Goal: Task Accomplishment & Management: Manage account settings

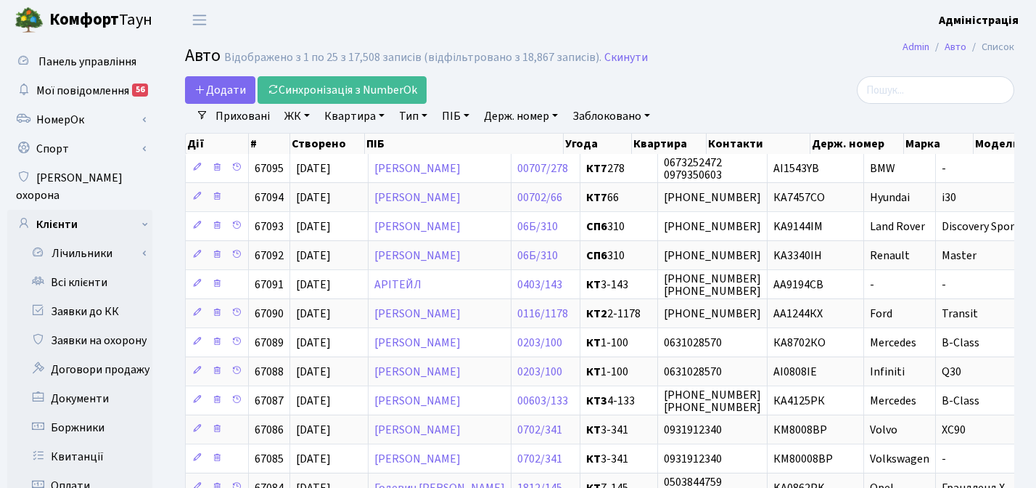
select select "25"
click at [514, 115] on link "Держ. номер" at bounding box center [521, 116] width 86 height 25
paste input "7490"
type input "7490"
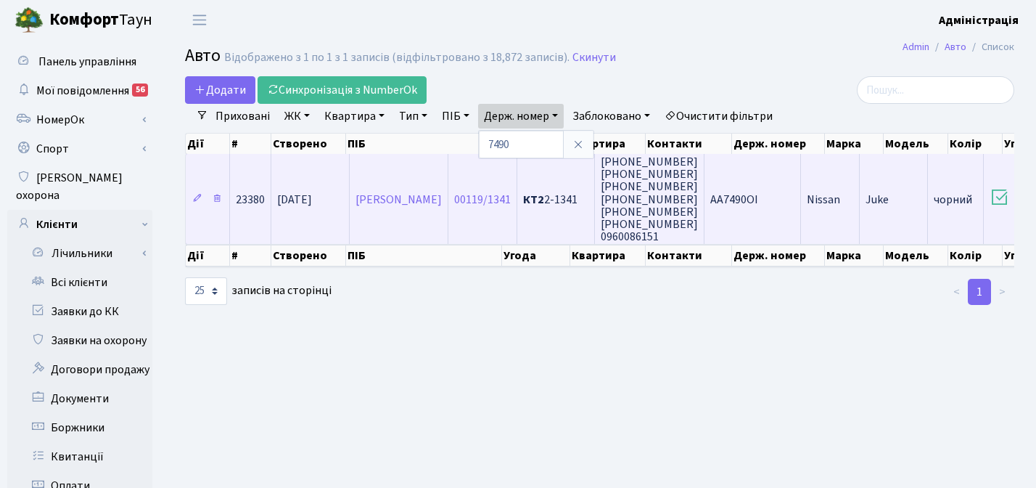
click at [840, 201] on span "Nissan" at bounding box center [823, 200] width 33 height 16
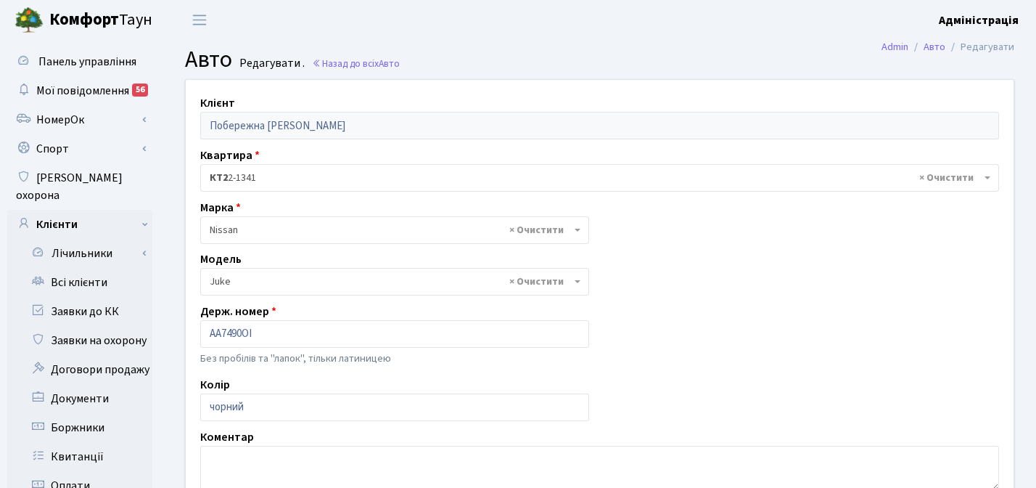
select select "1691"
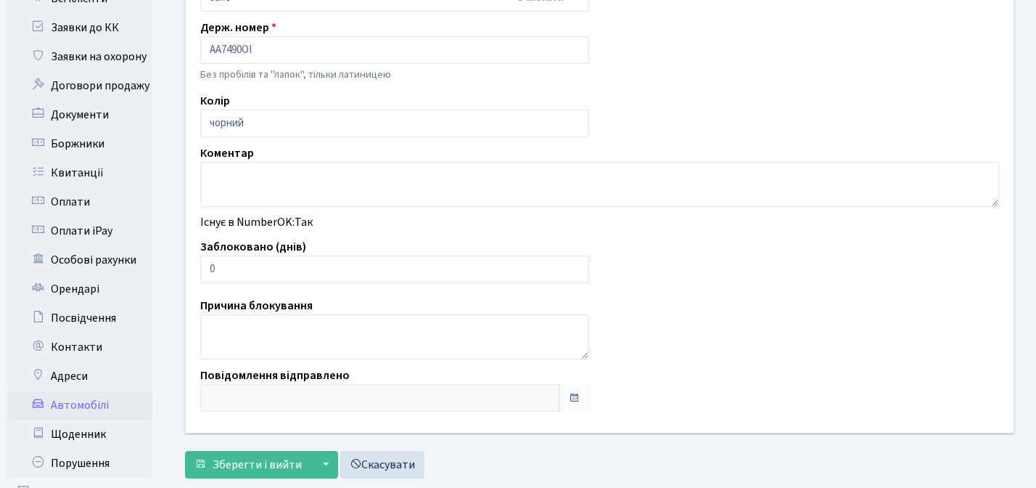
scroll to position [282, 0]
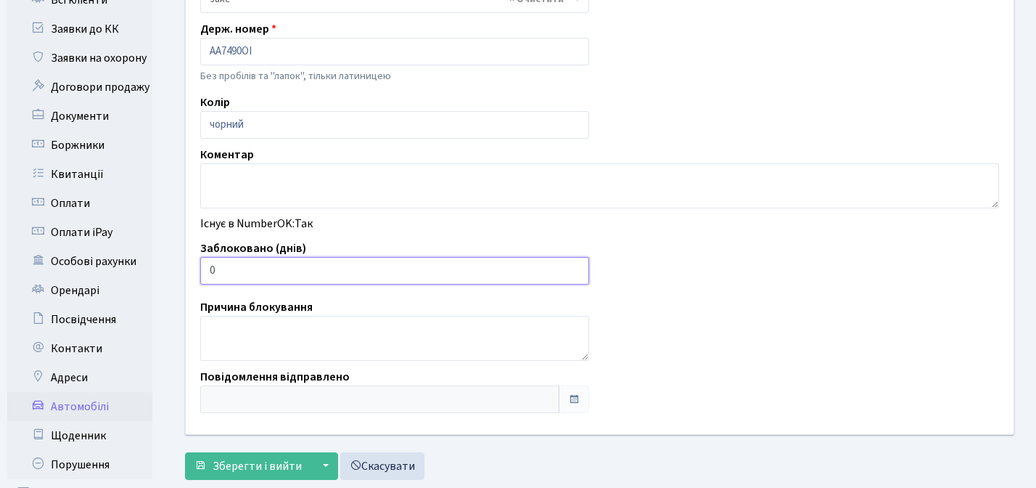
type input "1"
click at [572, 268] on input "1" at bounding box center [394, 271] width 389 height 28
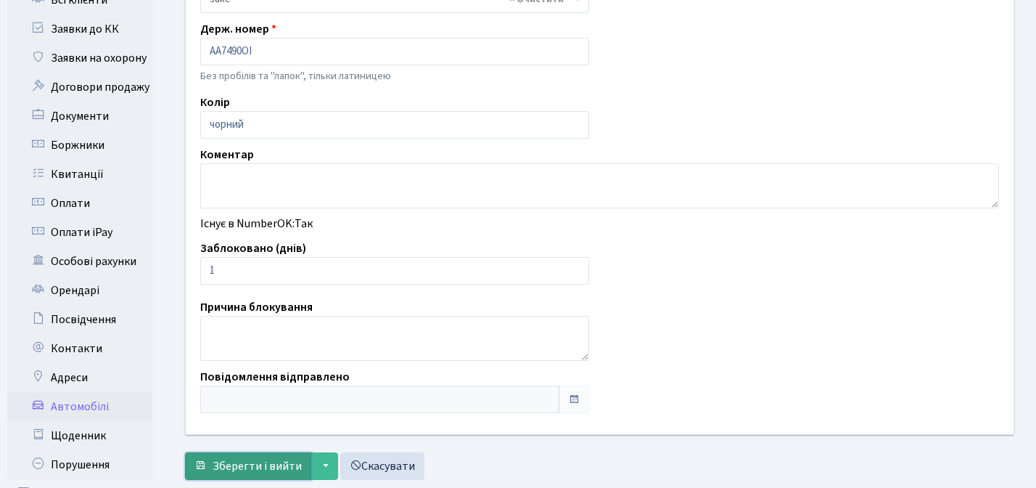
click at [253, 460] on span "Зберегти і вийти" at bounding box center [257, 466] width 89 height 16
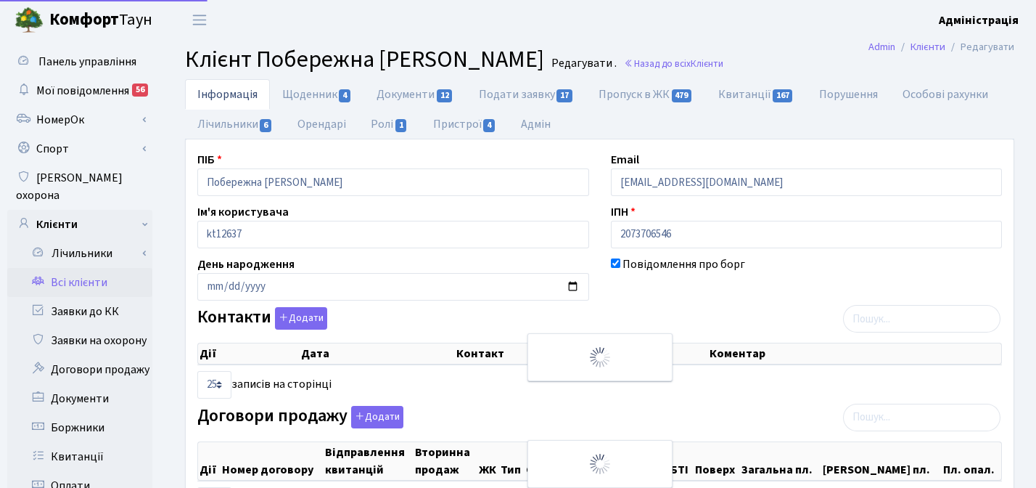
checkbox input "true"
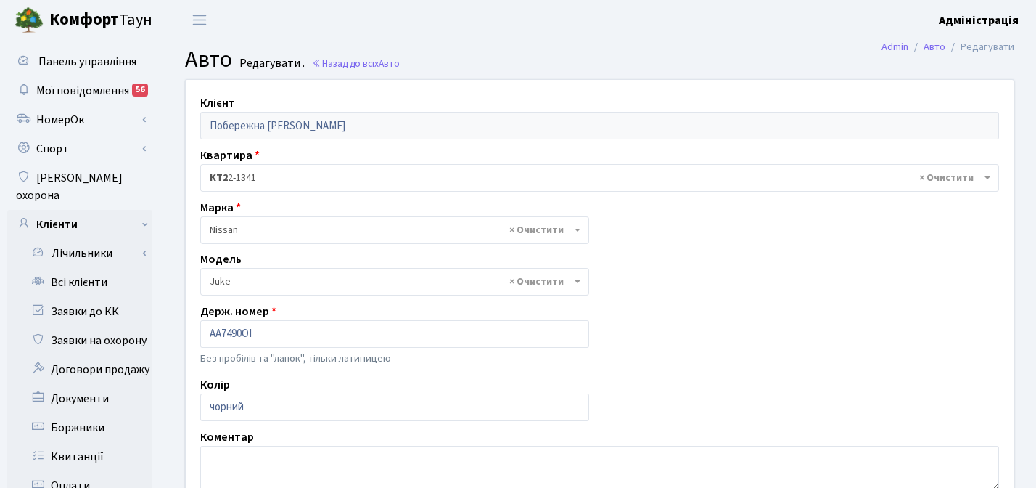
select select "1691"
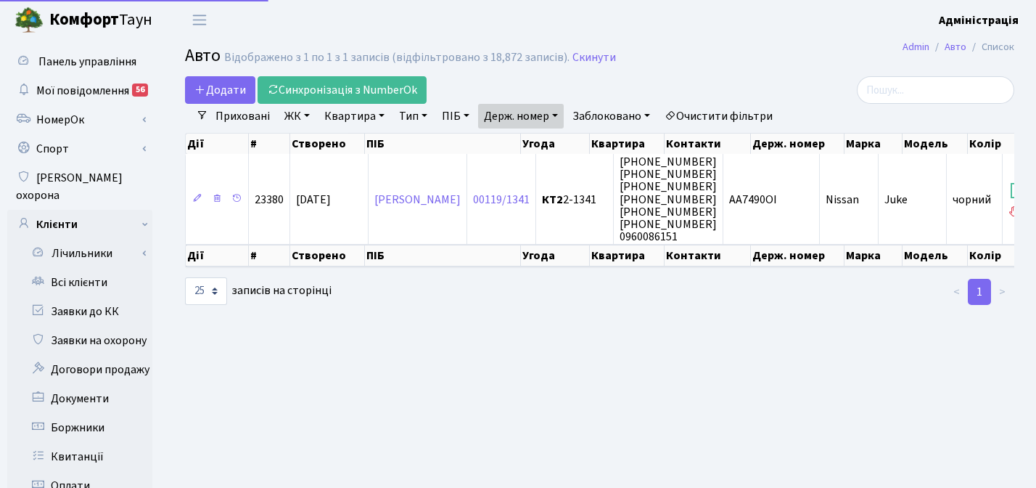
select select "25"
click at [522, 116] on link "Держ. номер" at bounding box center [521, 116] width 86 height 25
paste input "00"
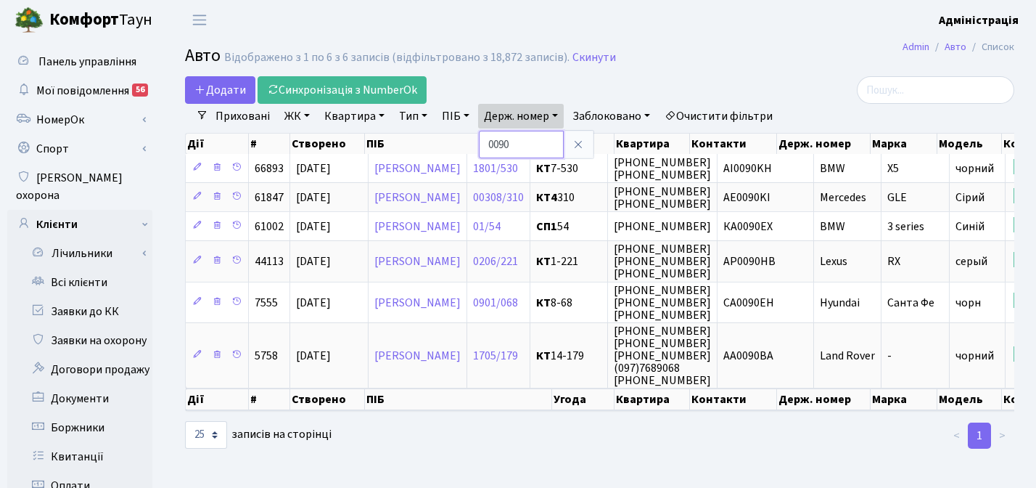
paste input "803"
type input "0803"
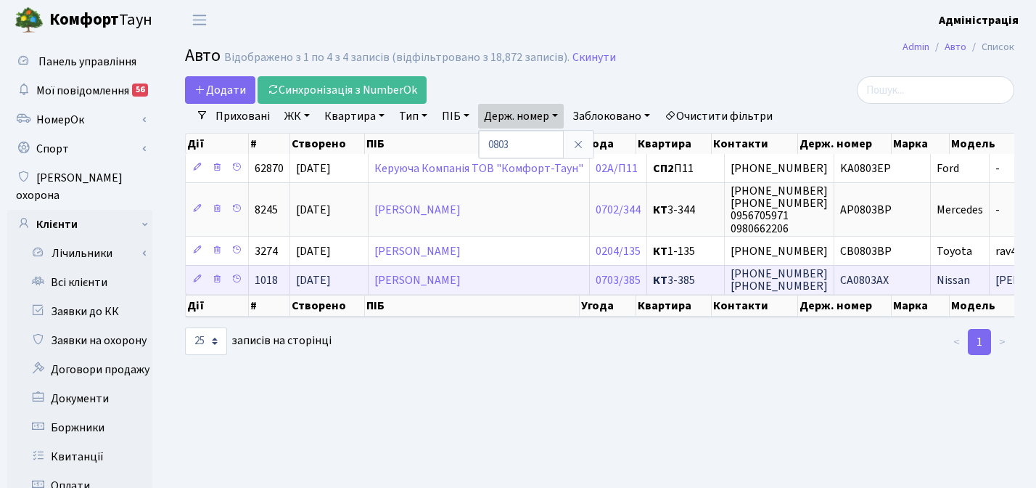
click at [840, 274] on span "CA0803AX" at bounding box center [864, 280] width 49 height 16
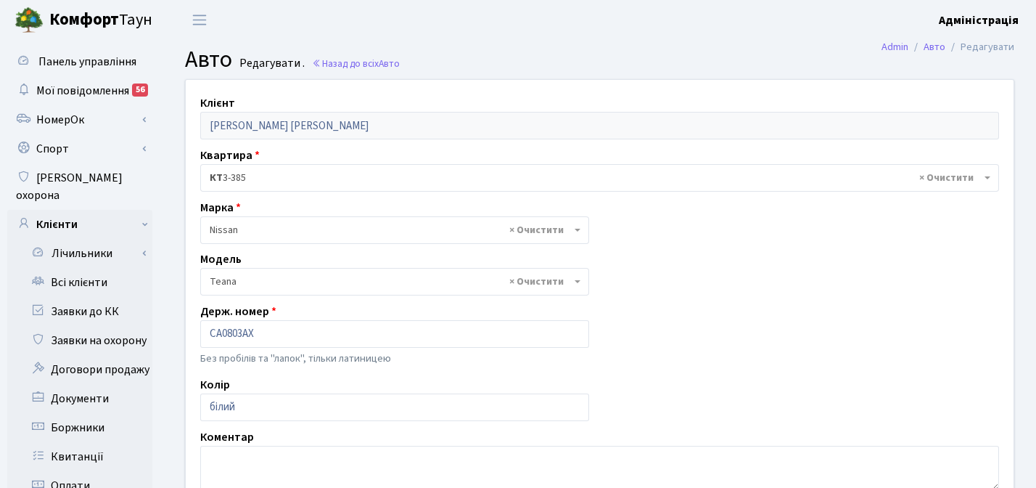
select select "1731"
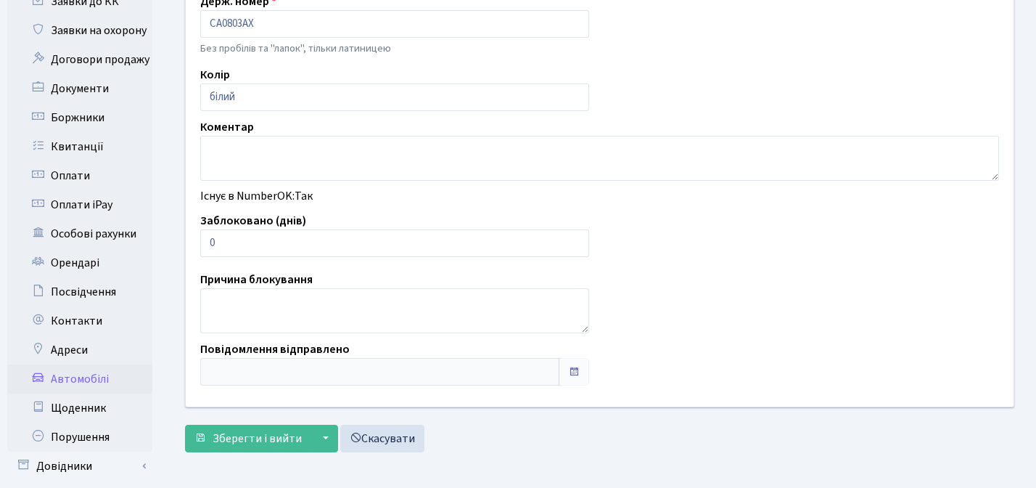
scroll to position [322, 0]
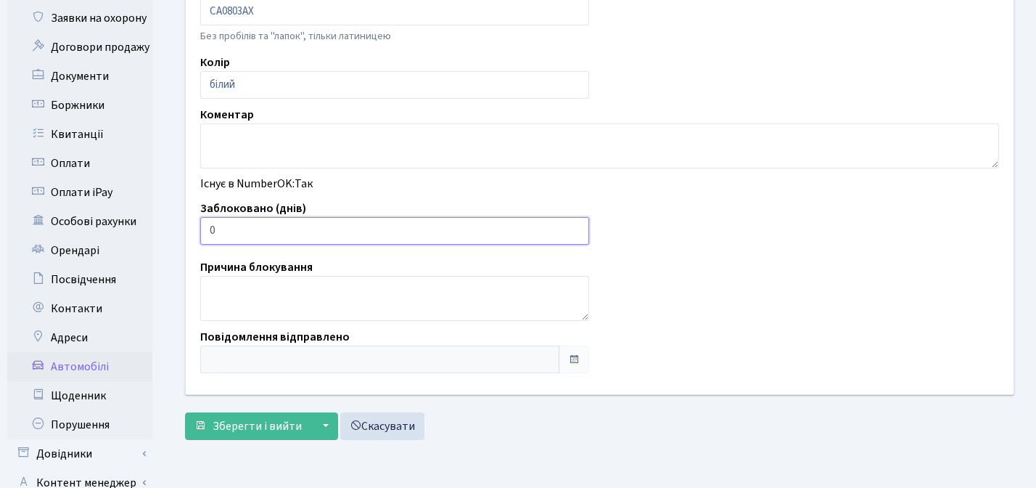
type input "1"
click at [575, 228] on input "1" at bounding box center [394, 231] width 389 height 28
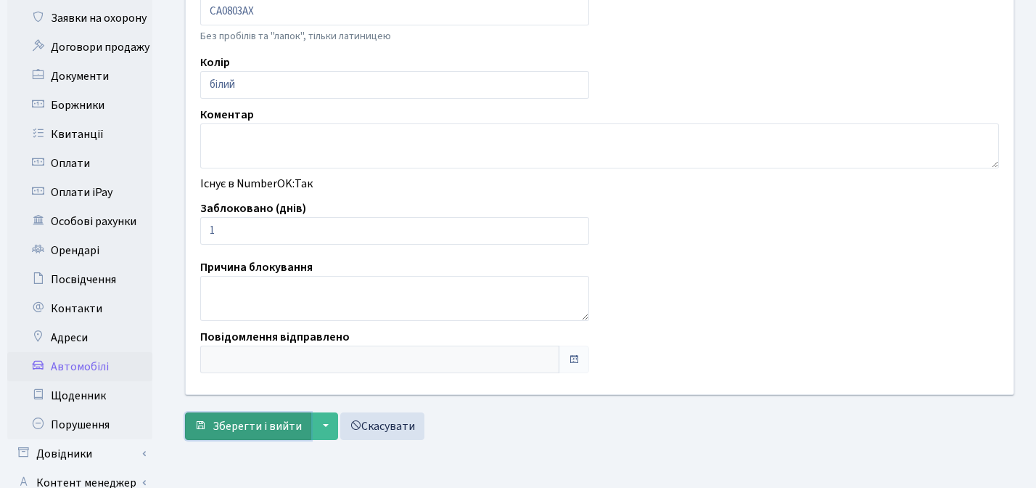
click at [245, 428] on span "Зберегти і вийти" at bounding box center [257, 426] width 89 height 16
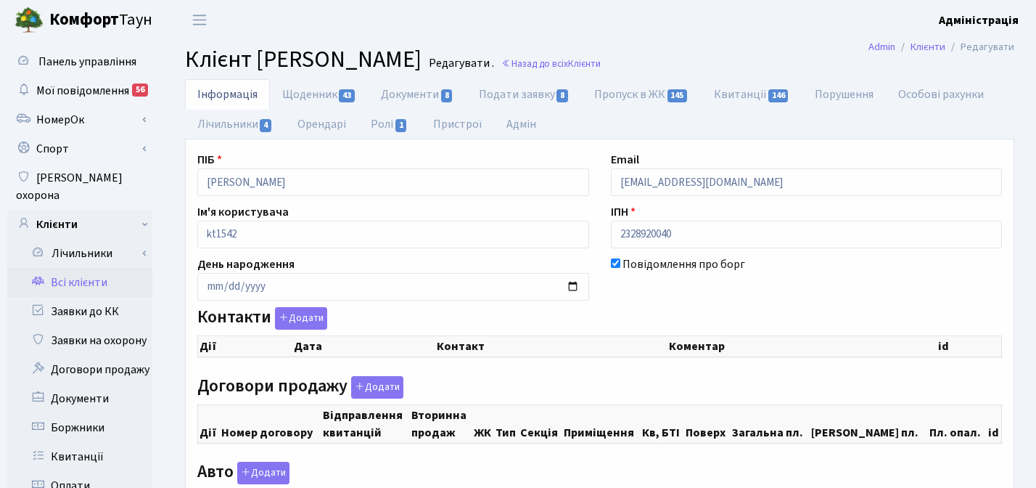
checkbox input "true"
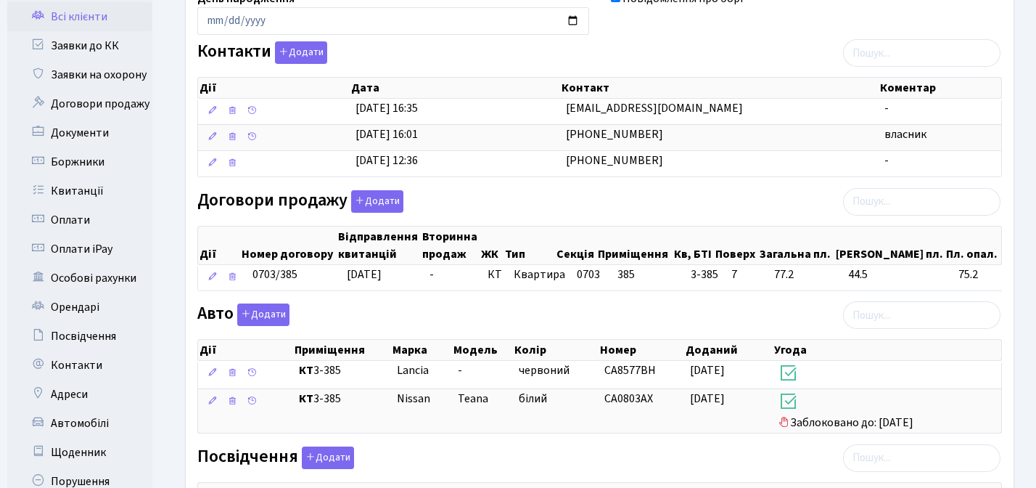
scroll to position [266, 0]
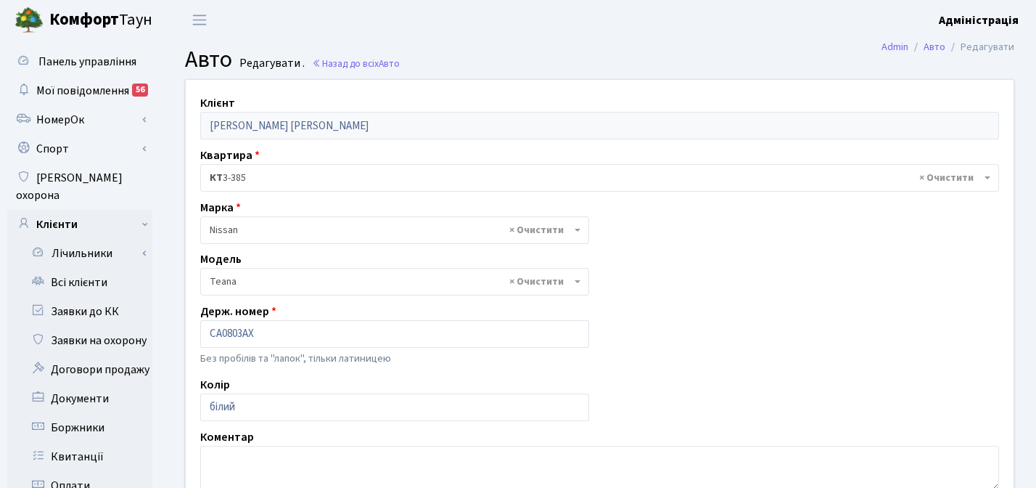
select select "1731"
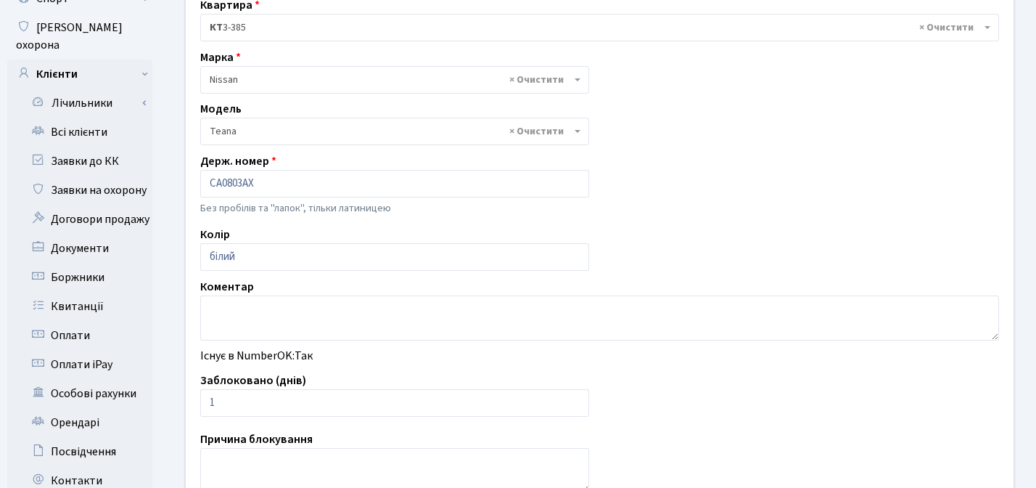
scroll to position [144, 0]
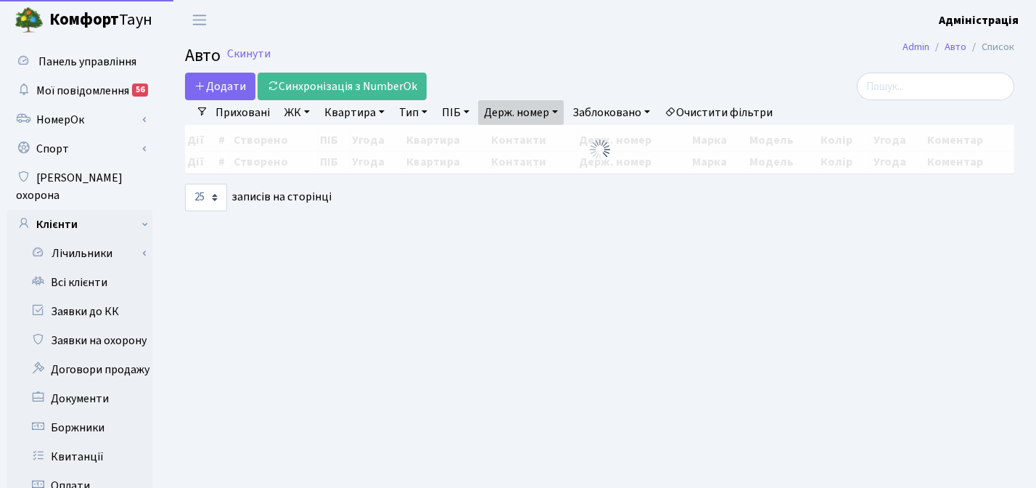
select select "25"
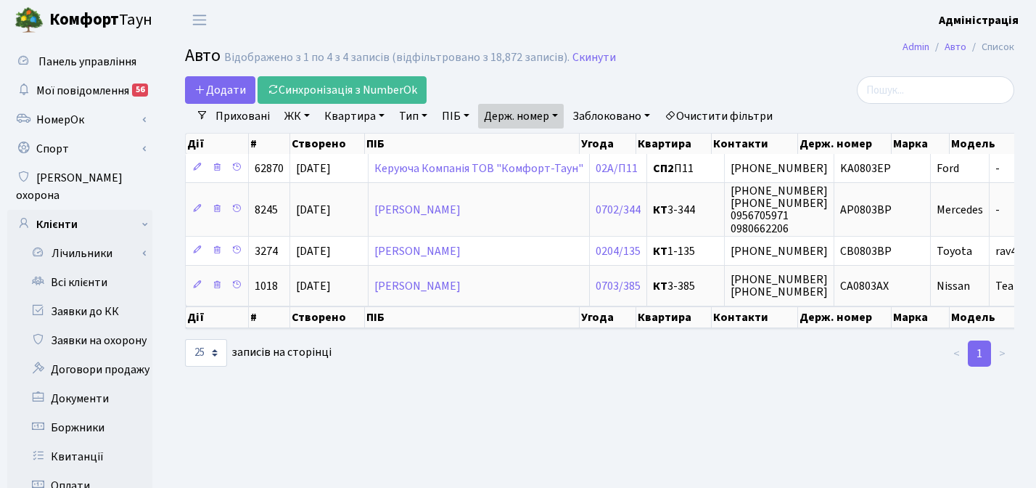
click at [543, 120] on link "Держ. номер" at bounding box center [521, 116] width 86 height 25
paste input "9025"
type input "9025"
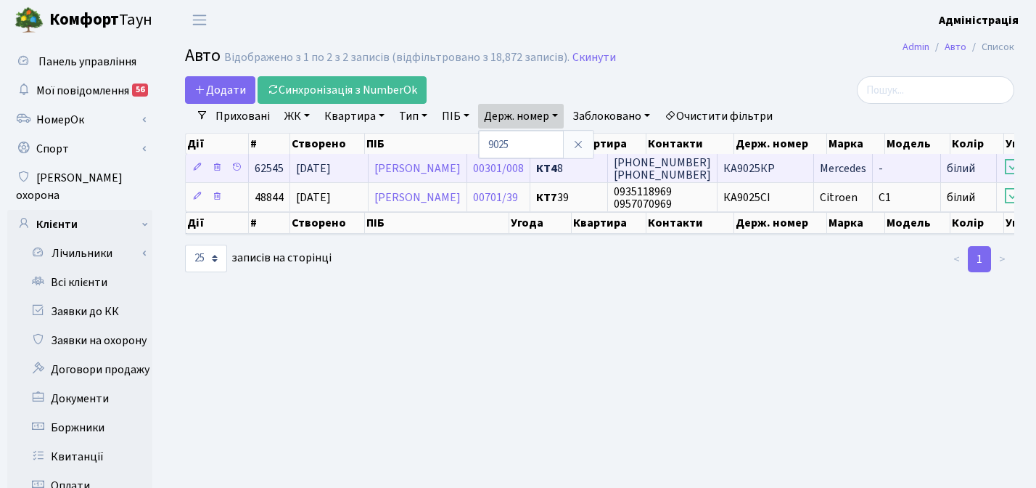
click at [775, 163] on span "КА9025КР" at bounding box center [749, 168] width 52 height 16
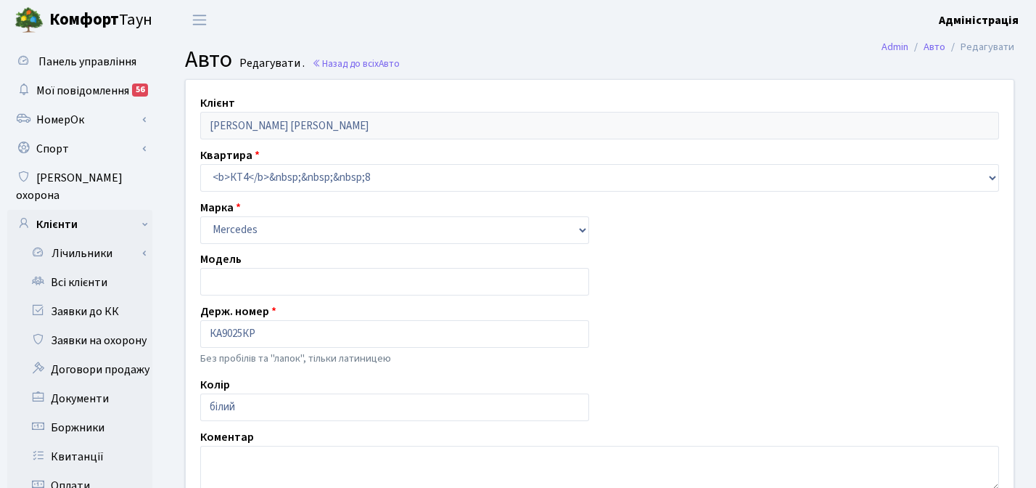
type input "[DATE] 17:41"
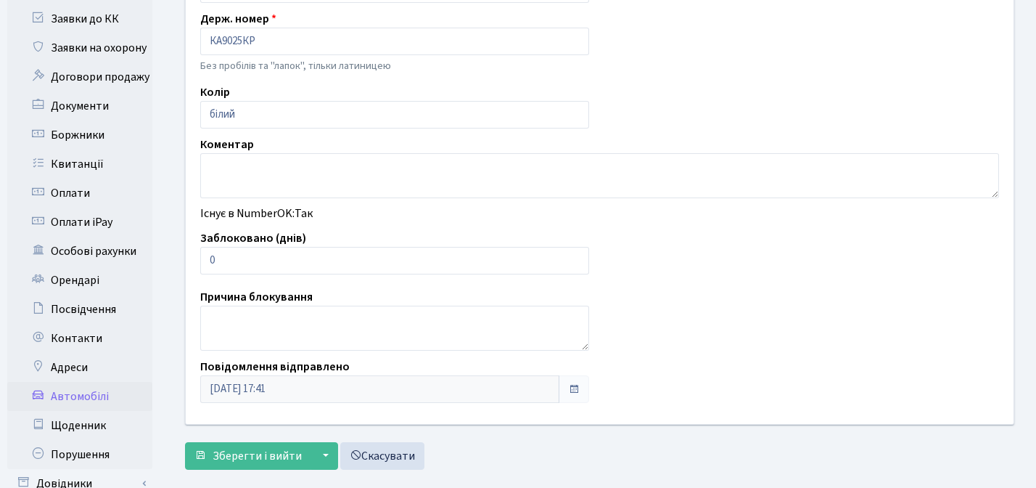
scroll to position [286, 0]
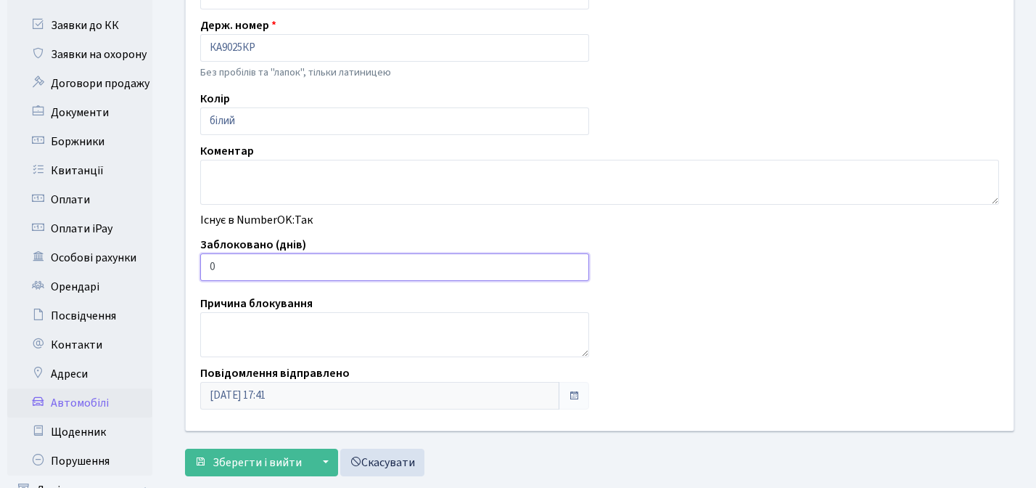
click at [577, 262] on input "1" at bounding box center [394, 267] width 389 height 28
click at [577, 262] on input "2" at bounding box center [394, 267] width 389 height 28
type input "3"
click at [577, 262] on input "3" at bounding box center [394, 267] width 389 height 28
click at [244, 465] on span "Зберегти і вийти" at bounding box center [257, 462] width 89 height 16
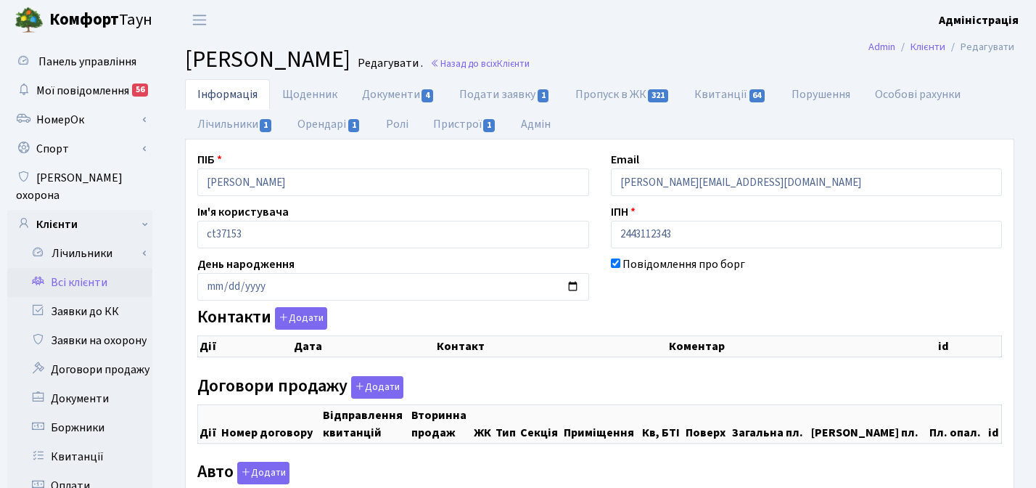
checkbox input "true"
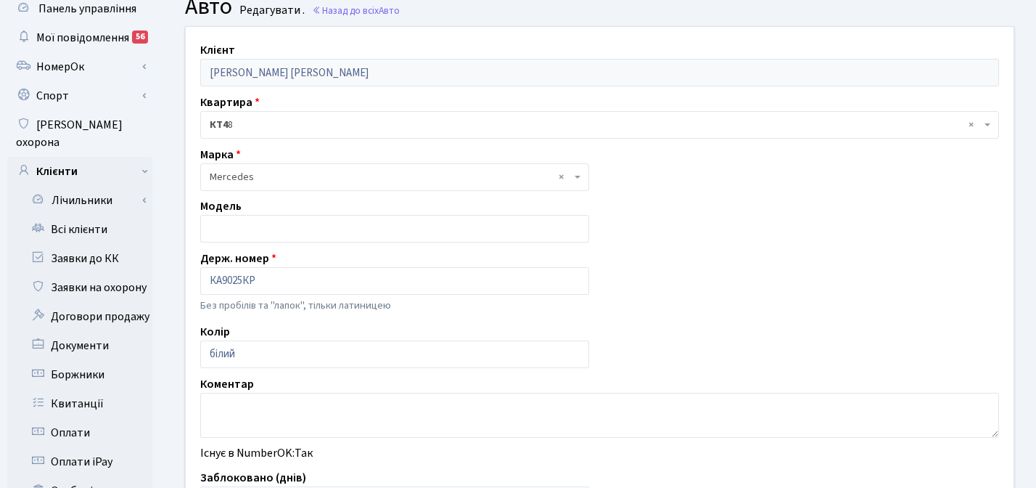
scroll to position [51, 0]
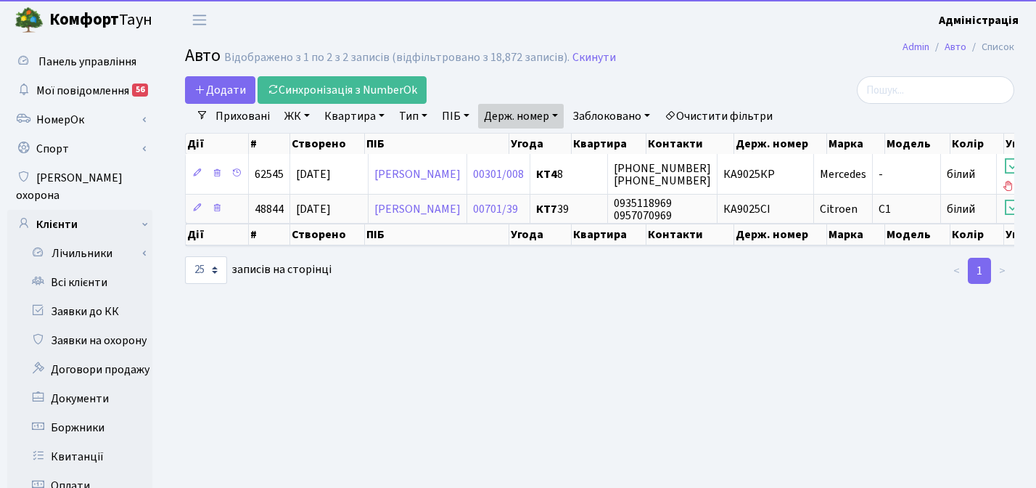
select select "25"
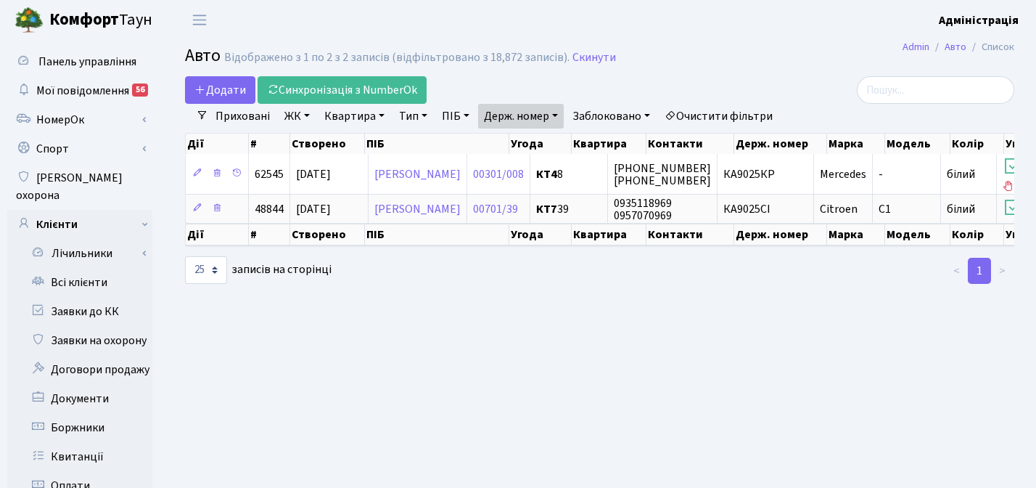
click at [822, 58] on h2 "Авто Відображено з 1 по 2 з 2 записів (відфільтровано з 18,872 записів). Скинути" at bounding box center [599, 58] width 829 height 25
click at [528, 116] on link "Держ. номер" at bounding box center [521, 116] width 86 height 25
type input "3313"
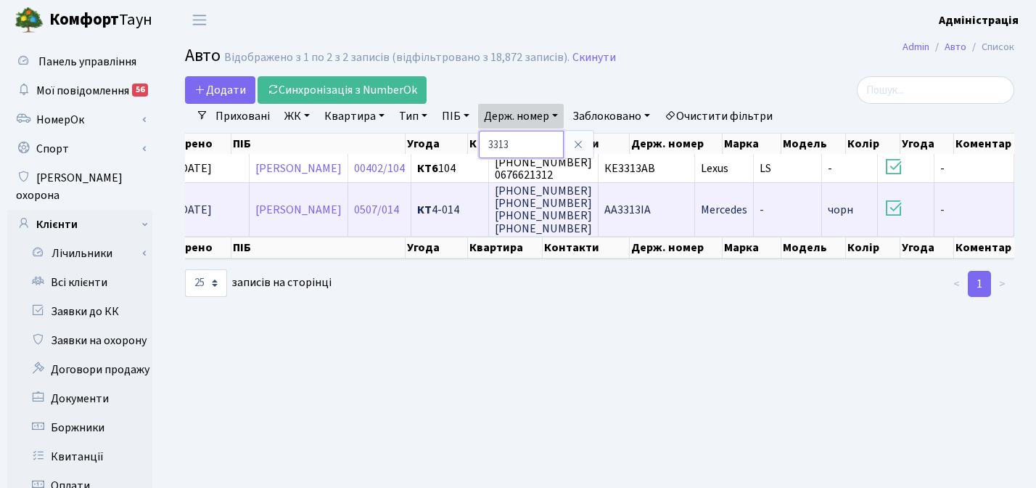
scroll to position [0, 150]
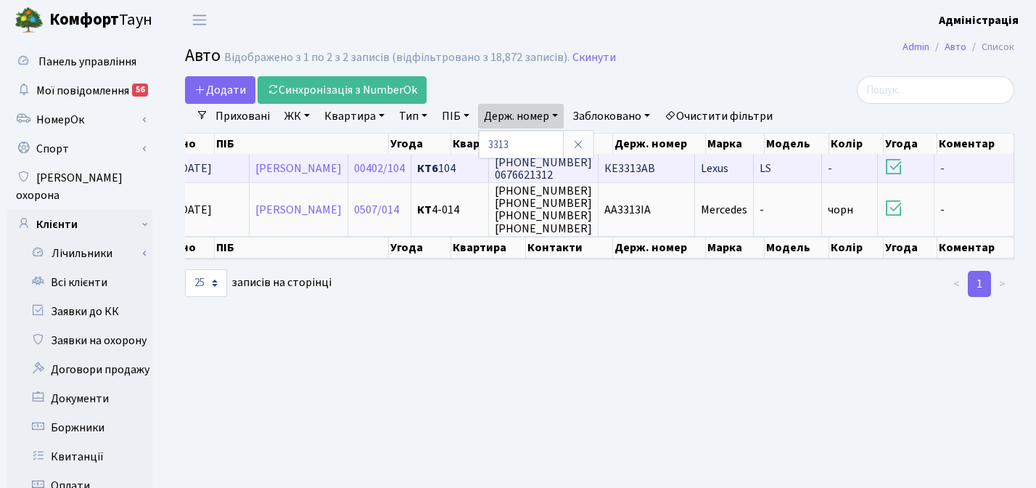
click at [655, 169] on span "КЕ3313АВ" at bounding box center [629, 168] width 51 height 16
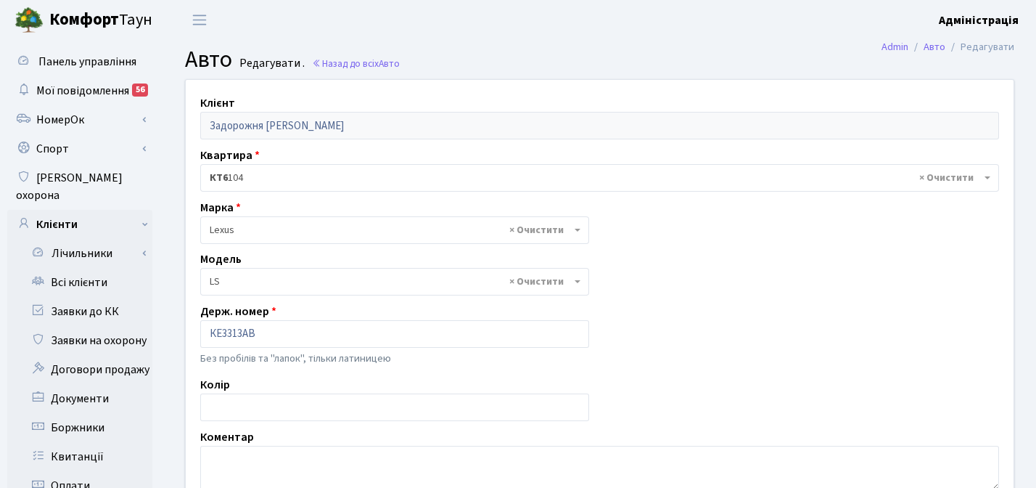
select select "1282"
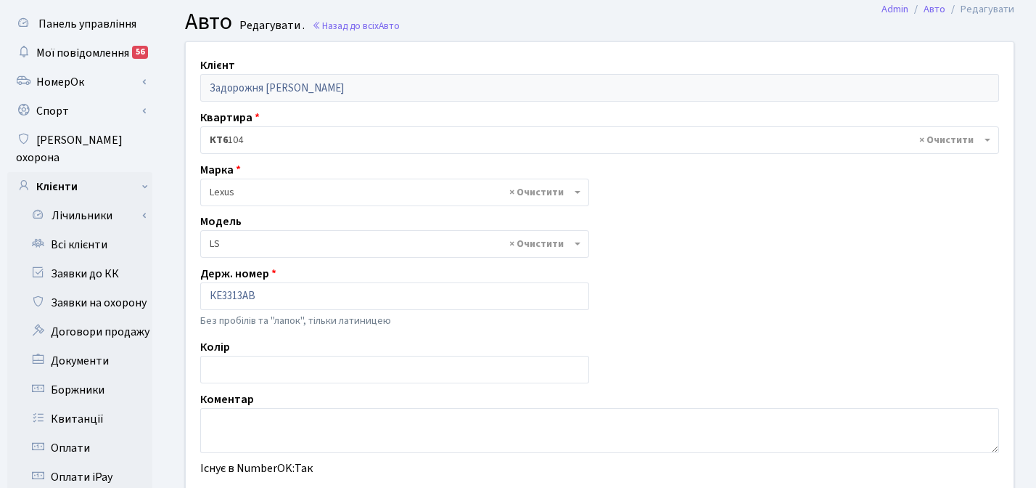
scroll to position [43, 0]
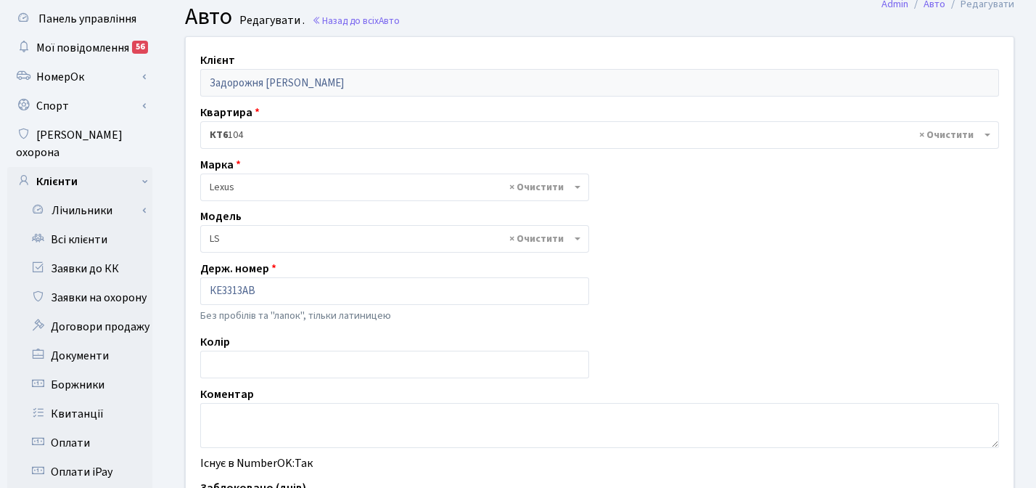
click at [678, 208] on div "Клієнт Задорожня [PERSON_NAME] Квартира - <b>КТ6</b>&nbsp;&nbsp;&nbsp;104 × КТ6…" at bounding box center [600, 355] width 850 height 636
drag, startPoint x: 209, startPoint y: 292, endPoint x: 259, endPoint y: 290, distance: 50.1
click at [259, 290] on input "КЕ3313АВ" at bounding box center [394, 291] width 389 height 28
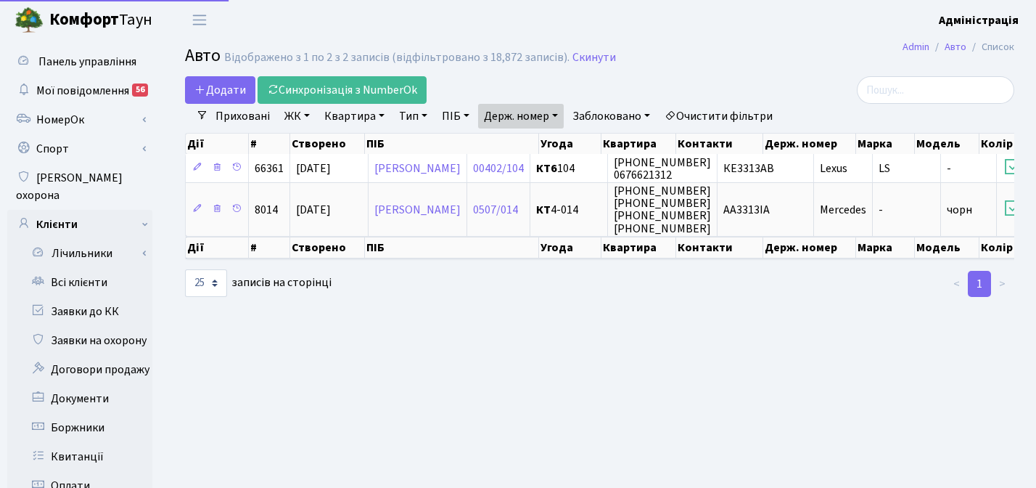
select select "25"
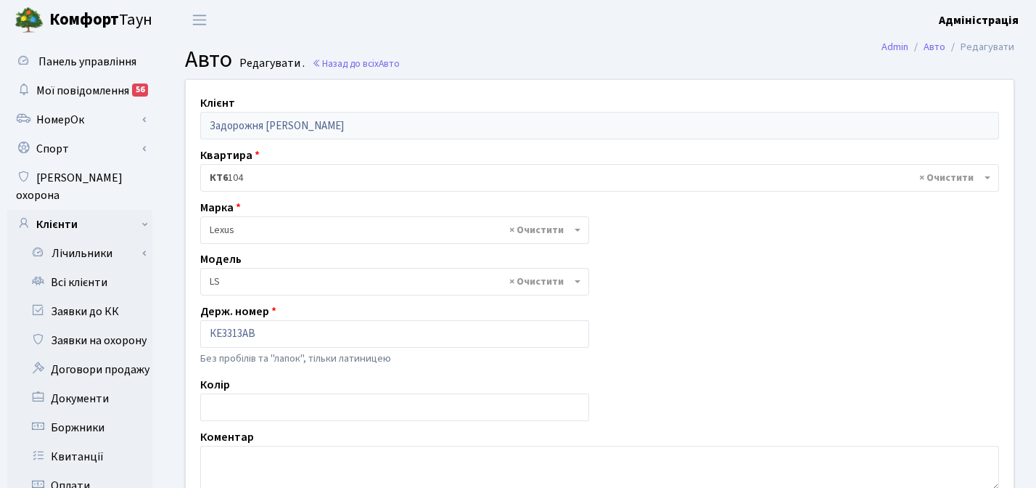
select select "1282"
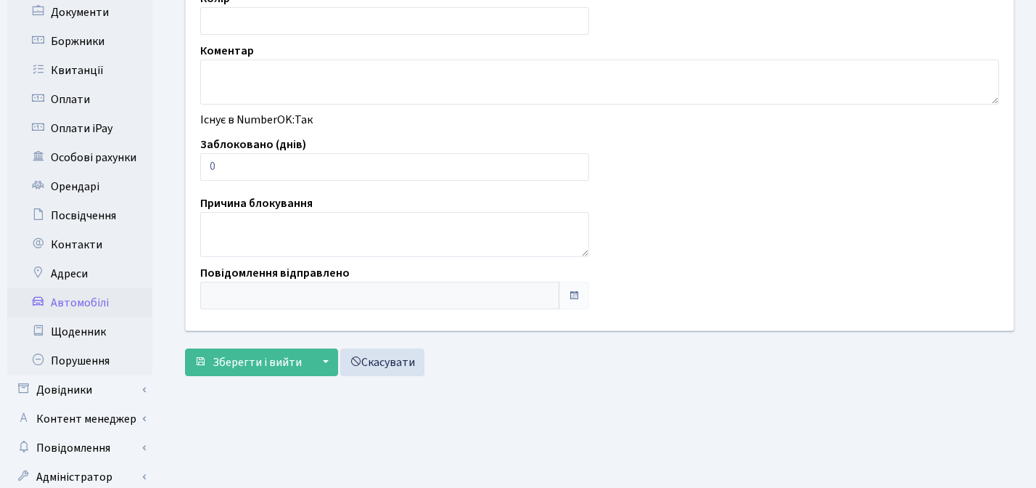
scroll to position [416, 0]
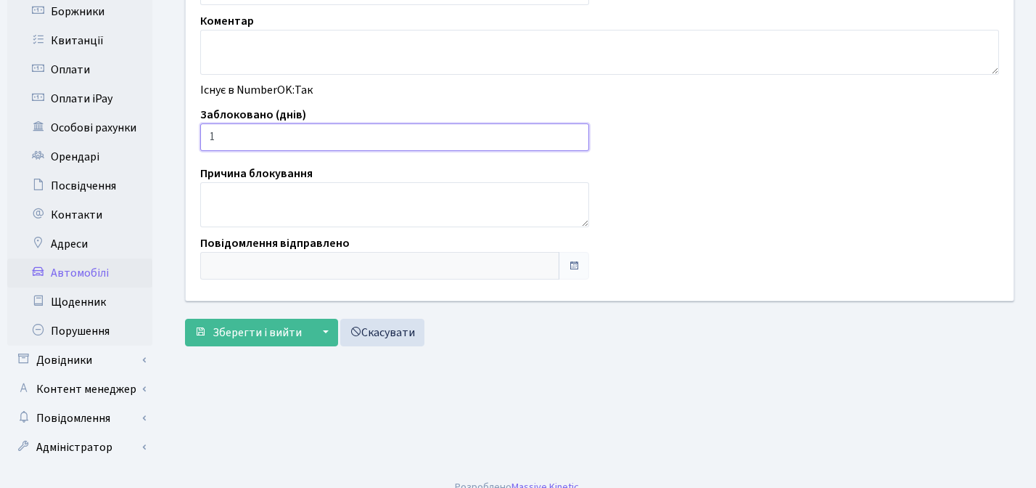
type input "1"
click at [575, 134] on input "1" at bounding box center [394, 137] width 389 height 28
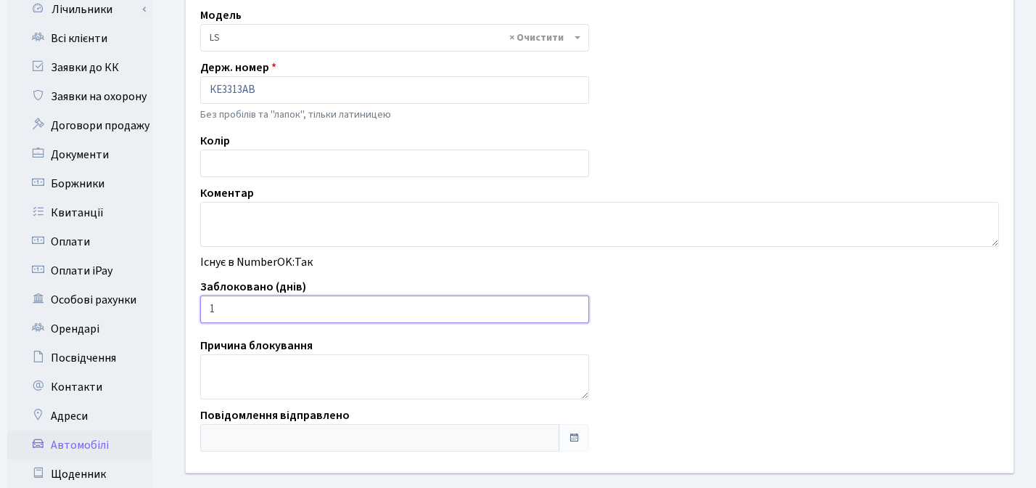
scroll to position [245, 0]
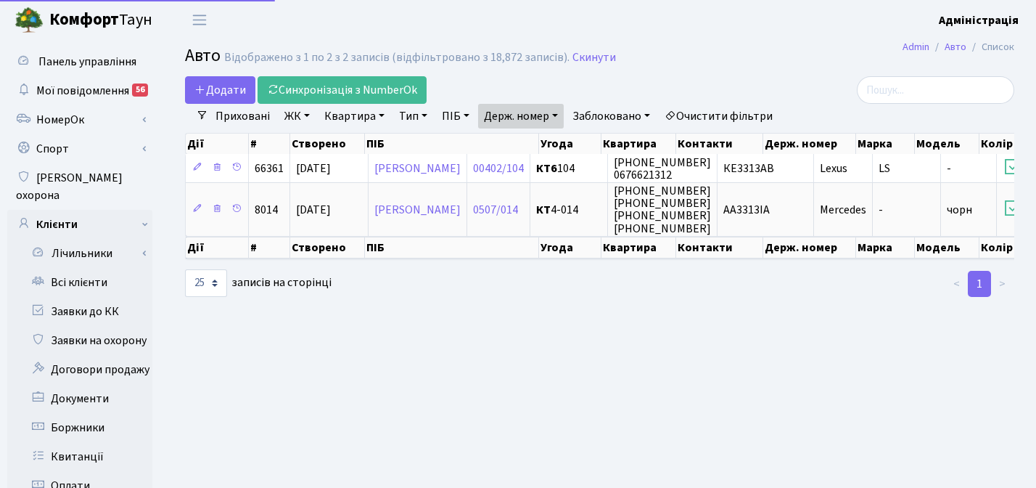
select select "25"
click at [538, 117] on link "Держ. номер" at bounding box center [521, 116] width 86 height 25
click at [694, 62] on h2 "Авто Відображено з 1 по 2 з 2 записів (відфільтровано з 18,872 записів). Скинути" at bounding box center [599, 58] width 829 height 25
click at [522, 115] on link "Держ. номер" at bounding box center [521, 116] width 86 height 25
paste input "7545"
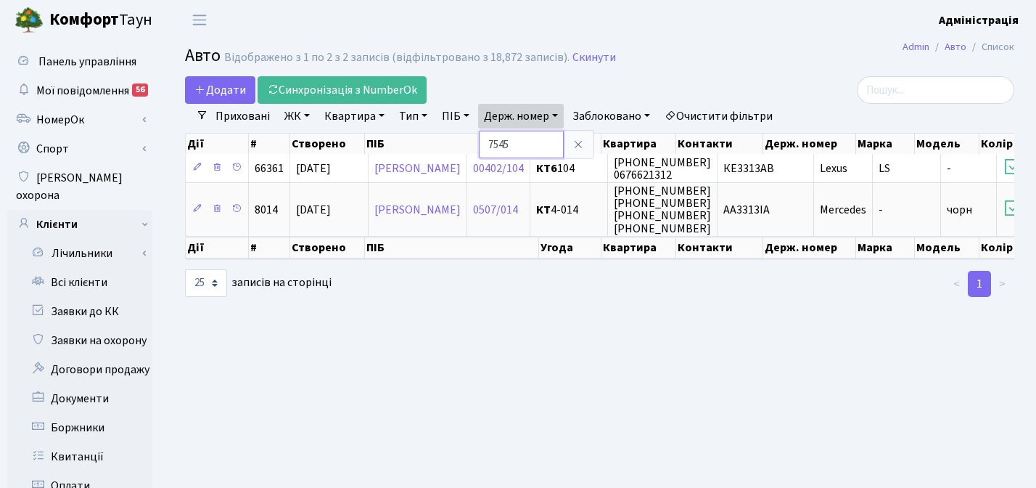
type input "7545"
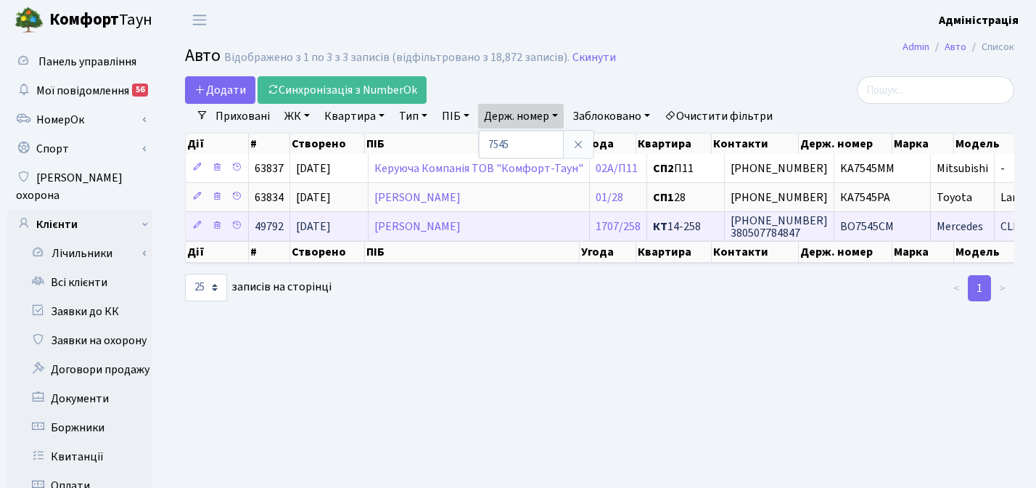
click at [776, 221] on span "+380963332796 380507784847" at bounding box center [779, 227] width 97 height 28
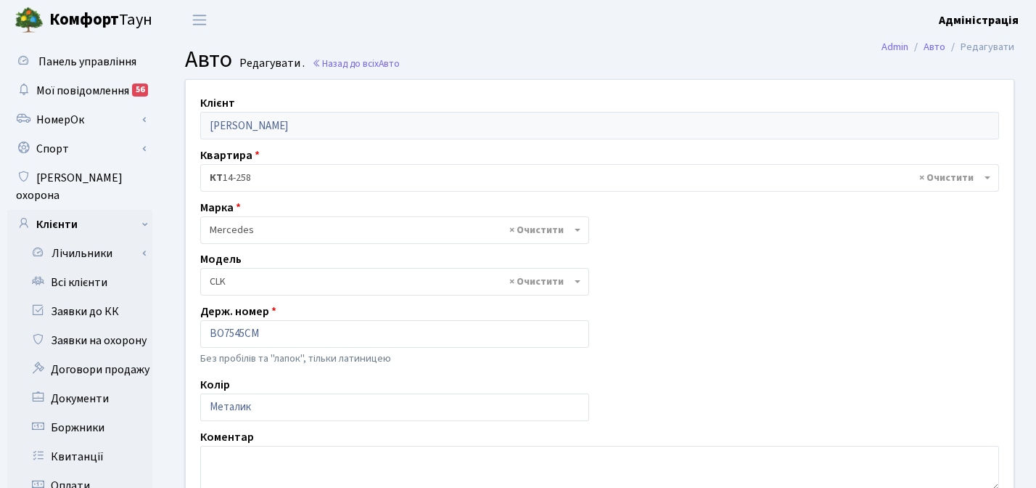
select select "1482"
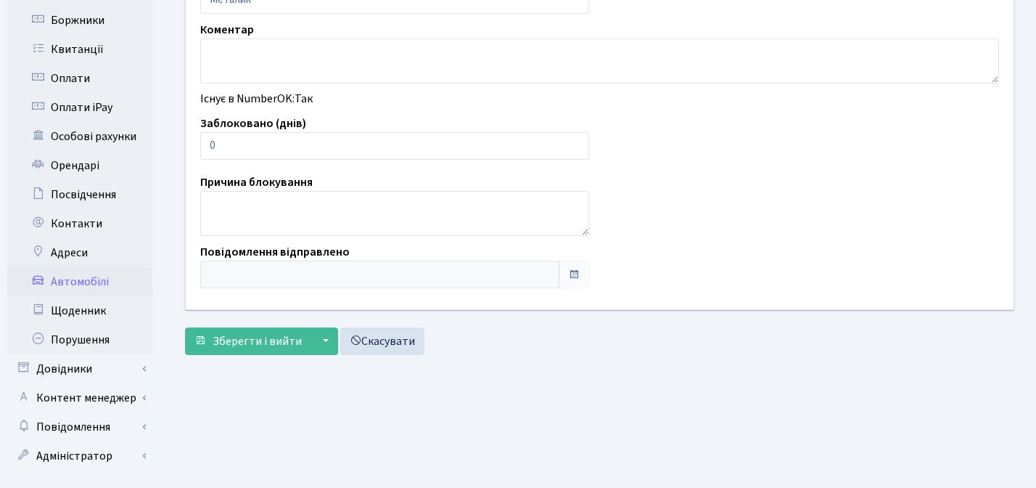
scroll to position [395, 0]
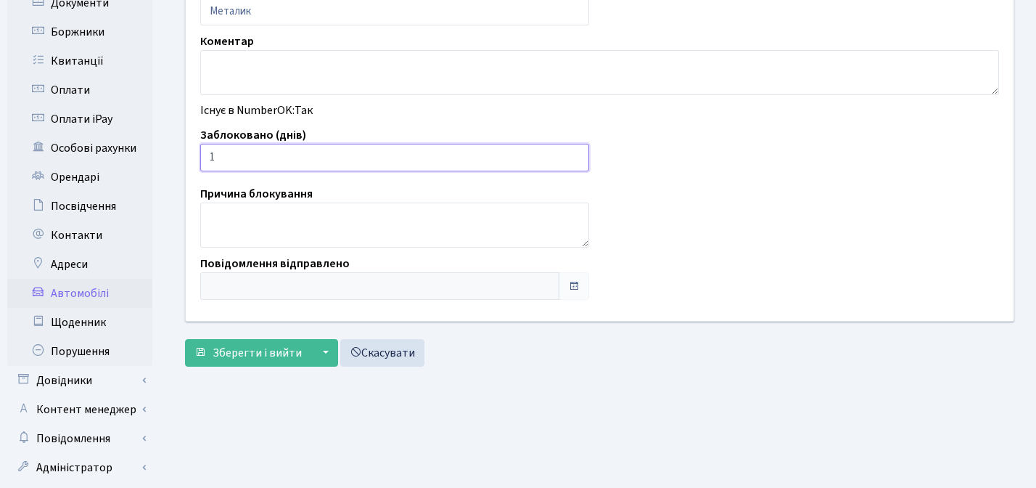
type input "1"
click at [575, 153] on input "1" at bounding box center [394, 158] width 389 height 28
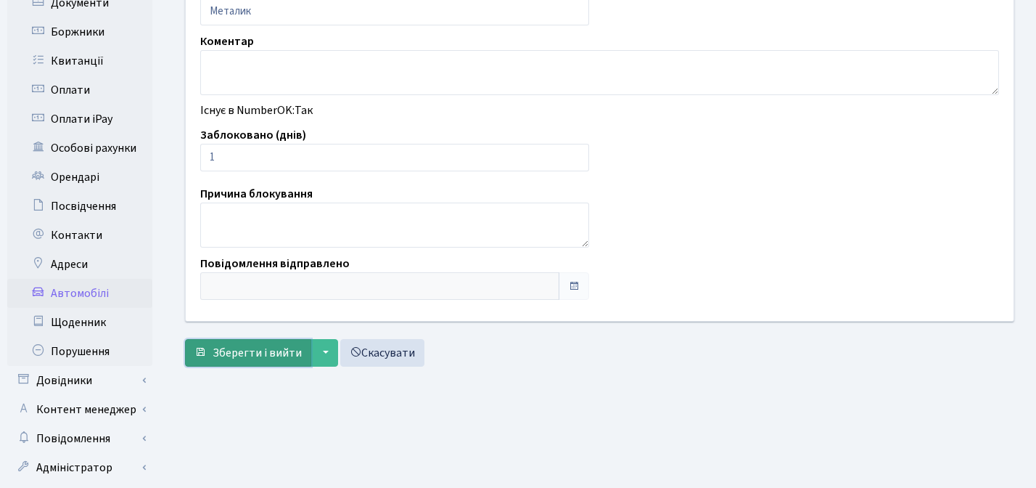
click at [237, 351] on span "Зберегти і вийти" at bounding box center [257, 353] width 89 height 16
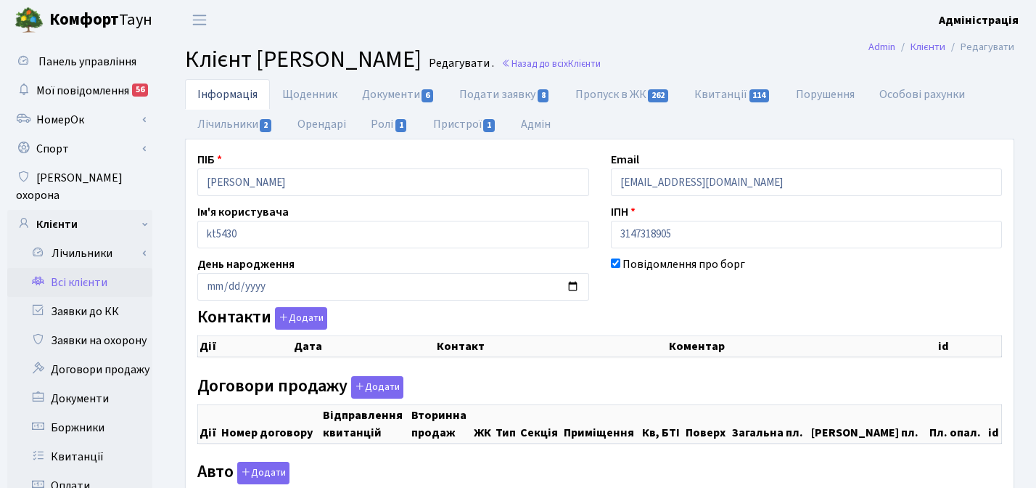
checkbox input "true"
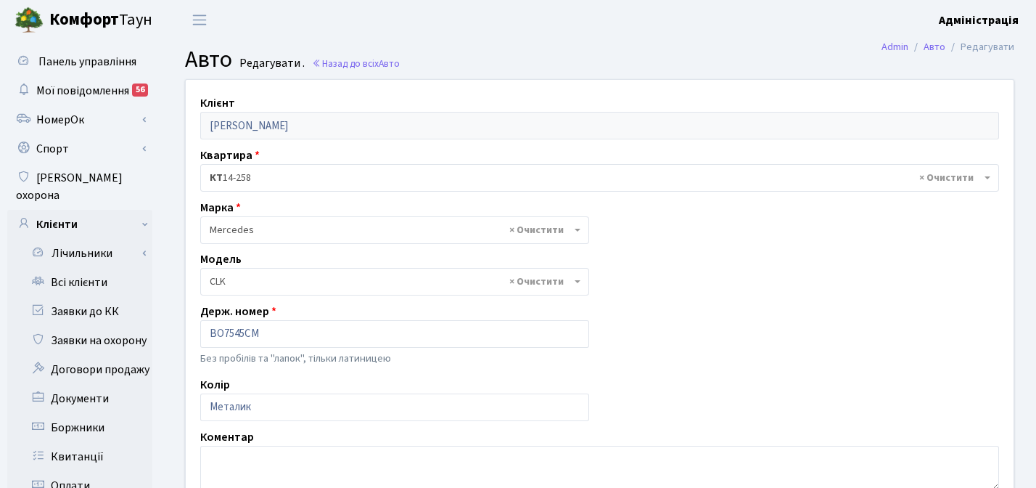
select select "1482"
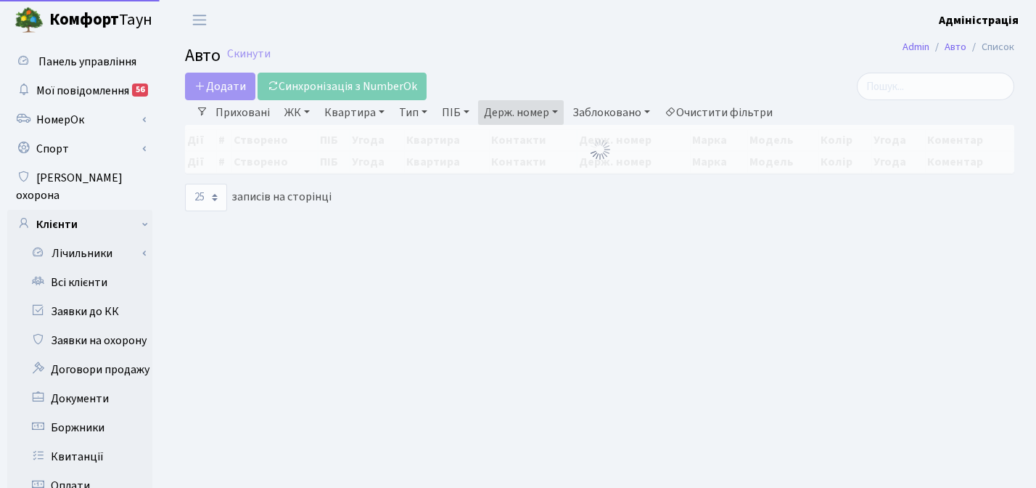
select select "25"
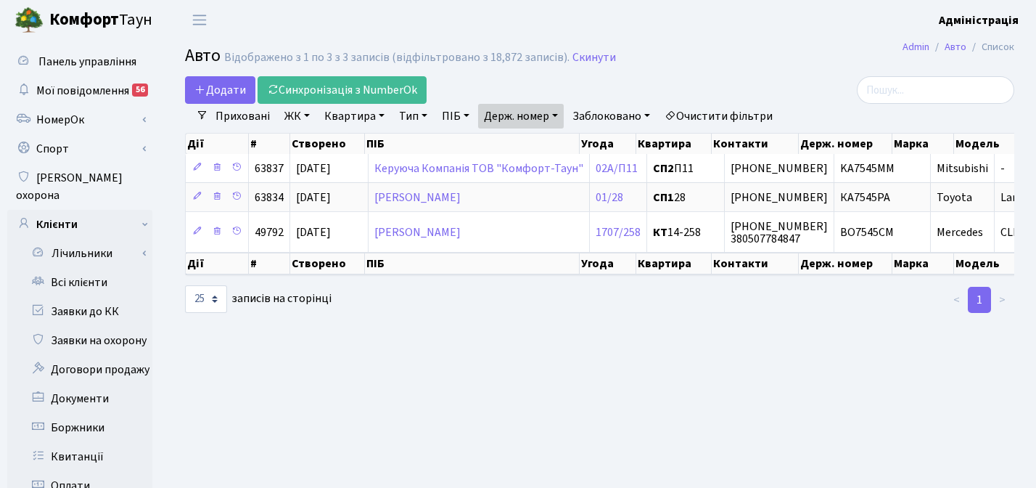
click at [517, 115] on link "Держ. номер" at bounding box center [521, 116] width 86 height 25
paste input "726"
type input "7726"
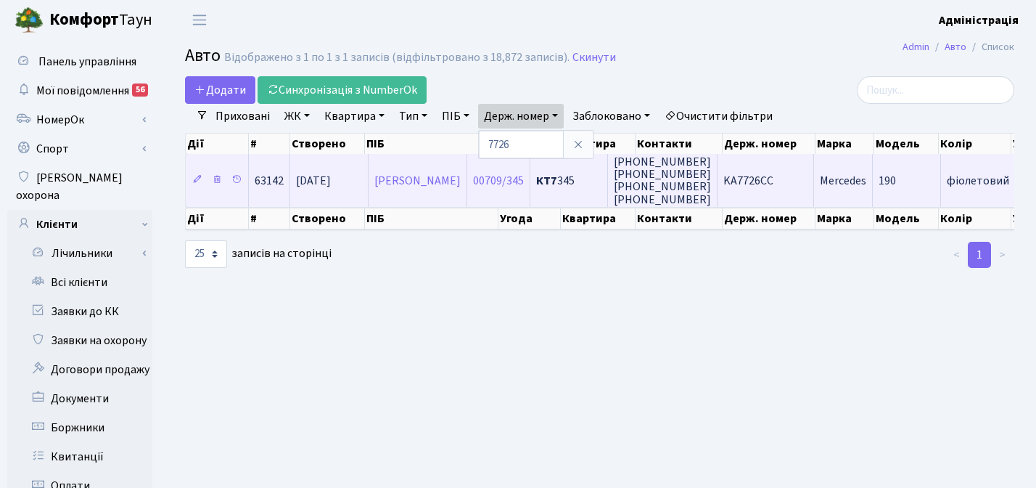
click at [758, 173] on span "KA7726CC" at bounding box center [748, 181] width 50 height 16
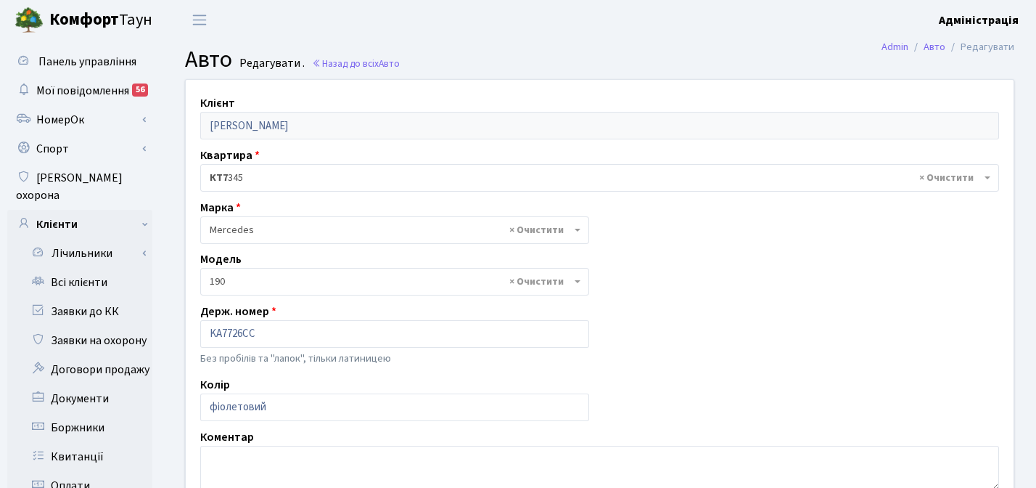
select select "1450"
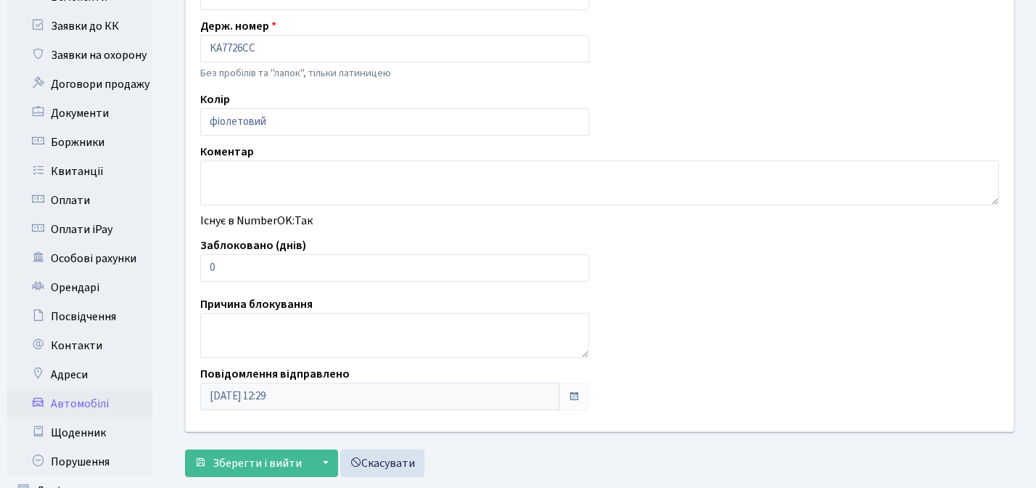
scroll to position [296, 0]
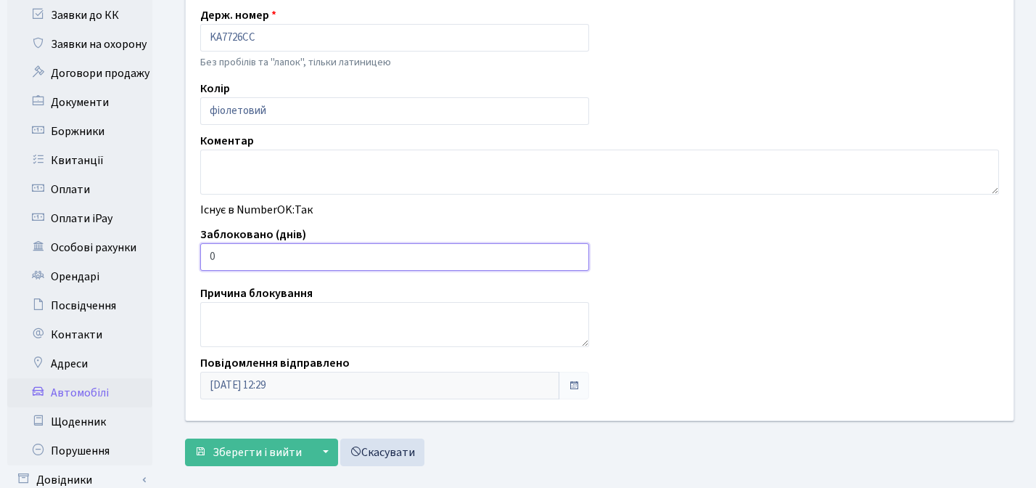
type input "1"
click at [573, 253] on input "1" at bounding box center [394, 257] width 389 height 28
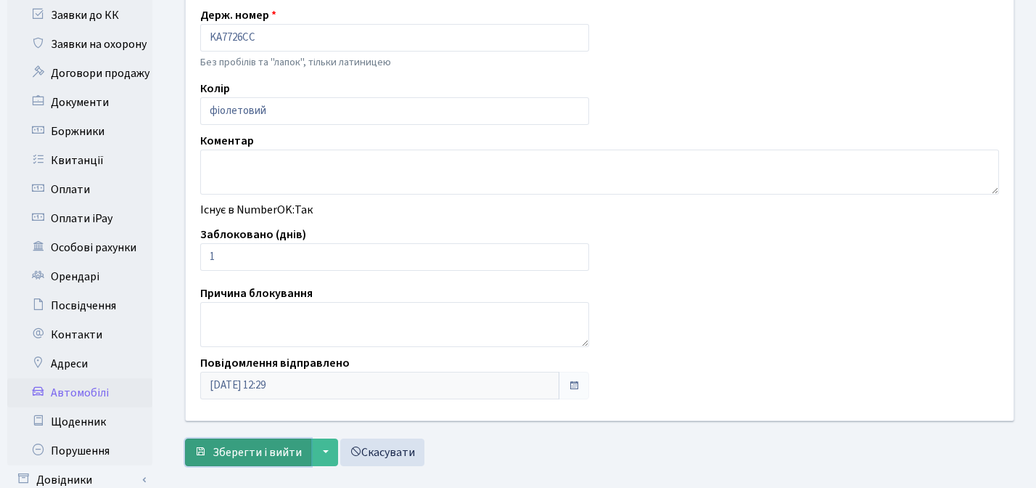
click at [268, 446] on span "Зберегти і вийти" at bounding box center [257, 452] width 89 height 16
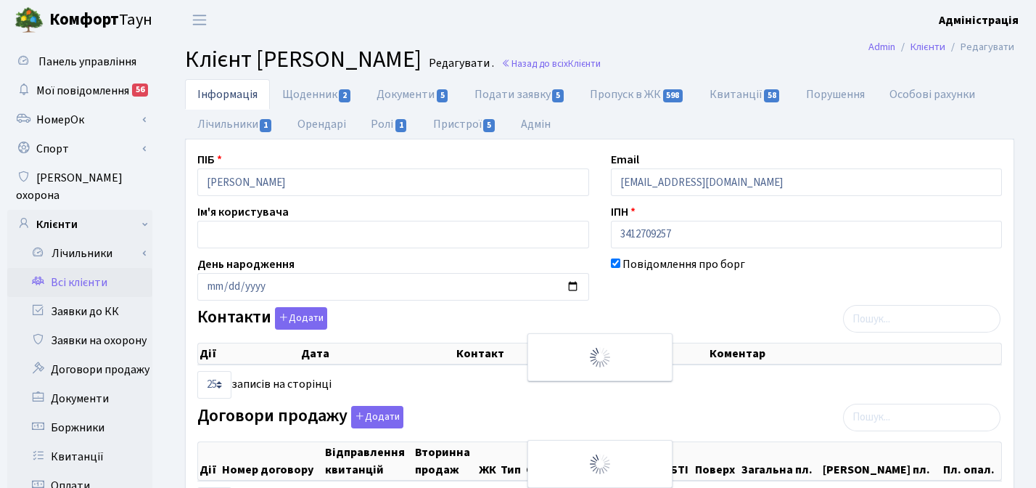
checkbox input "true"
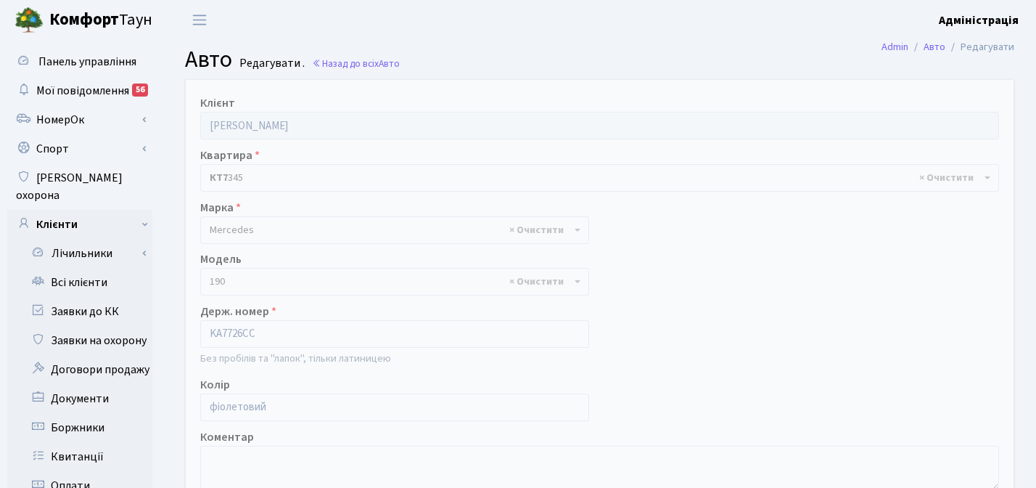
select select "1450"
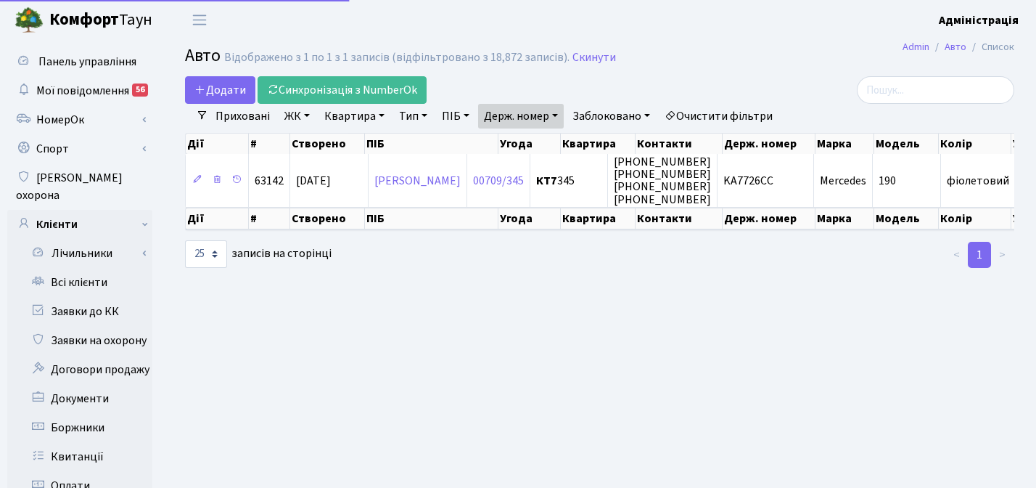
select select "25"
click at [554, 116] on link "Держ. номер" at bounding box center [521, 116] width 86 height 25
paste input "1882"
type input "1882"
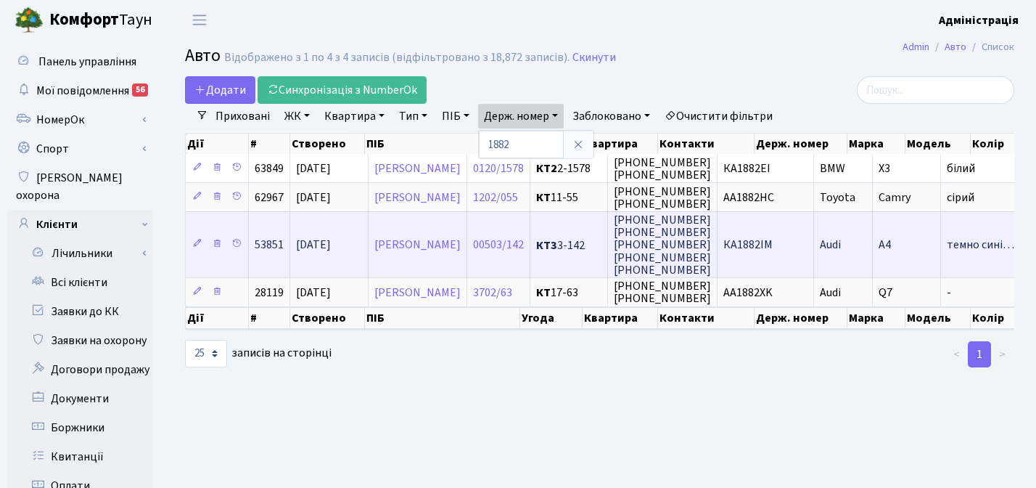
click at [758, 241] on td "КА1882ІМ" at bounding box center [766, 244] width 97 height 66
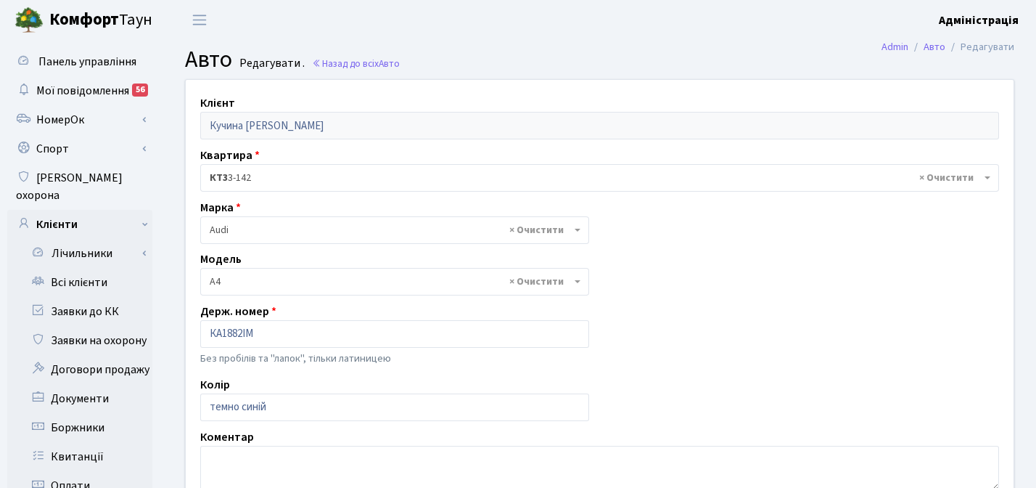
select select "155"
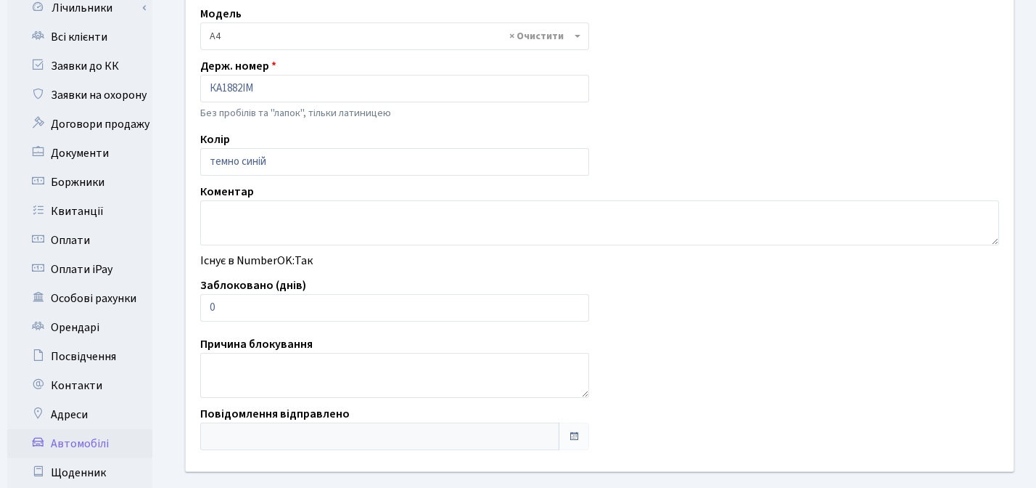
scroll to position [252, 0]
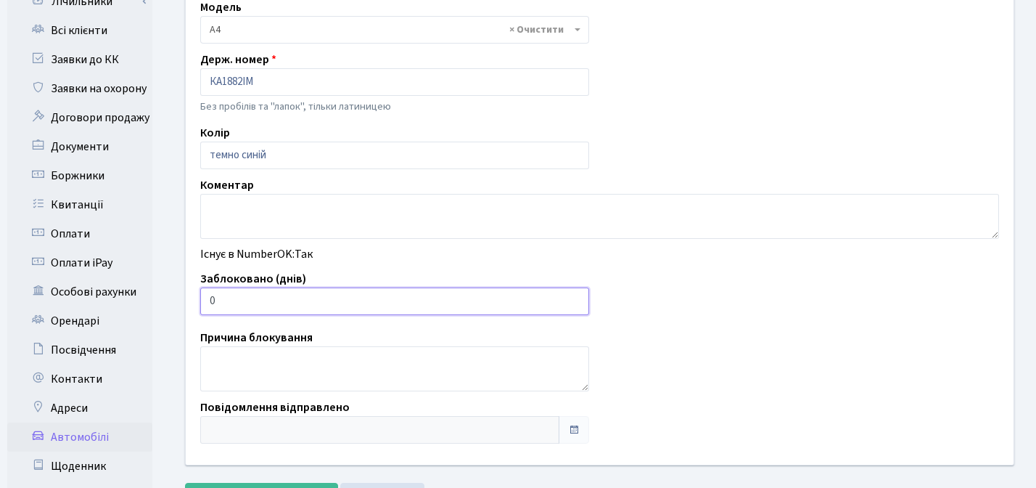
type input "1"
click at [576, 295] on input "1" at bounding box center [394, 301] width 389 height 28
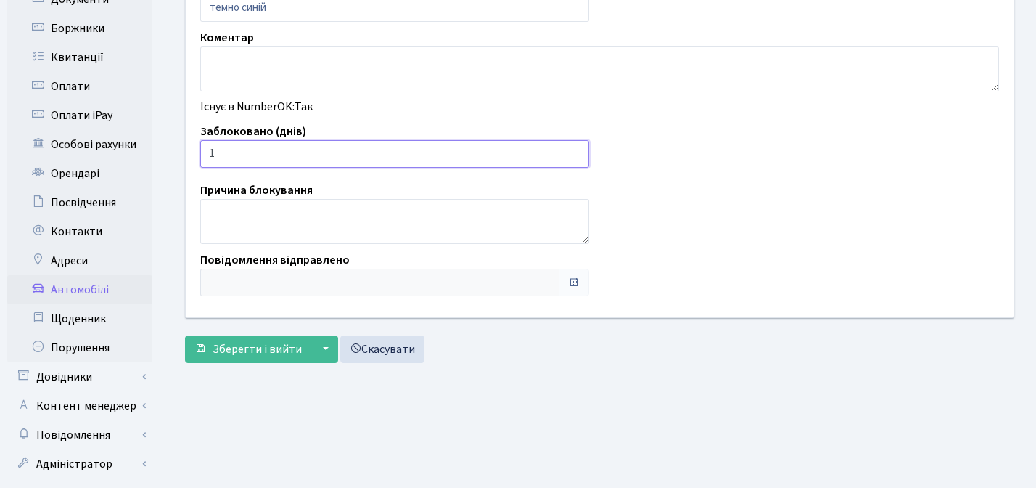
scroll to position [416, 0]
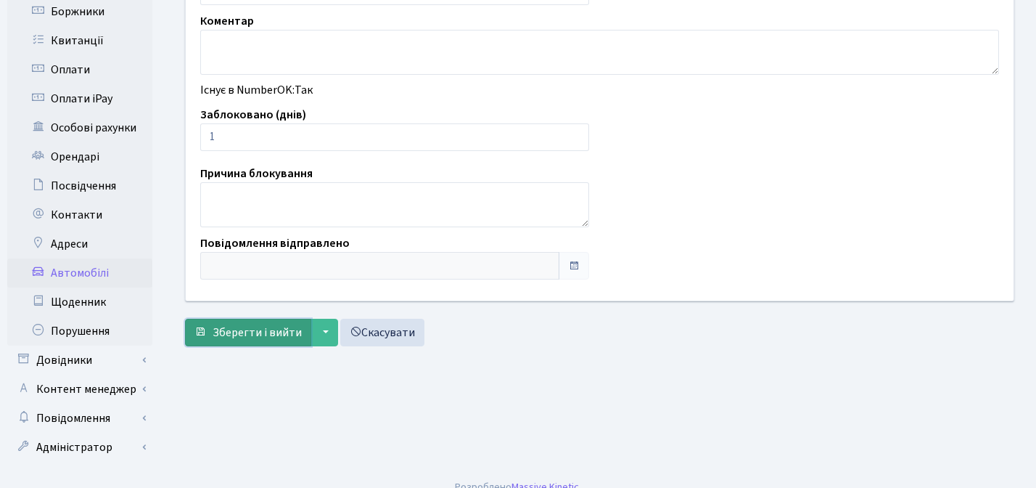
click at [241, 328] on span "Зберегти і вийти" at bounding box center [257, 332] width 89 height 16
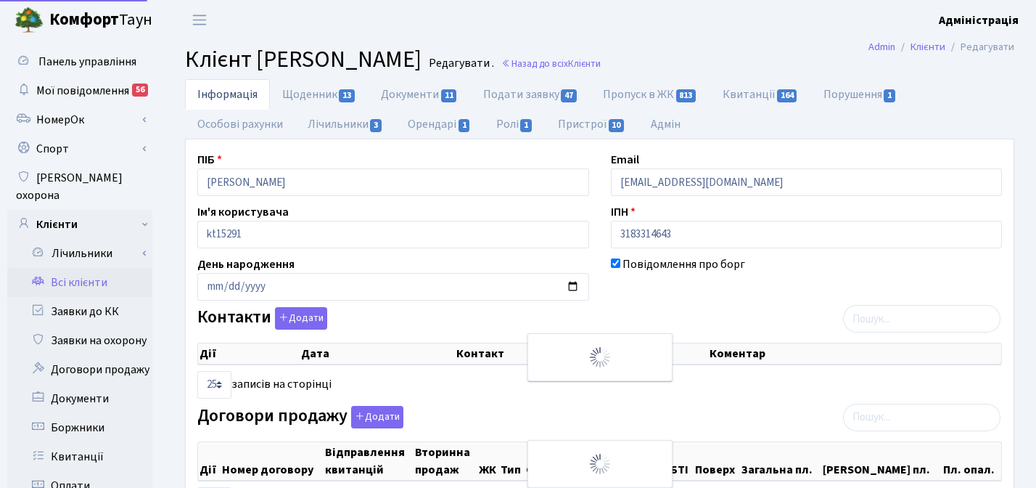
select select "25"
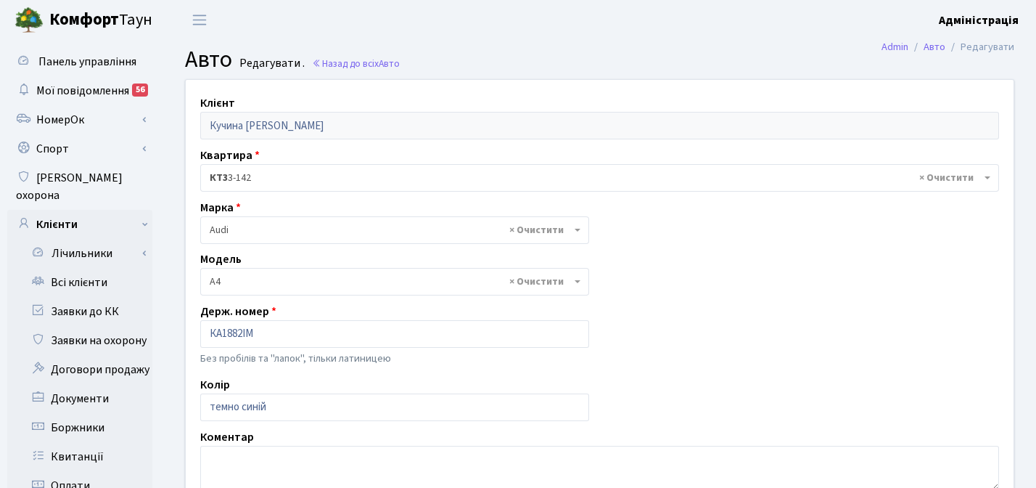
select select "155"
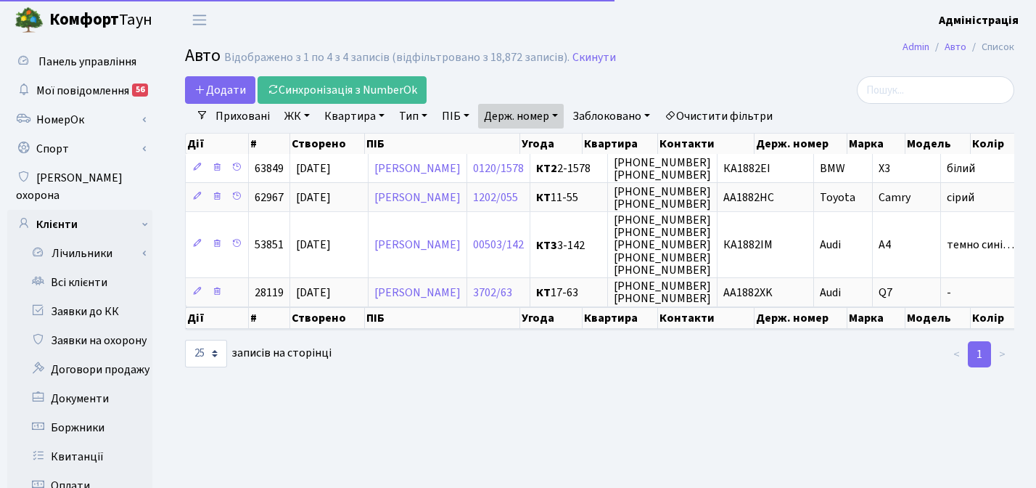
select select "25"
click at [527, 113] on link "Держ. номер" at bounding box center [521, 116] width 86 height 25
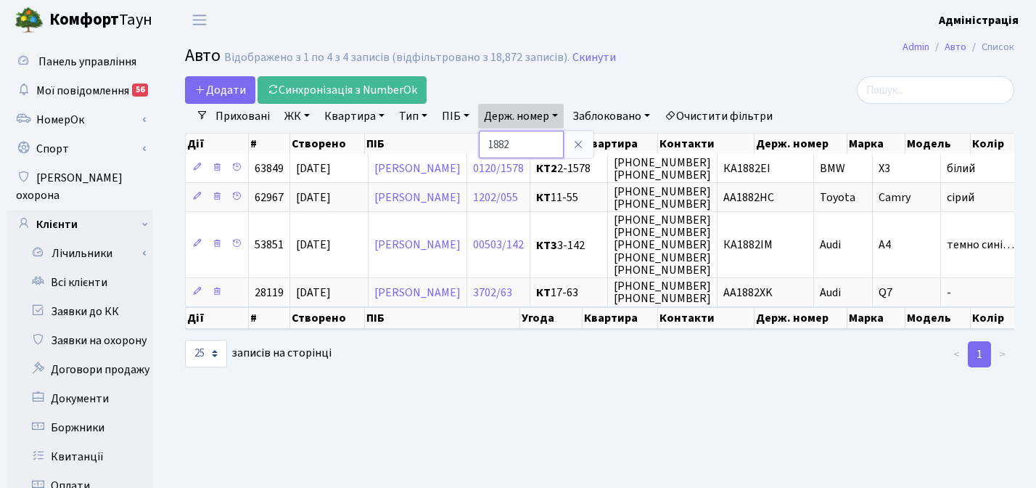
paste input "0900"
type input "0900"
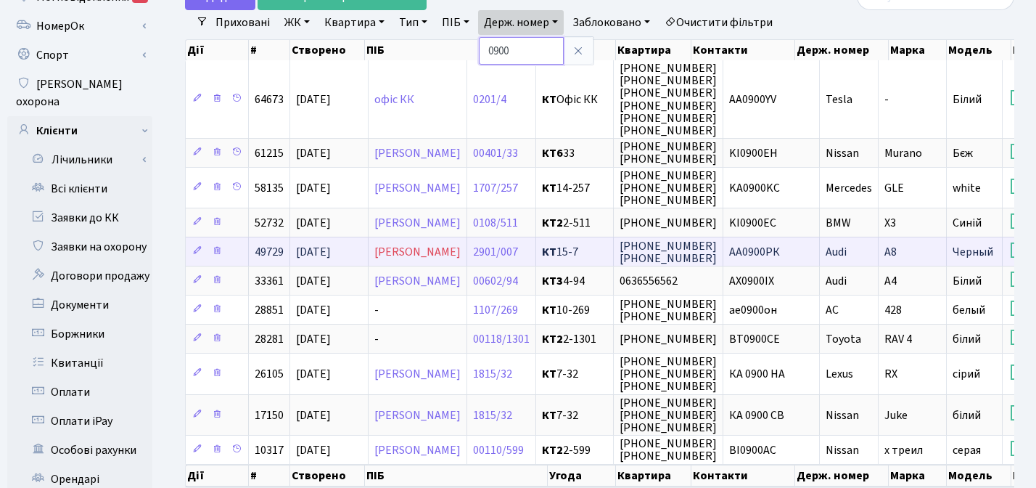
scroll to position [75, 0]
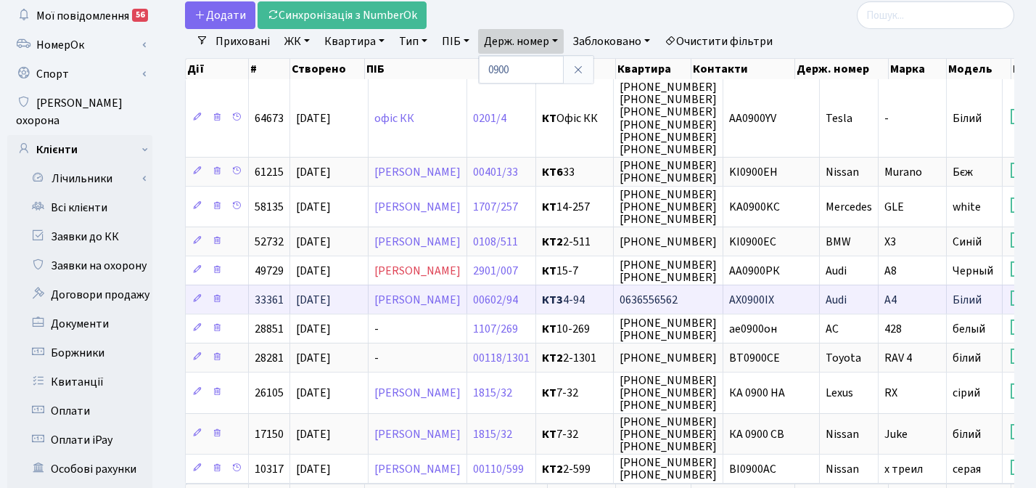
click at [774, 295] on span "АХ0900ІХ" at bounding box center [751, 300] width 45 height 16
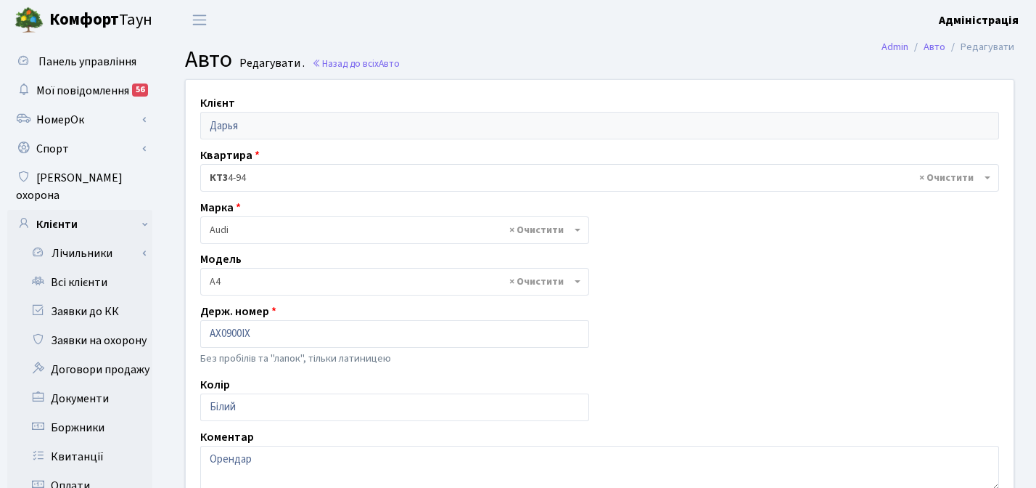
select select "155"
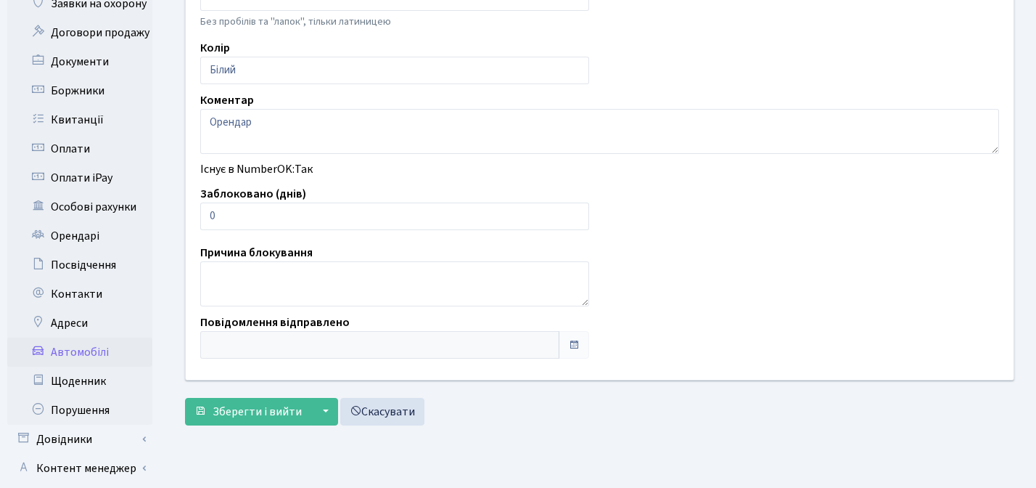
scroll to position [340, 0]
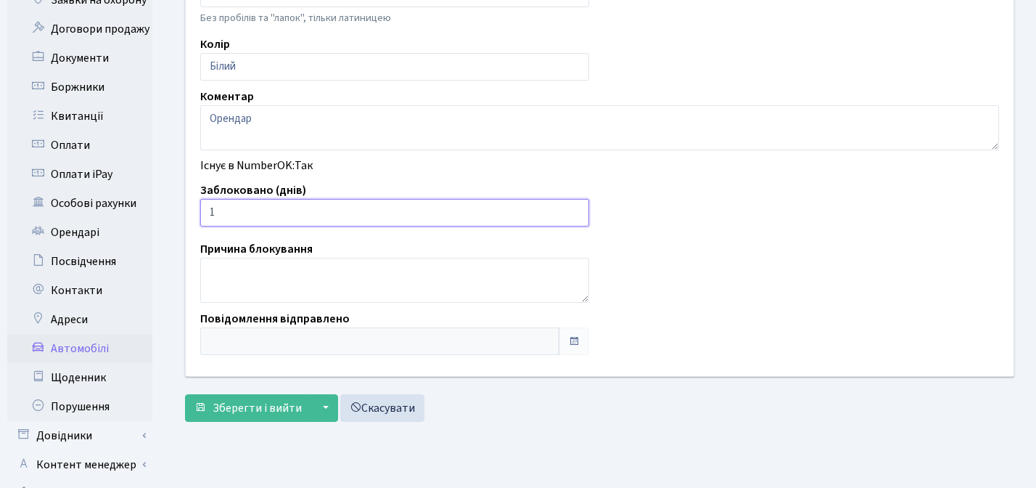
type input "1"
click at [578, 208] on input "1" at bounding box center [394, 213] width 389 height 28
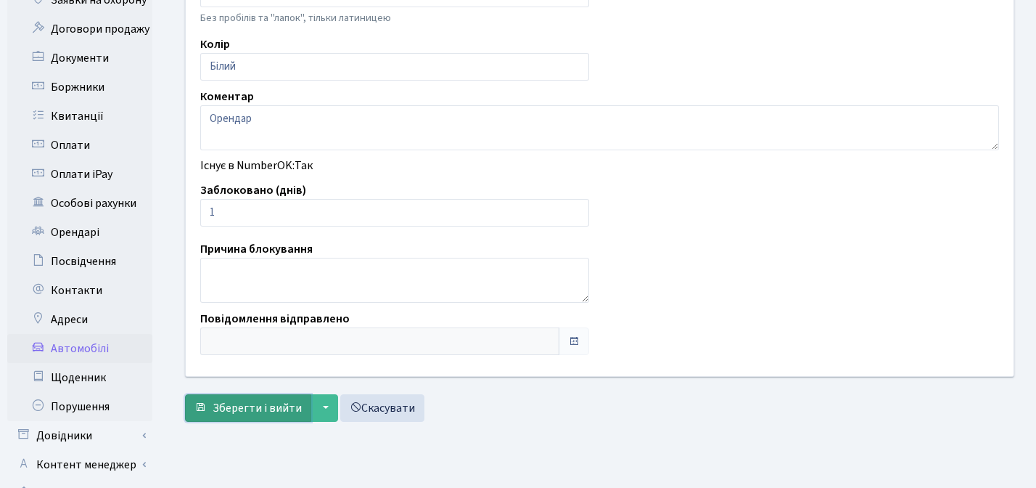
click at [253, 401] on span "Зберегти і вийти" at bounding box center [257, 408] width 89 height 16
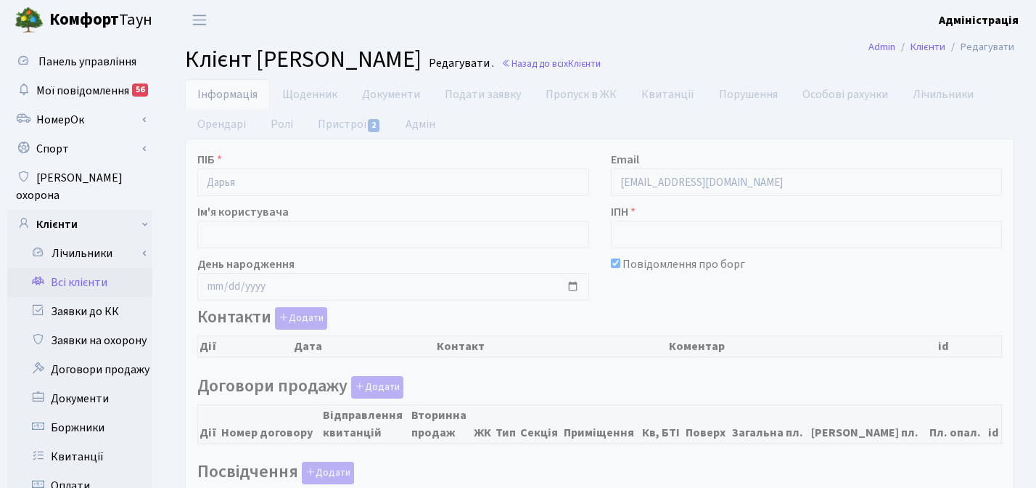
checkbox input "true"
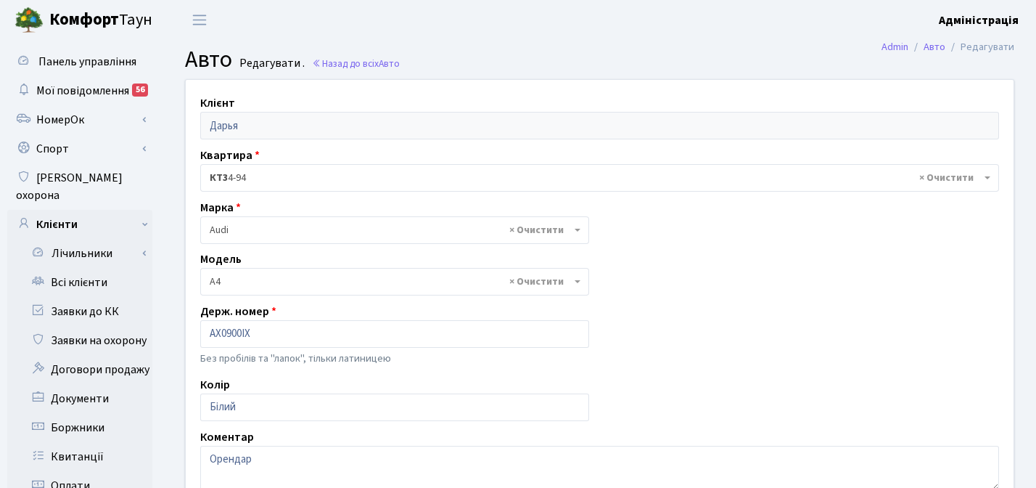
select select "155"
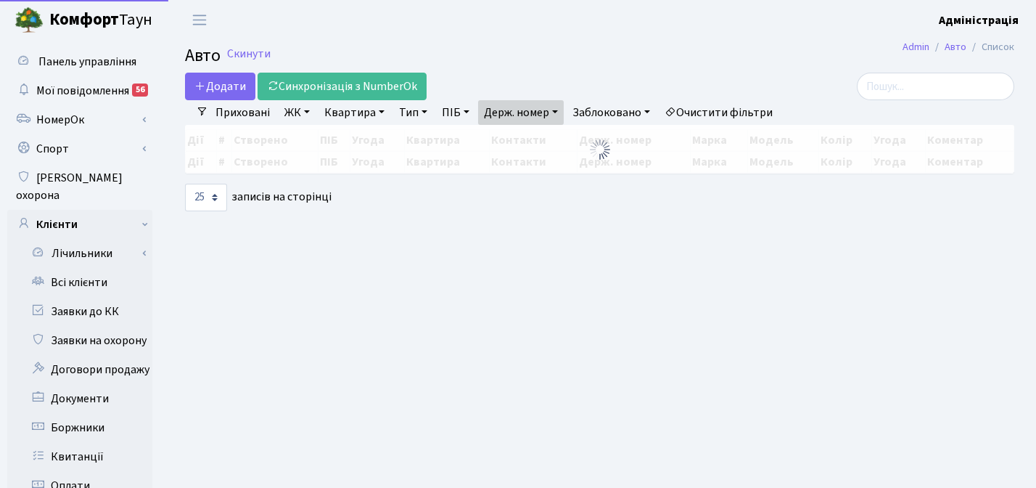
select select "25"
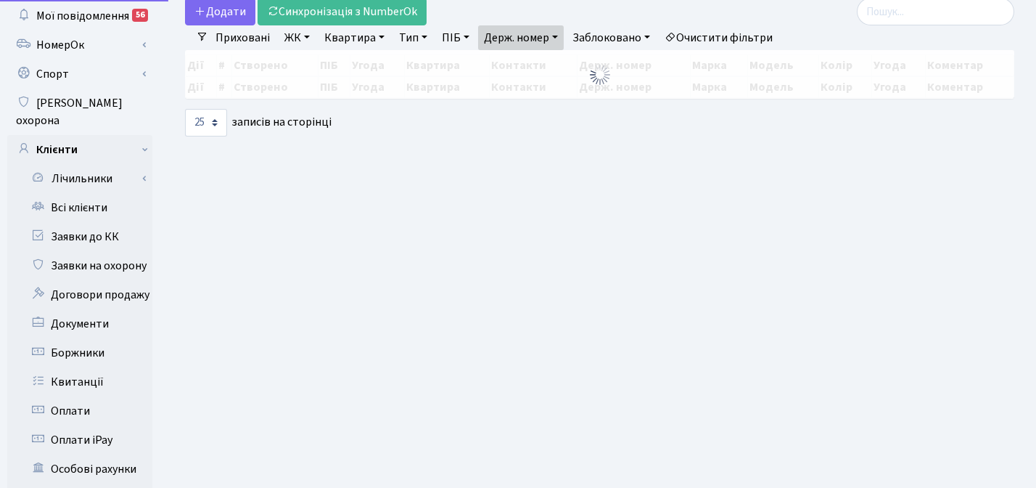
scroll to position [75, 0]
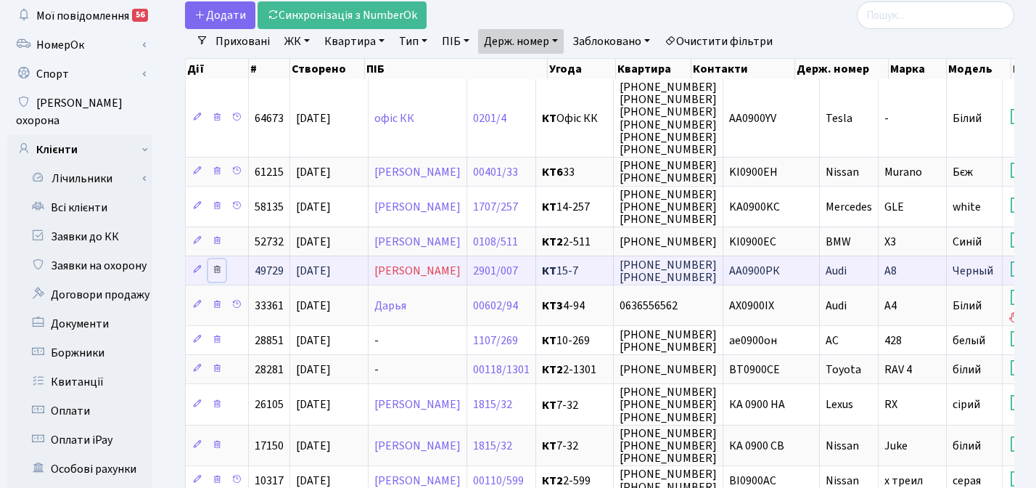
click at [219, 269] on icon at bounding box center [217, 269] width 10 height 10
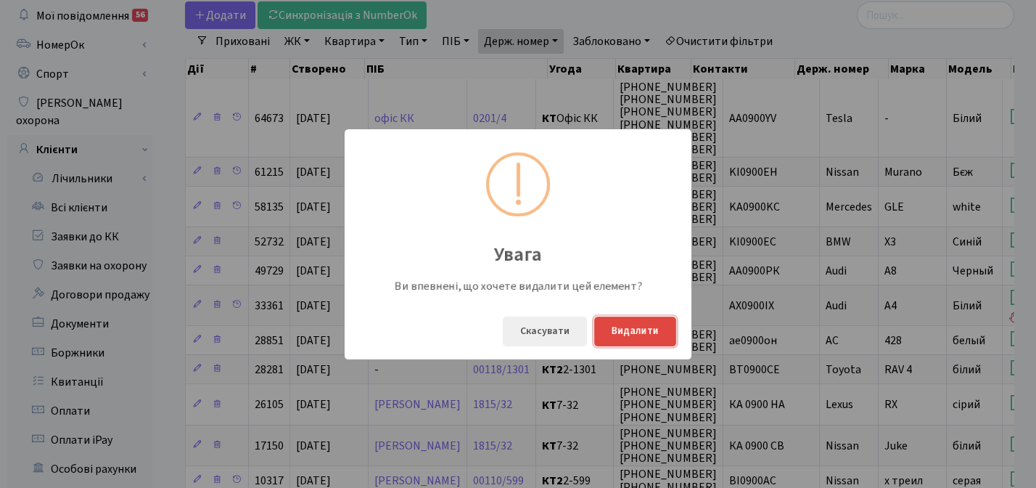
click at [631, 330] on button "Видалити" at bounding box center [635, 331] width 82 height 30
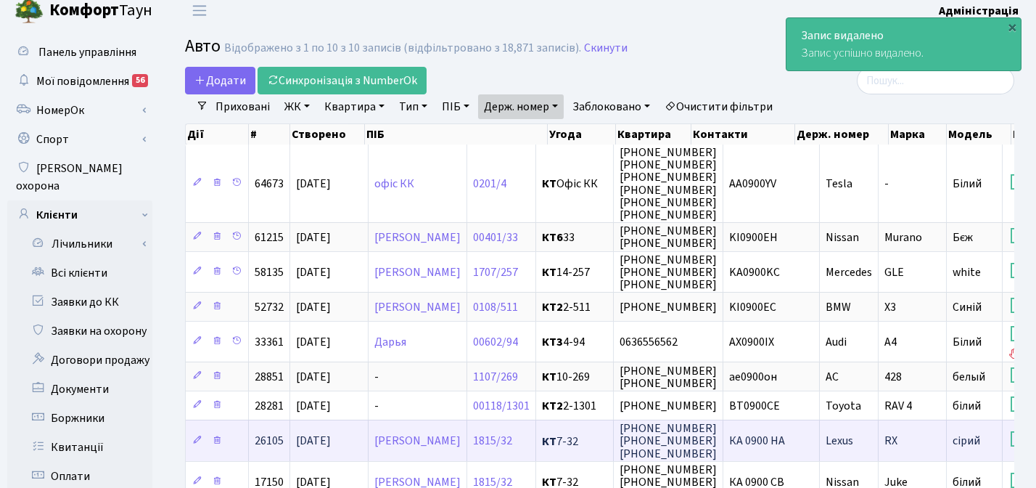
scroll to position [0, 0]
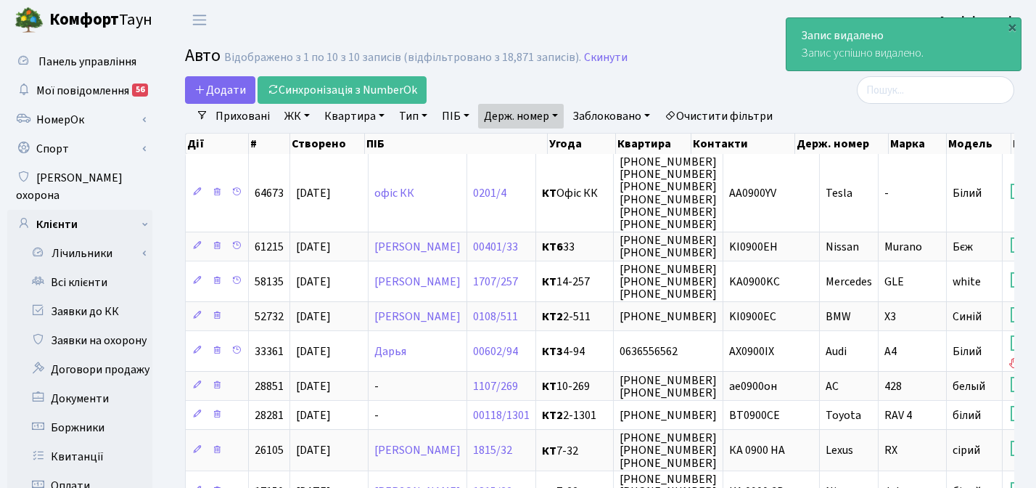
click at [546, 111] on link "Держ. номер" at bounding box center [521, 116] width 86 height 25
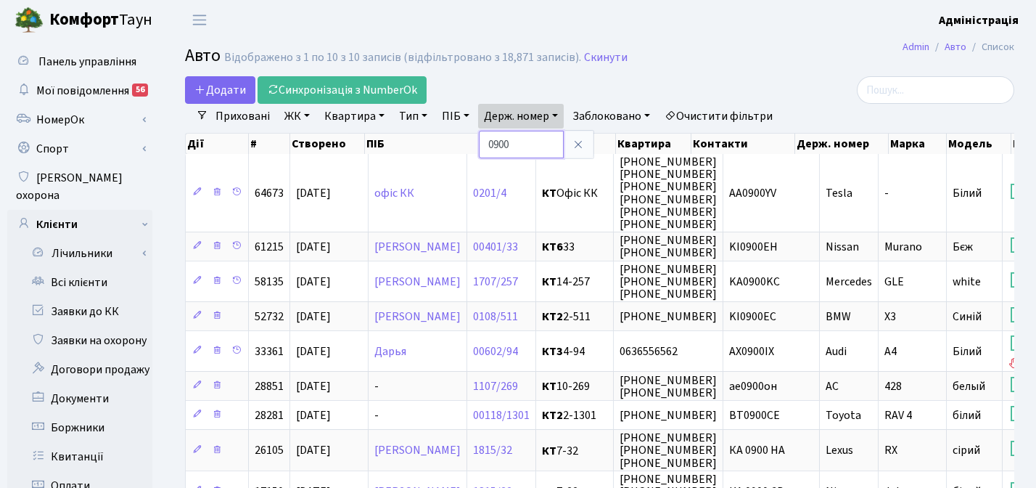
paste input "8893"
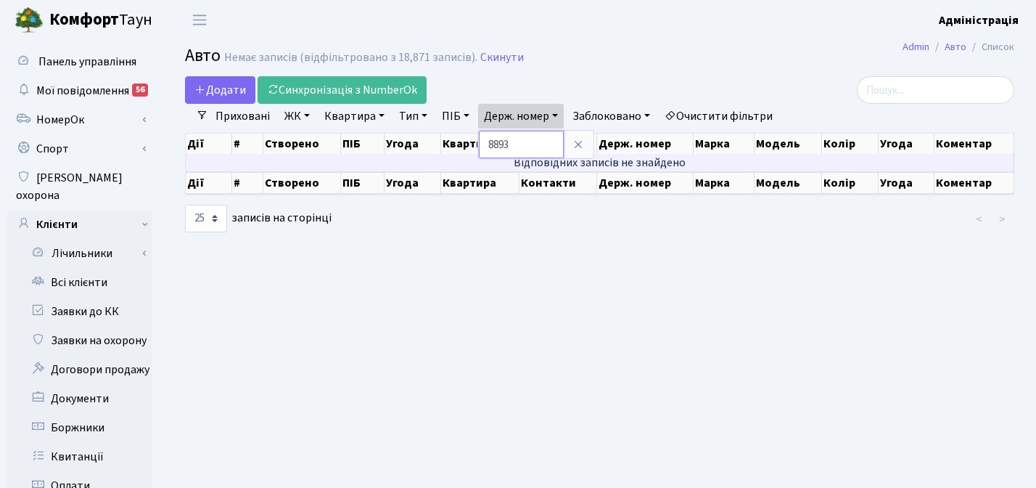
paste input "6627"
type input "6627"
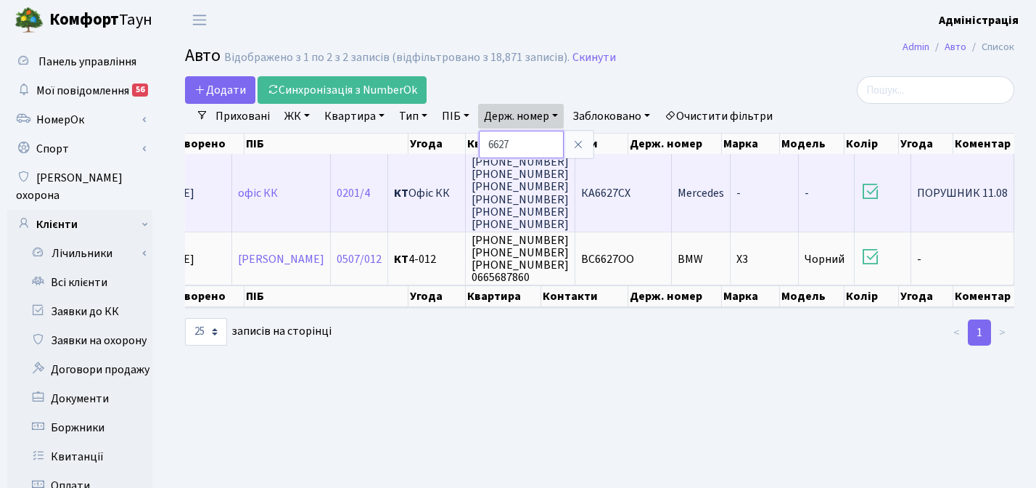
scroll to position [0, 160]
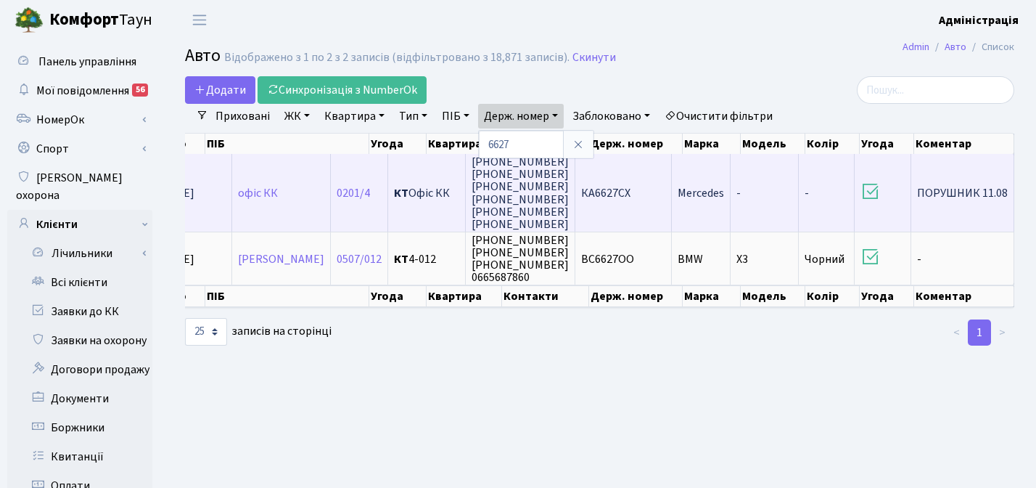
click at [646, 188] on td "КА6627СХ" at bounding box center [623, 193] width 97 height 78
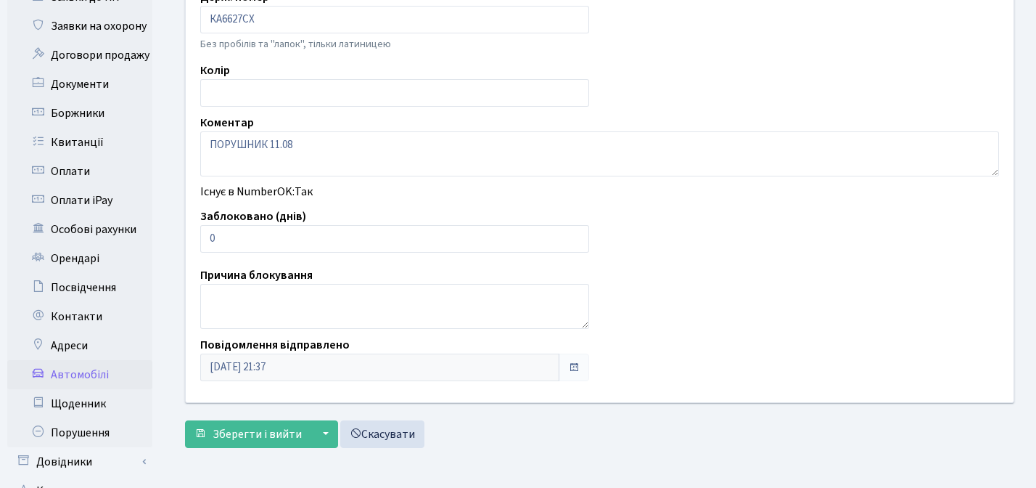
scroll to position [319, 0]
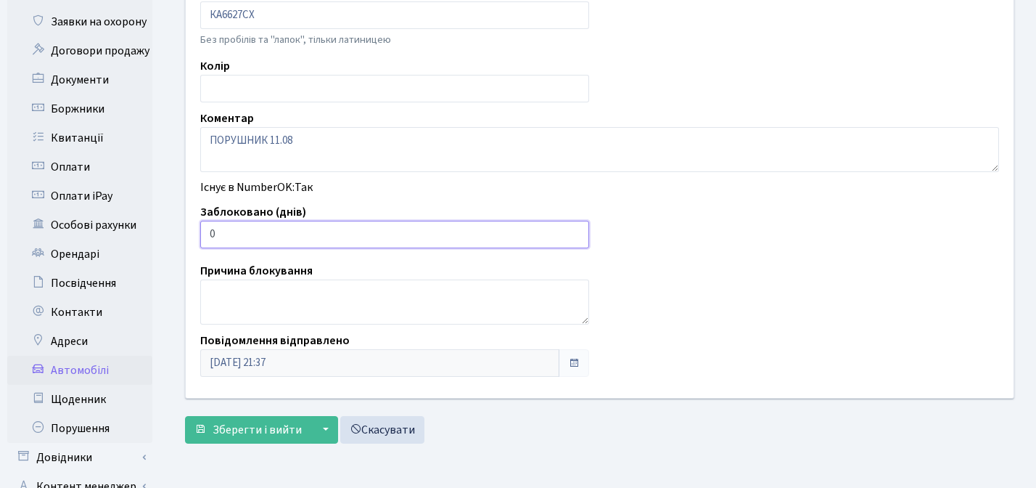
click at [414, 228] on input "0" at bounding box center [394, 235] width 389 height 28
type input "7"
click at [185, 416] on button "Зберегти і вийти" at bounding box center [248, 430] width 126 height 28
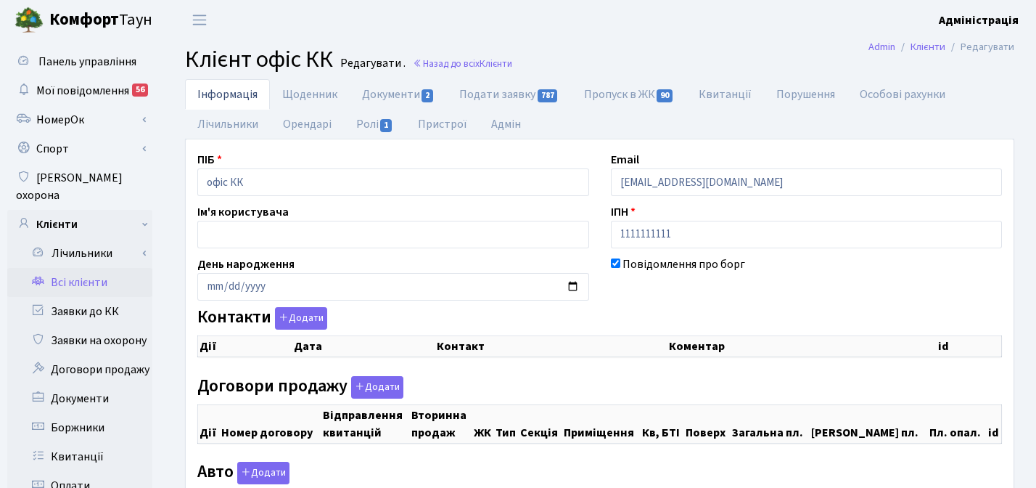
checkbox input "true"
select select "25"
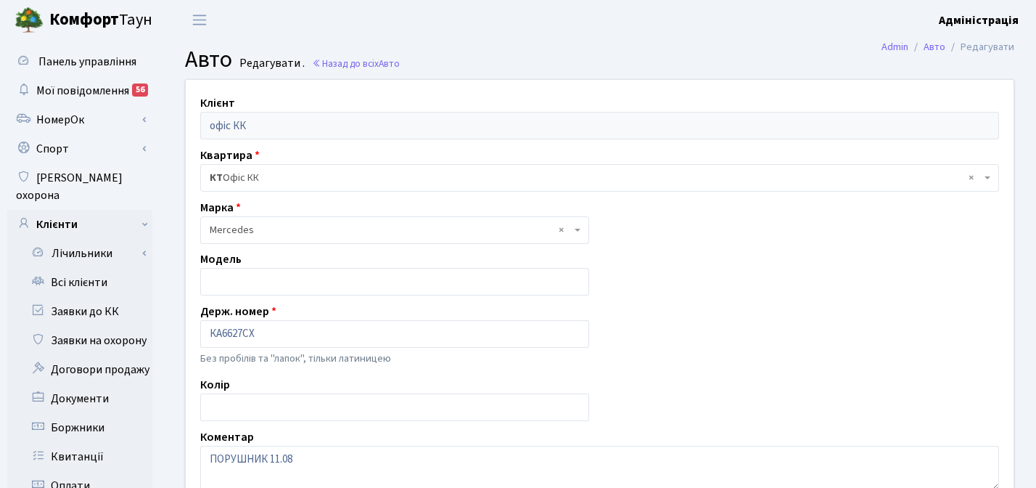
scroll to position [319, 0]
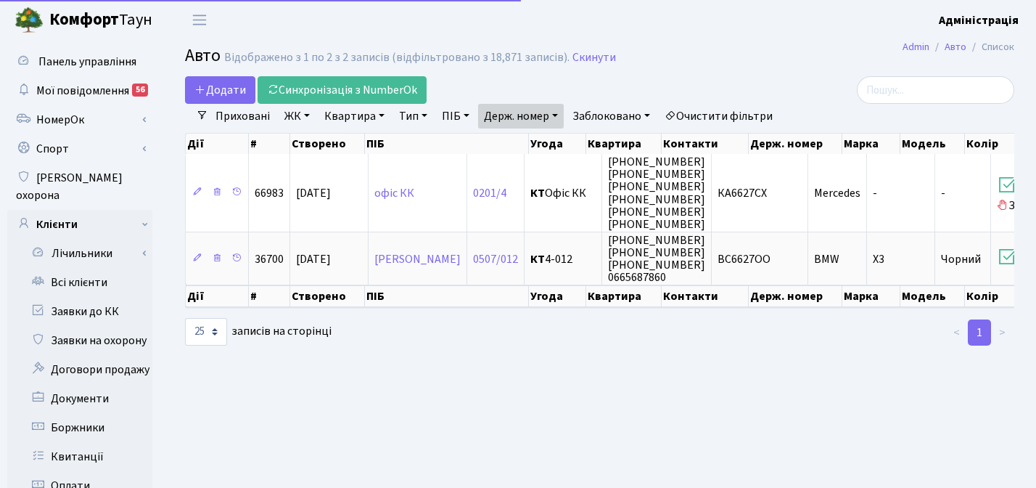
select select "25"
click at [507, 118] on link "Держ. номер" at bounding box center [521, 116] width 86 height 25
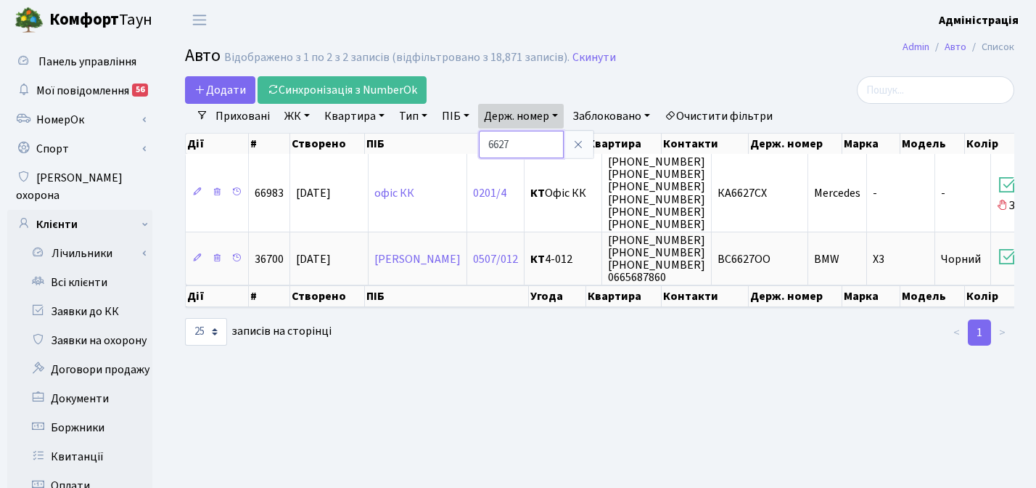
click at [520, 141] on input "6627" at bounding box center [521, 145] width 85 height 28
type input "6"
type input "8000"
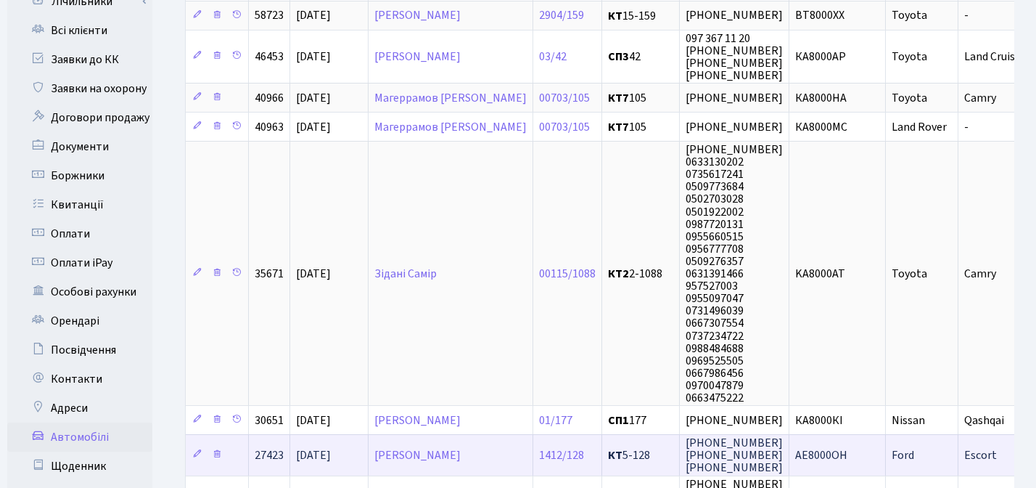
scroll to position [245, 0]
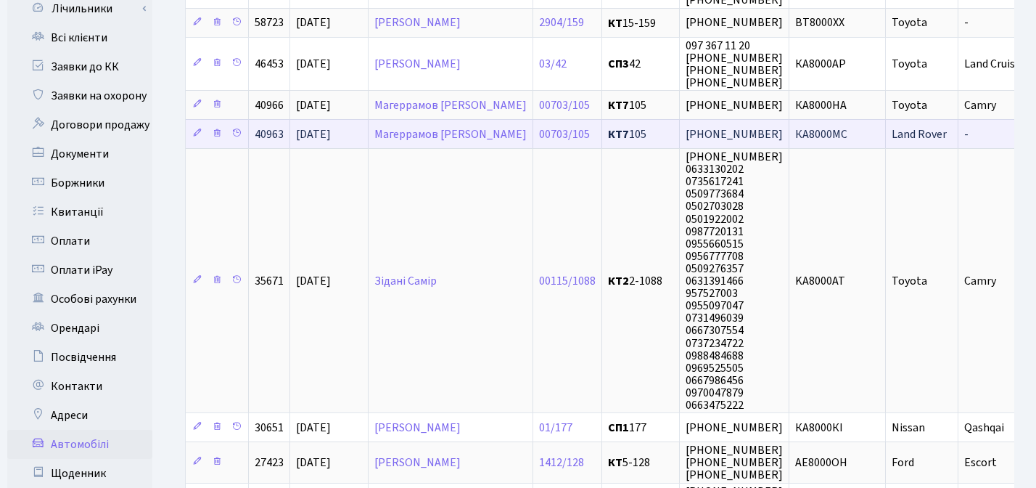
click at [730, 135] on span "+380 93 074 33 53" at bounding box center [734, 134] width 97 height 16
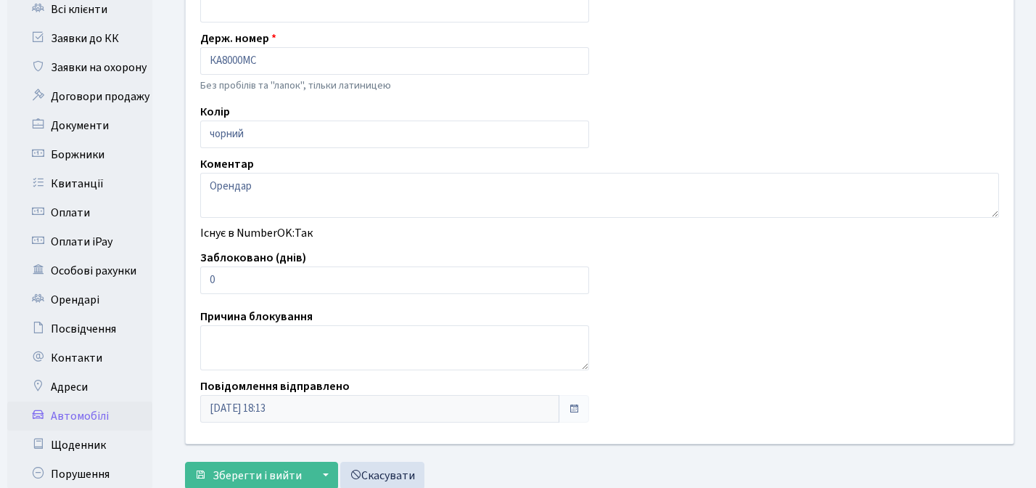
scroll to position [274, 0]
click at [430, 279] on input "0" at bounding box center [394, 279] width 389 height 28
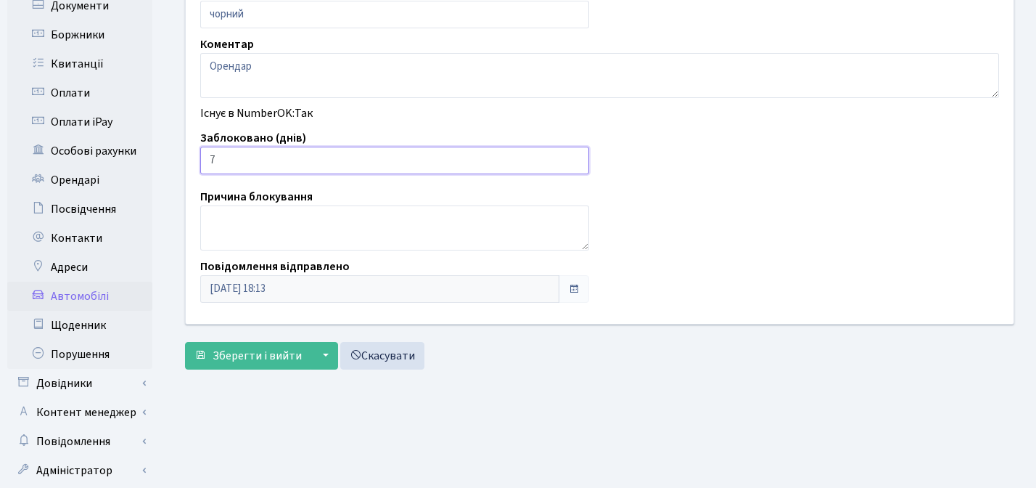
scroll to position [416, 0]
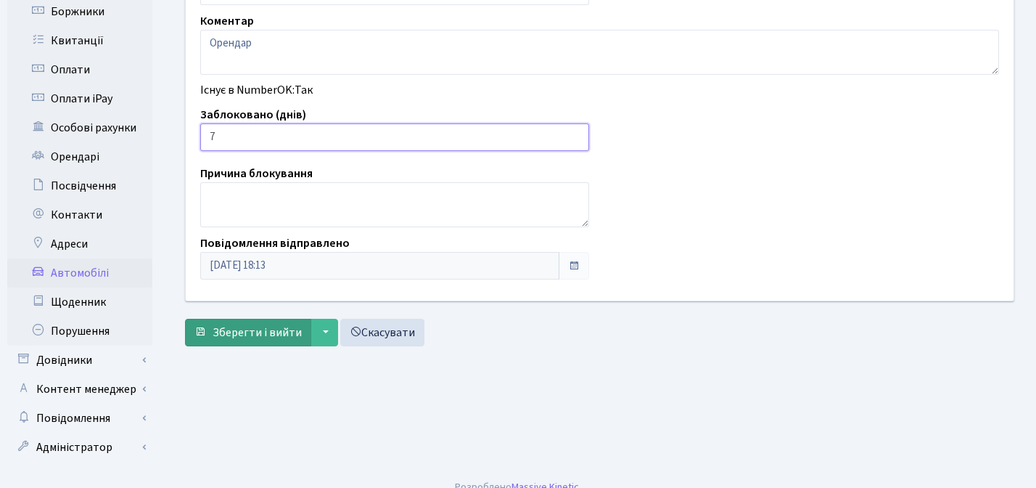
type input "7"
click at [249, 329] on span "Зберегти і вийти" at bounding box center [257, 332] width 89 height 16
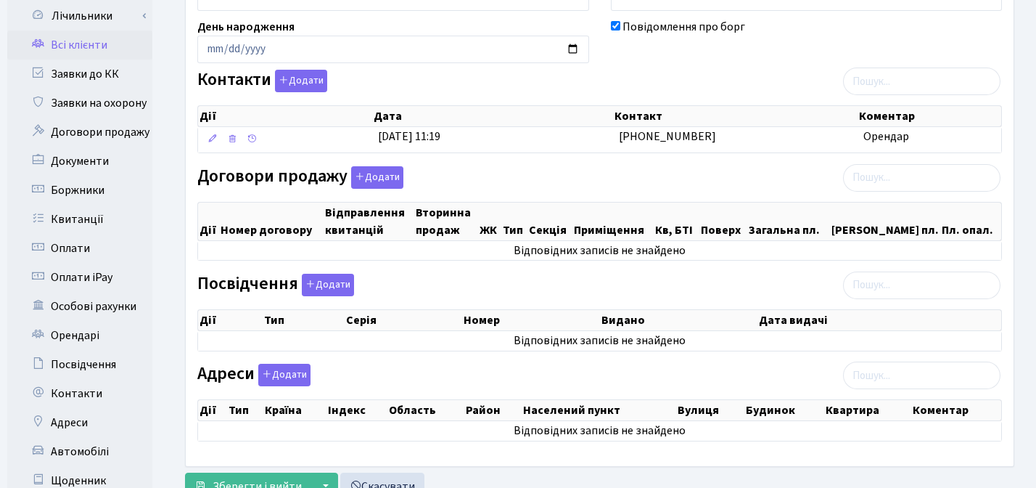
scroll to position [237, 0]
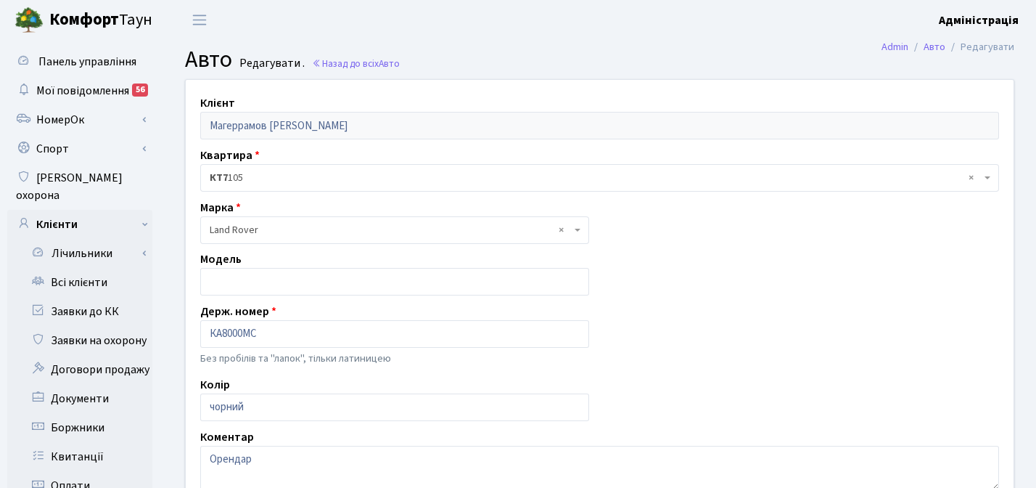
scroll to position [318, 0]
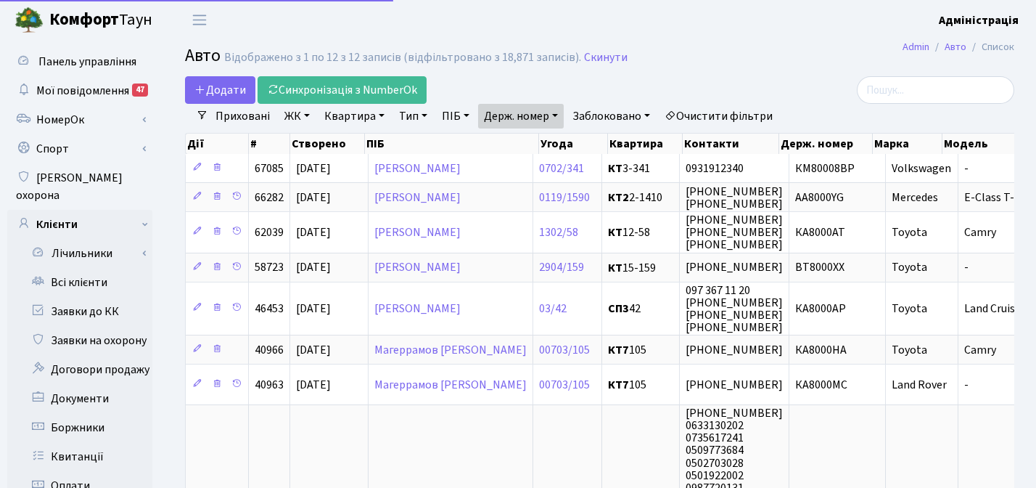
select select "25"
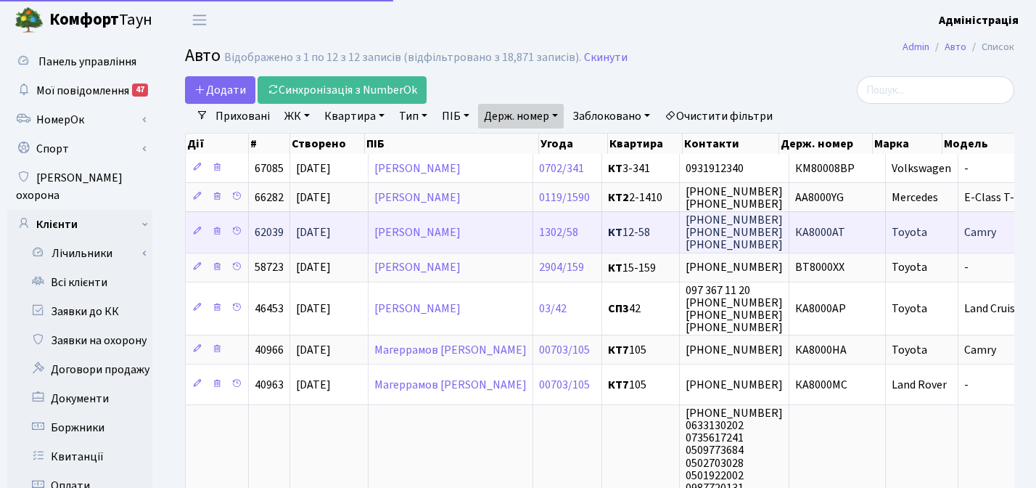
scroll to position [67, 0]
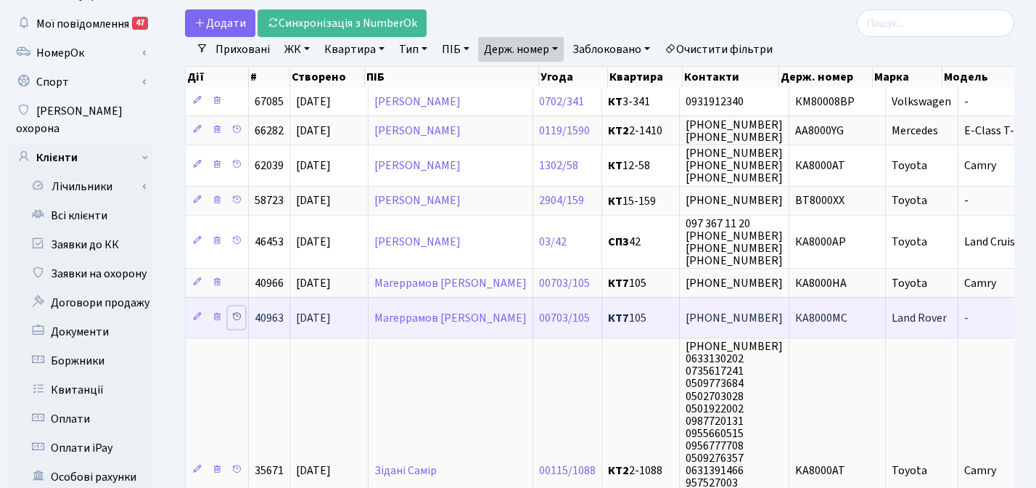
click at [236, 313] on icon at bounding box center [236, 316] width 10 height 10
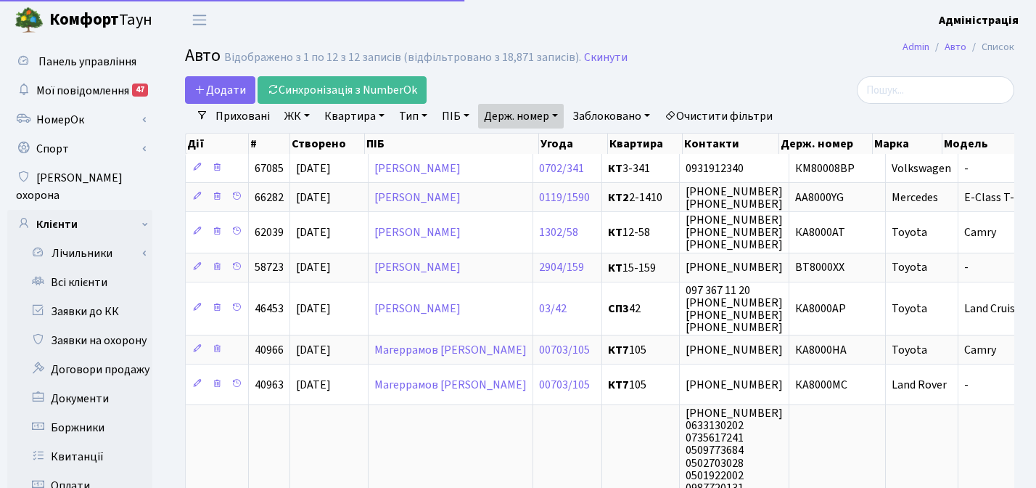
select select "25"
click at [519, 115] on link "Держ. номер" at bounding box center [521, 116] width 86 height 25
paste input "9155"
type input "9155"
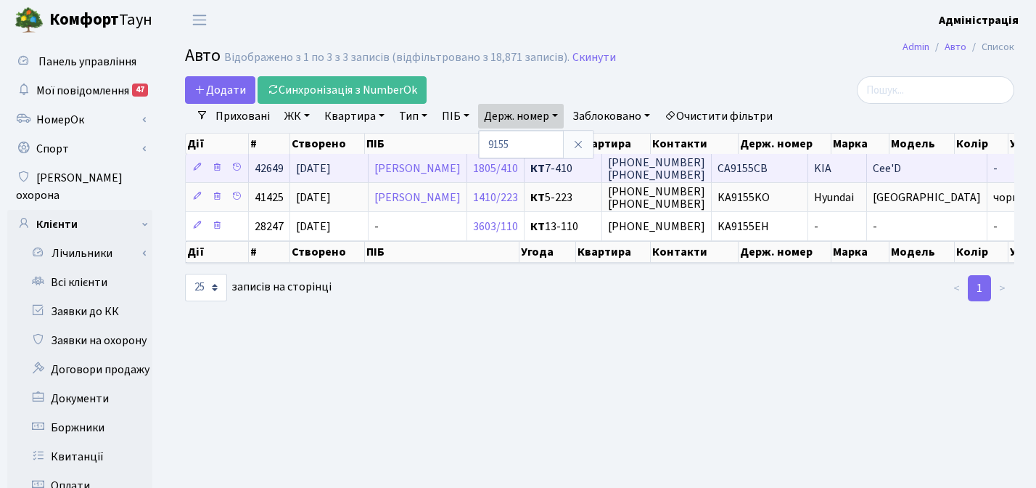
click at [768, 163] on span "CA9155CB" at bounding box center [743, 168] width 50 height 16
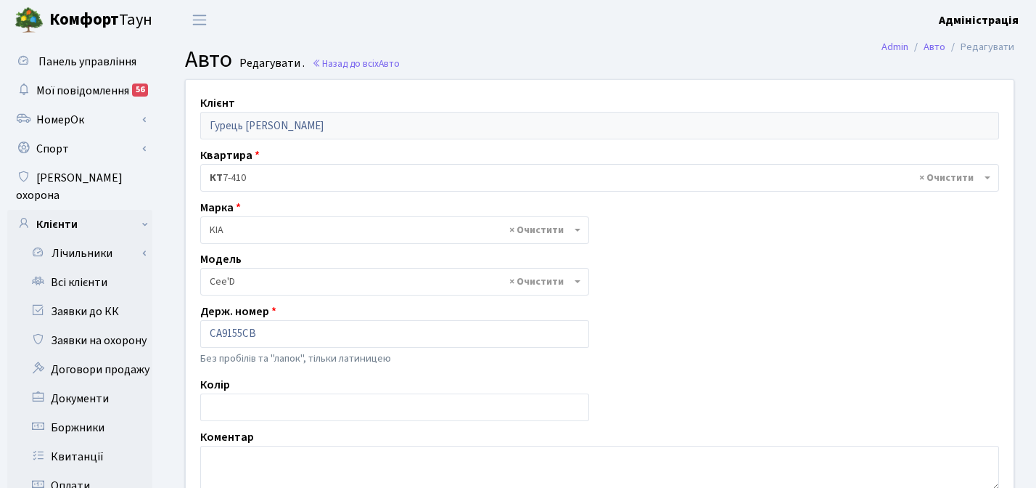
select select "1156"
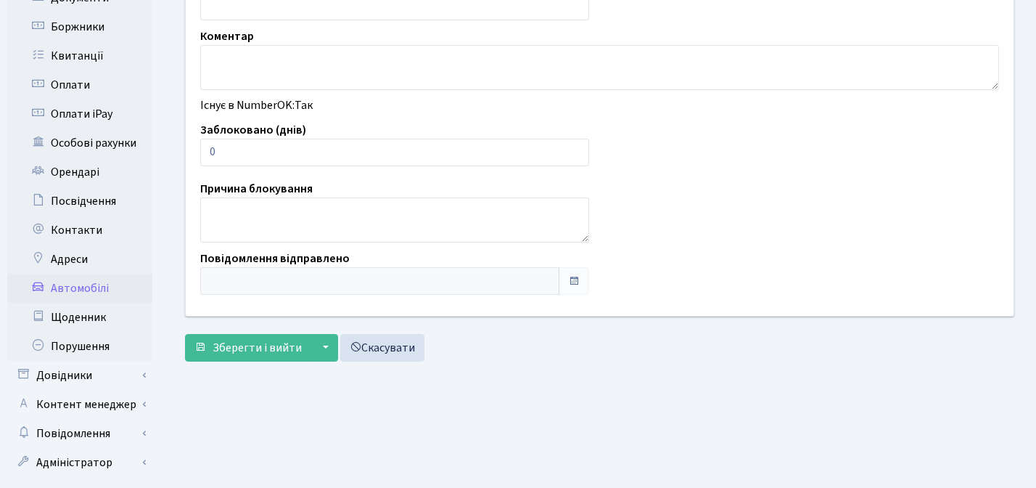
scroll to position [416, 0]
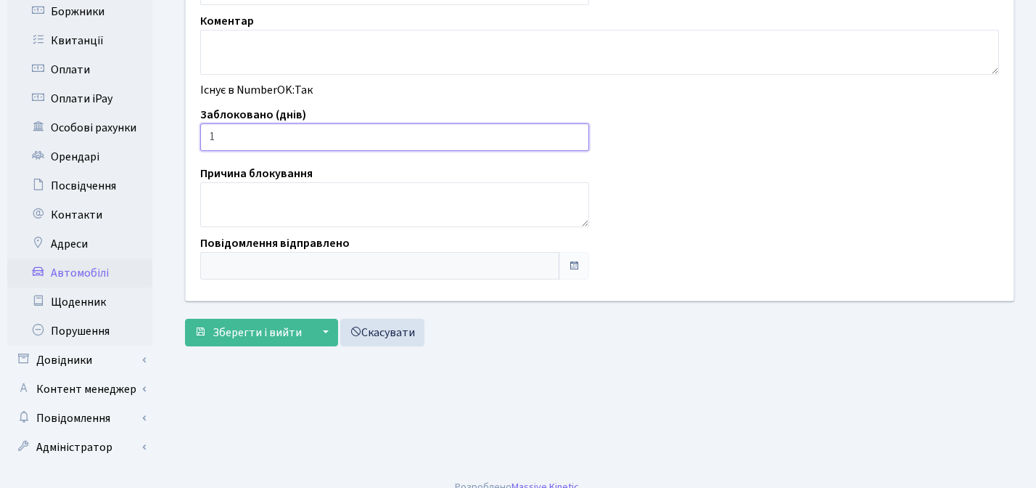
type input "1"
click at [577, 131] on input "1" at bounding box center [394, 137] width 389 height 28
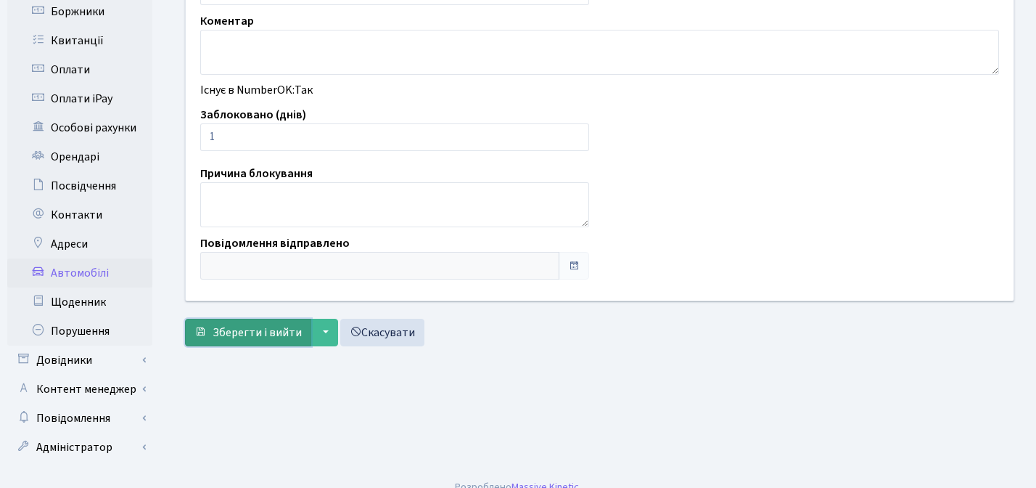
click at [247, 334] on span "Зберегти і вийти" at bounding box center [257, 332] width 89 height 16
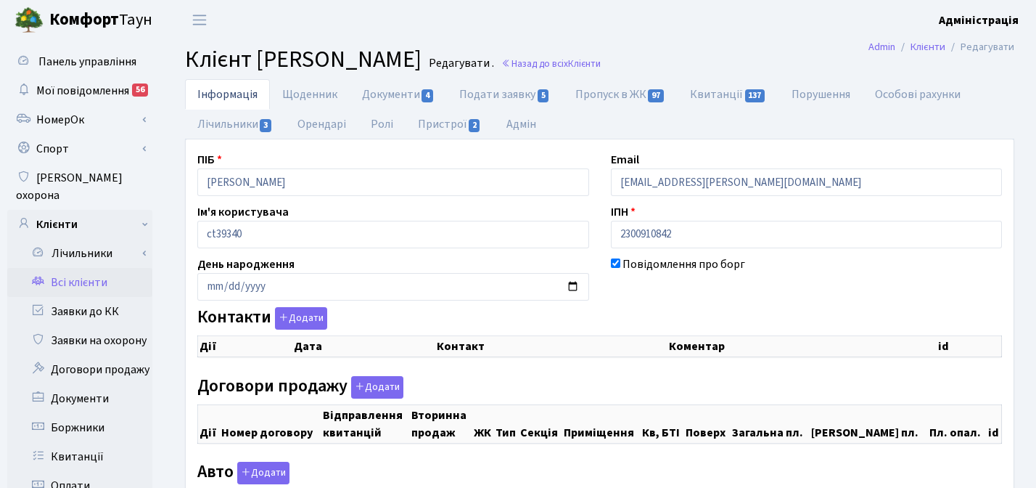
checkbox input "true"
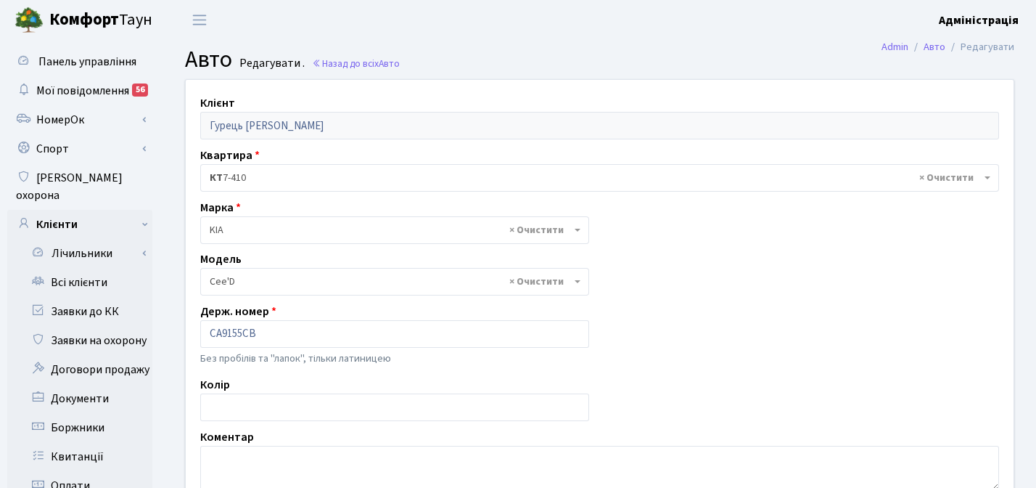
select select "1156"
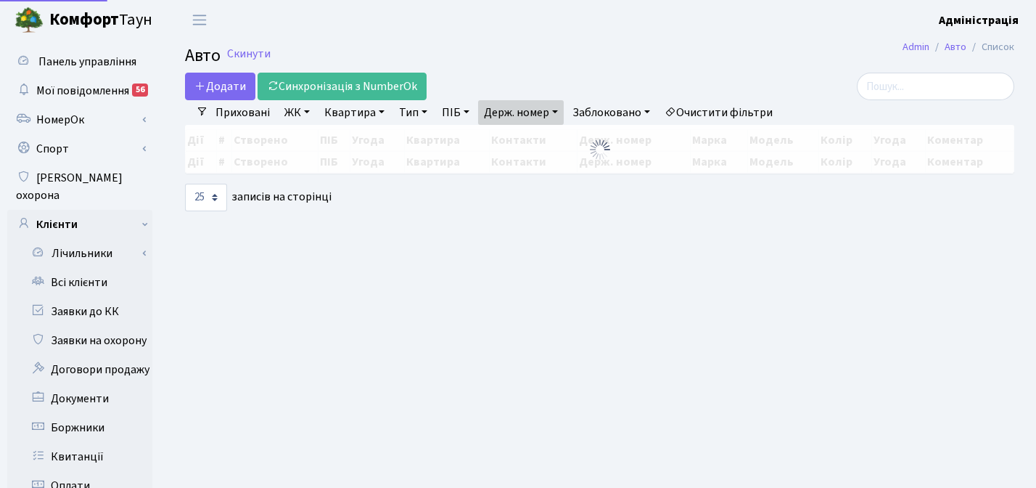
select select "25"
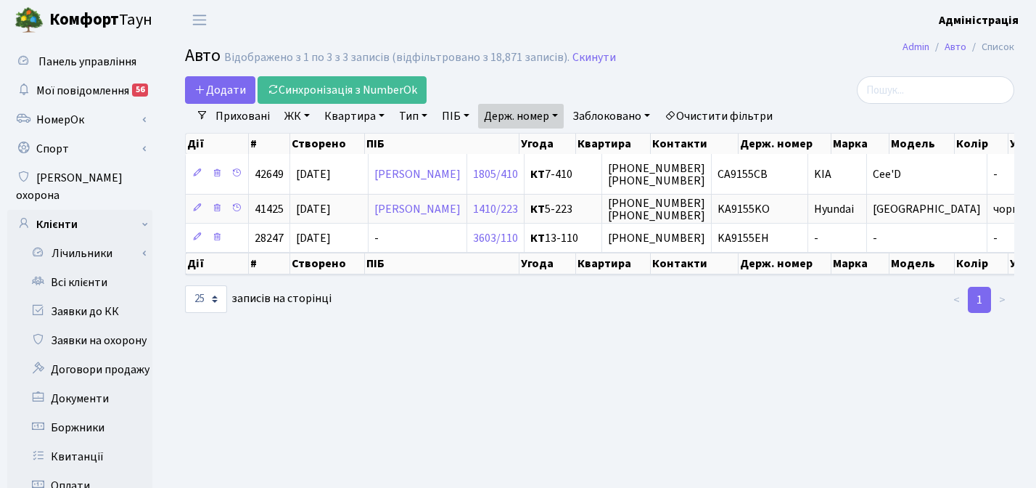
click at [509, 110] on link "Держ. номер" at bounding box center [521, 116] width 86 height 25
paste input "512"
type input "9512"
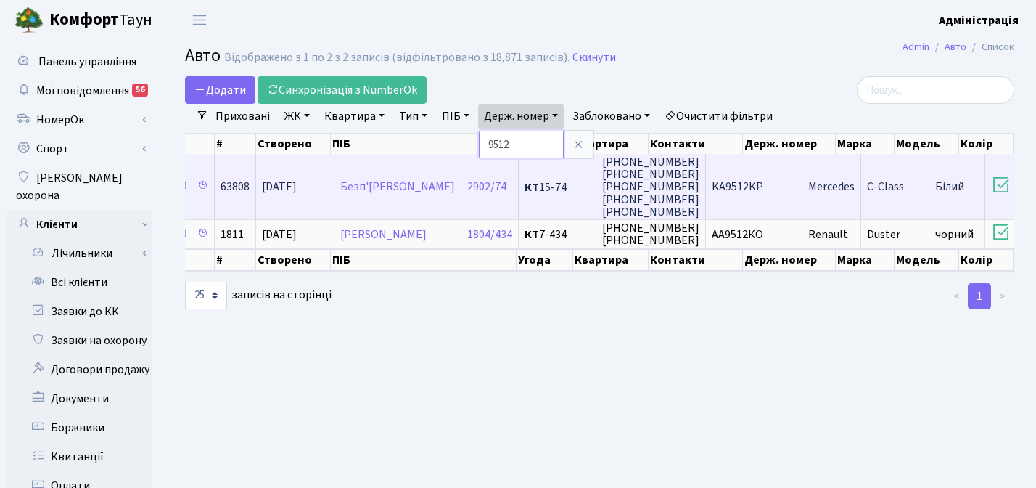
scroll to position [0, 164]
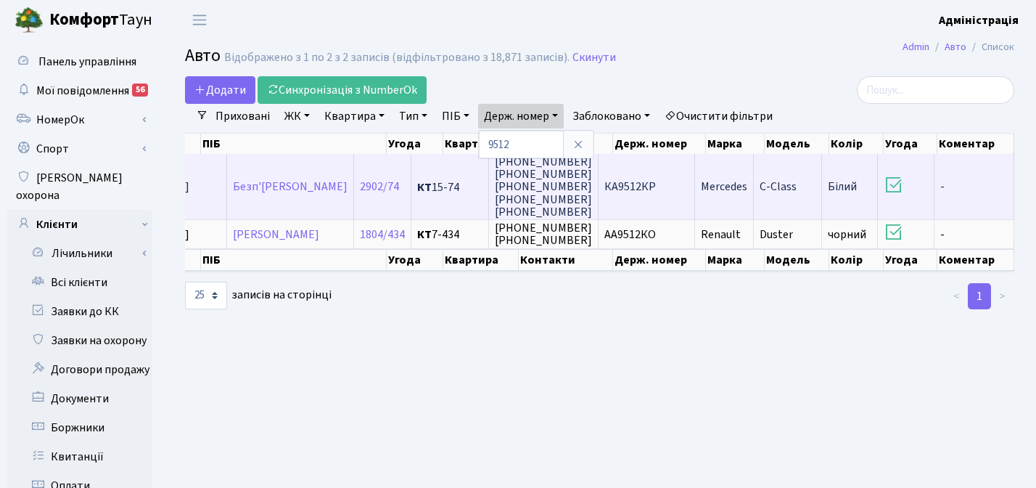
click at [656, 189] on span "КА9512КР" at bounding box center [630, 187] width 52 height 16
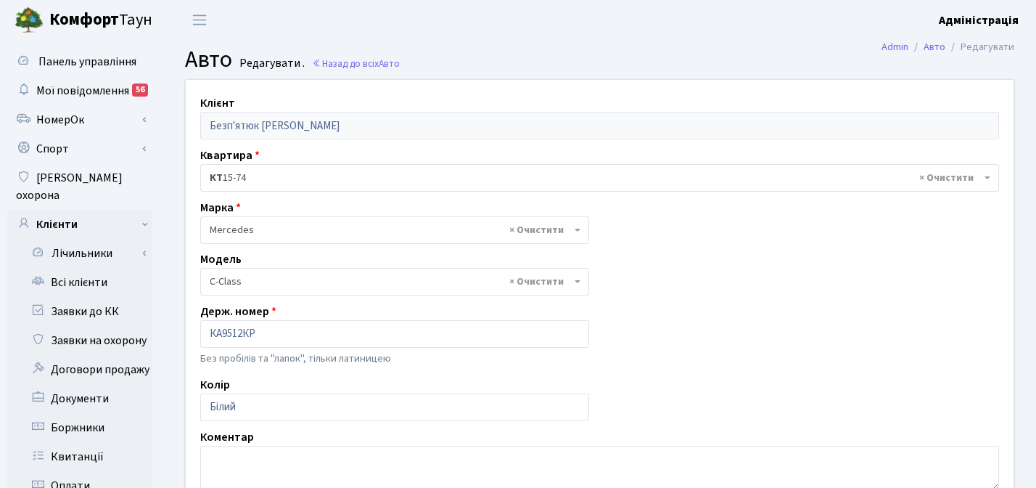
select select "1474"
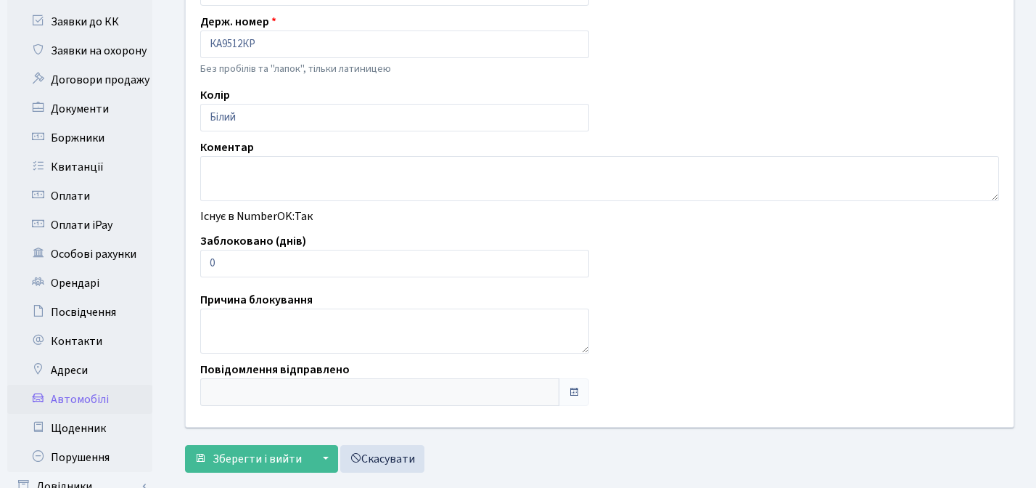
scroll to position [290, 0]
type input "1"
click at [574, 257] on input "1" at bounding box center [394, 263] width 389 height 28
click at [266, 458] on span "Зберегти і вийти" at bounding box center [257, 458] width 89 height 16
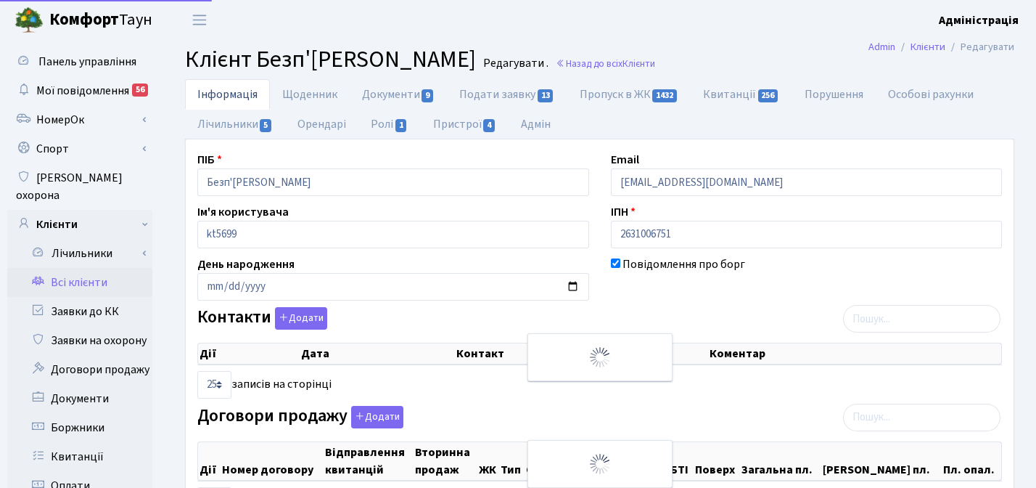
select select "25"
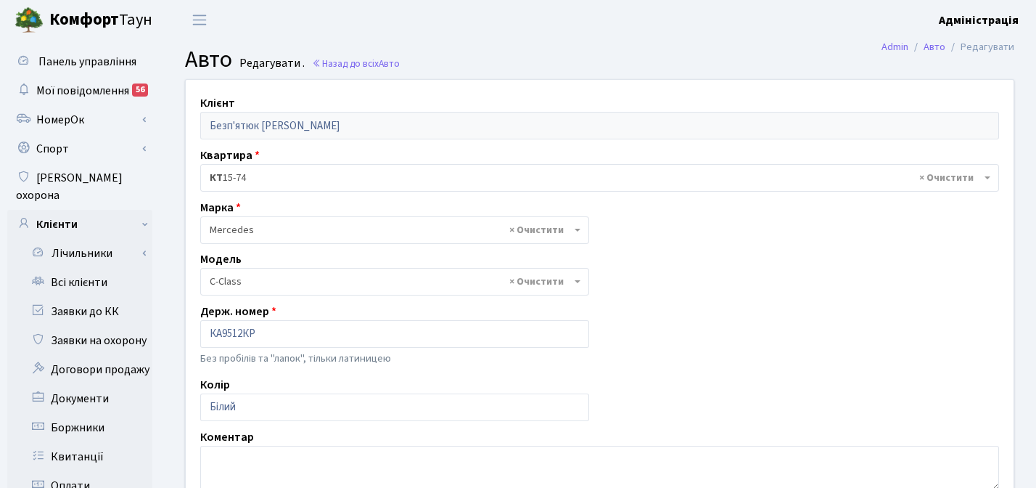
select select "1474"
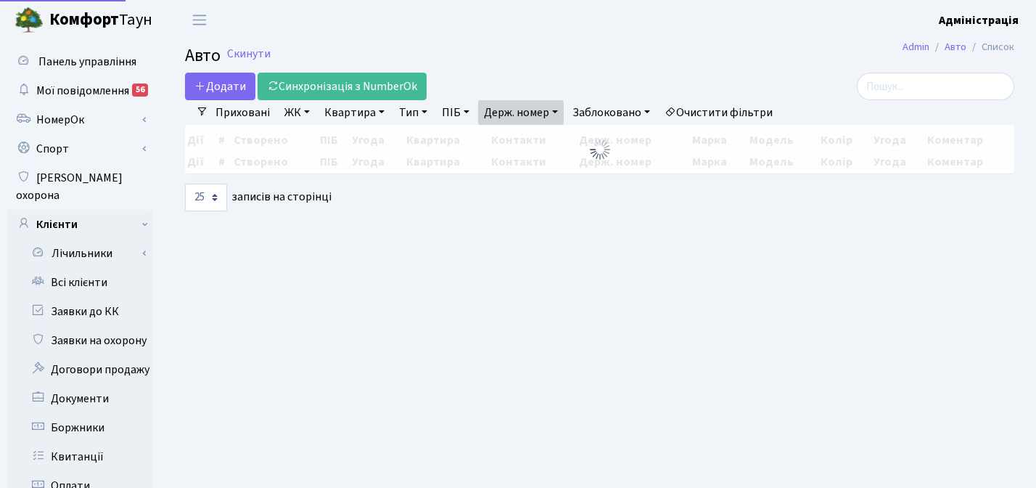
select select "25"
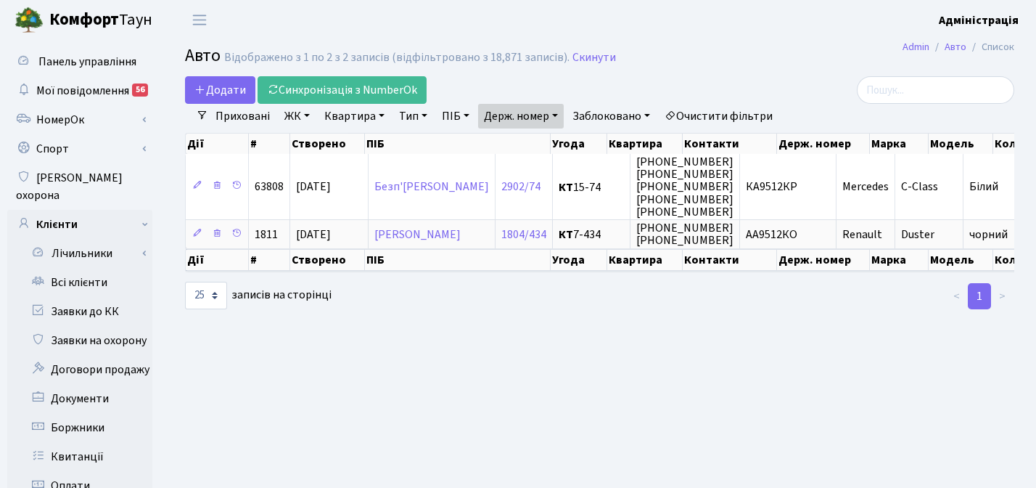
click at [522, 110] on link "Держ. номер" at bounding box center [521, 116] width 86 height 25
paste input "7070"
type input "7070"
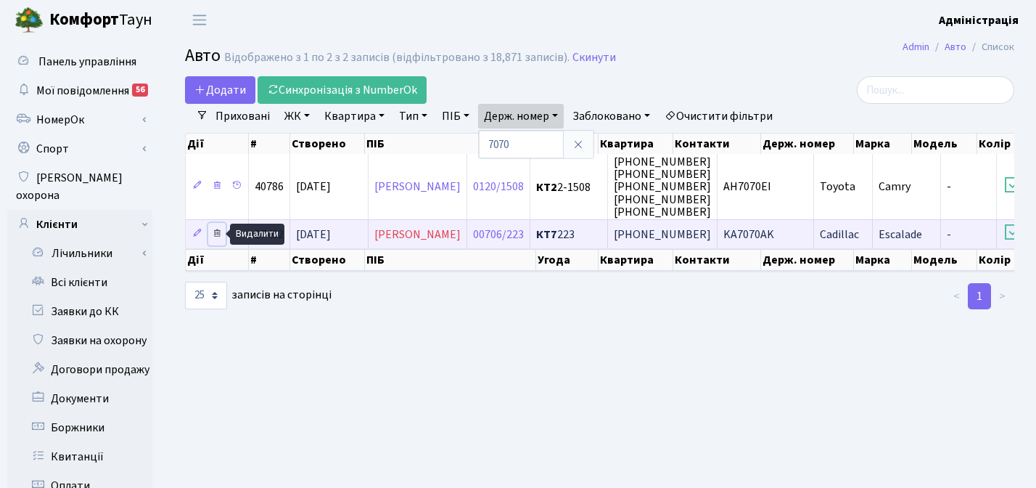
click at [215, 230] on icon at bounding box center [217, 233] width 10 height 10
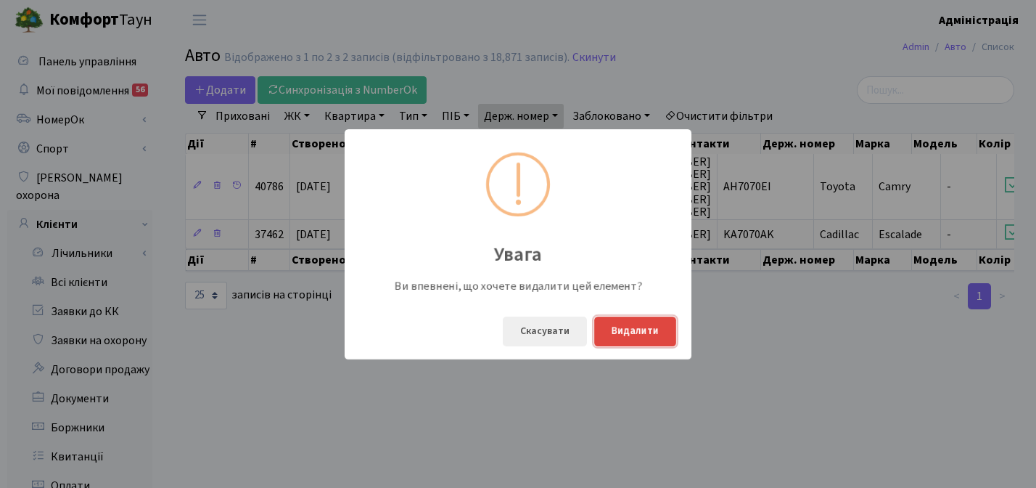
click at [649, 322] on button "Видалити" at bounding box center [635, 331] width 82 height 30
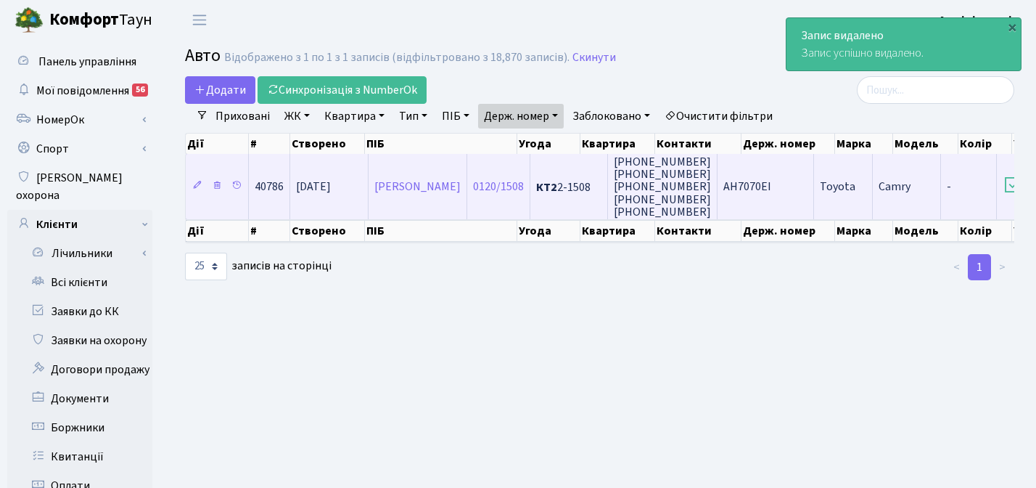
click at [694, 176] on span "(050) 578-18-10 (050) 959-81-96 095-188-73-33 099-088-22-60 050-578-18-10" at bounding box center [662, 186] width 97 height 65
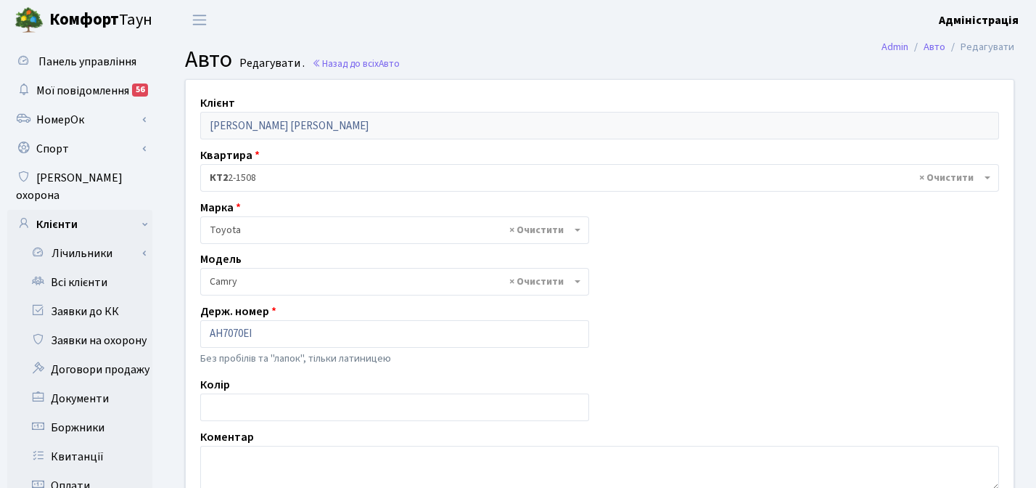
select select "2305"
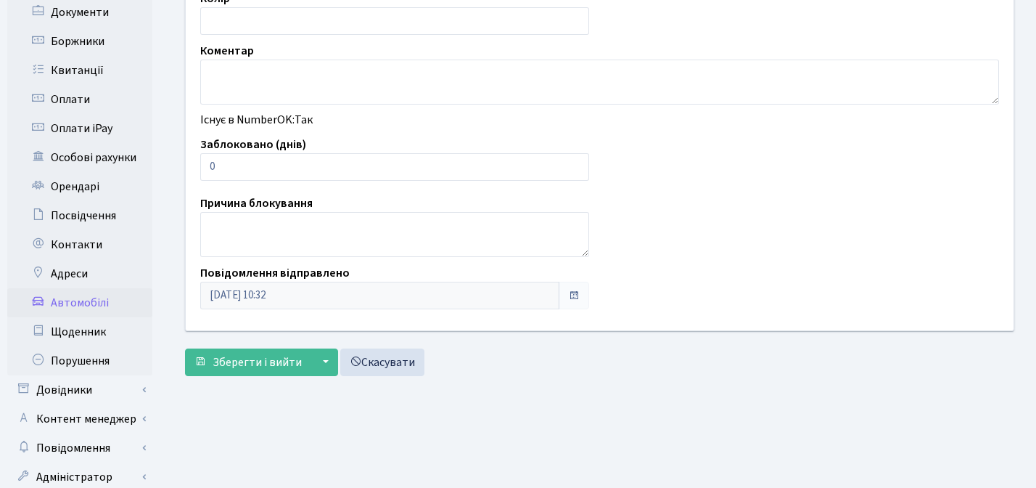
scroll to position [387, 0]
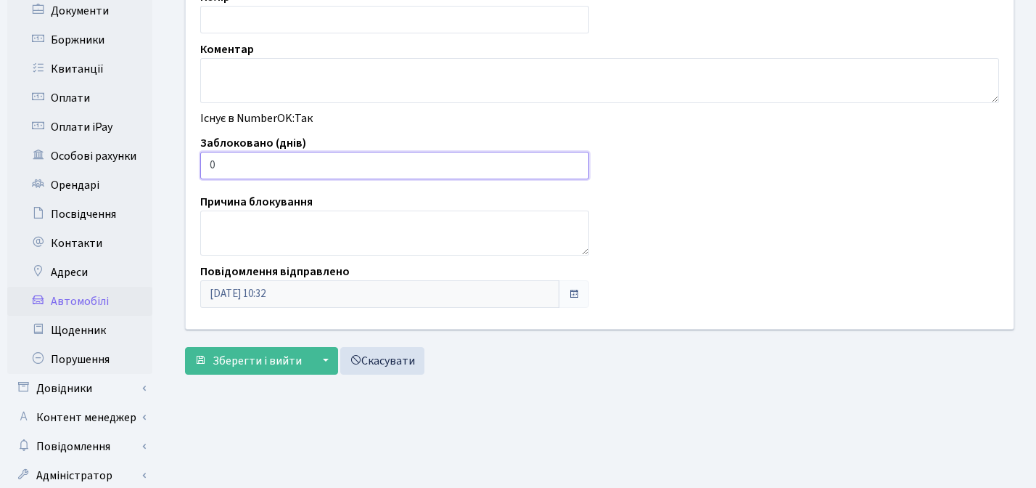
type input "1"
click at [575, 162] on input "1" at bounding box center [394, 166] width 389 height 28
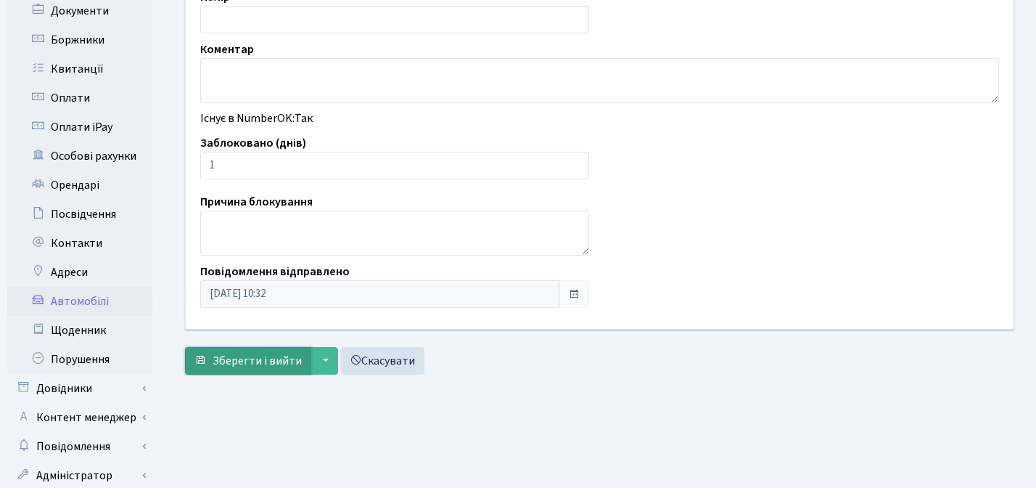
click at [238, 356] on span "Зберегти і вийти" at bounding box center [257, 361] width 89 height 16
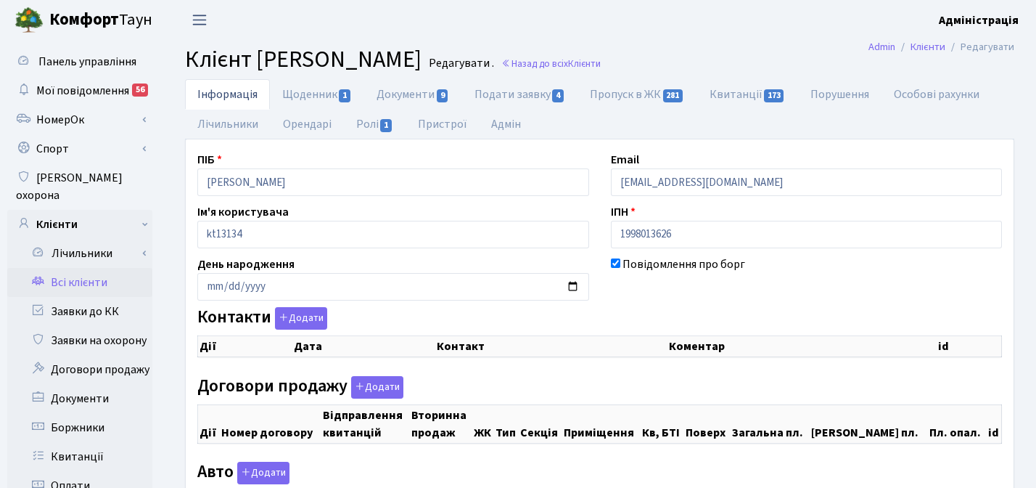
checkbox input "true"
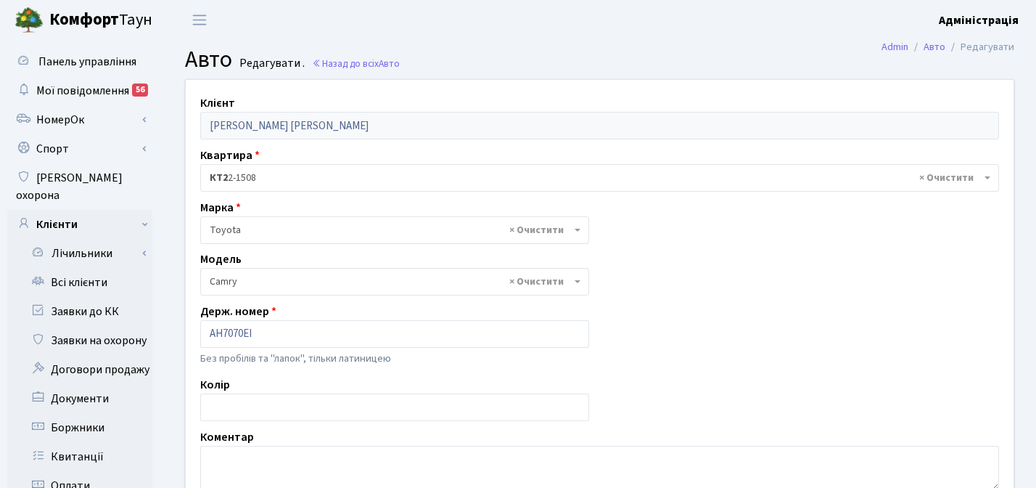
select select "2305"
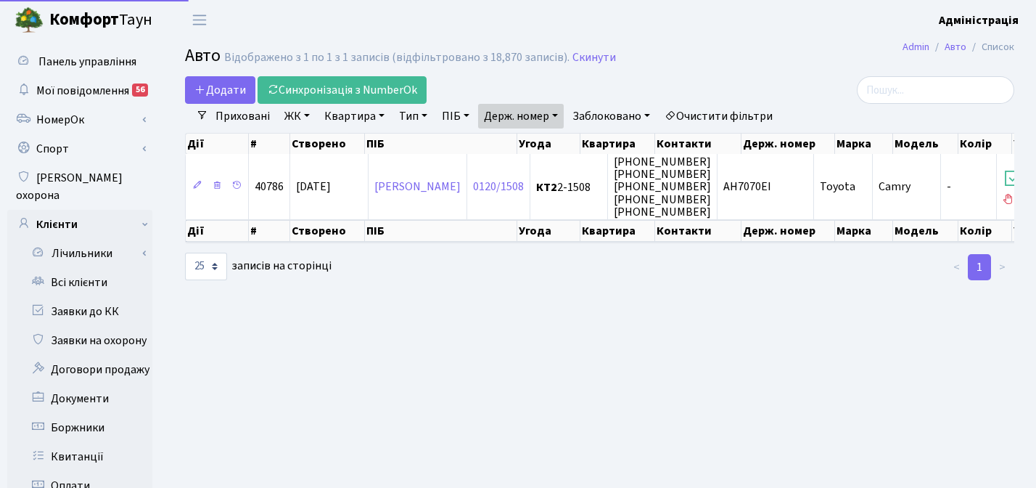
select select "25"
click at [546, 119] on link "Держ. номер" at bounding box center [521, 116] width 86 height 25
paste input "BMWX69"
type input "BMWX69"
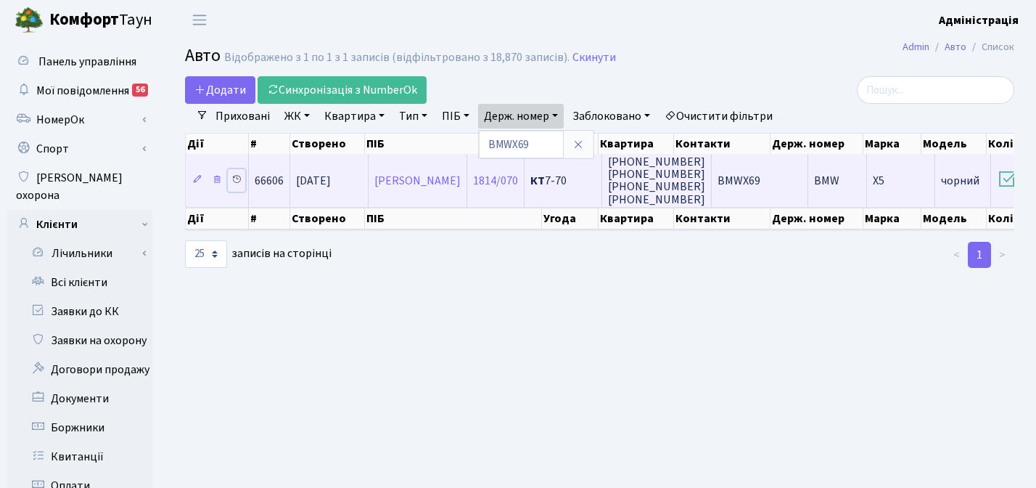
click at [235, 178] on icon at bounding box center [236, 179] width 10 height 10
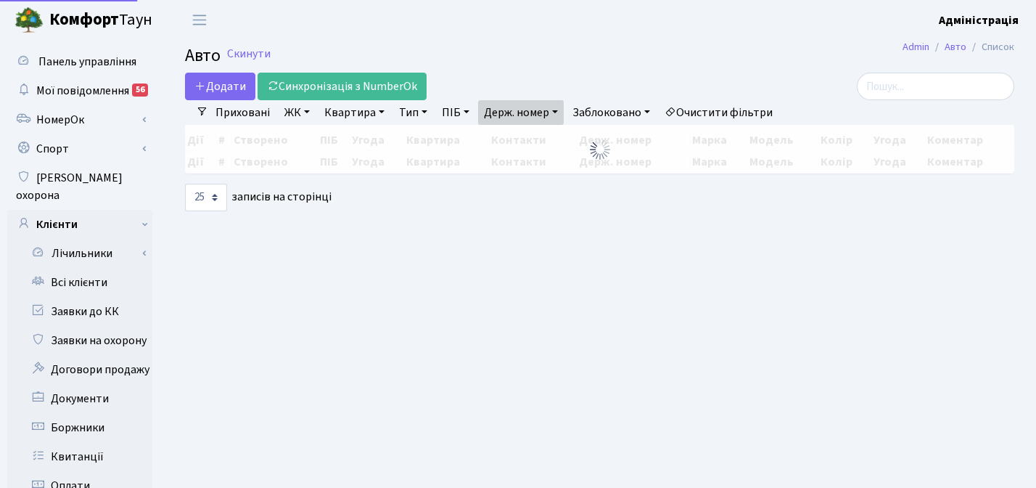
select select "25"
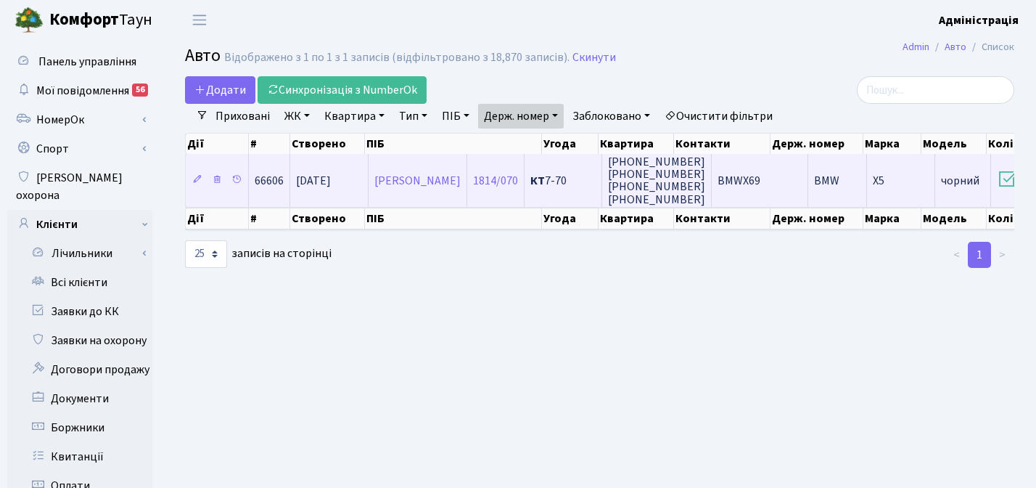
click at [808, 181] on td "BMWX69" at bounding box center [760, 180] width 97 height 52
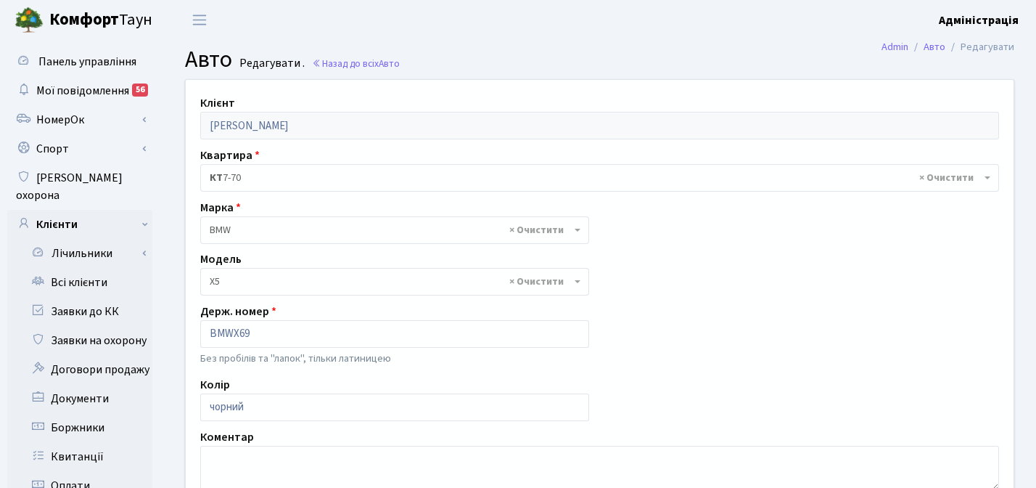
select select "263"
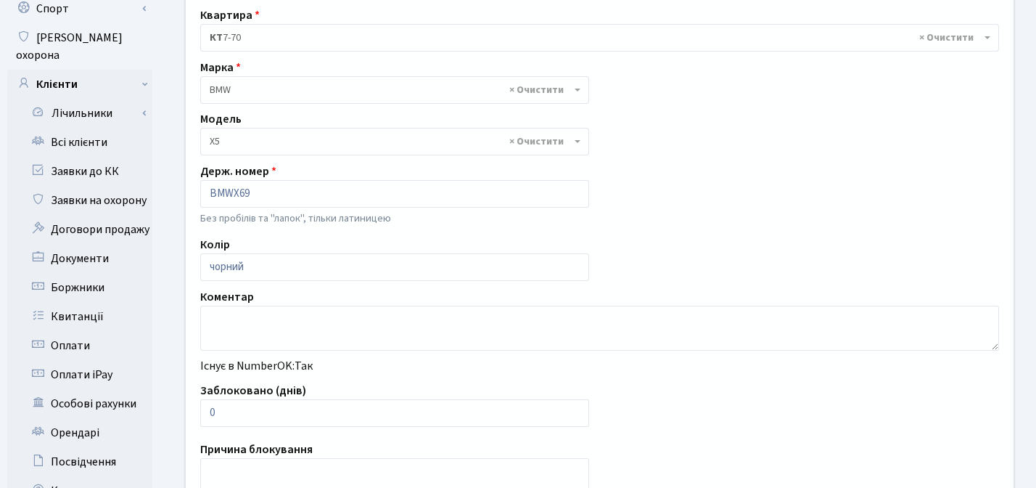
scroll to position [157, 0]
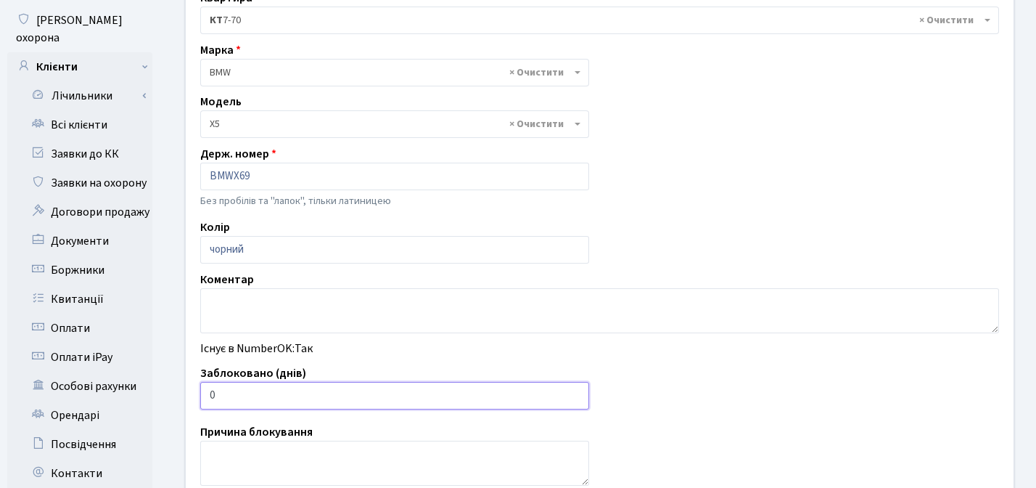
type input "1"
click at [572, 391] on input "1" at bounding box center [394, 396] width 389 height 28
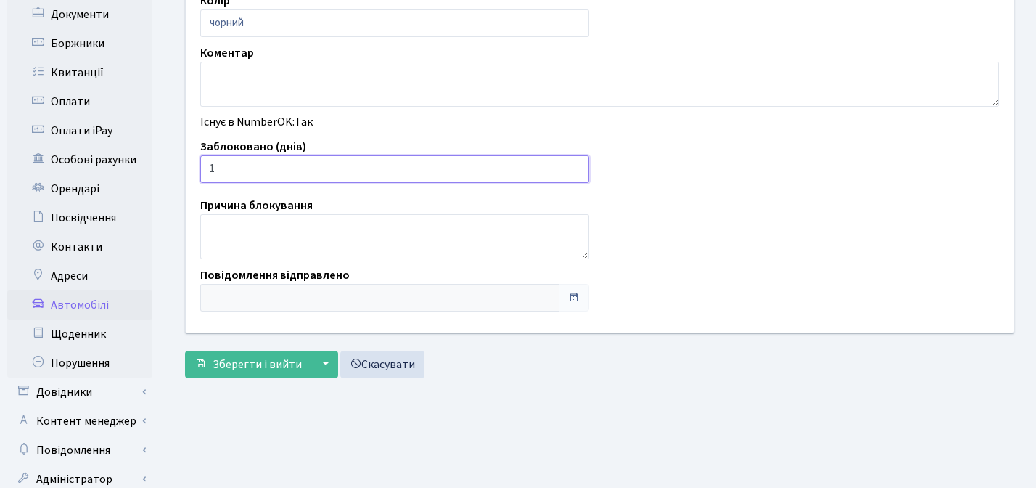
scroll to position [416, 0]
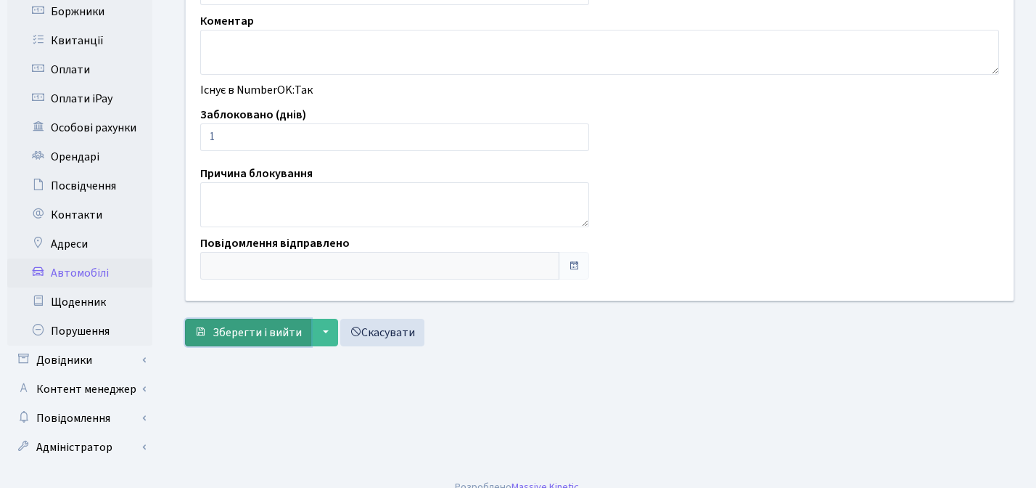
click at [232, 331] on span "Зберегти і вийти" at bounding box center [257, 332] width 89 height 16
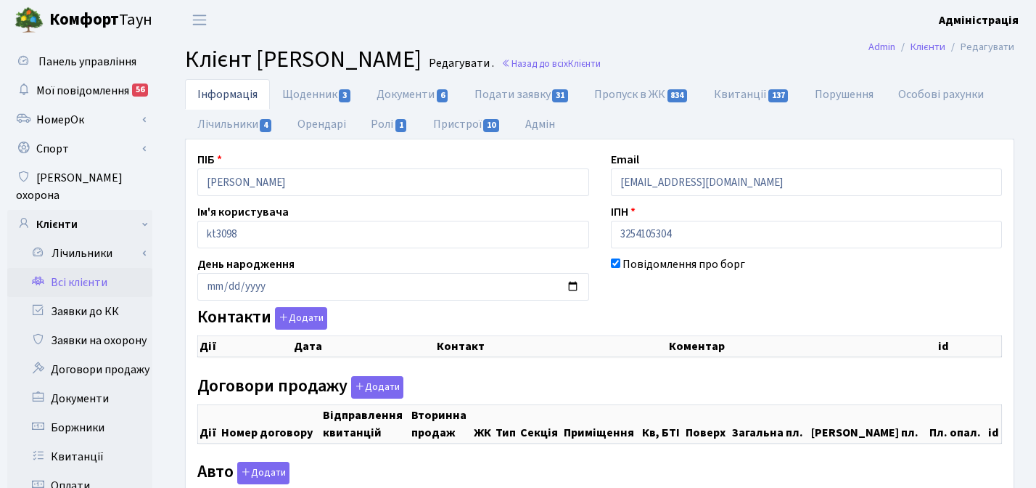
checkbox input "true"
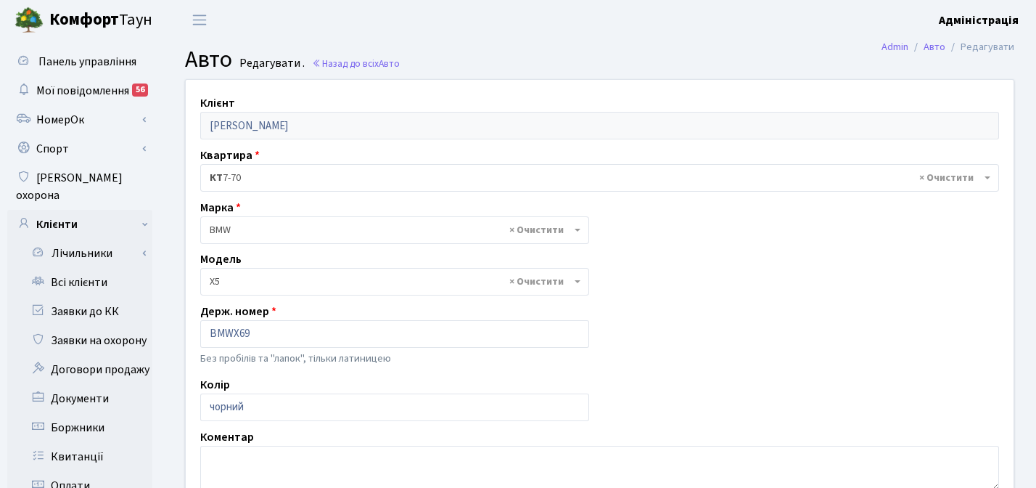
select select "263"
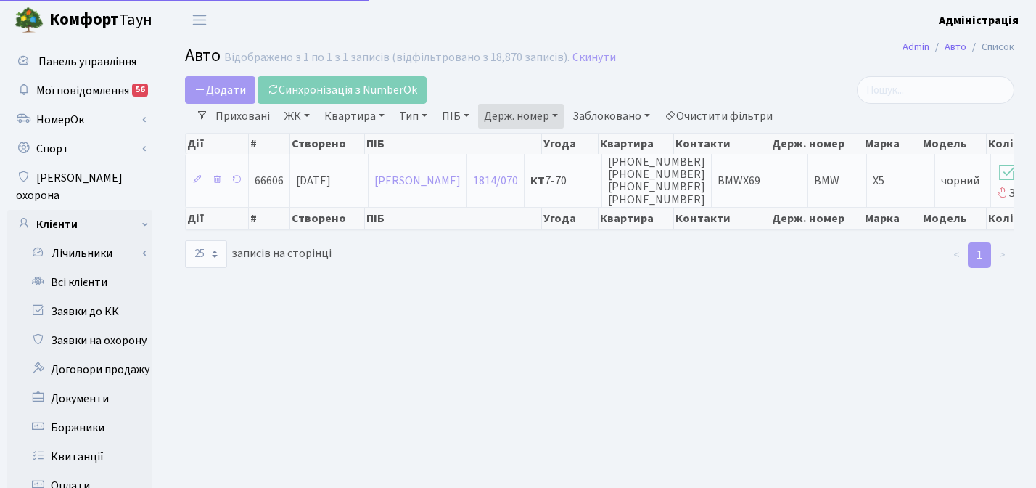
select select "25"
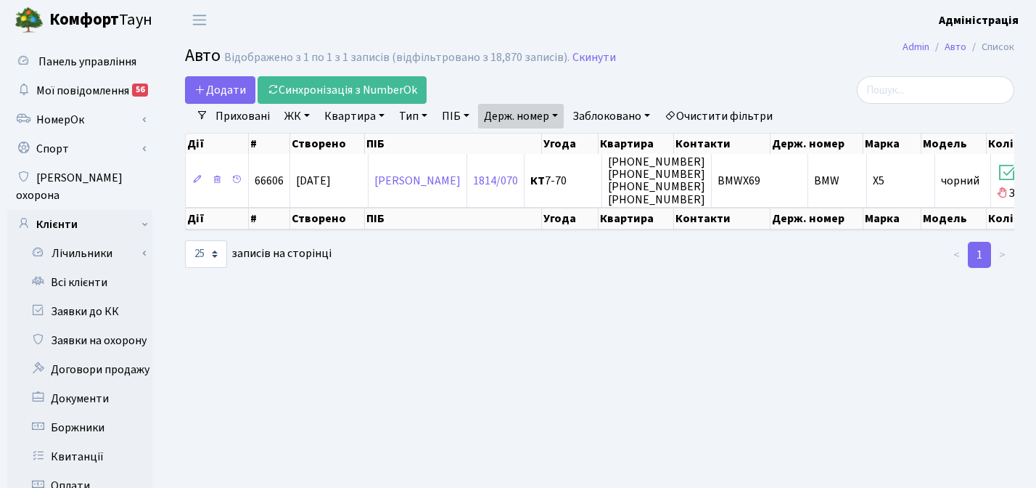
click at [509, 119] on link "Держ. номер" at bounding box center [521, 116] width 86 height 25
paste input "9278"
type input "9278"
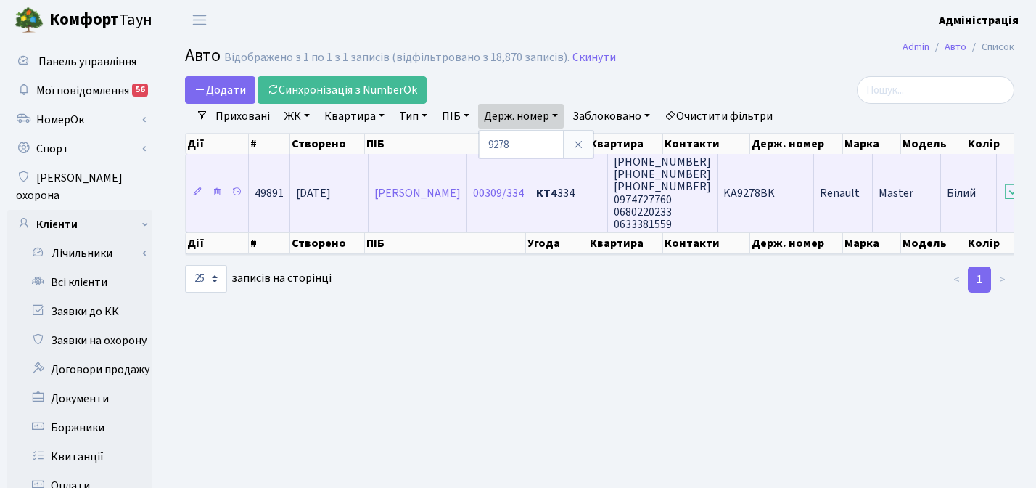
click at [775, 193] on span "KA9278BK" at bounding box center [749, 193] width 52 height 16
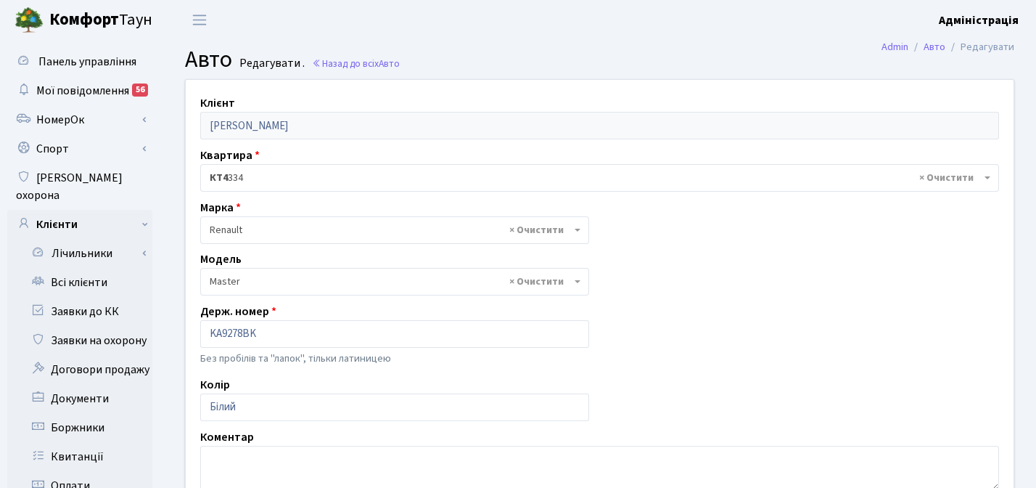
select select "2019"
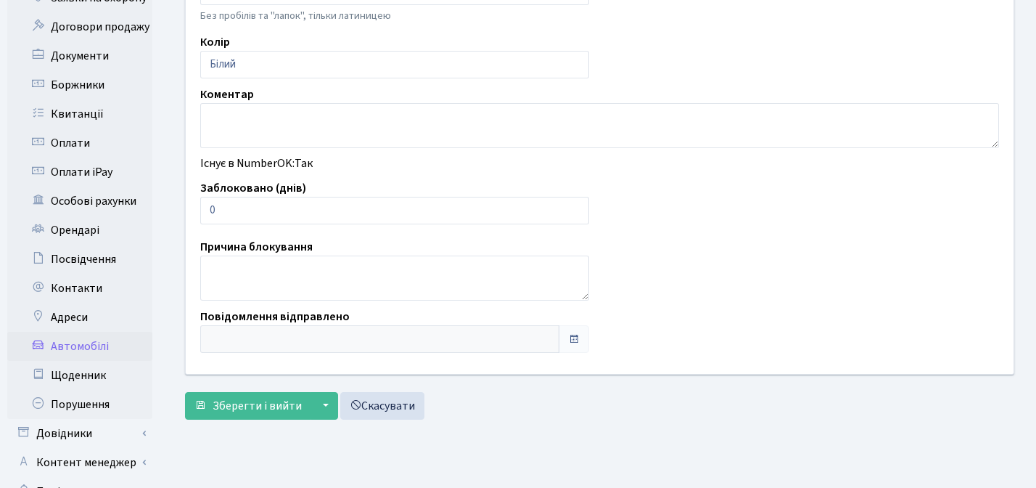
scroll to position [348, 0]
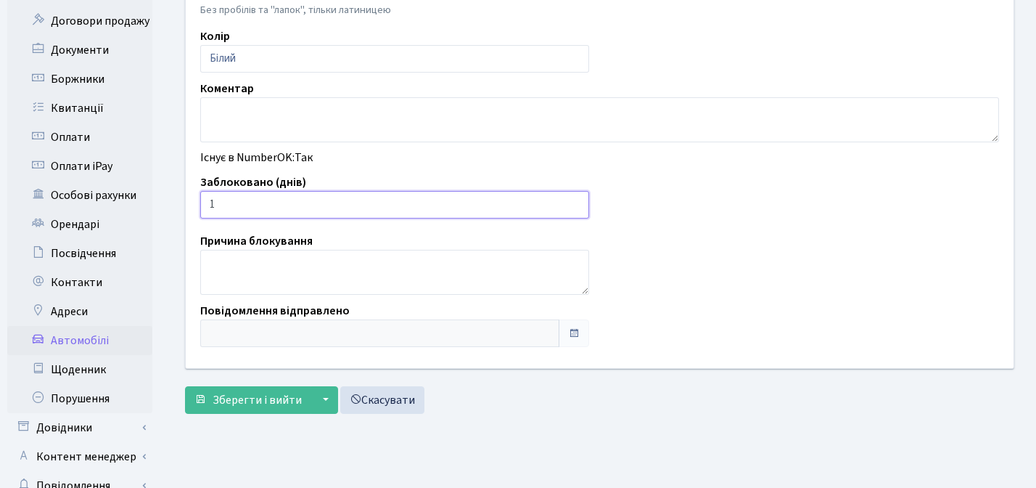
type input "1"
click at [575, 202] on input "1" at bounding box center [394, 205] width 389 height 28
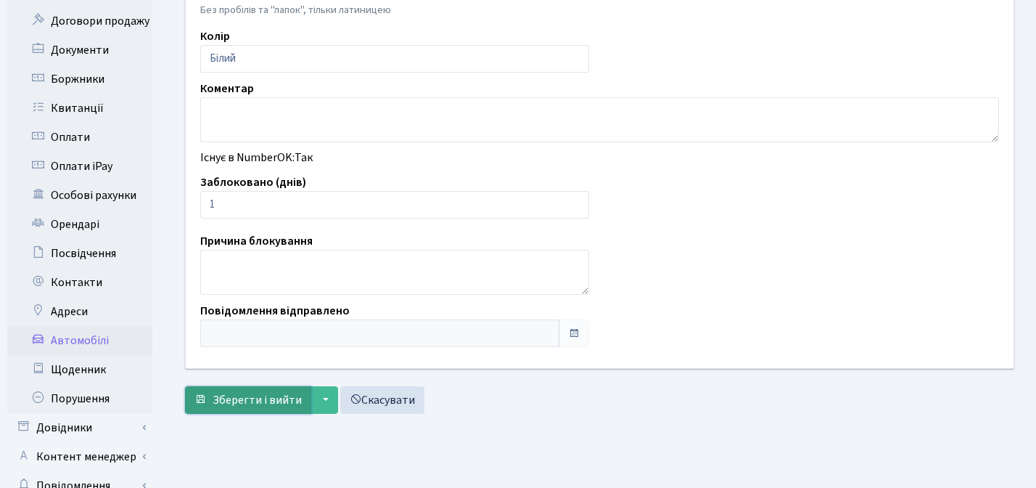
click at [241, 404] on span "Зберегти і вийти" at bounding box center [257, 400] width 89 height 16
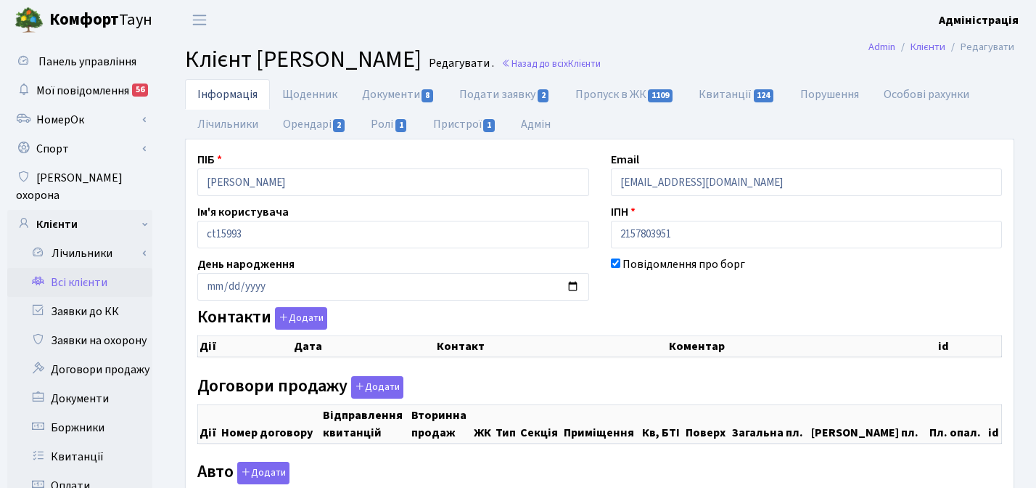
checkbox input "true"
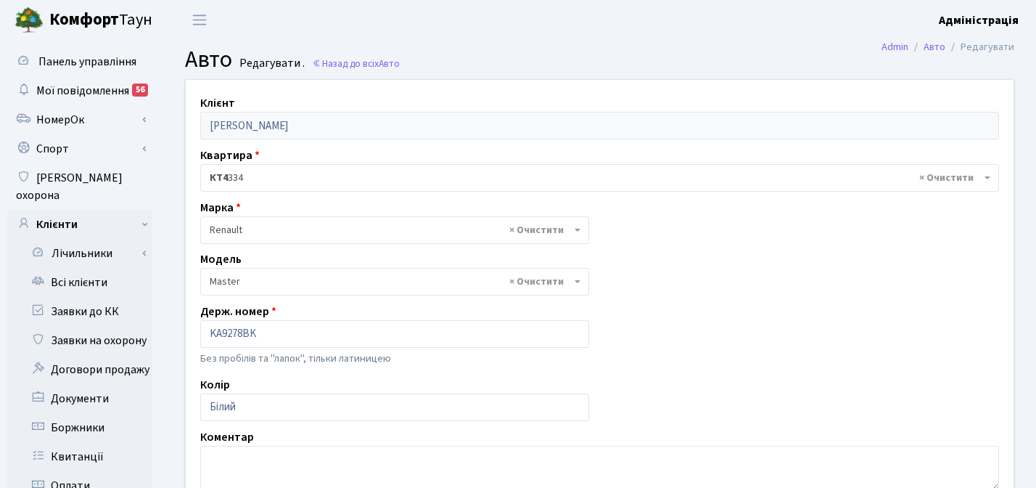
select select "2019"
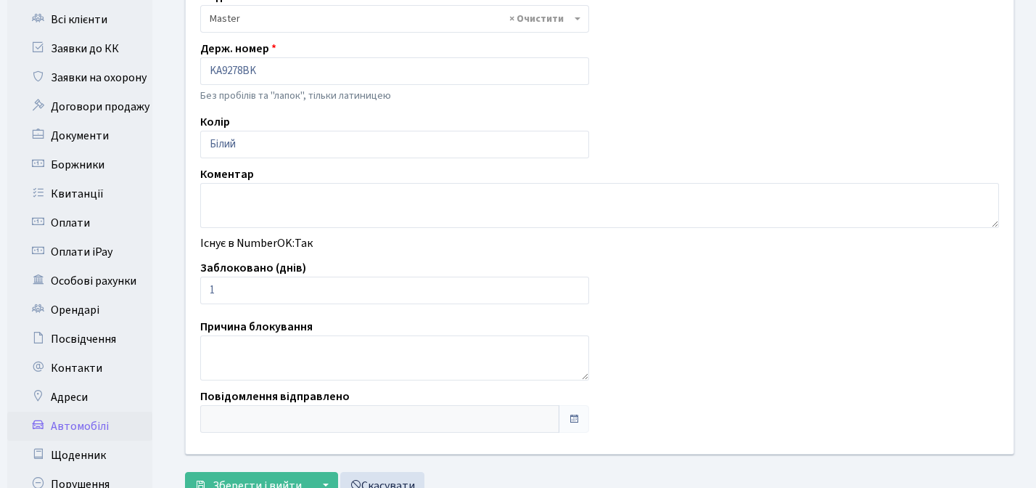
scroll to position [134, 0]
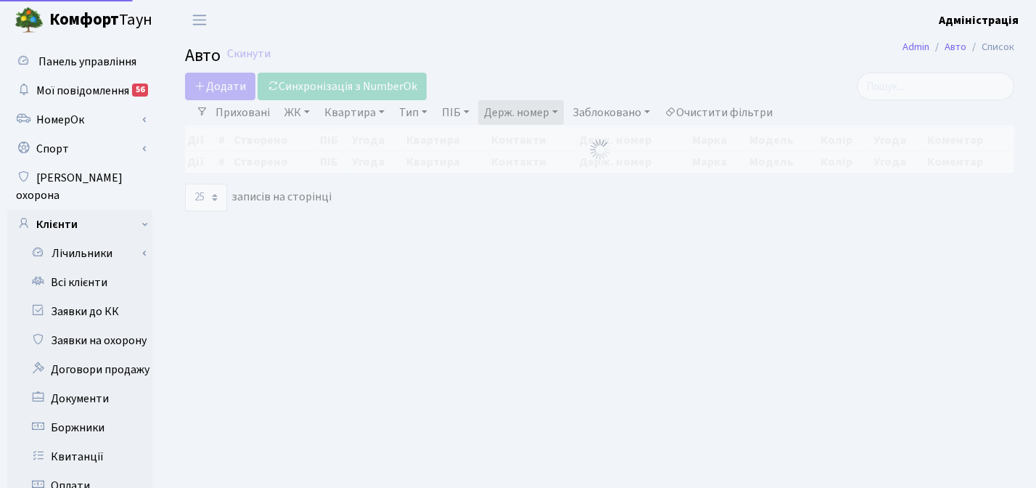
select select "25"
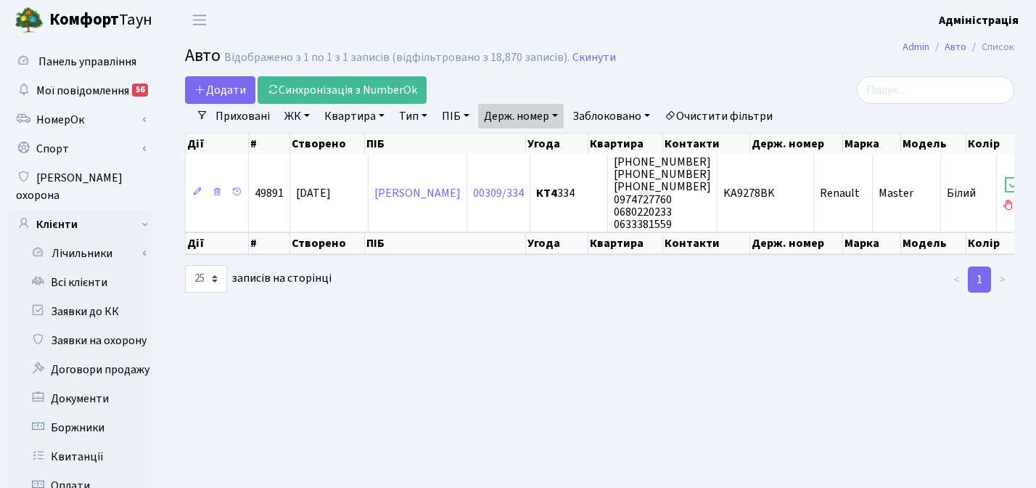
click at [522, 115] on link "Держ. номер" at bounding box center [521, 116] width 86 height 25
paste input "0020"
type input "0020"
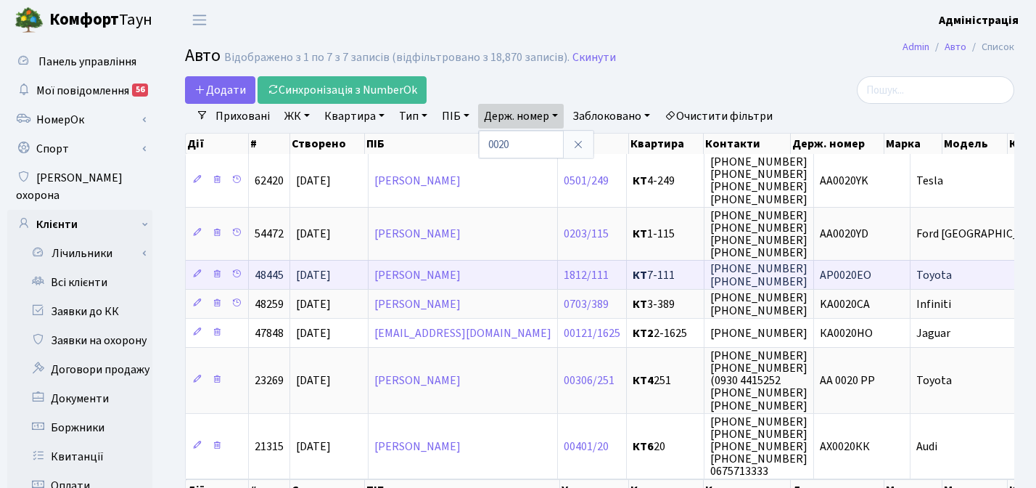
click at [916, 277] on span "Toyota" at bounding box center [934, 275] width 36 height 16
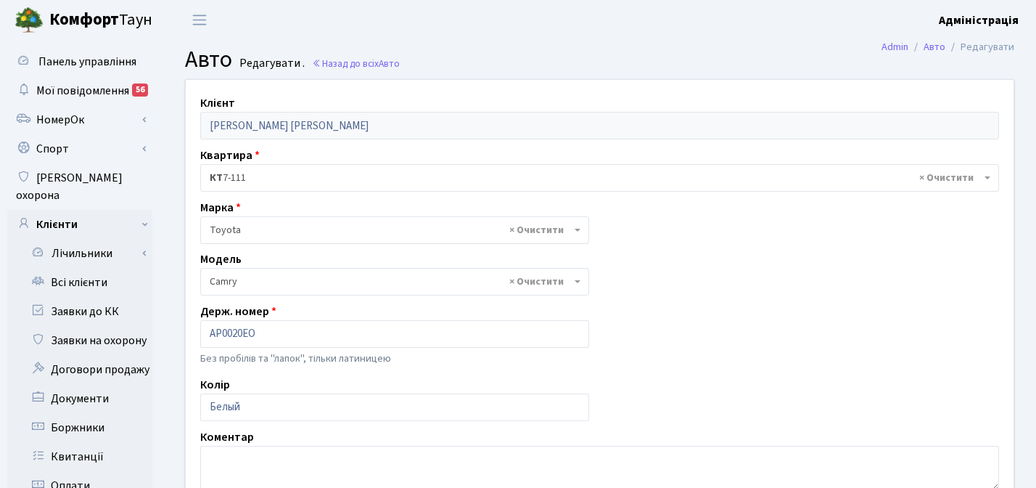
select select "2305"
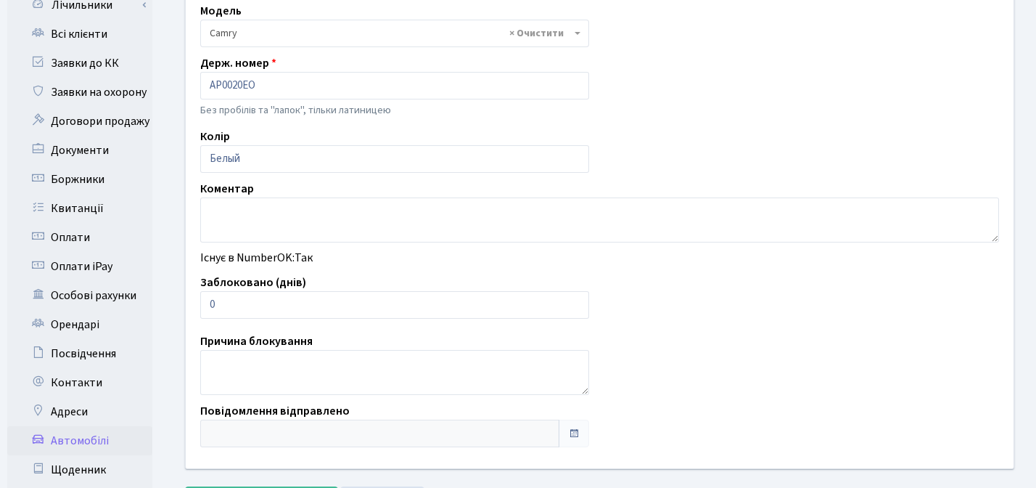
scroll to position [250, 0]
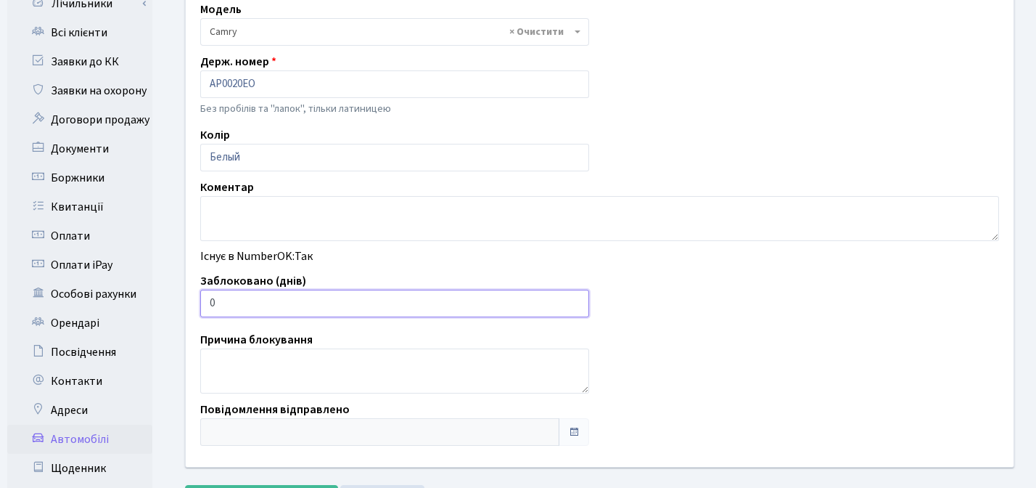
type input "1"
click at [575, 300] on input "1" at bounding box center [394, 304] width 389 height 28
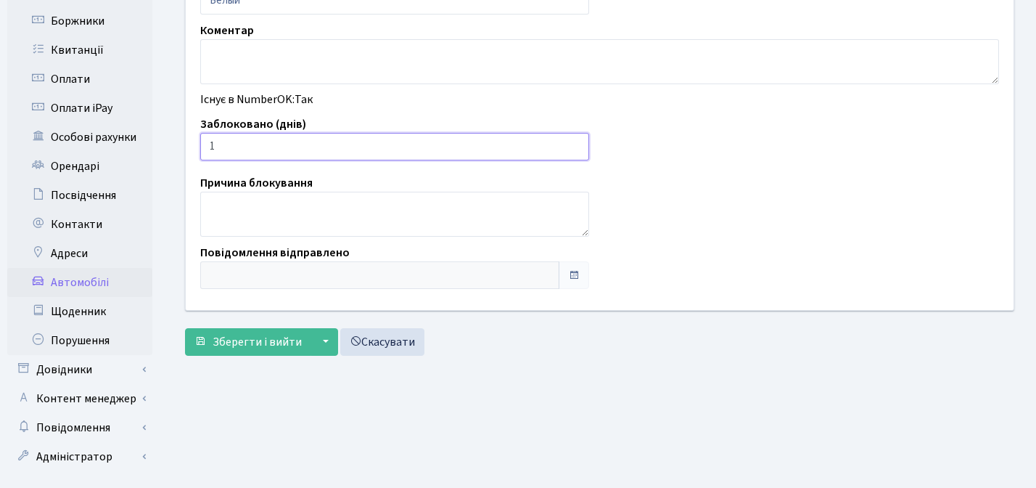
scroll to position [414, 0]
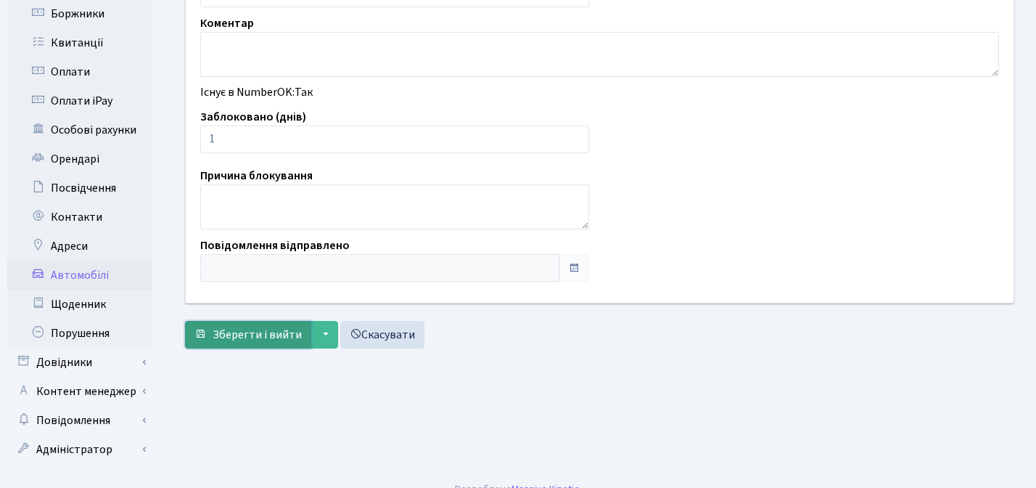
click at [240, 333] on span "Зберегти і вийти" at bounding box center [257, 335] width 89 height 16
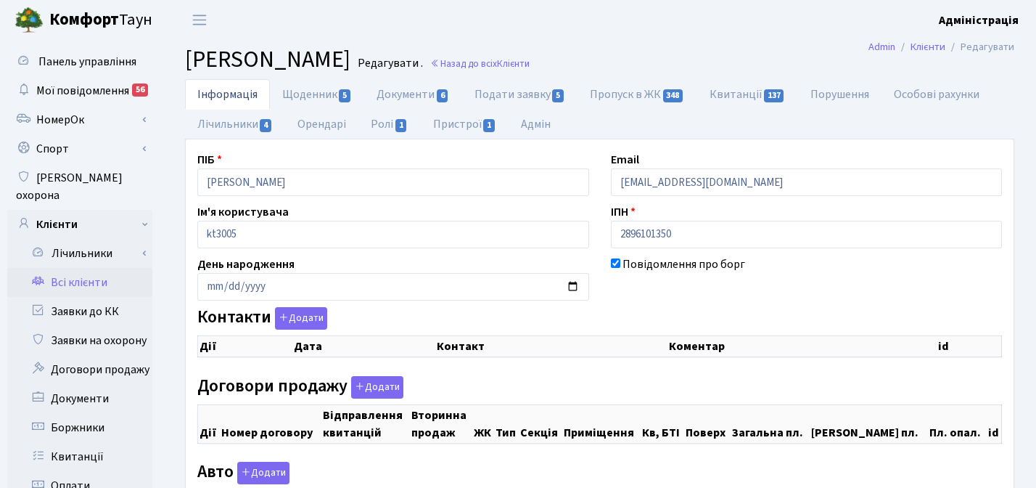
checkbox input "true"
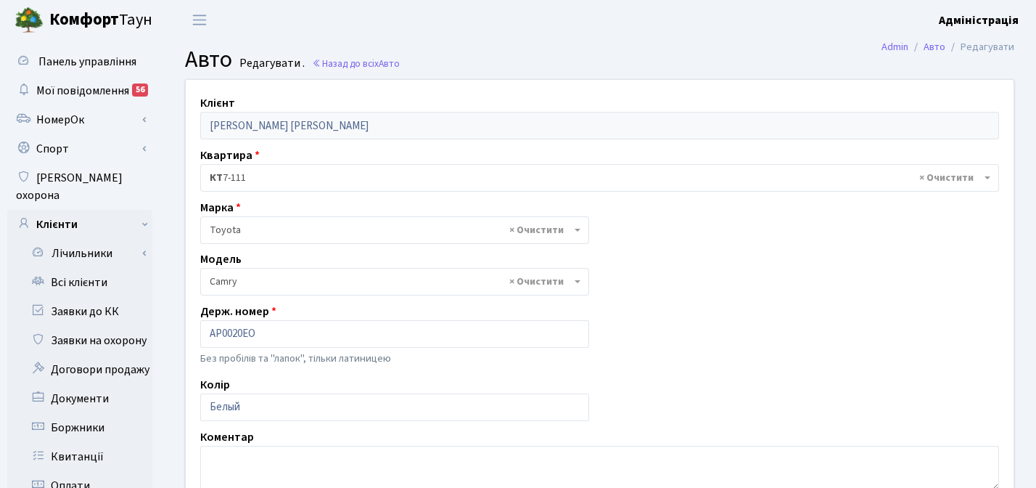
select select "2305"
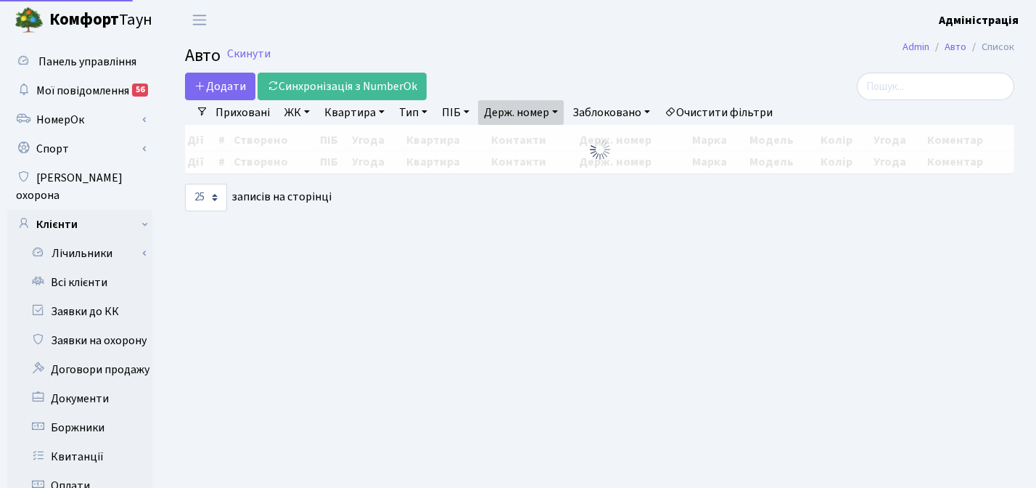
select select "25"
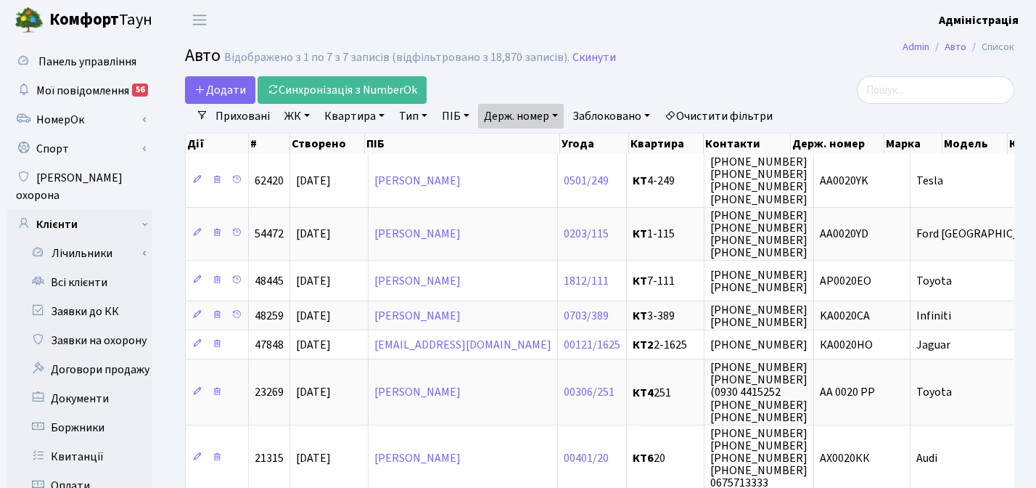
click at [537, 126] on link "Держ. номер" at bounding box center [521, 116] width 86 height 25
paste input "6323"
type input "6323"
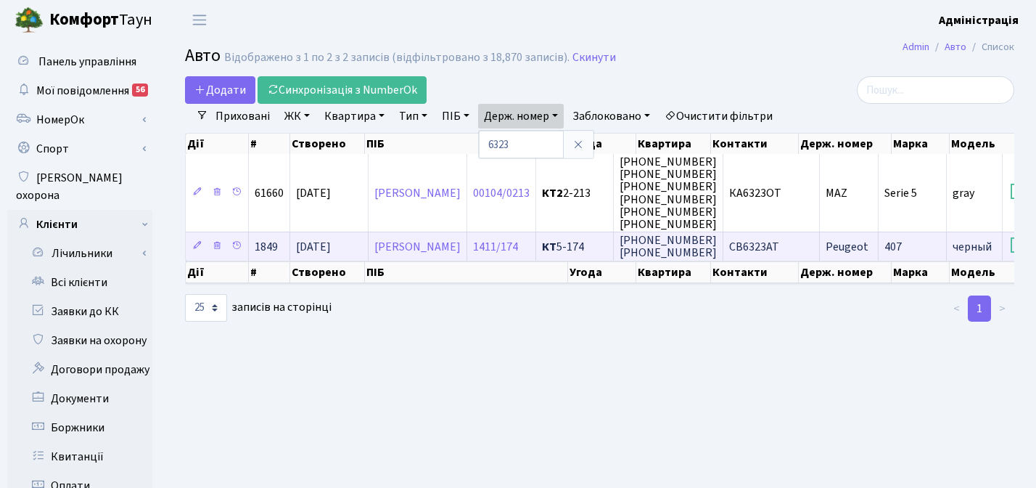
click at [779, 248] on span "CB6323AT" at bounding box center [754, 247] width 50 height 16
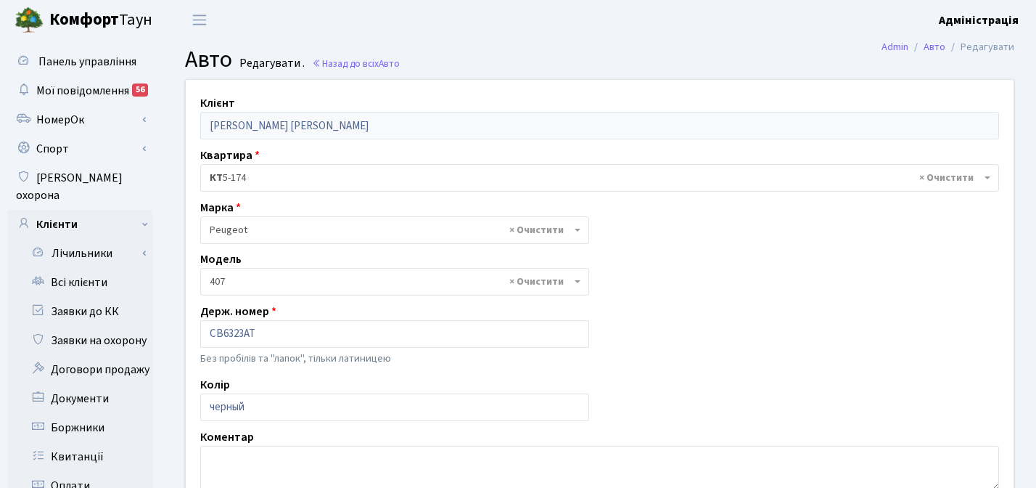
select select "1865"
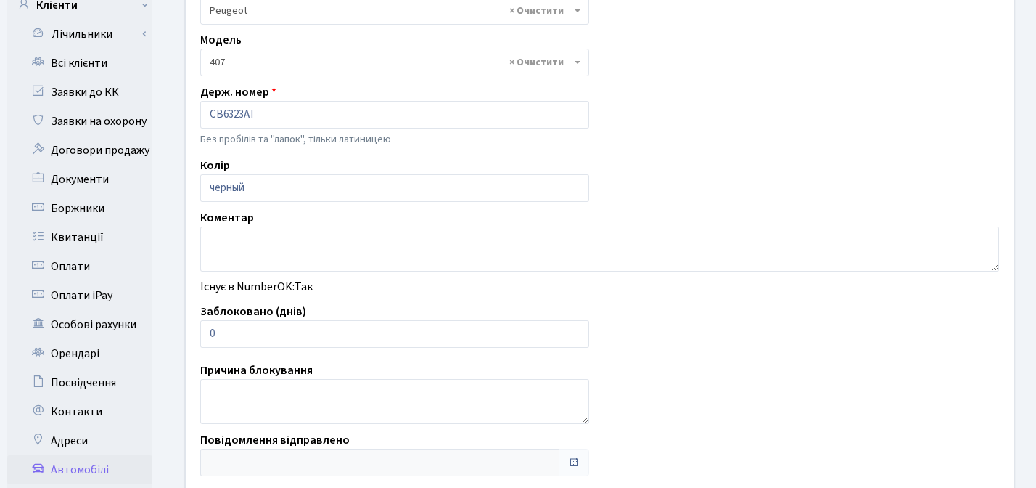
scroll to position [258, 0]
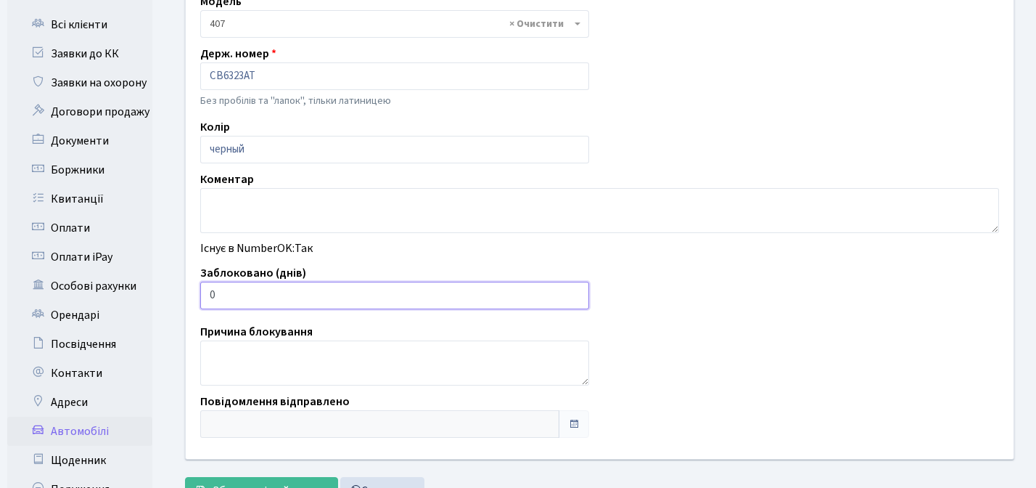
type input "1"
click at [573, 291] on input "1" at bounding box center [394, 296] width 389 height 28
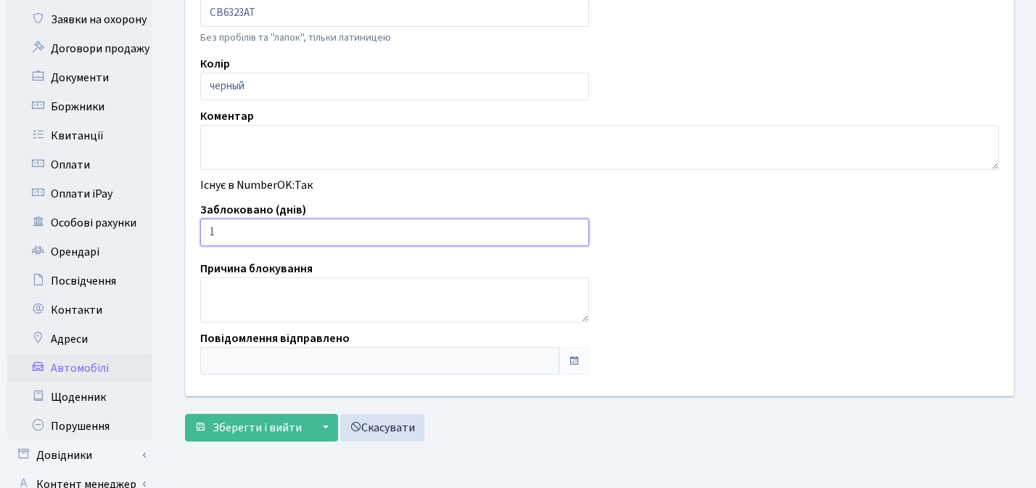
scroll to position [350, 0]
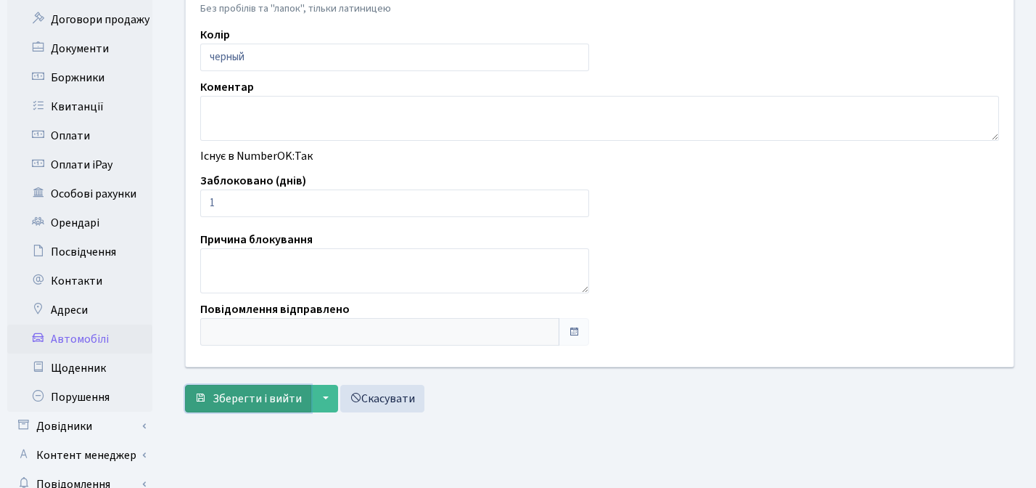
click at [260, 394] on span "Зберегти і вийти" at bounding box center [257, 398] width 89 height 16
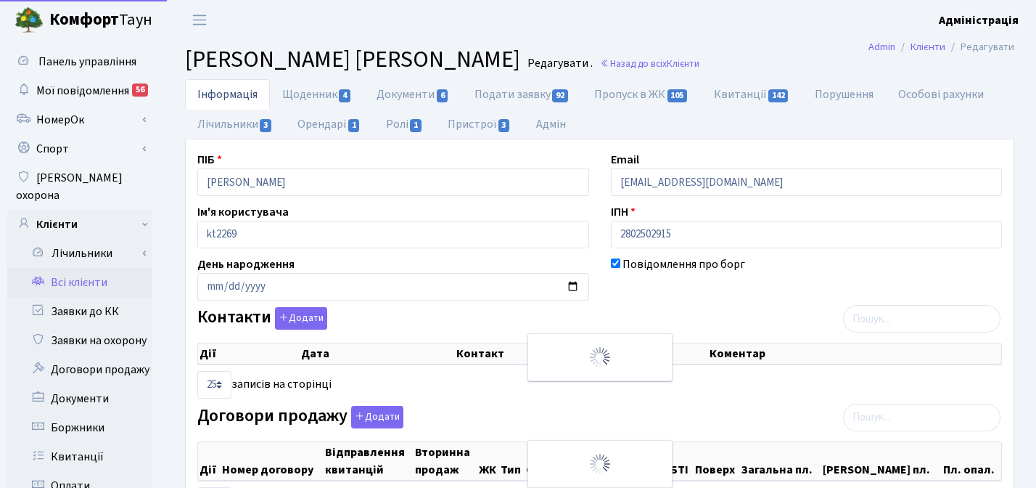
select select "25"
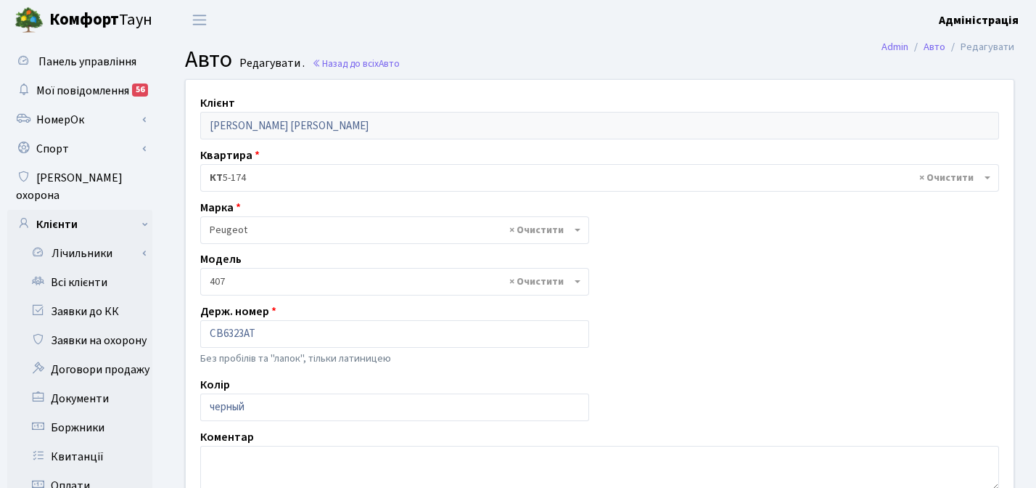
select select "1865"
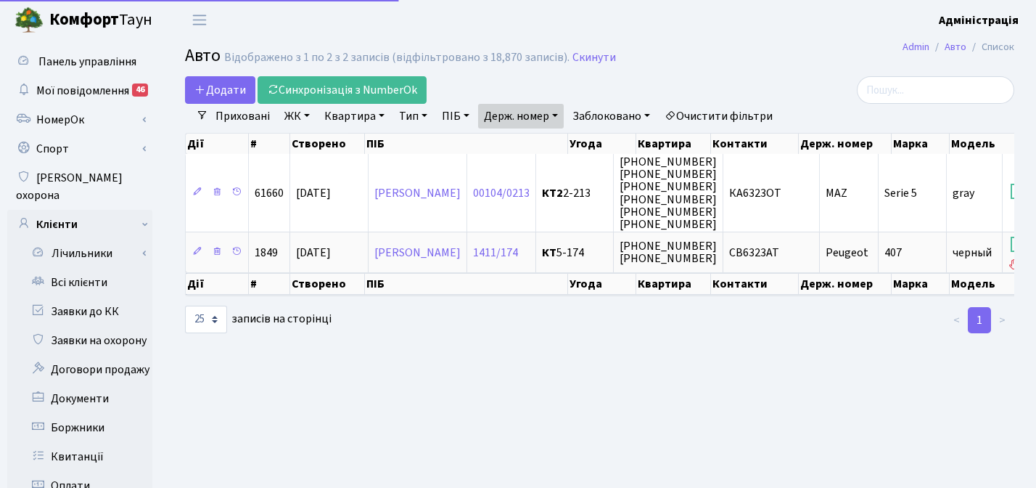
select select "25"
click at [527, 121] on link "Держ. номер" at bounding box center [521, 116] width 86 height 25
paste input "4111"
type input "4111"
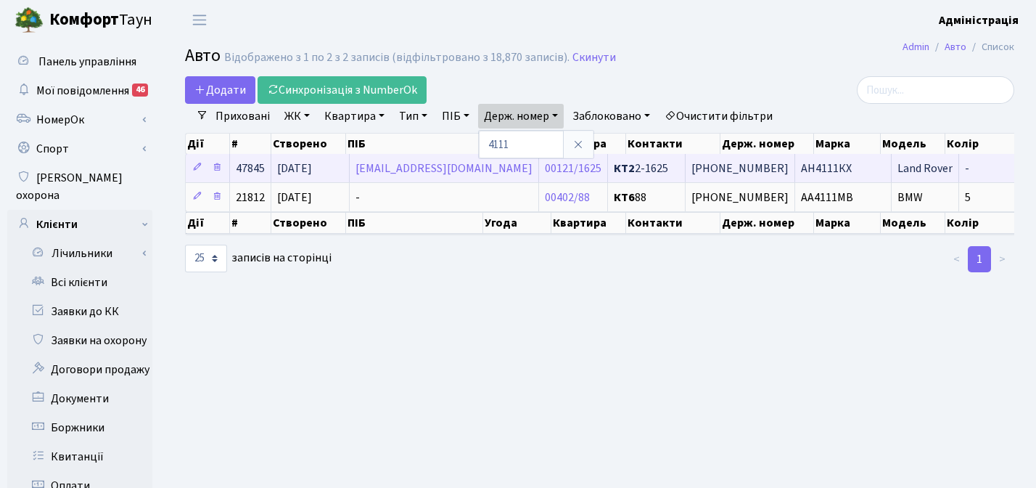
click at [795, 163] on td "АН4111КХ" at bounding box center [843, 168] width 97 height 28
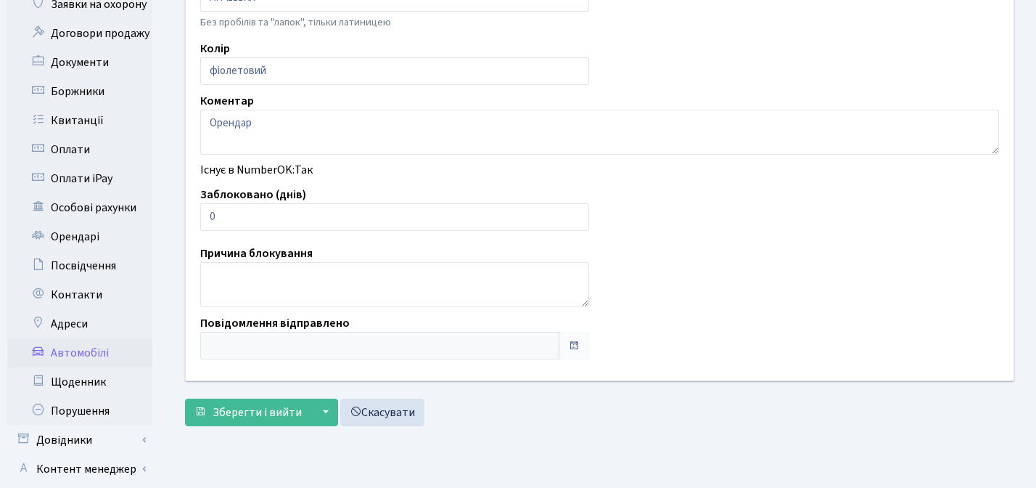
scroll to position [348, 0]
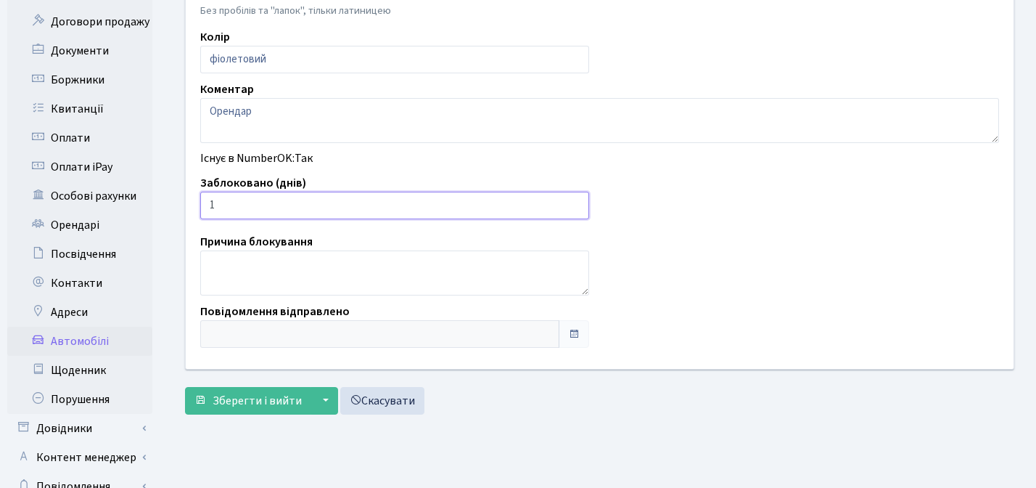
type input "1"
click at [575, 200] on input "1" at bounding box center [394, 206] width 389 height 28
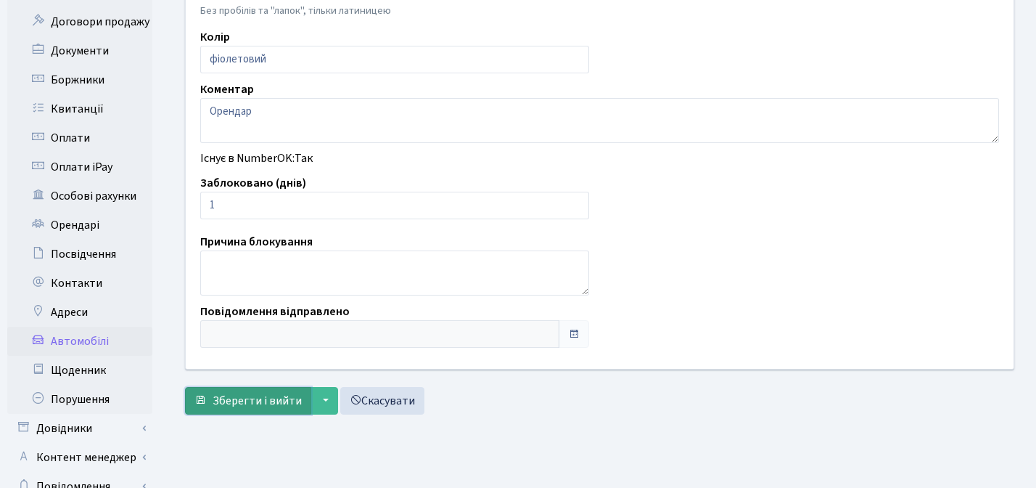
click at [239, 411] on button "Зберегти і вийти" at bounding box center [248, 401] width 126 height 28
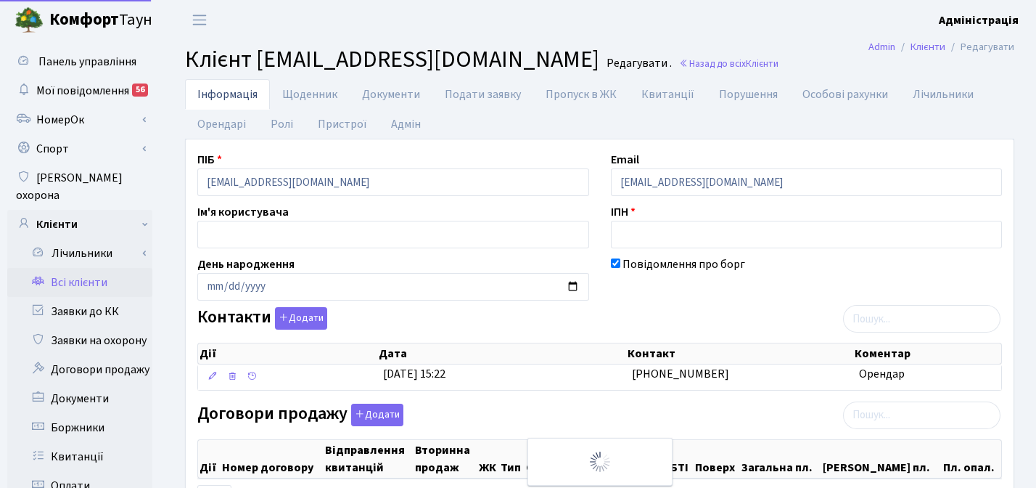
select select "25"
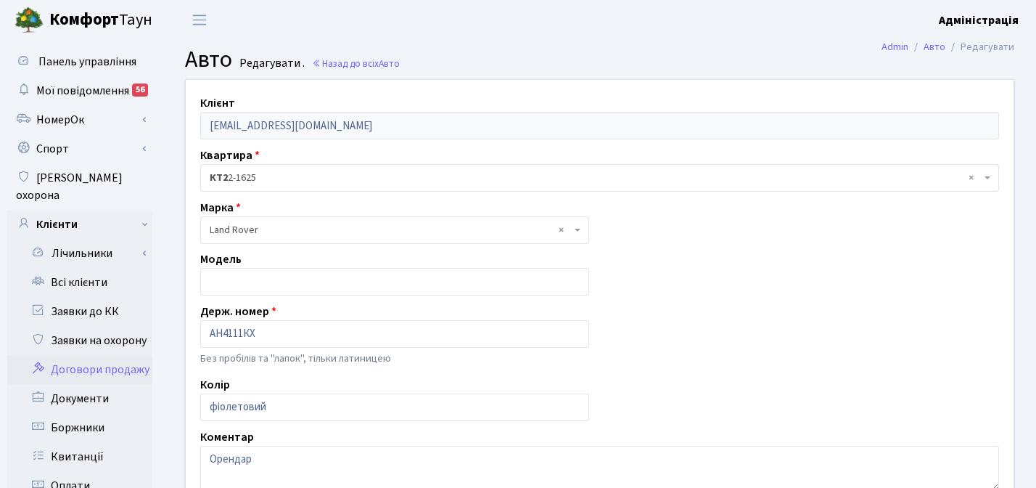
scroll to position [338, 0]
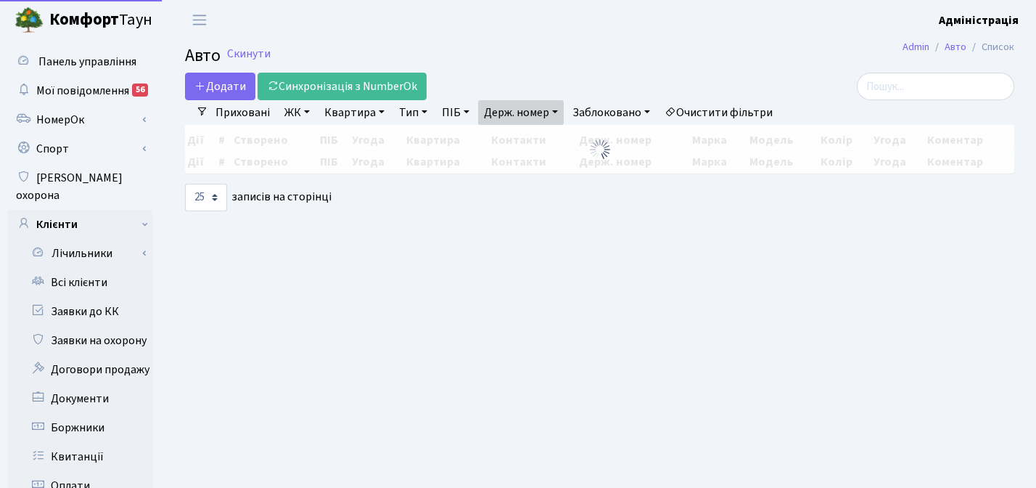
select select "25"
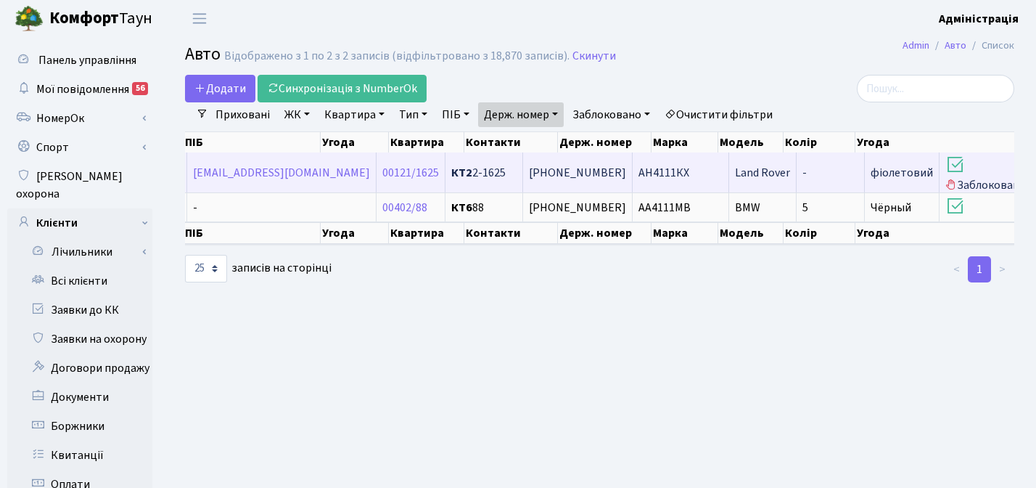
scroll to position [0, 265]
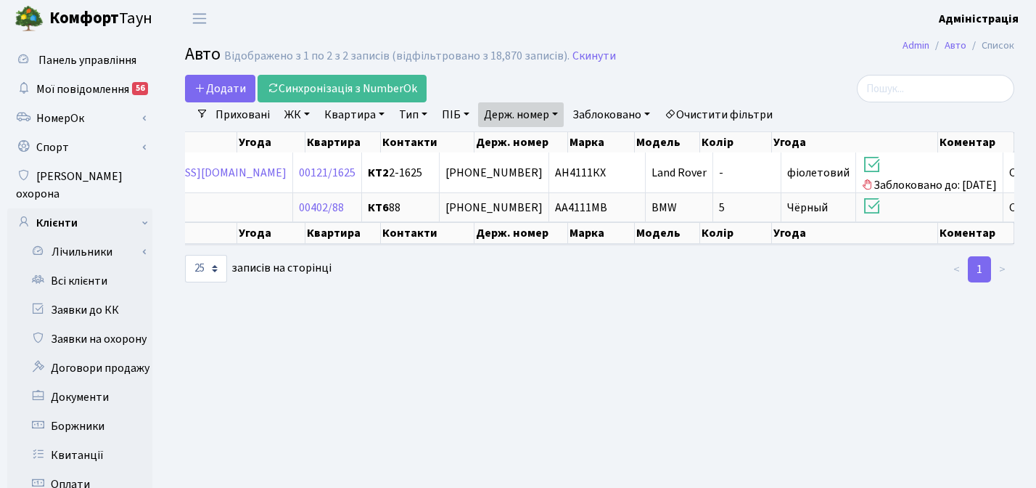
click at [502, 114] on link "Держ. номер" at bounding box center [521, 114] width 86 height 25
paste input "0550"
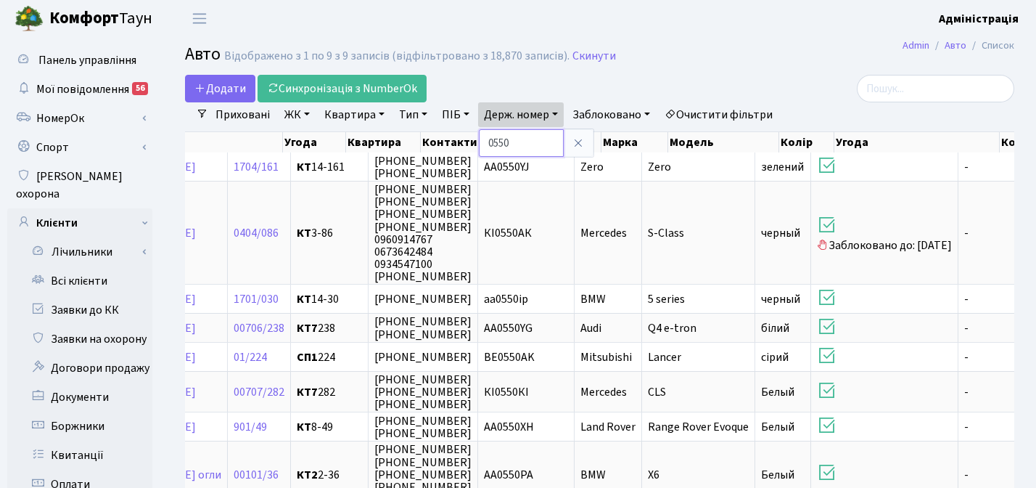
paste input "5037"
type input "5037"
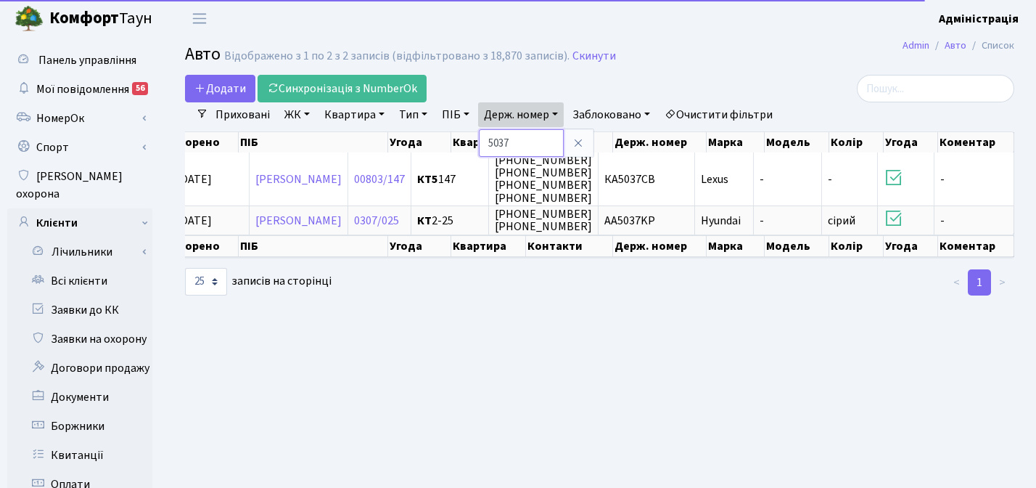
scroll to position [0, 126]
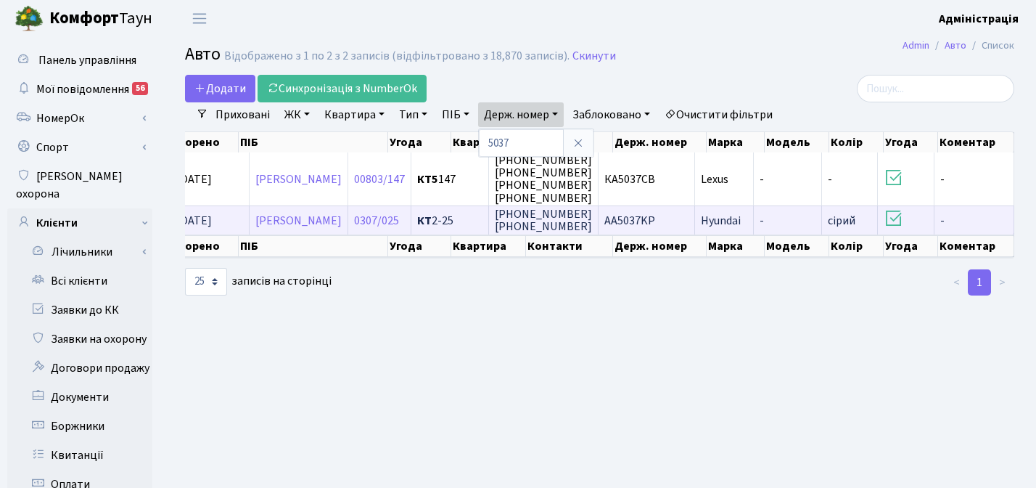
click at [646, 222] on span "AA5037KP" at bounding box center [629, 221] width 51 height 16
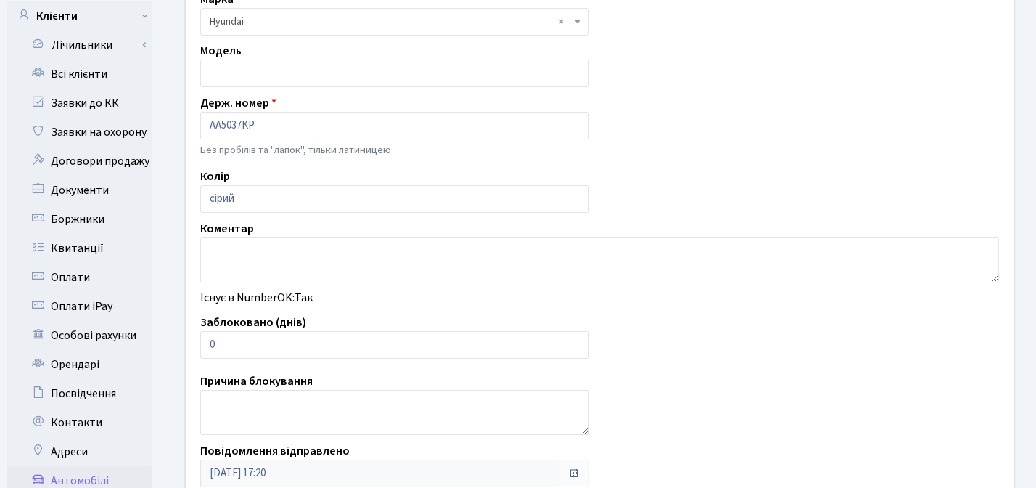
scroll to position [233, 0]
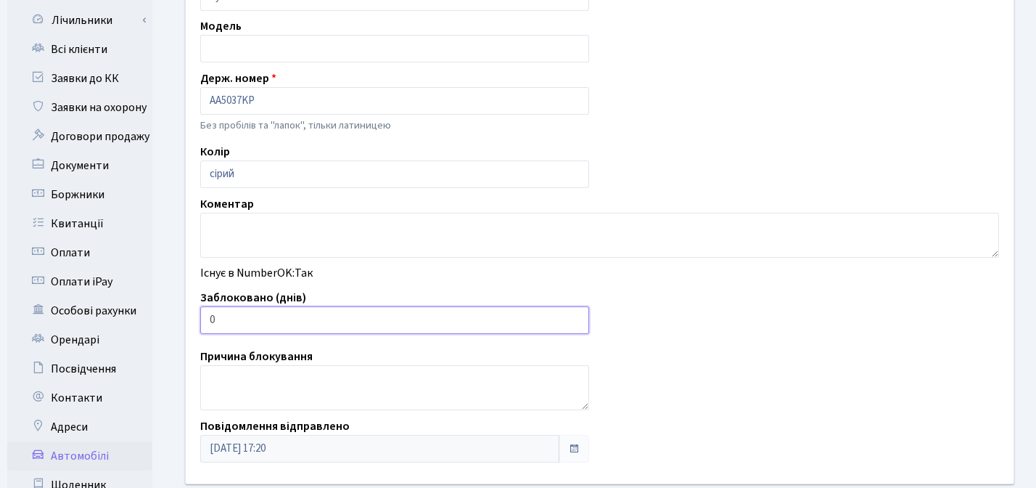
type input "1"
click at [571, 318] on input "1" at bounding box center [394, 320] width 389 height 28
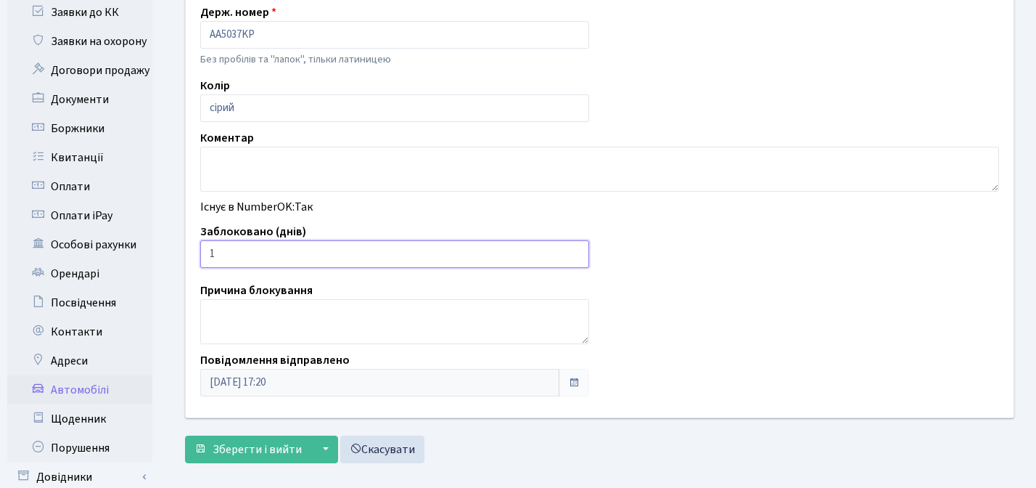
scroll to position [416, 0]
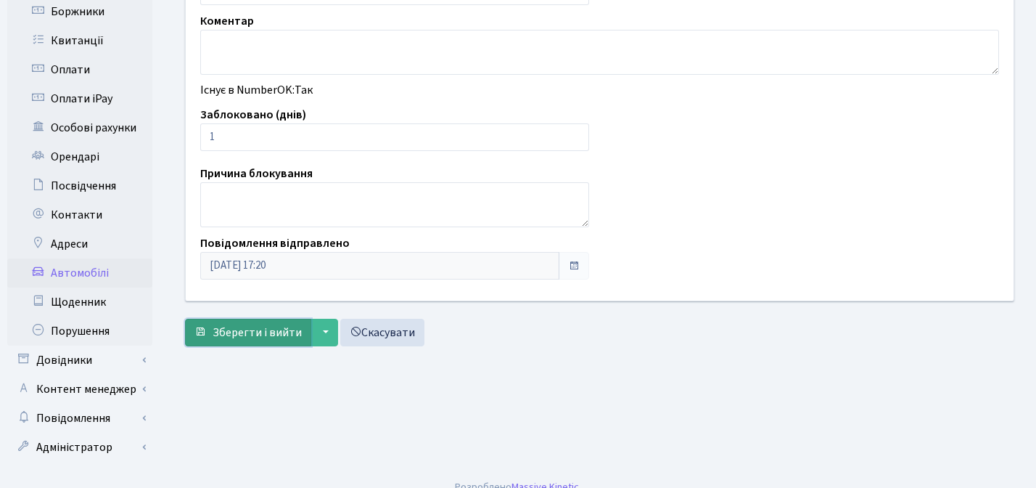
click at [258, 326] on span "Зберегти і вийти" at bounding box center [257, 332] width 89 height 16
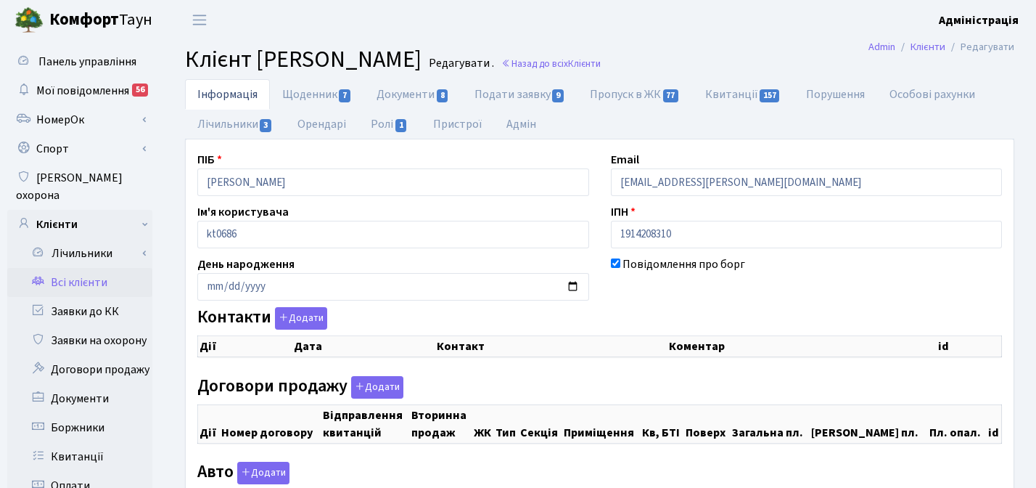
checkbox input "true"
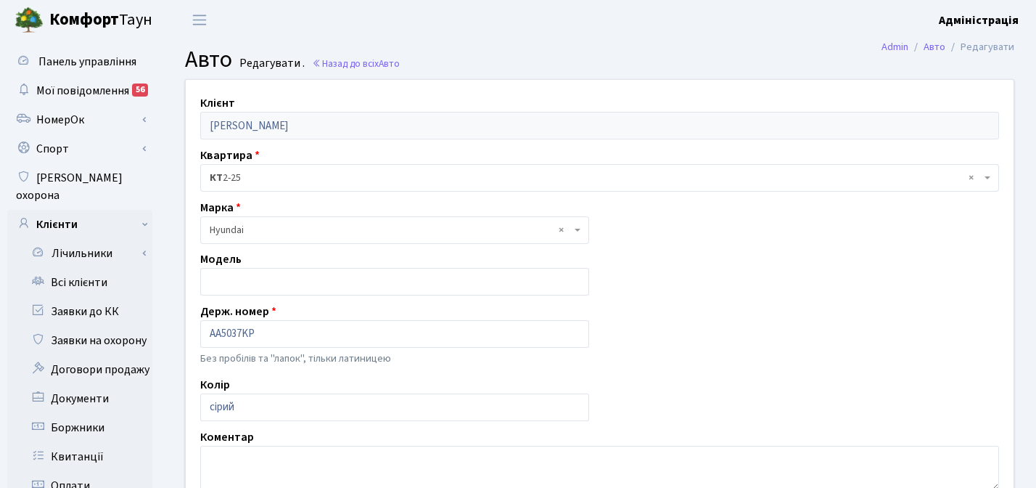
scroll to position [318, 0]
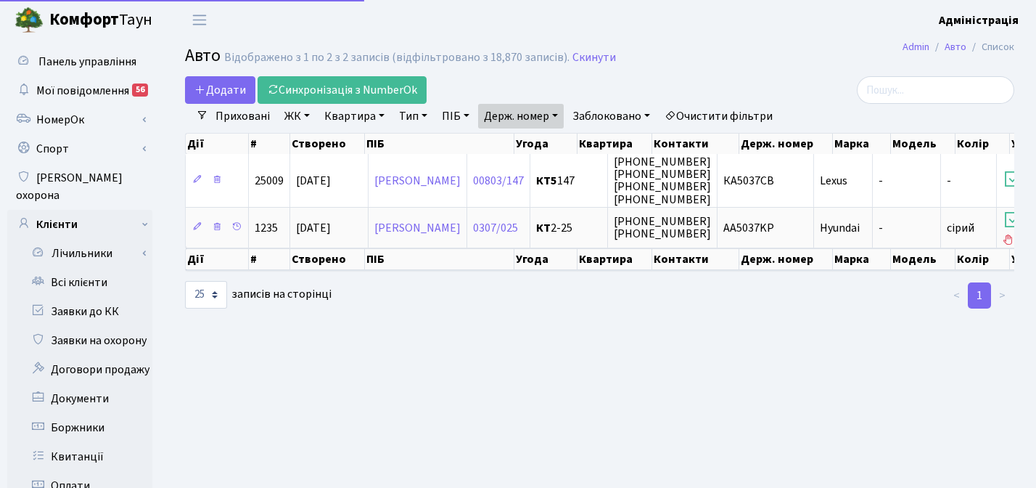
select select "25"
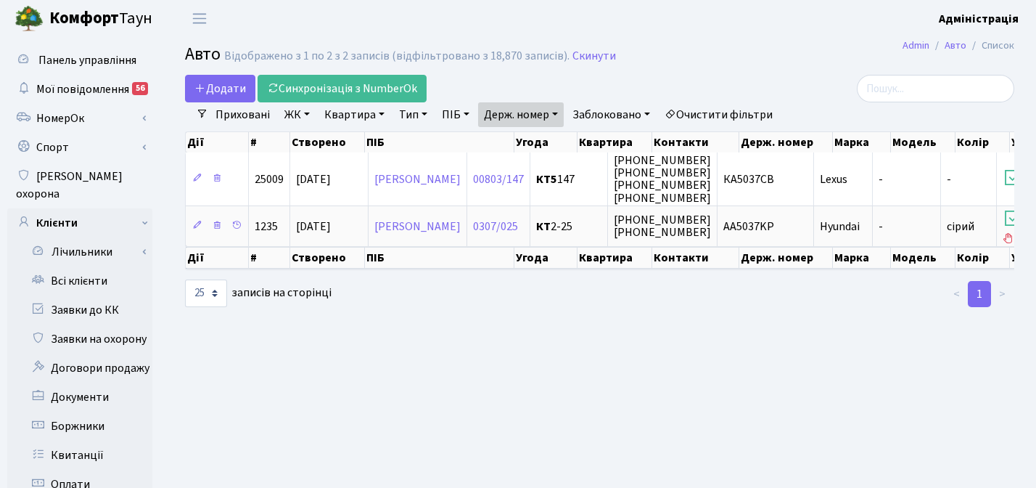
click at [532, 118] on link "Держ. номер" at bounding box center [521, 114] width 86 height 25
paste input "0538"
type input "0538"
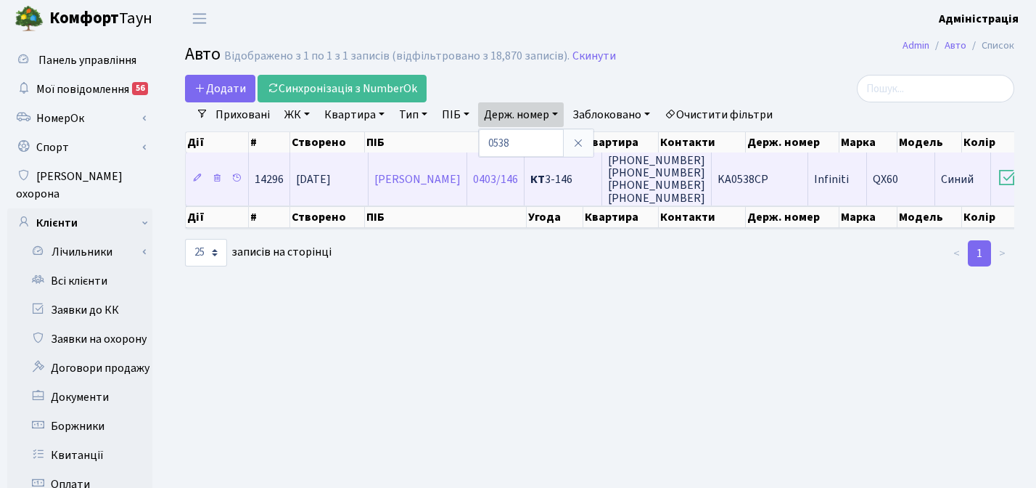
click at [768, 175] on span "KА0538CP" at bounding box center [743, 179] width 51 height 16
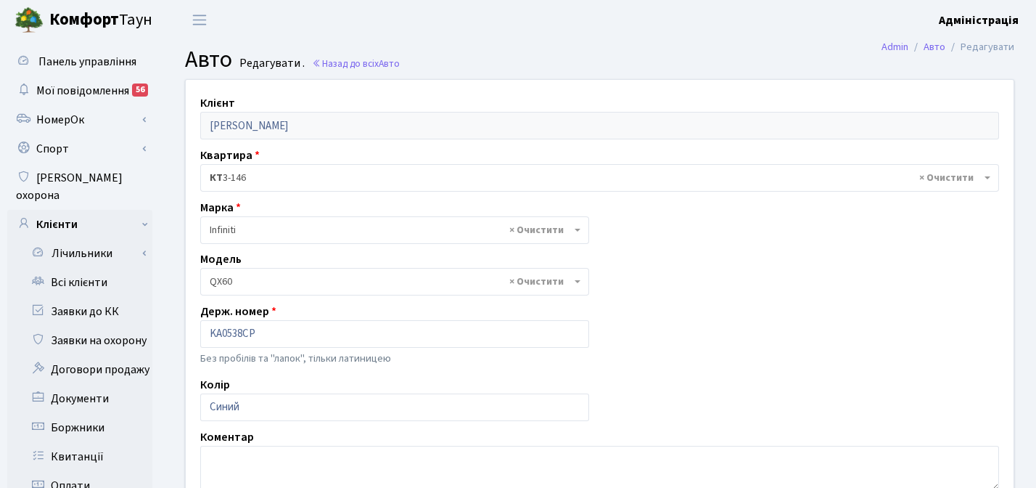
select select "1061"
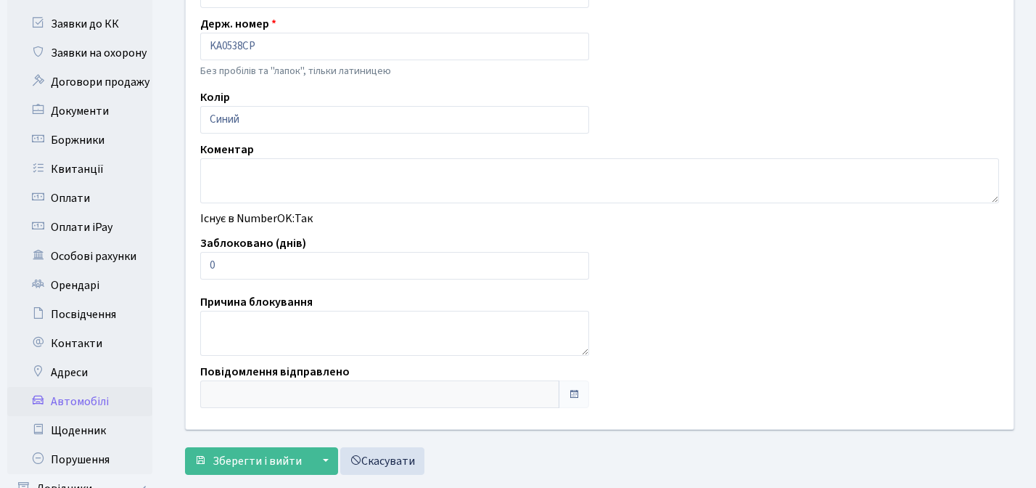
scroll to position [289, 0]
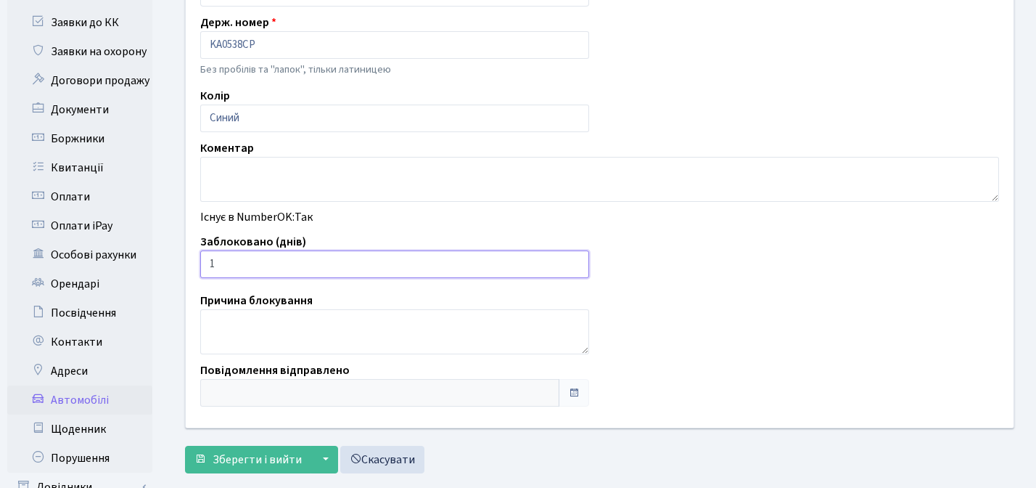
type input "1"
click at [575, 260] on input "1" at bounding box center [394, 264] width 389 height 28
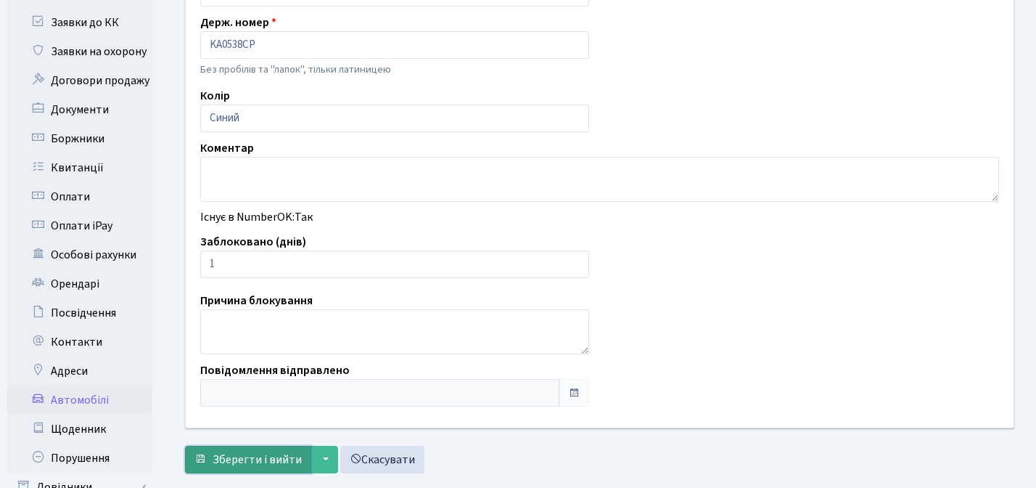
click at [268, 459] on span "Зберегти і вийти" at bounding box center [257, 459] width 89 height 16
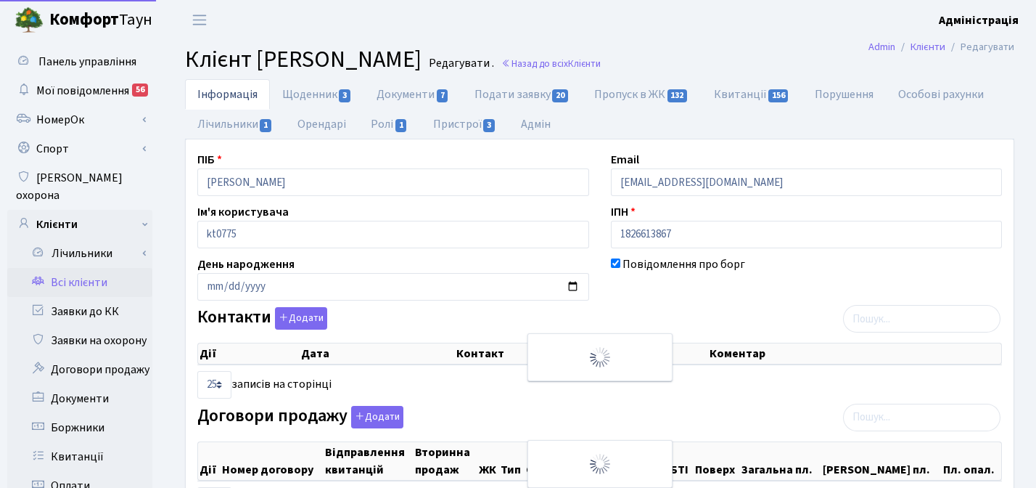
select select "25"
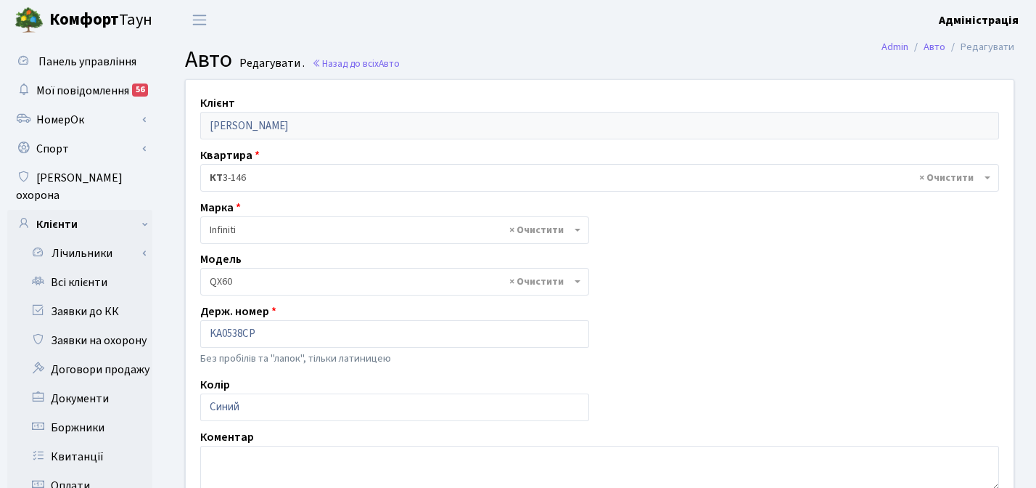
select select "1061"
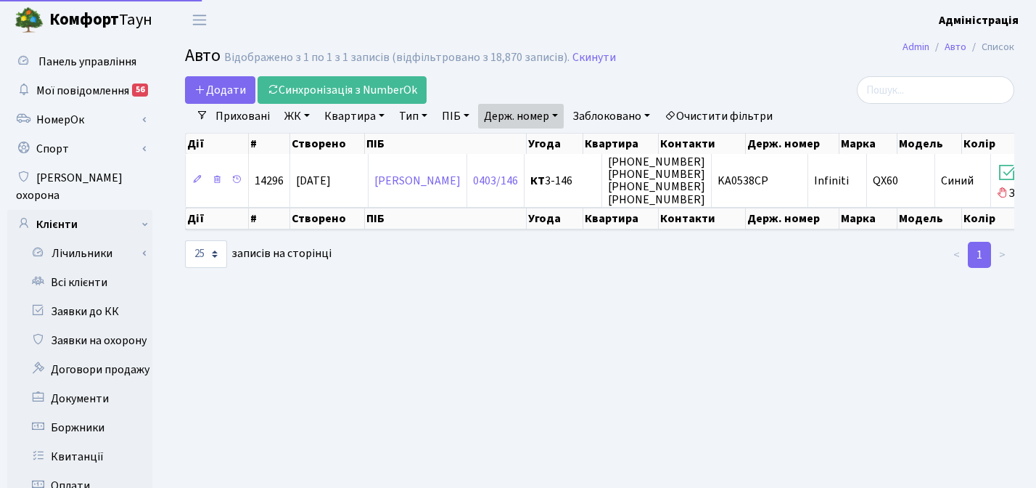
select select "25"
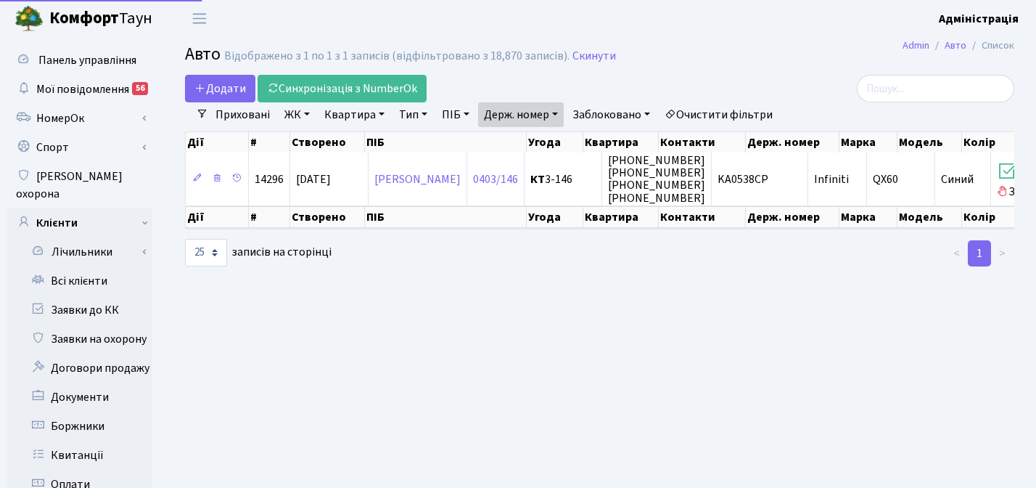
scroll to position [1, 0]
click at [550, 115] on link "Держ. номер" at bounding box center [521, 114] width 86 height 25
paste input "020"
type input "0020"
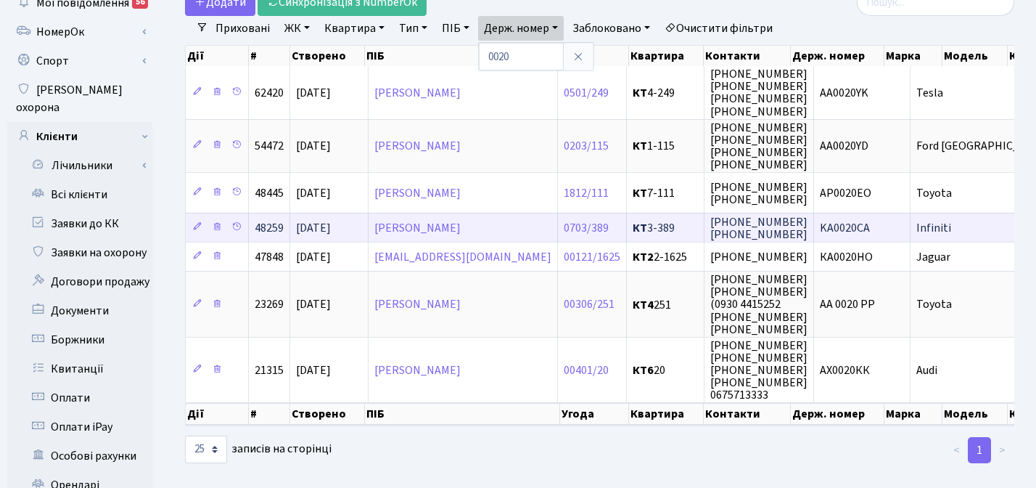
scroll to position [78, 0]
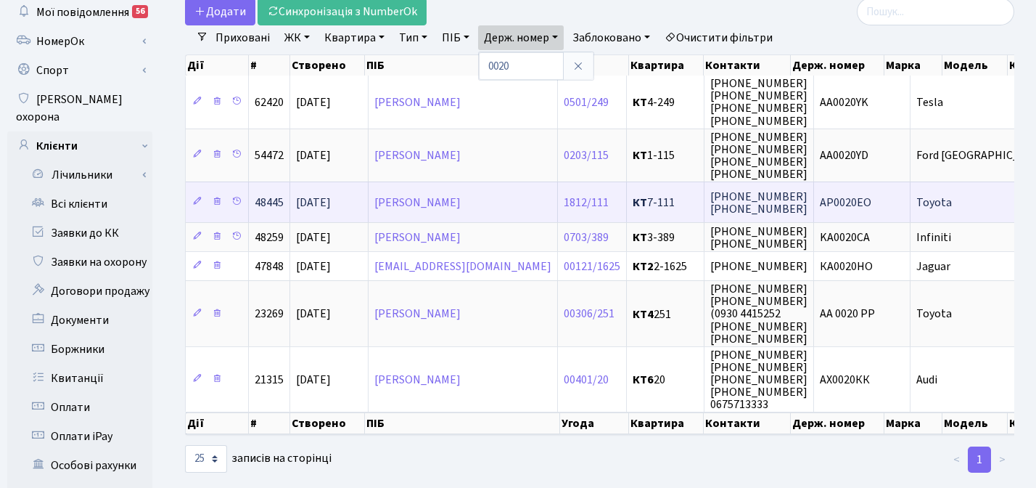
click at [820, 203] on span "АР0020ЕО" at bounding box center [846, 202] width 52 height 16
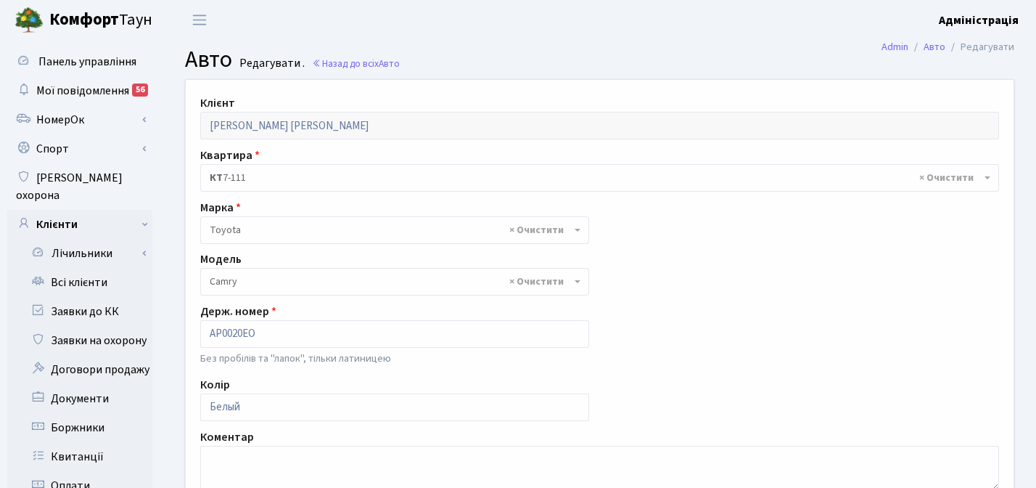
select select "2305"
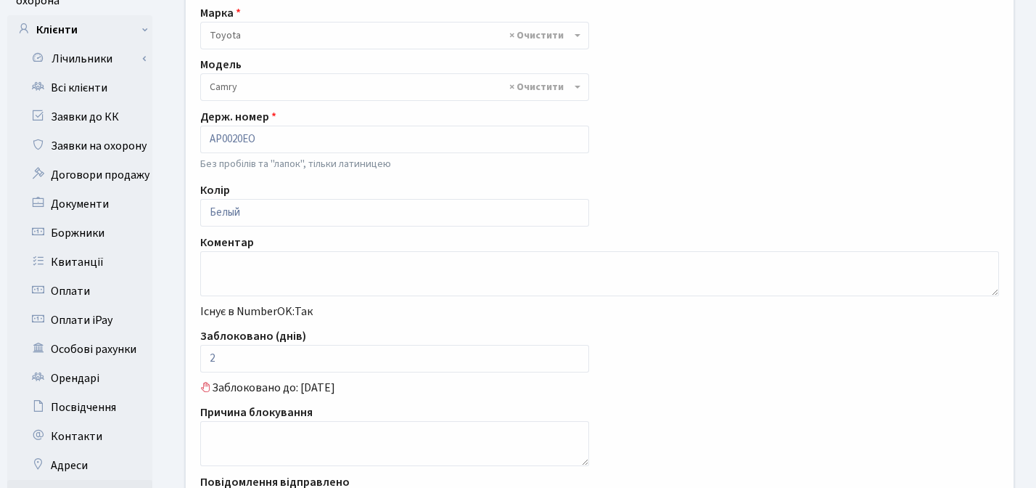
scroll to position [196, 0]
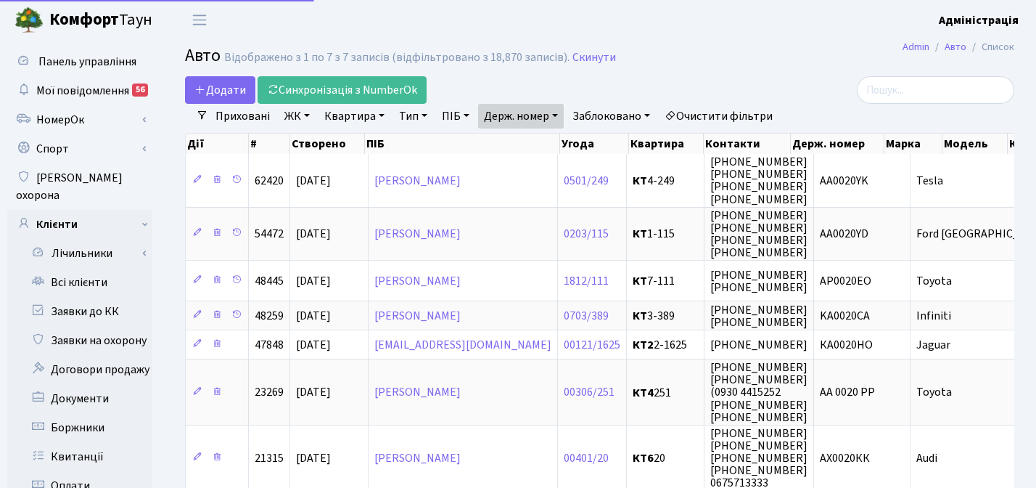
select select "25"
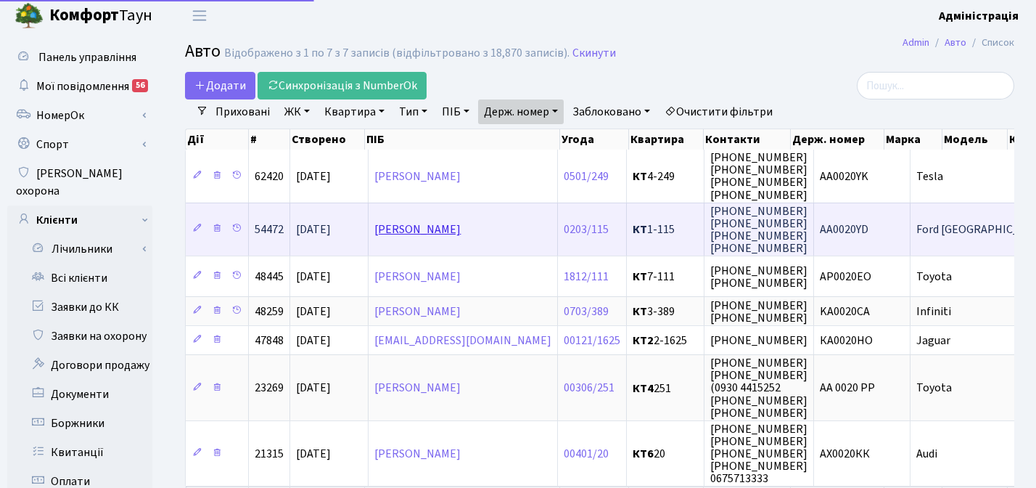
scroll to position [4, 0]
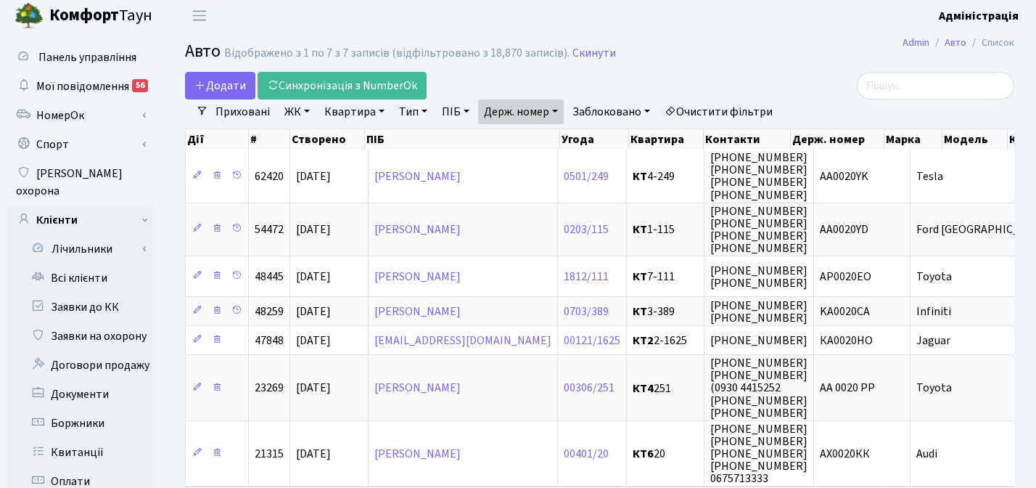
click at [519, 114] on link "Держ. номер" at bounding box center [521, 111] width 86 height 25
paste input "9278"
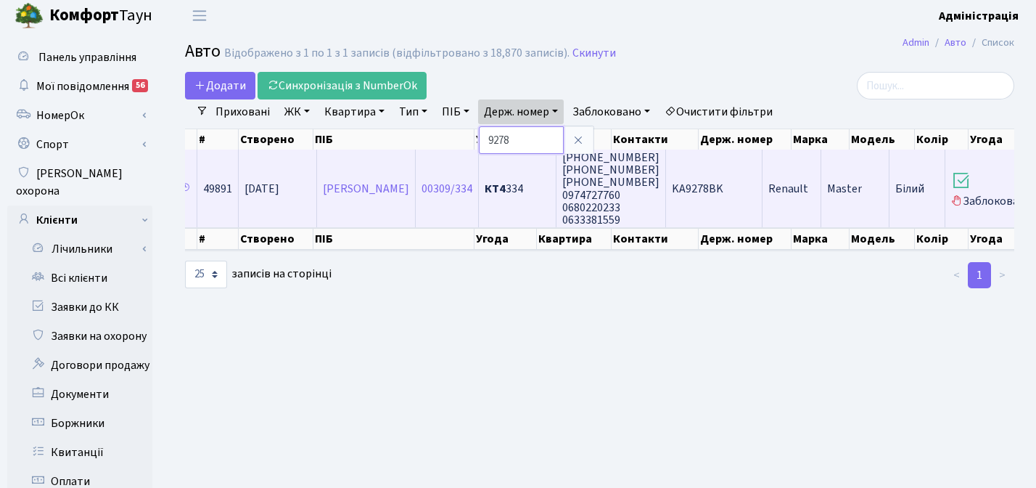
scroll to position [0, 248]
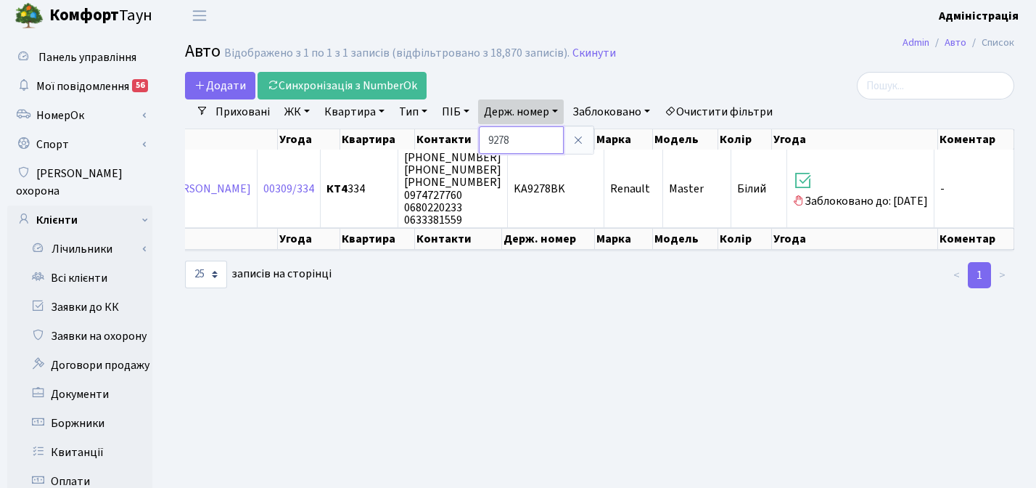
paste input "3777"
type input "3777"
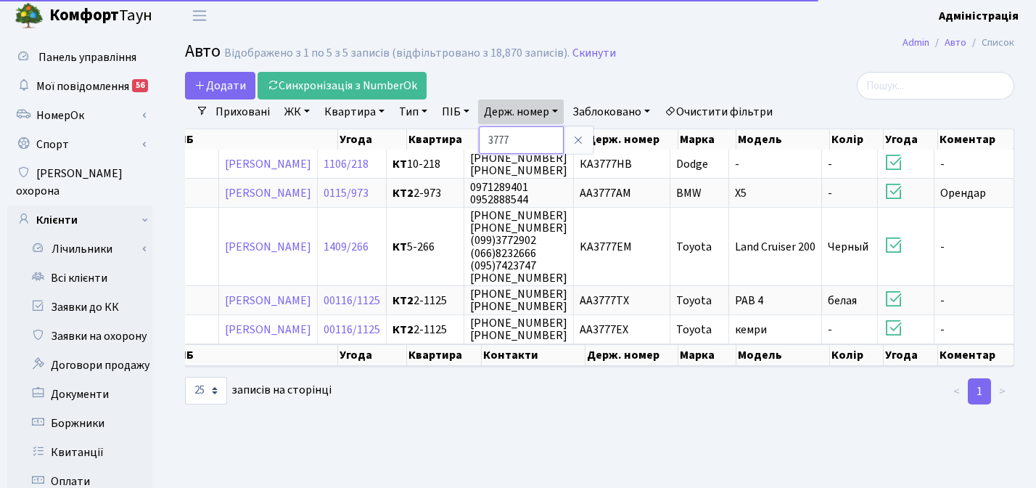
scroll to position [0, 191]
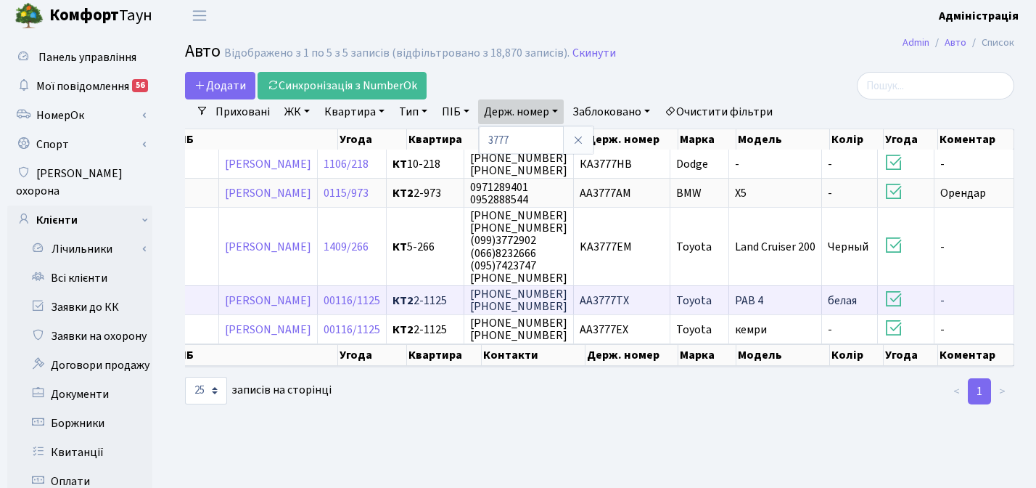
click at [617, 301] on span "АА3777ТХ" at bounding box center [604, 300] width 49 height 16
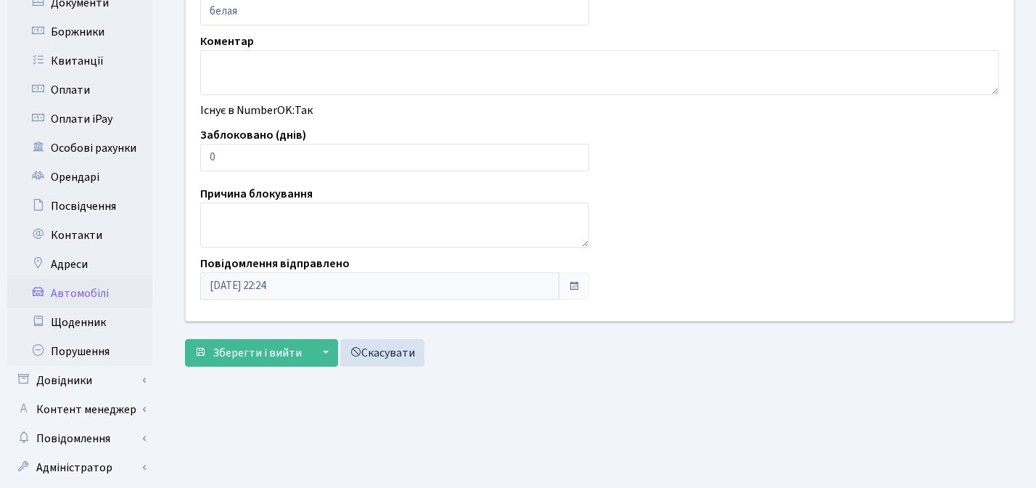
scroll to position [384, 0]
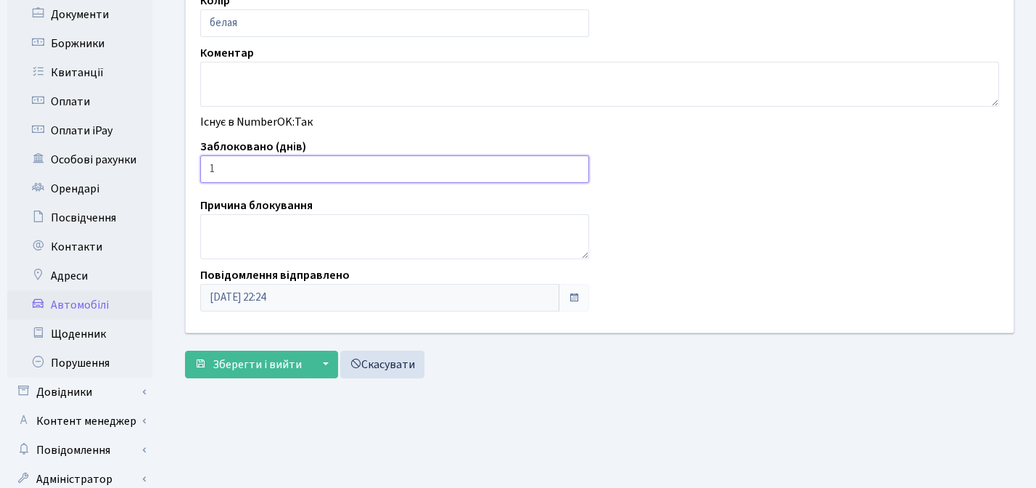
type input "1"
click at [573, 165] on input "1" at bounding box center [394, 169] width 389 height 28
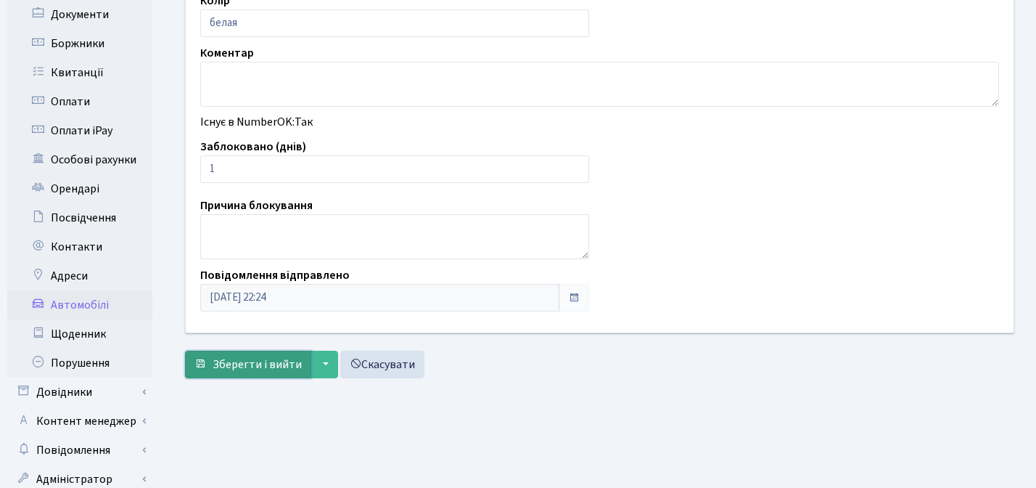
click at [233, 362] on span "Зберегти і вийти" at bounding box center [257, 364] width 89 height 16
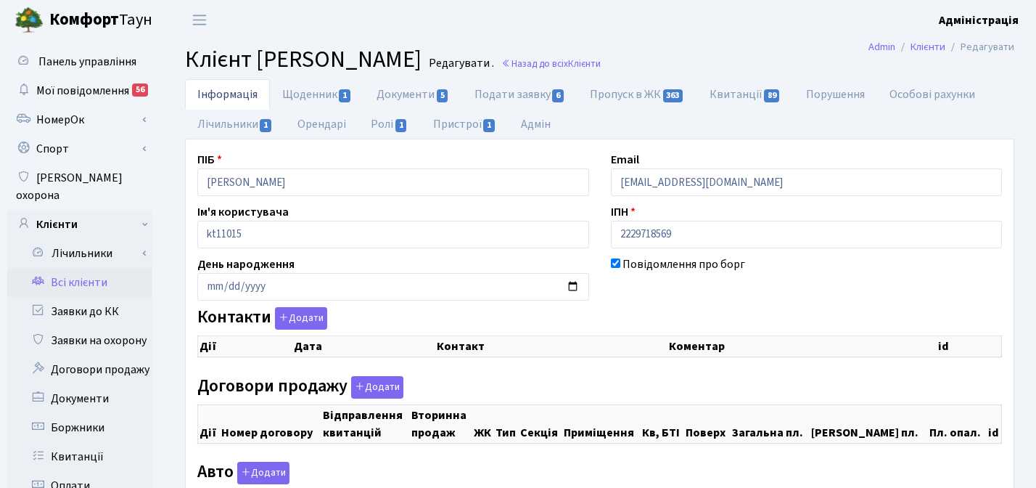
checkbox input "true"
select select "25"
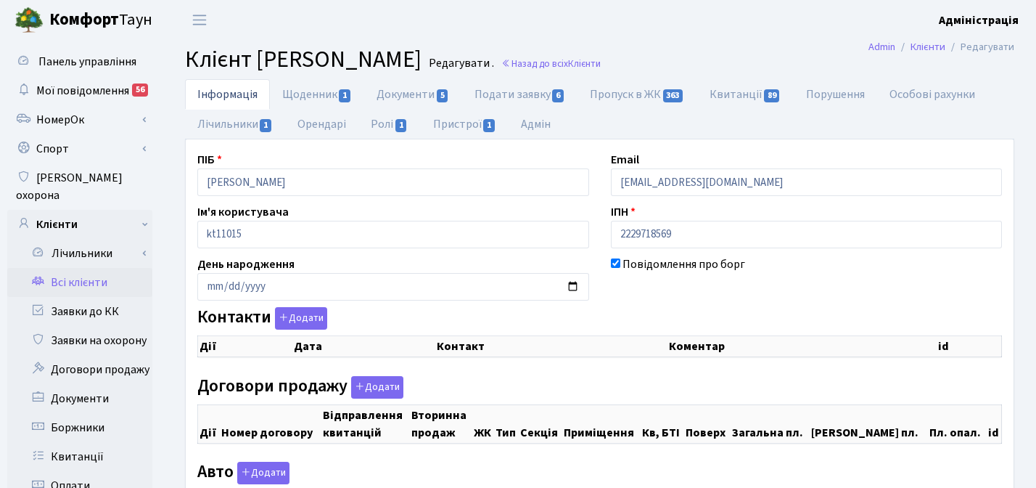
select select "25"
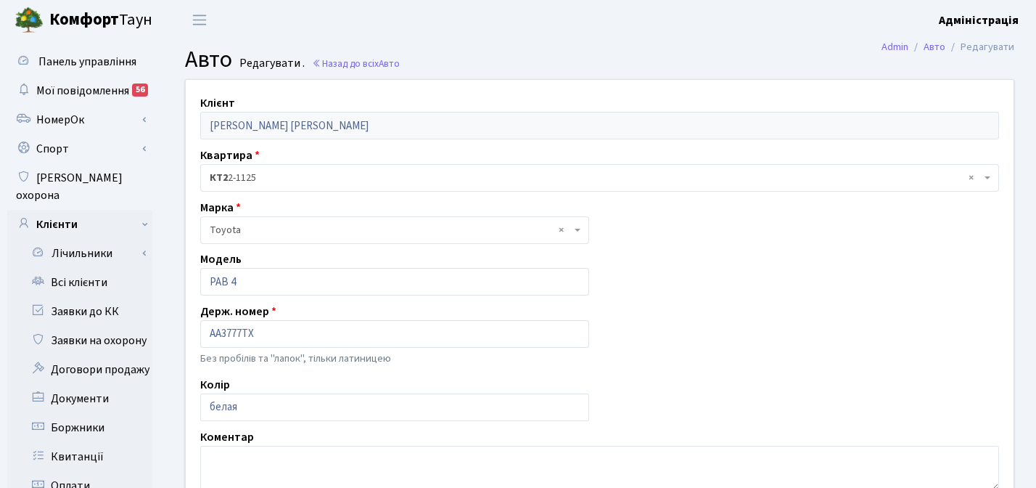
scroll to position [318, 0]
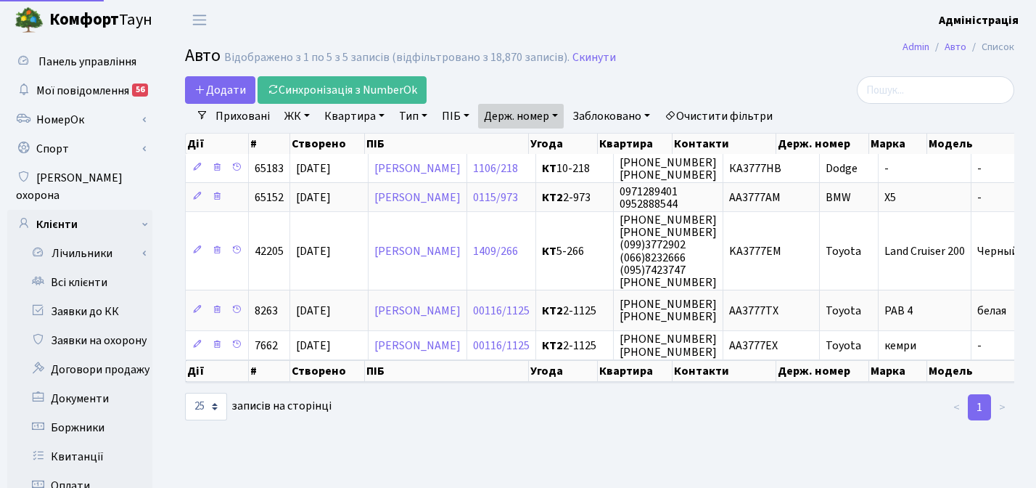
select select "25"
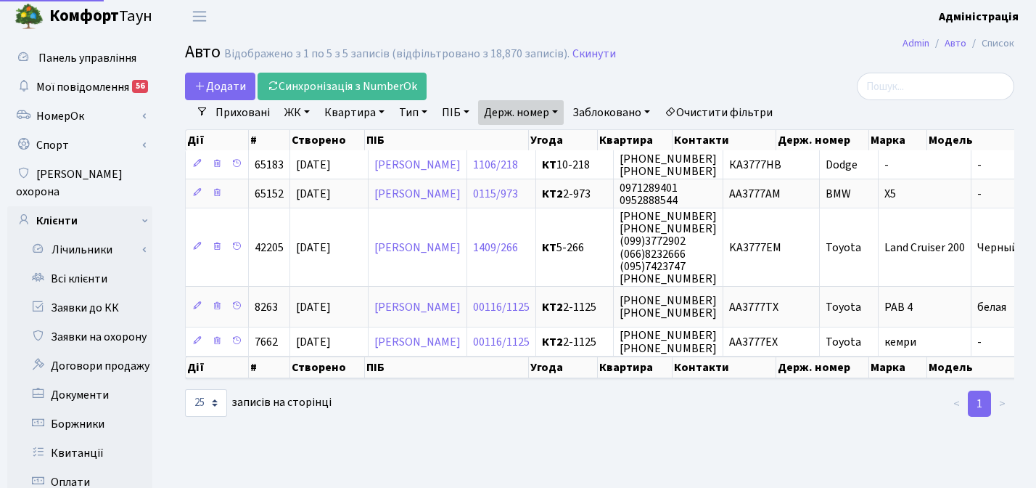
scroll to position [4, 0]
click at [522, 107] on link "Держ. номер" at bounding box center [521, 112] width 86 height 25
paste input "12"
type input "1277"
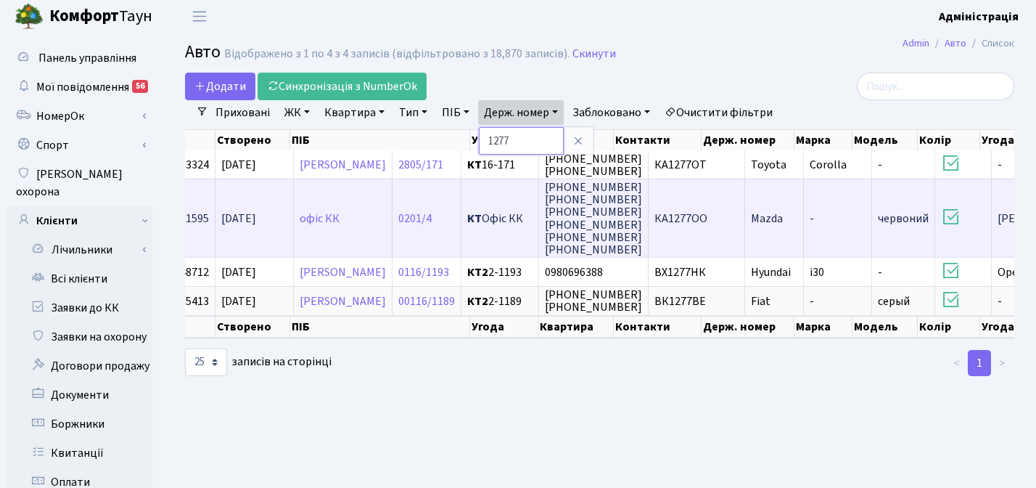
scroll to position [0, 171]
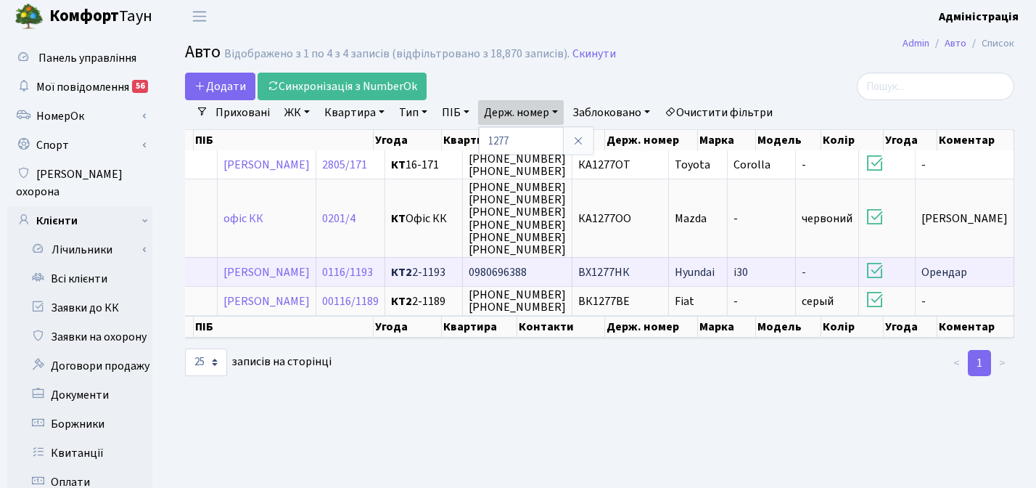
click at [630, 268] on span "ВХ1277НК" at bounding box center [604, 272] width 52 height 16
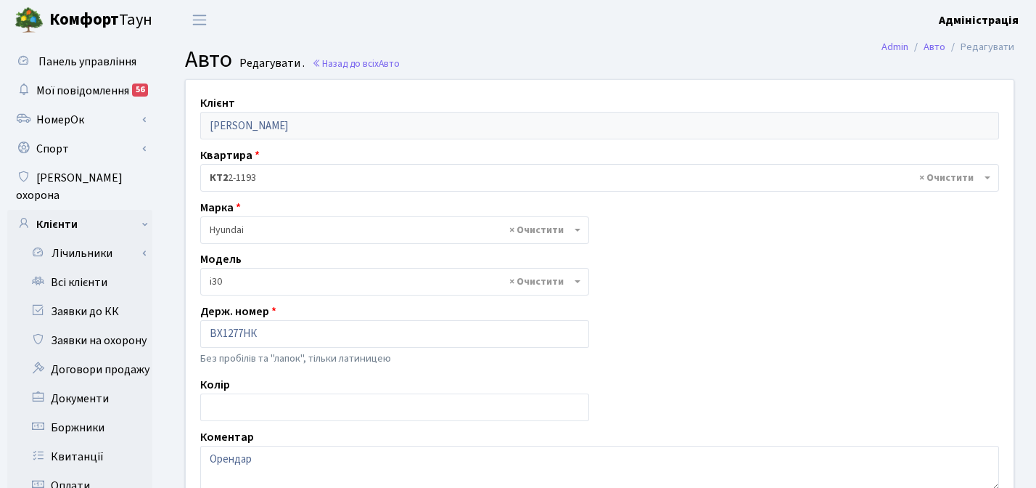
select select "1017"
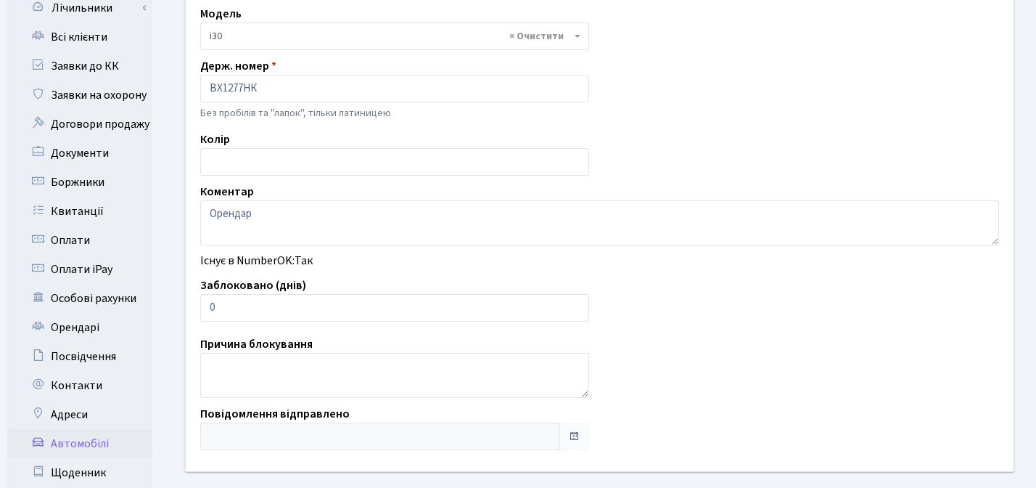
scroll to position [247, 0]
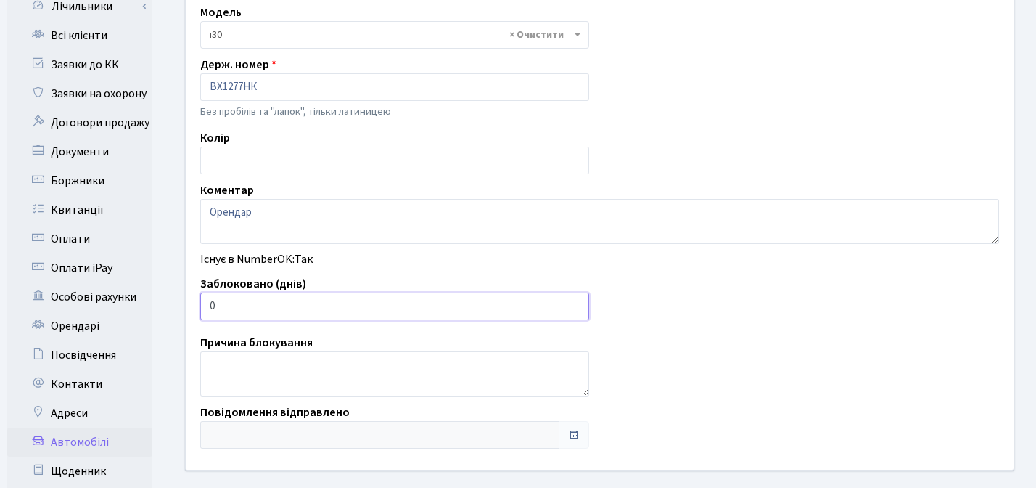
type input "1"
click at [574, 302] on input "1" at bounding box center [394, 306] width 389 height 28
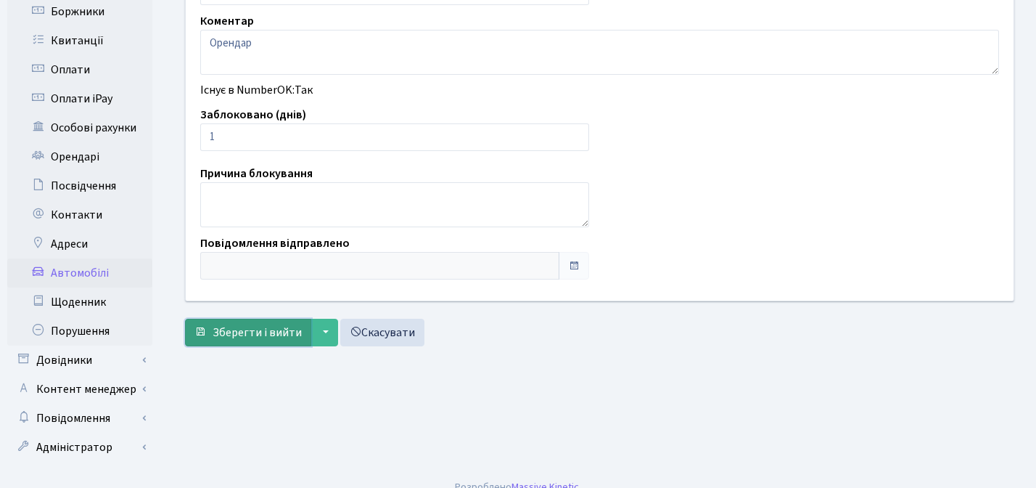
click at [242, 330] on span "Зберегти і вийти" at bounding box center [257, 332] width 89 height 16
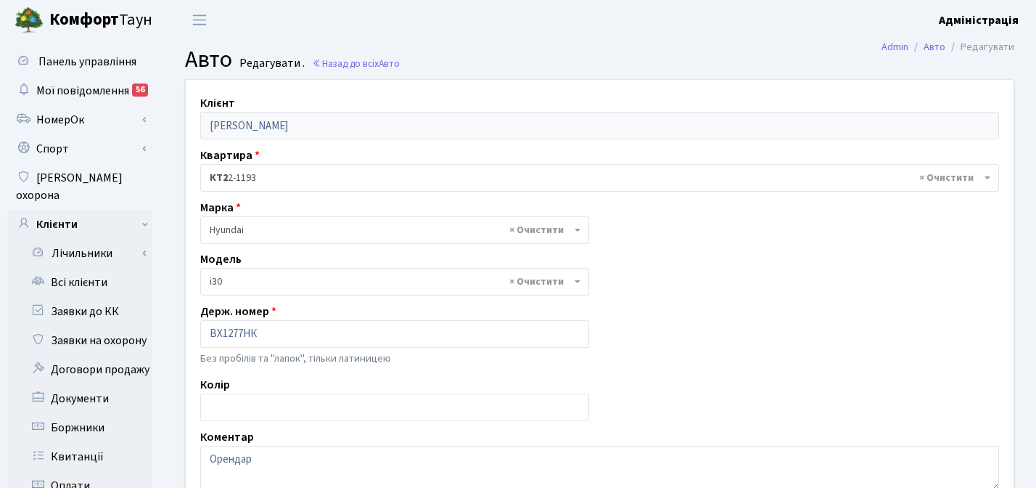
select select "1017"
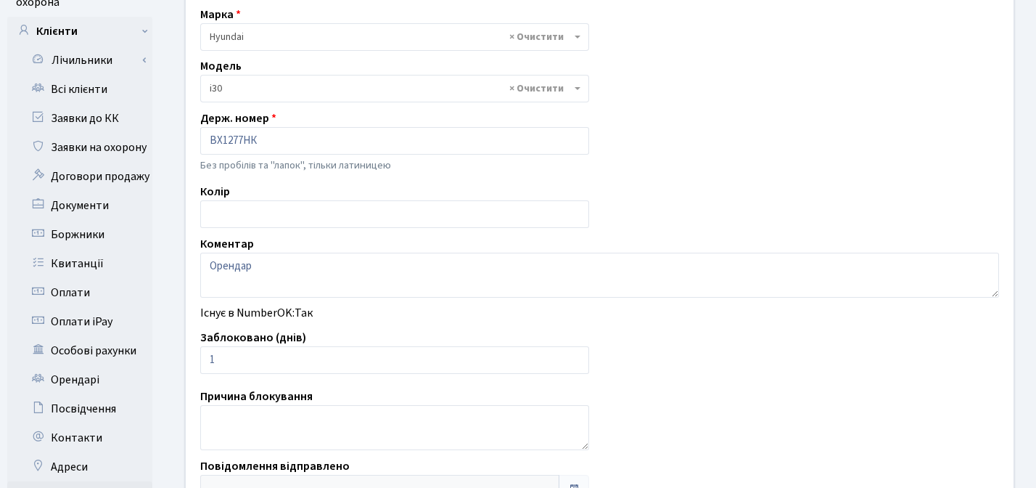
scroll to position [182, 0]
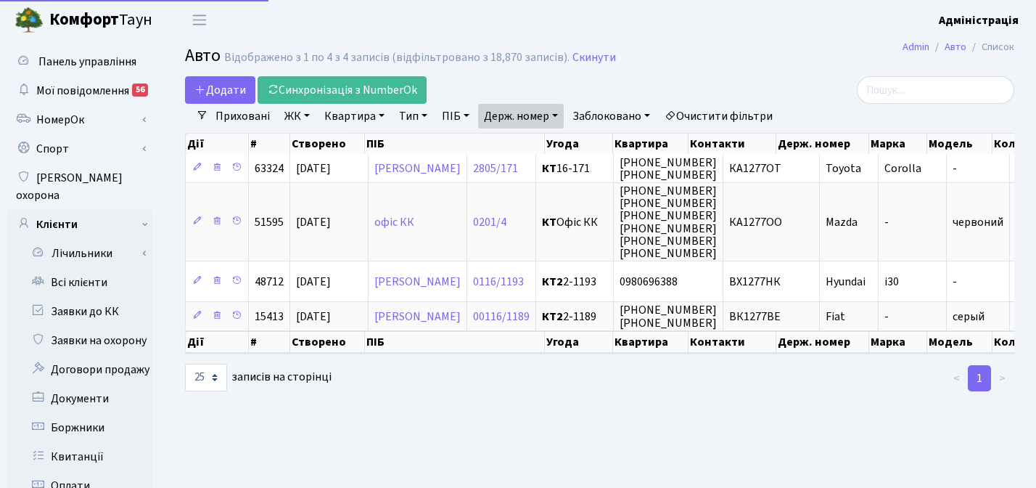
select select "25"
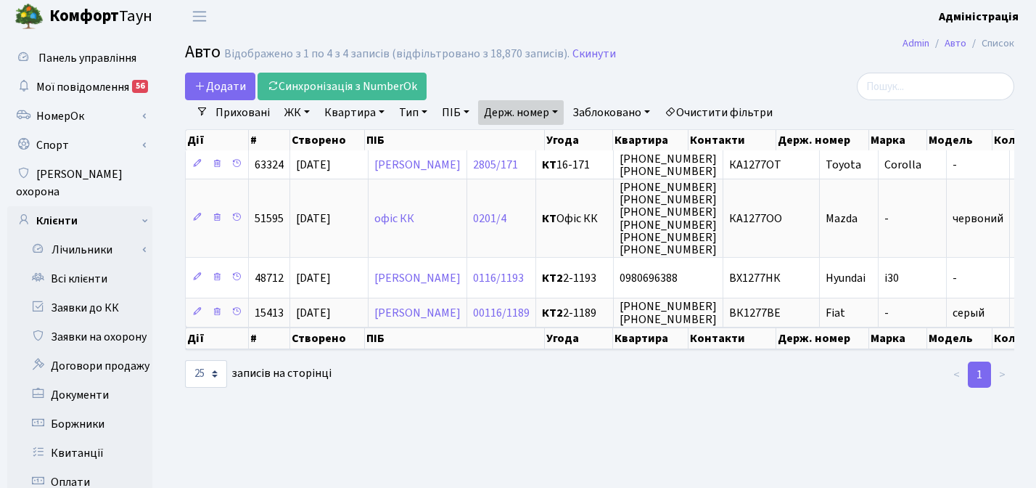
click at [547, 118] on link "Держ. номер" at bounding box center [521, 112] width 86 height 25
paste input "3700"
type input "3700"
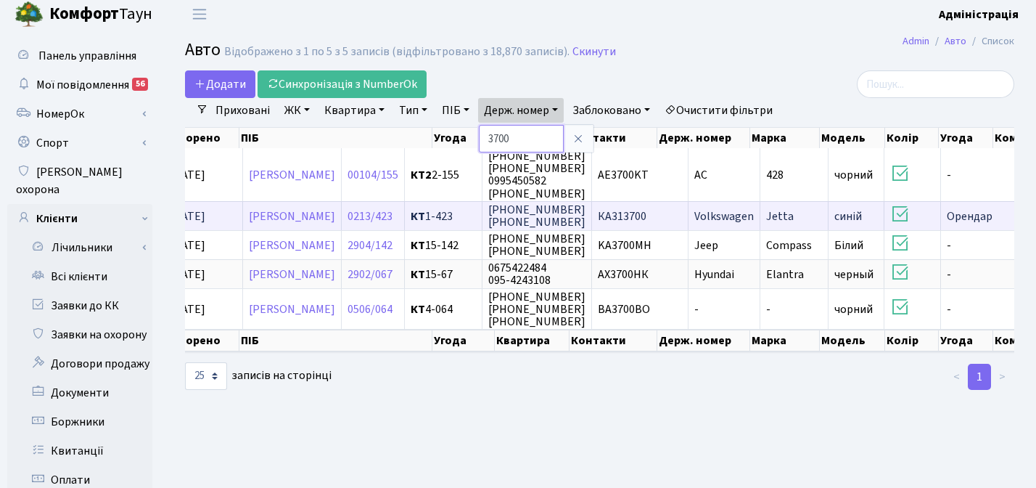
scroll to position [0, 181]
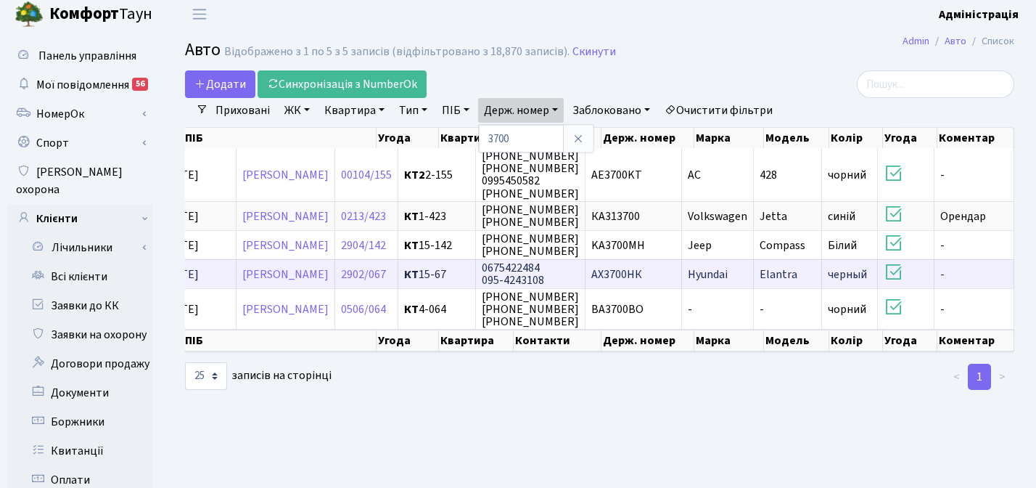
click at [642, 274] on span "АХ3700НК" at bounding box center [616, 274] width 51 height 16
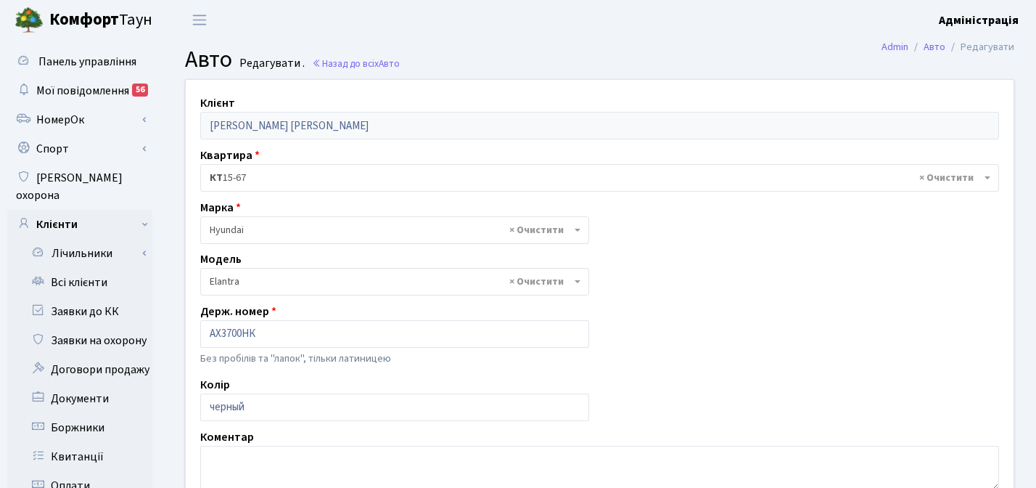
select select "996"
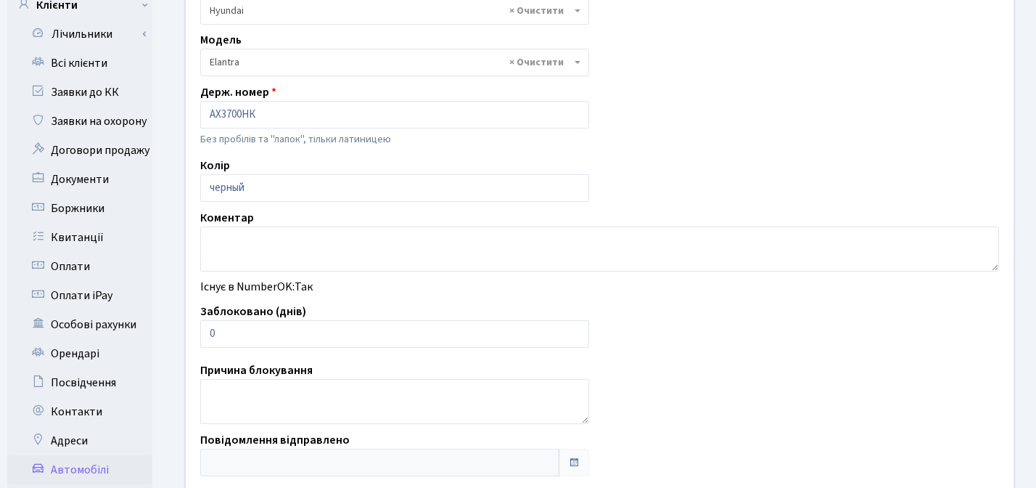
scroll to position [234, 0]
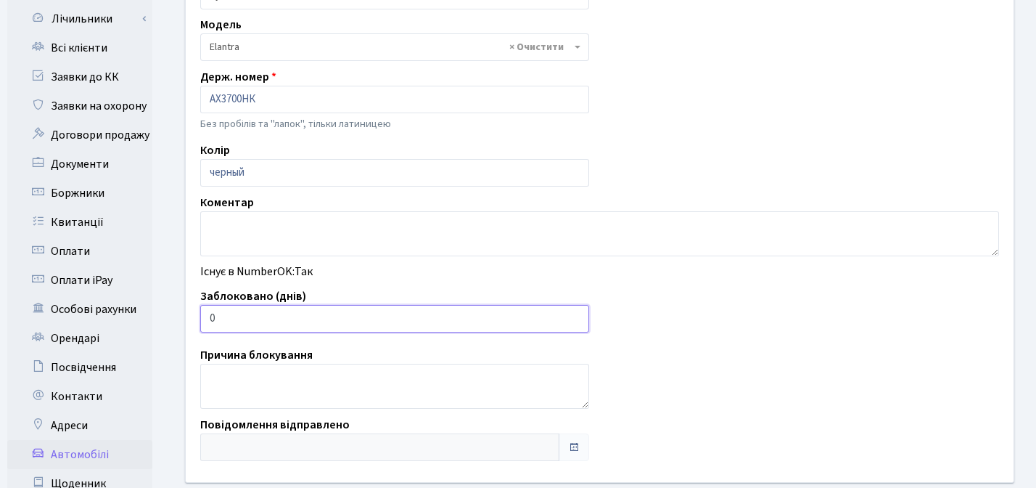
type input "1"
click at [573, 313] on input "1" at bounding box center [394, 319] width 389 height 28
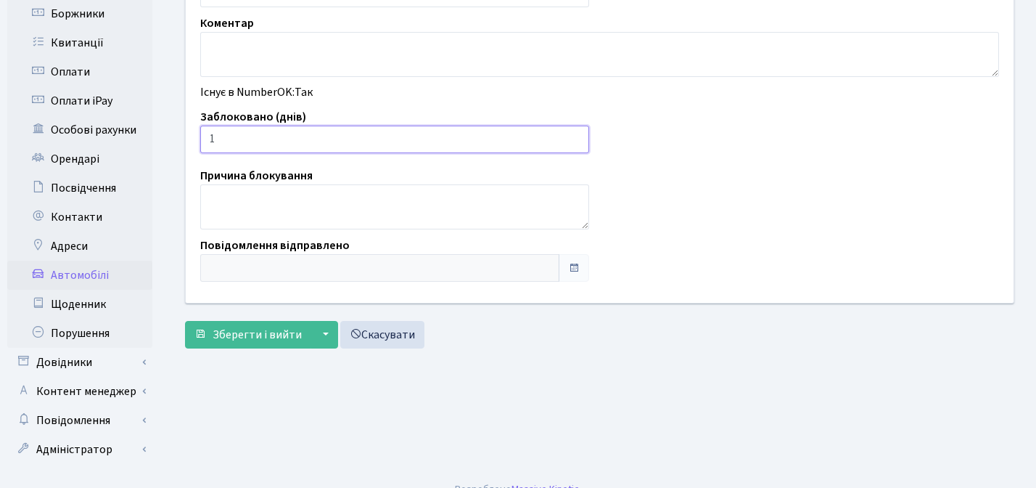
scroll to position [416, 0]
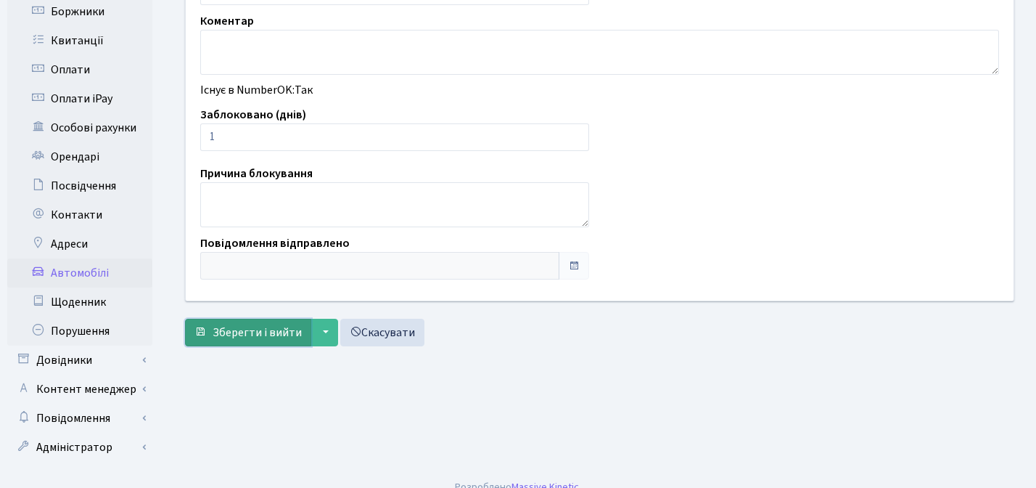
click at [261, 332] on span "Зберегти і вийти" at bounding box center [257, 332] width 89 height 16
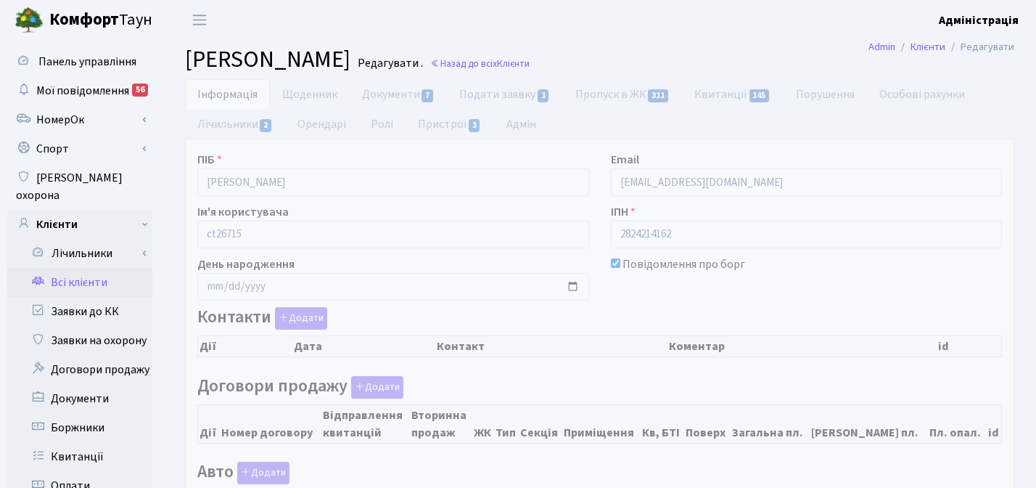
checkbox input "true"
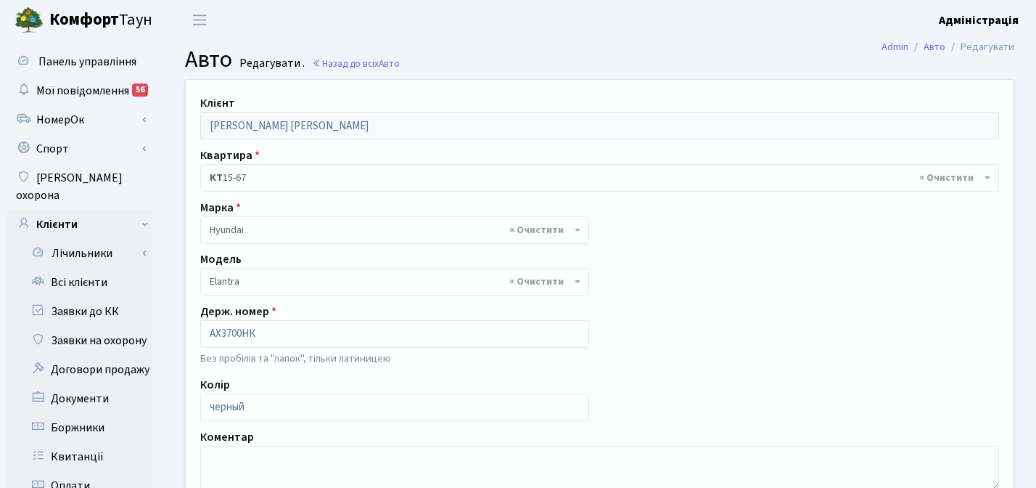
select select "996"
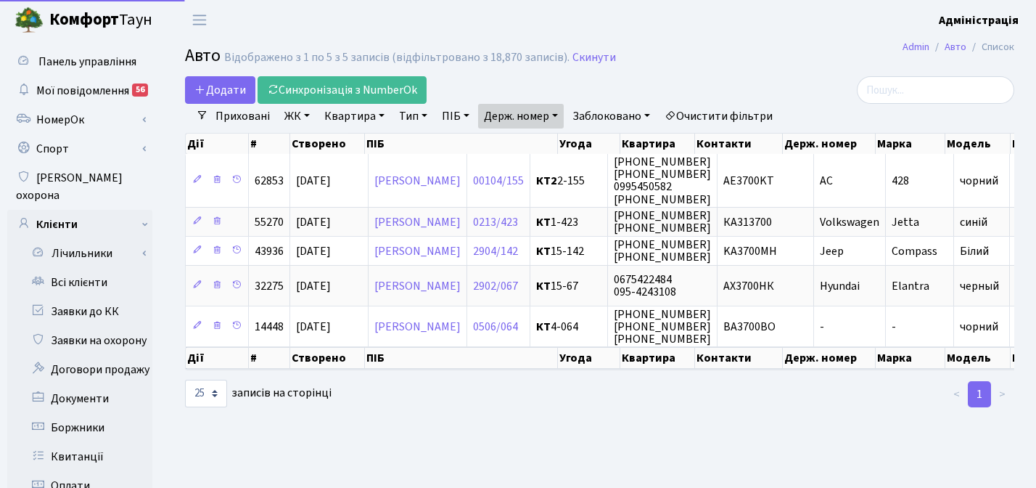
select select "25"
click at [542, 120] on link "Держ. номер" at bounding box center [521, 116] width 86 height 25
paste input "2884"
type input "2884"
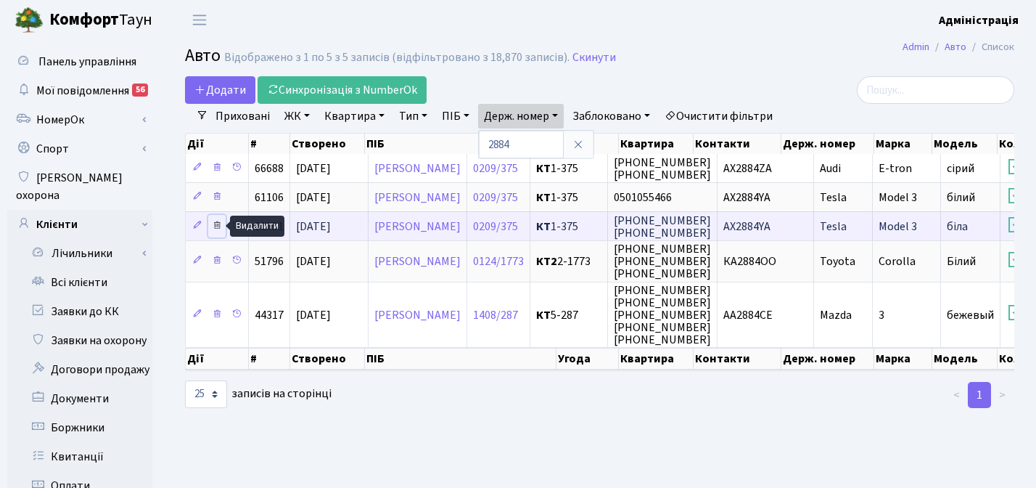
click at [217, 225] on icon at bounding box center [217, 225] width 10 height 10
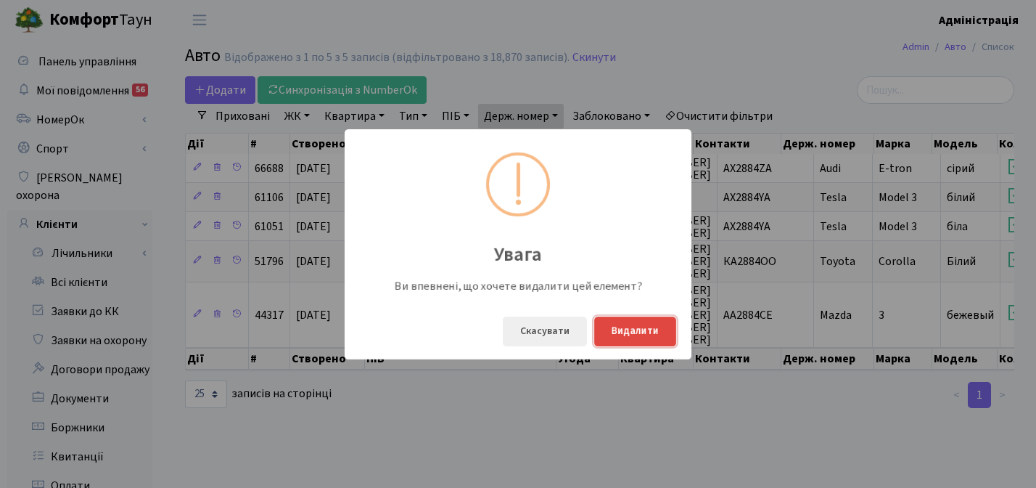
click at [622, 333] on button "Видалити" at bounding box center [635, 331] width 82 height 30
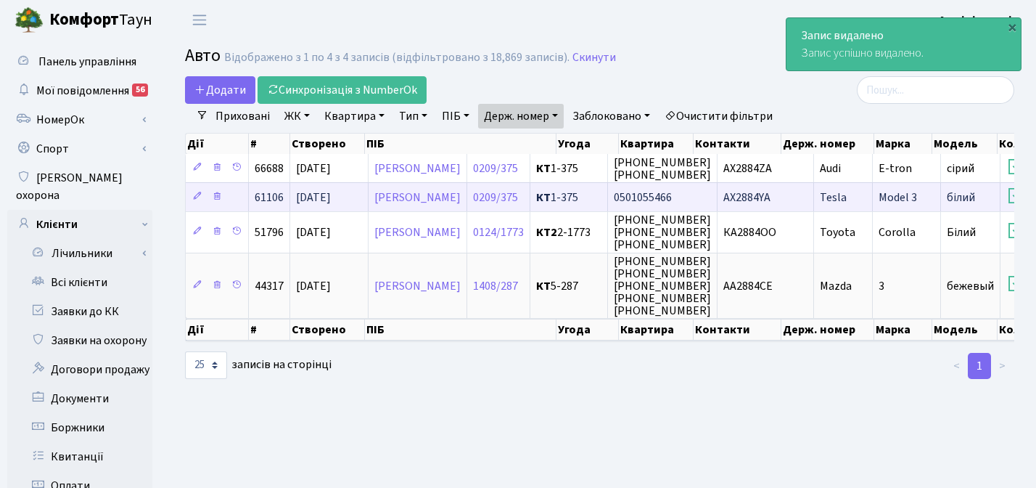
click at [672, 194] on span "0501055466" at bounding box center [643, 197] width 58 height 16
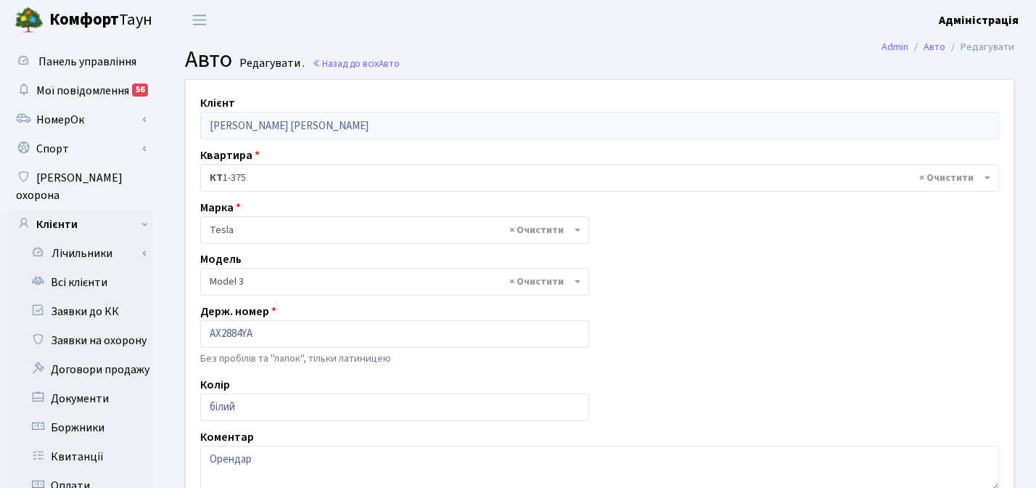
select select "4305"
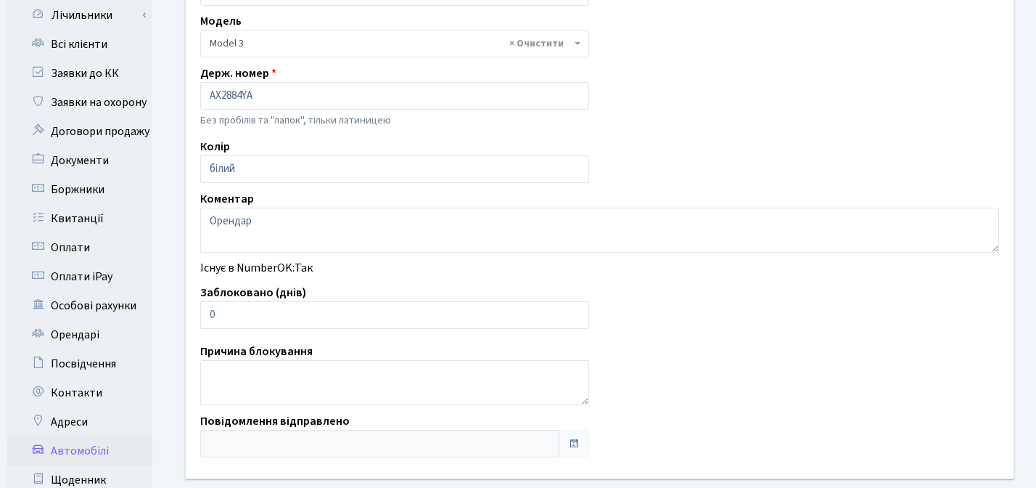
scroll to position [239, 0]
type input "1"
click at [571, 311] on input "1" at bounding box center [394, 314] width 389 height 28
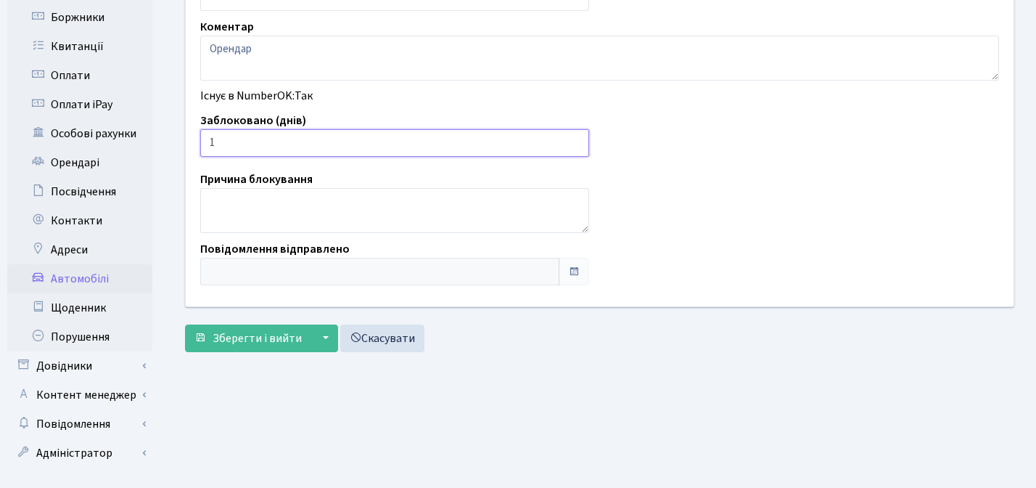
scroll to position [416, 0]
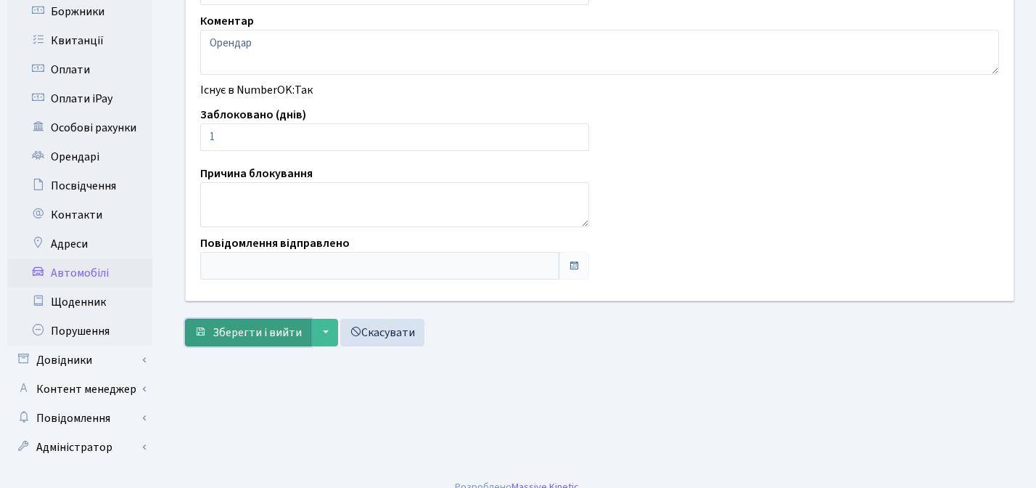
click at [257, 332] on span "Зберегти і вийти" at bounding box center [257, 332] width 89 height 16
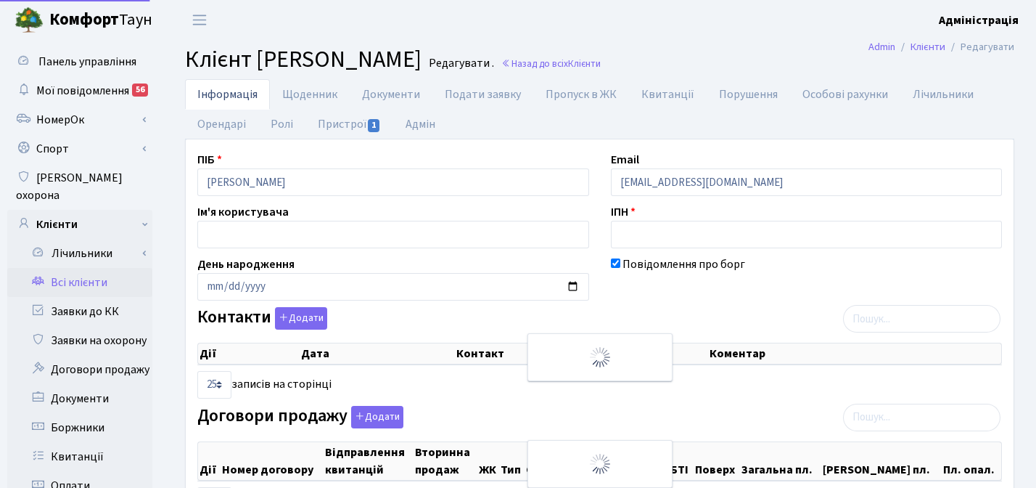
select select "25"
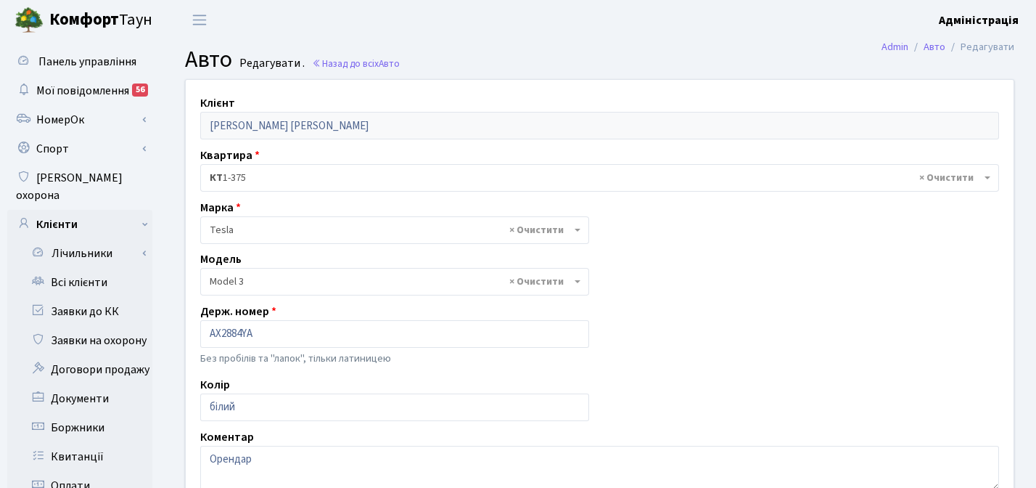
select select "4305"
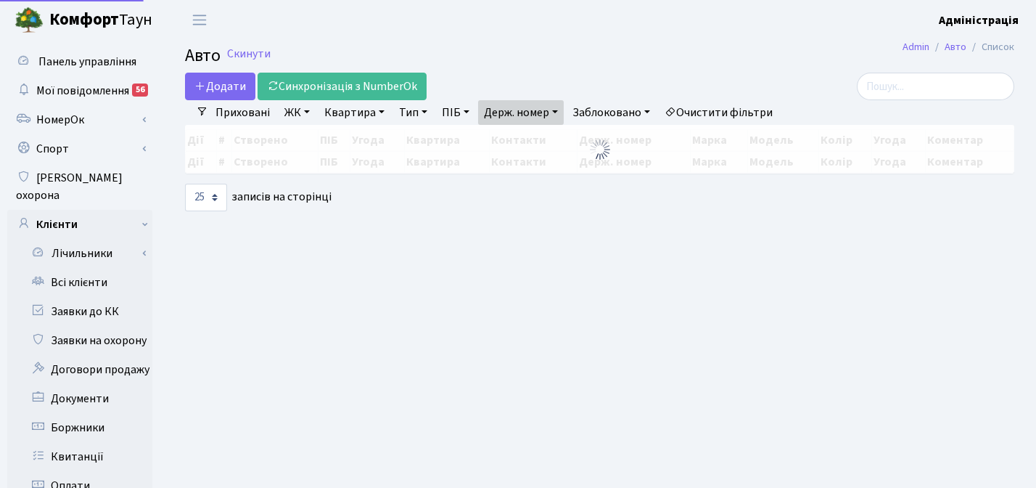
select select "25"
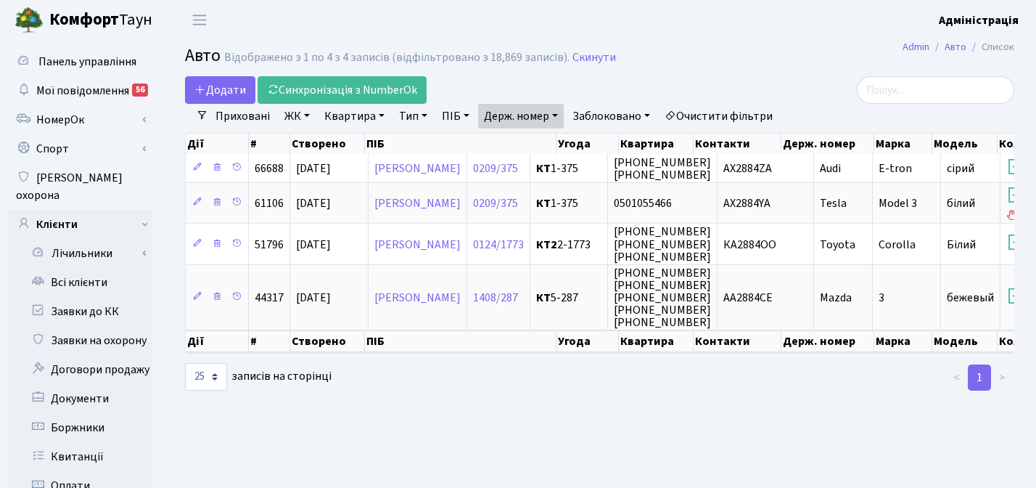
click at [526, 122] on link "Держ. номер" at bounding box center [521, 116] width 86 height 25
paste input "1560"
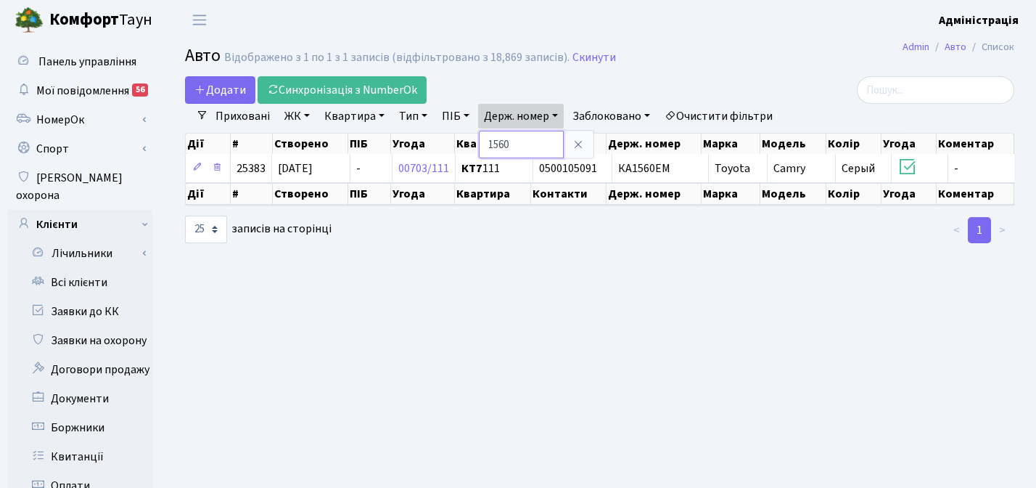
paste input "7144"
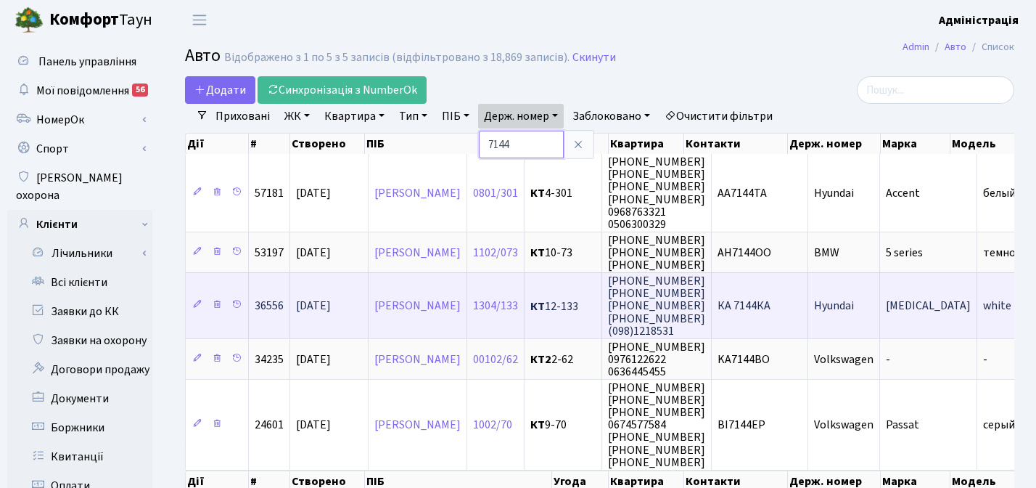
paste input "8867"
type input "8867"
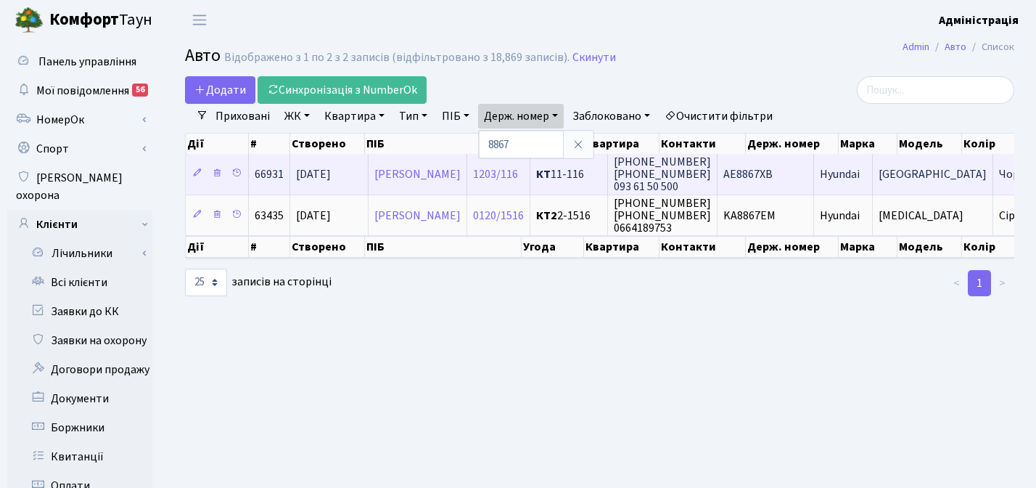
click at [773, 169] on span "АЕ8867ХВ" at bounding box center [747, 174] width 49 height 16
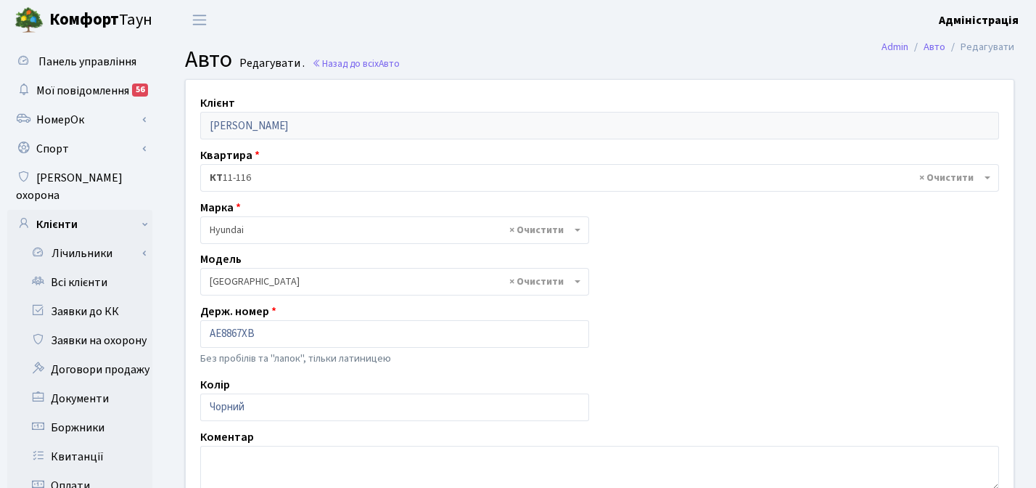
select select "1040"
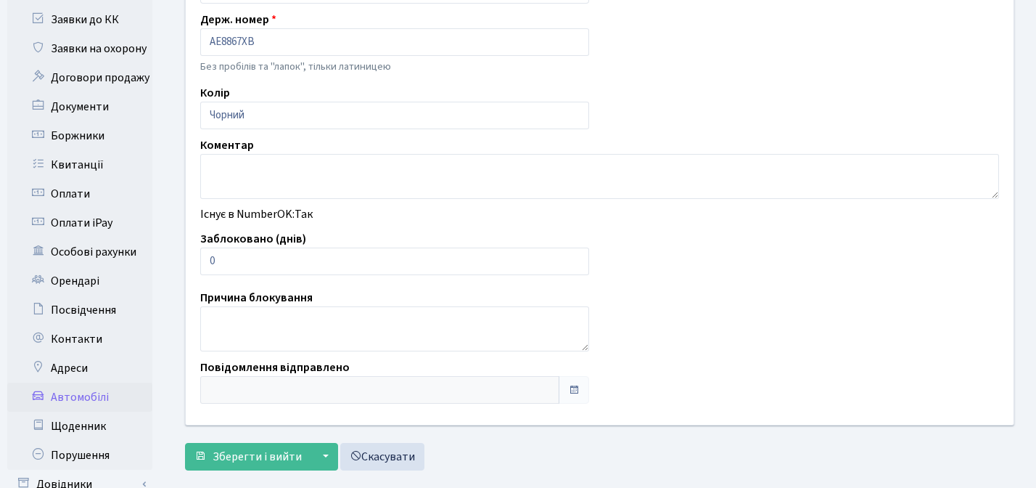
scroll to position [301, 0]
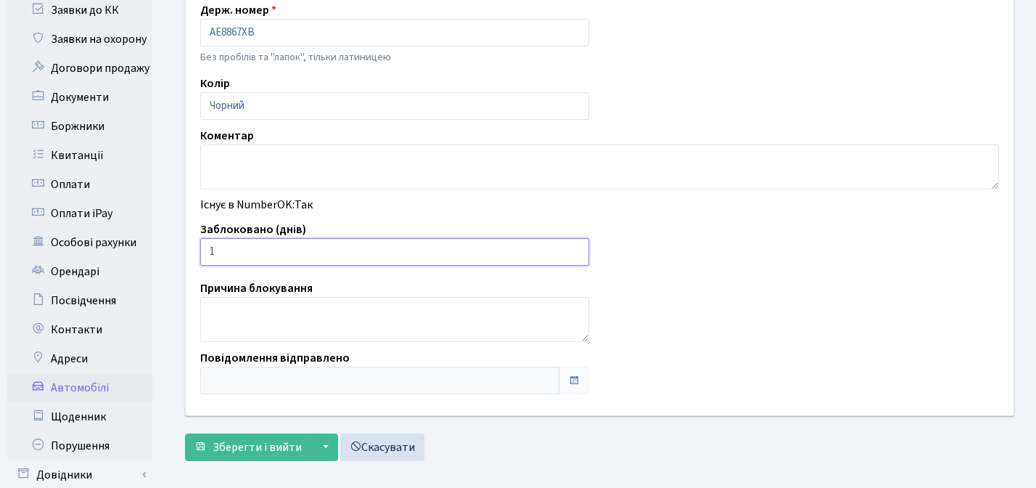
type input "1"
click at [575, 249] on input "1" at bounding box center [394, 252] width 389 height 28
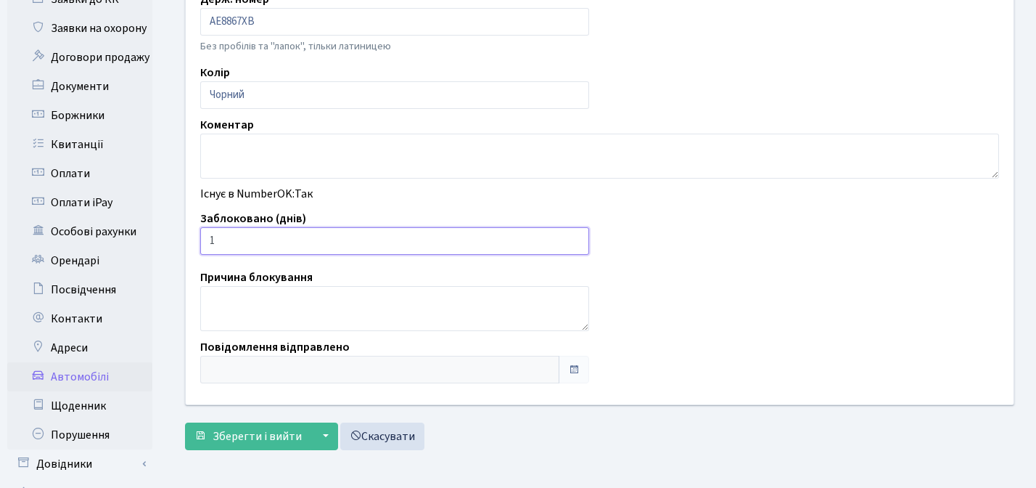
scroll to position [319, 0]
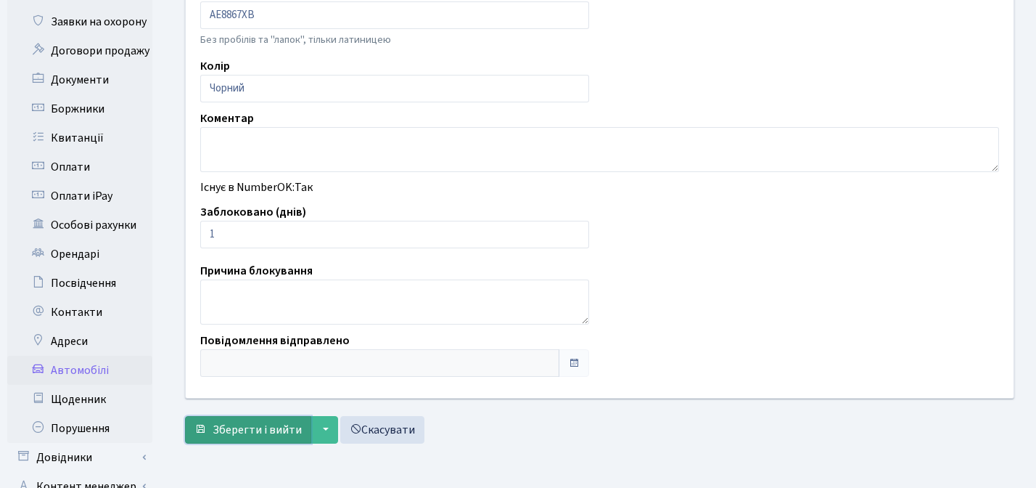
click at [234, 419] on button "Зберегти і вийти" at bounding box center [248, 430] width 126 height 28
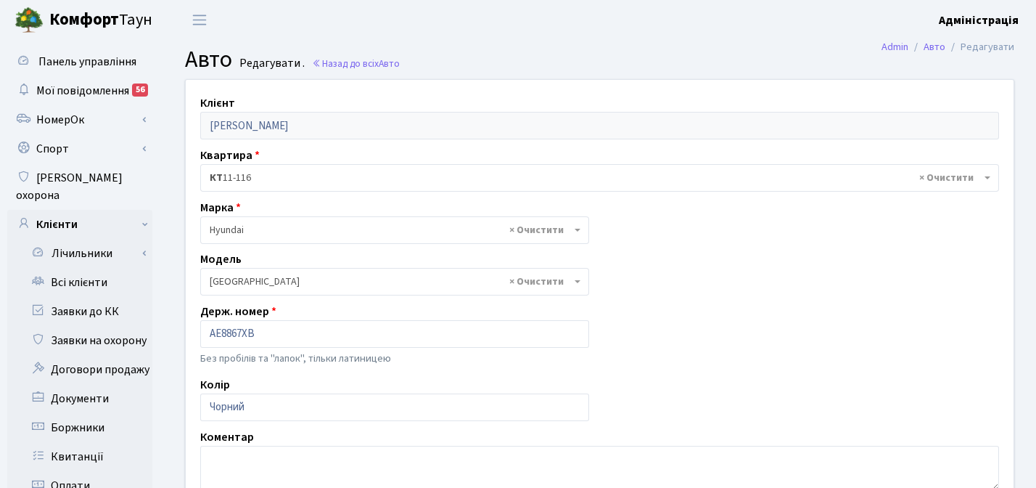
select select "1040"
click at [372, 61] on link "Назад до всіх Авто" at bounding box center [356, 64] width 88 height 14
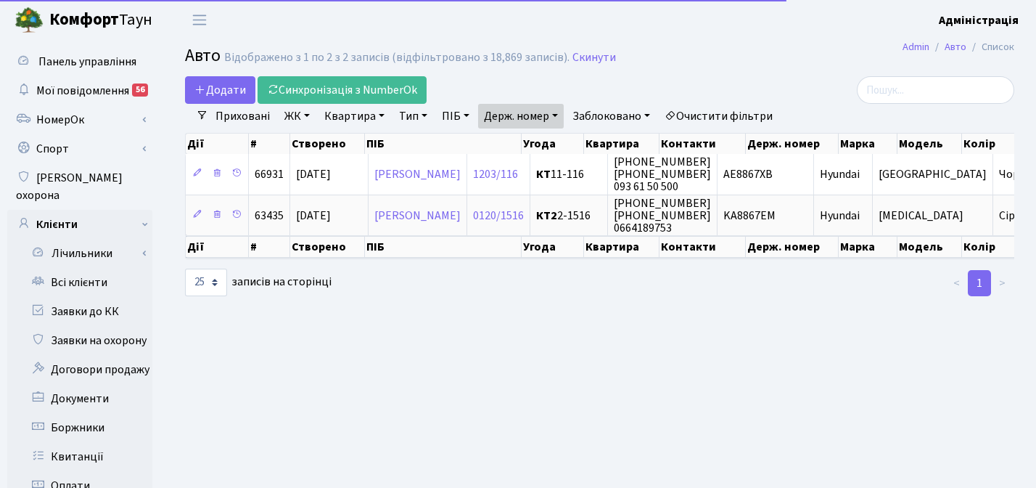
select select "25"
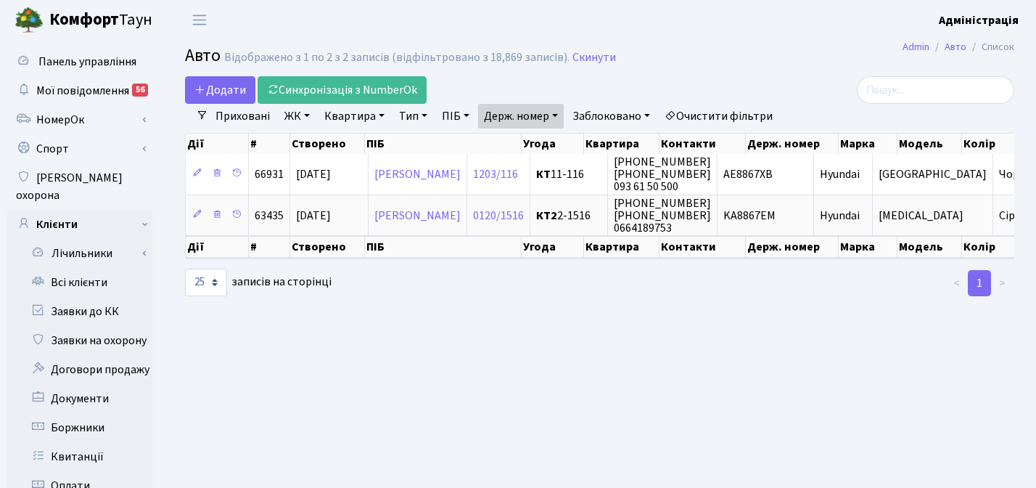
click at [541, 113] on link "Держ. номер" at bounding box center [521, 116] width 86 height 25
paste input "6900"
type input "6900"
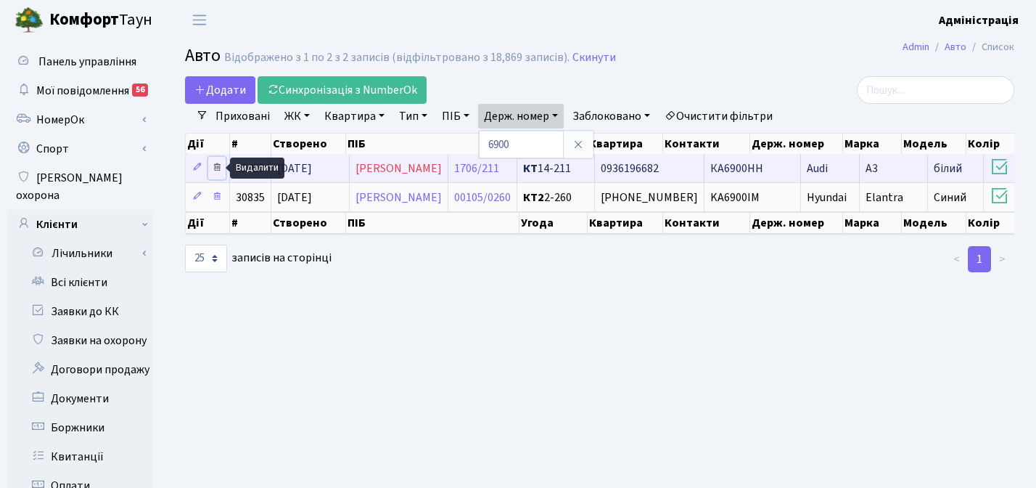
click at [215, 167] on icon at bounding box center [217, 167] width 10 height 10
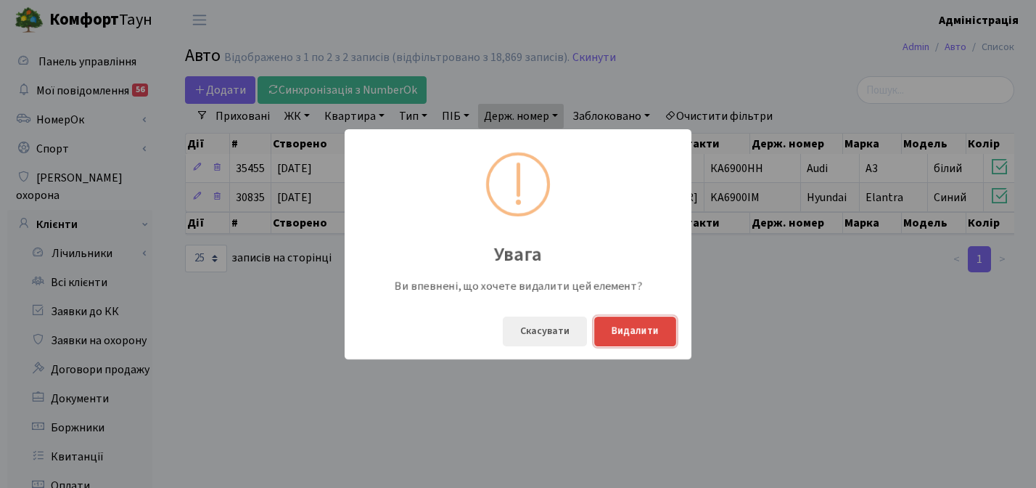
click at [612, 331] on button "Видалити" at bounding box center [635, 331] width 82 height 30
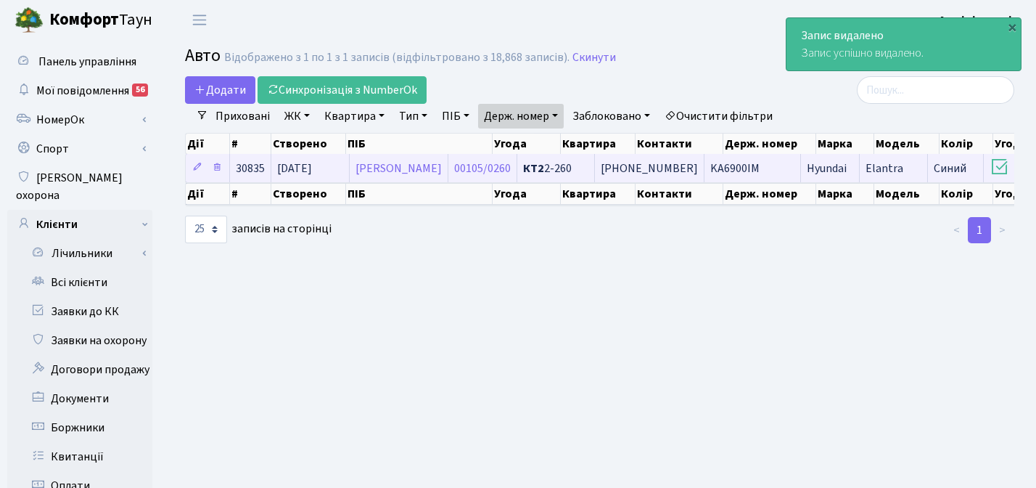
click at [745, 169] on span "KA6900IM" at bounding box center [734, 168] width 49 height 16
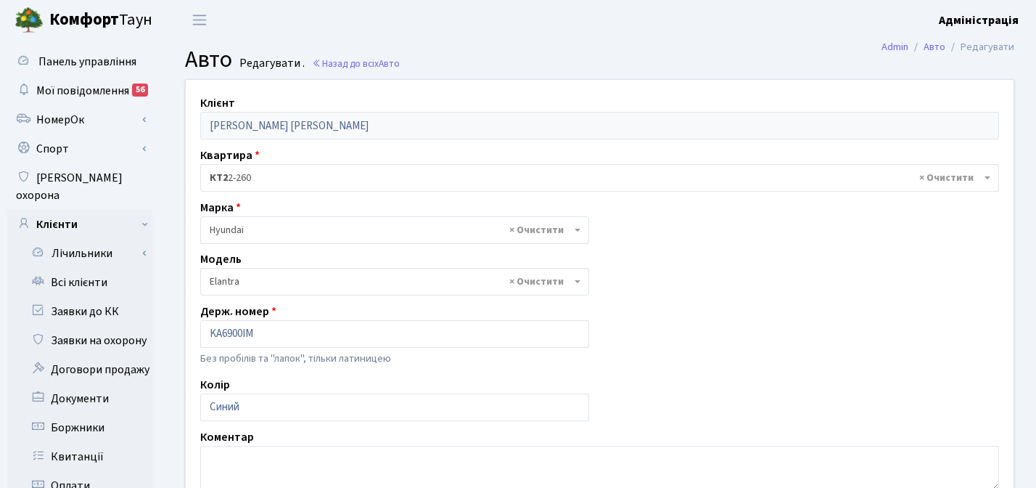
select select "996"
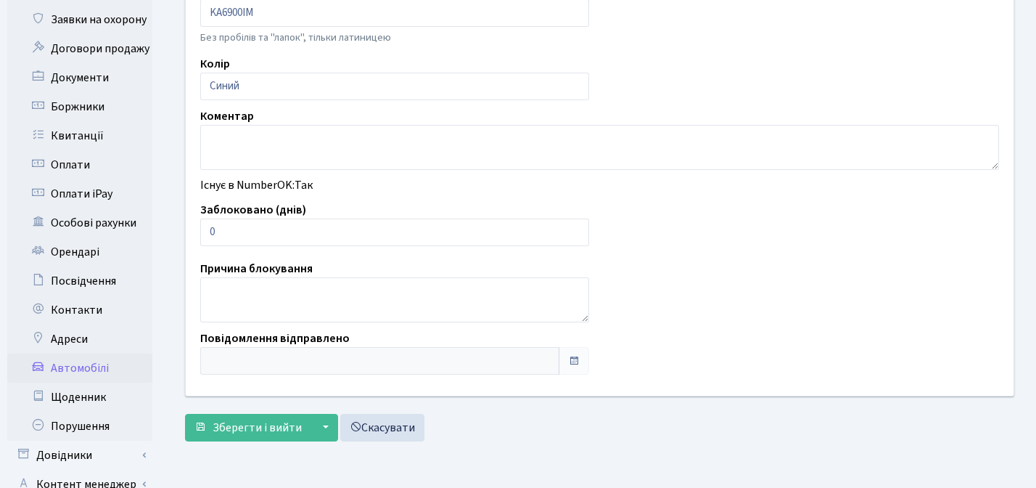
scroll to position [324, 0]
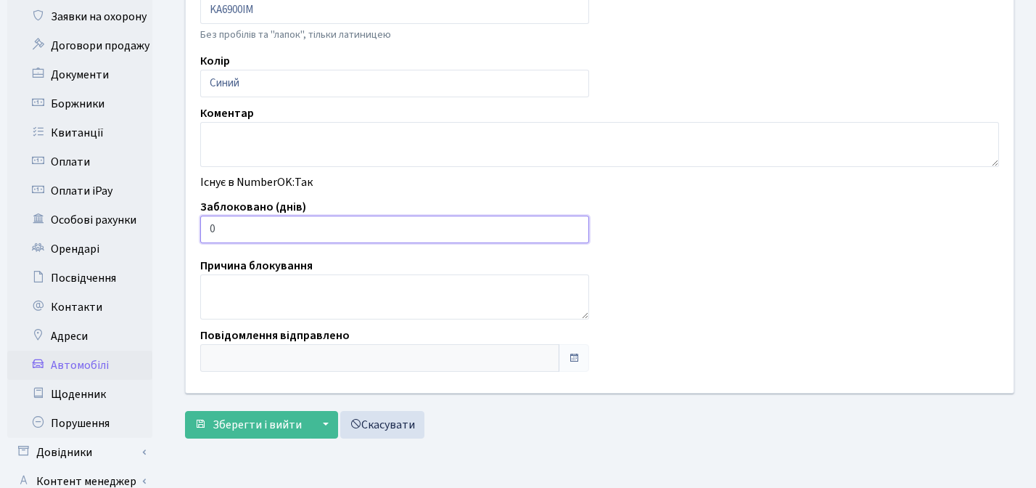
type input "1"
click at [573, 226] on input "1" at bounding box center [394, 229] width 389 height 28
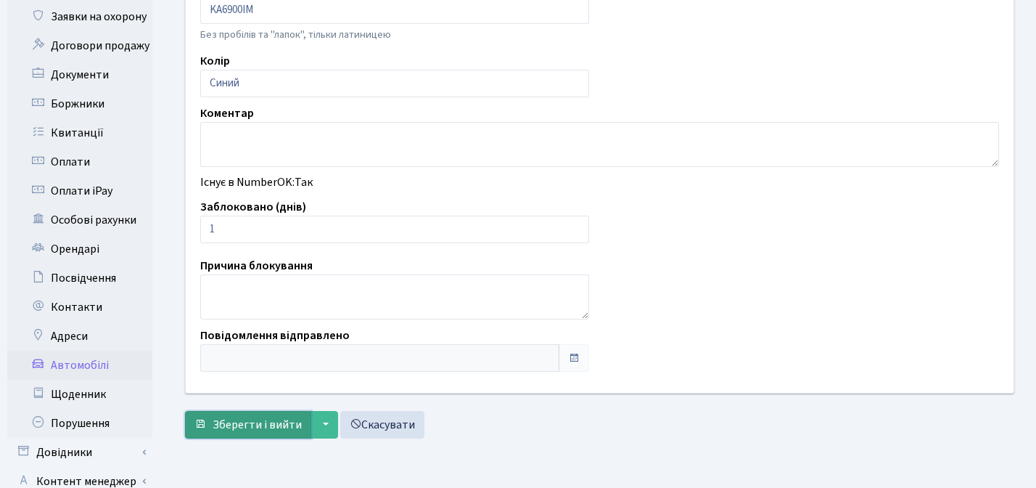
click at [233, 426] on span "Зберегти і вийти" at bounding box center [257, 424] width 89 height 16
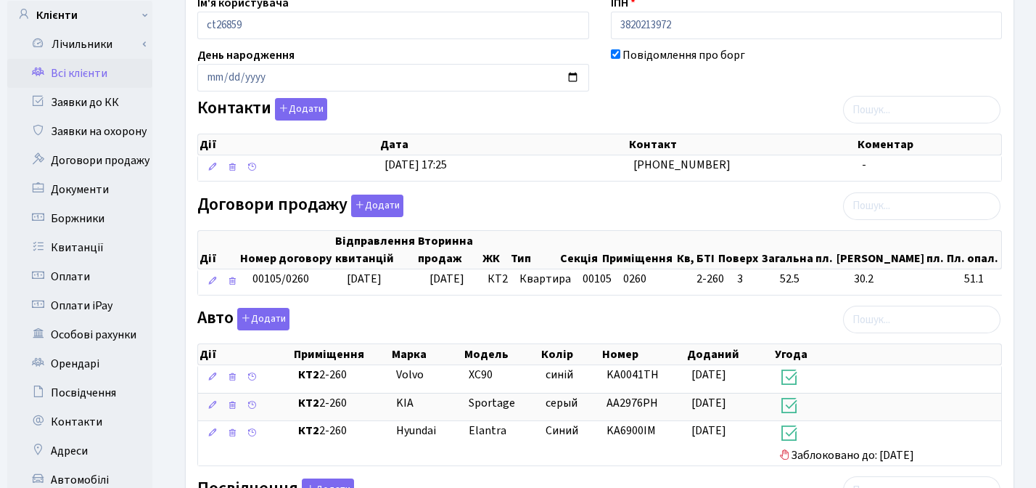
scroll to position [87, 0]
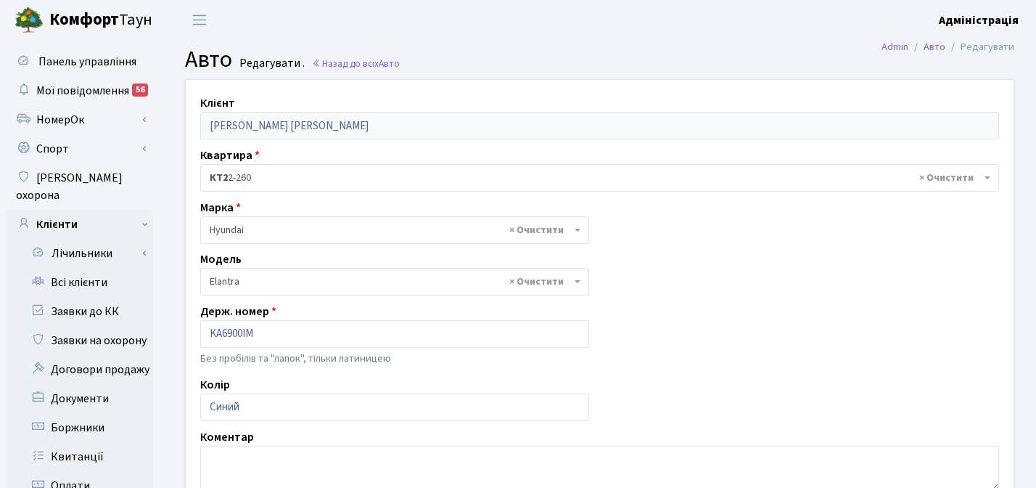
select select "996"
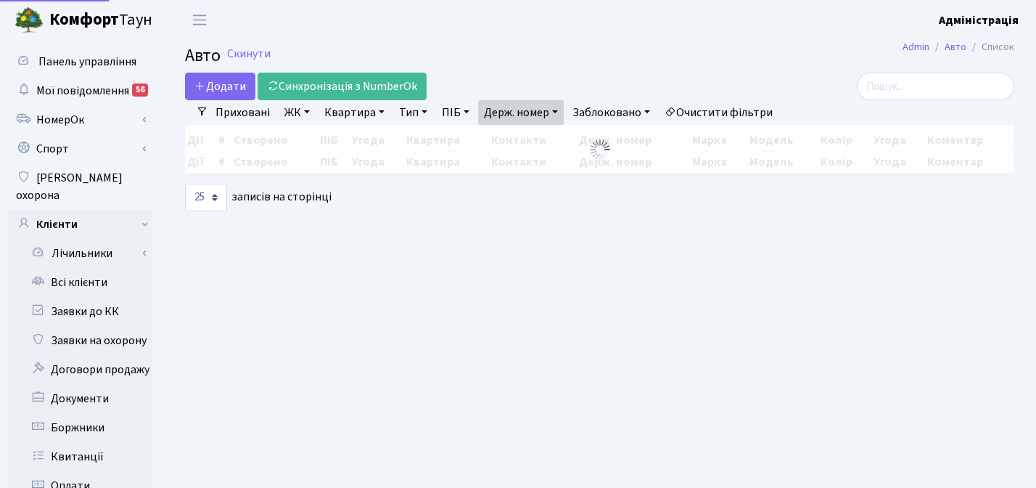
select select "25"
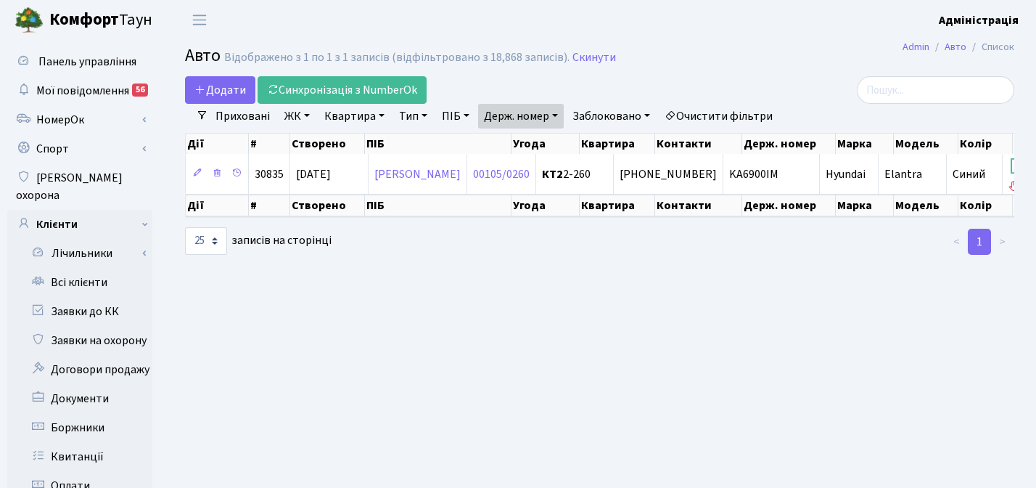
click at [541, 116] on link "Держ. номер" at bounding box center [521, 116] width 86 height 25
paste input "0782"
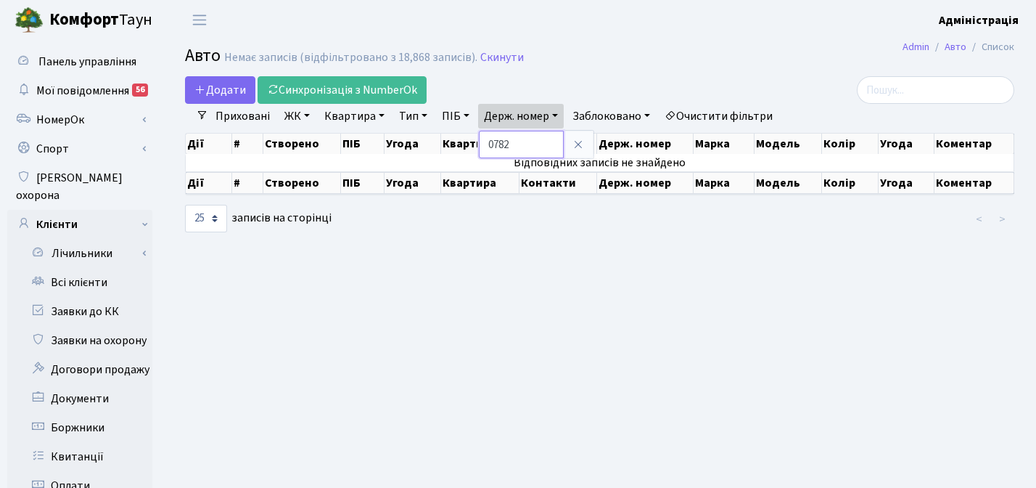
paste input "2786"
type input "2786"
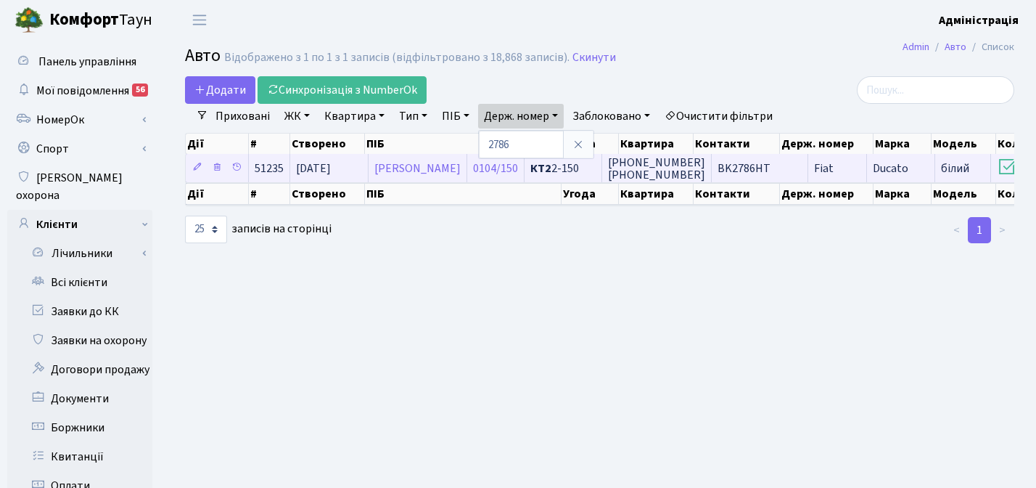
click at [771, 165] on span "BK2786HT" at bounding box center [744, 168] width 53 height 16
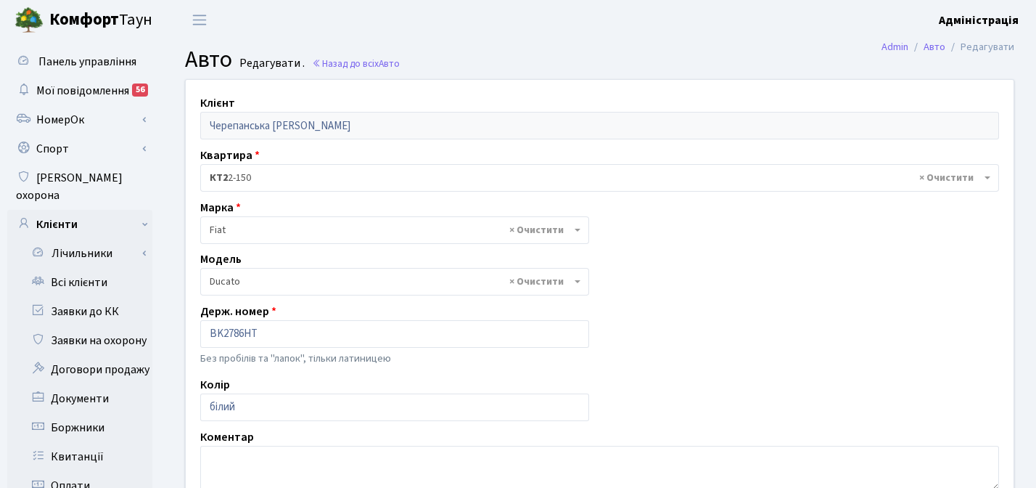
select select "703"
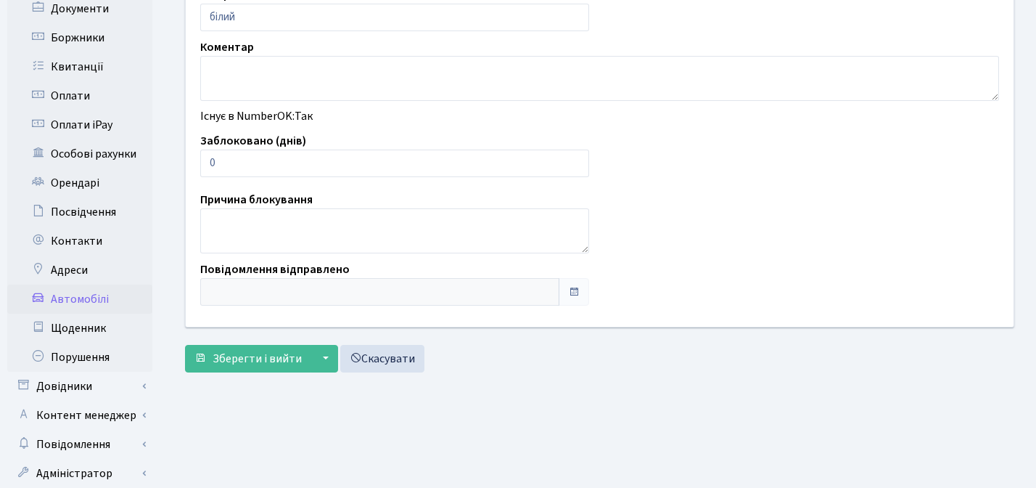
scroll to position [390, 0]
type input "1"
click at [572, 157] on input "1" at bounding box center [394, 163] width 389 height 28
click at [255, 359] on span "Зберегти і вийти" at bounding box center [257, 358] width 89 height 16
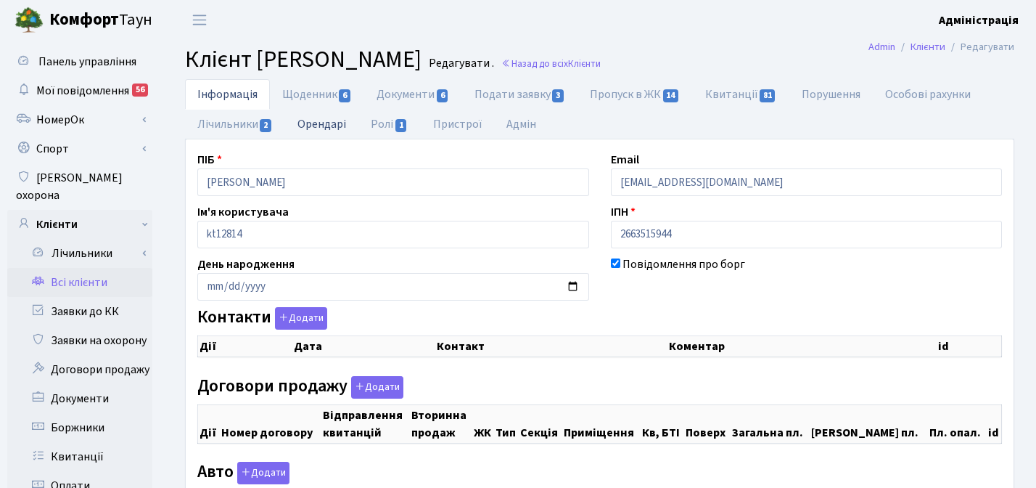
checkbox input "true"
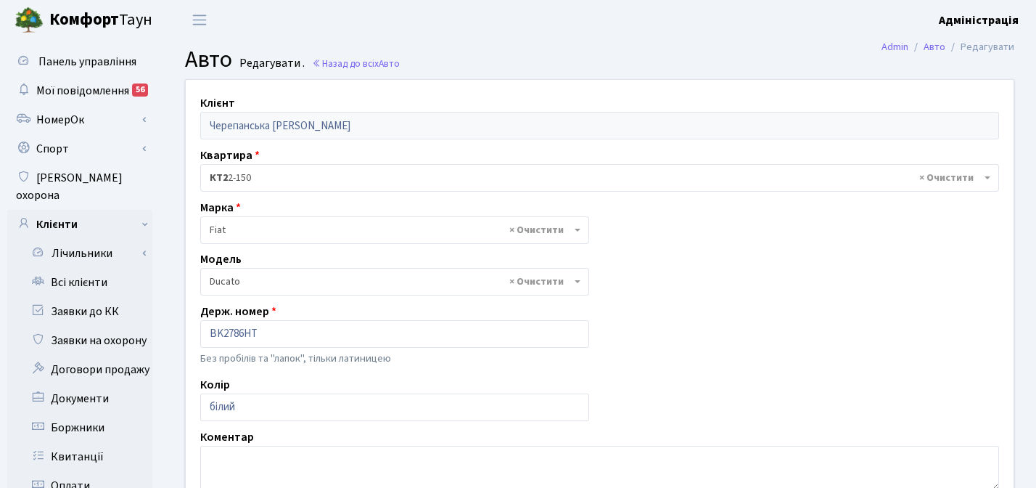
select select "703"
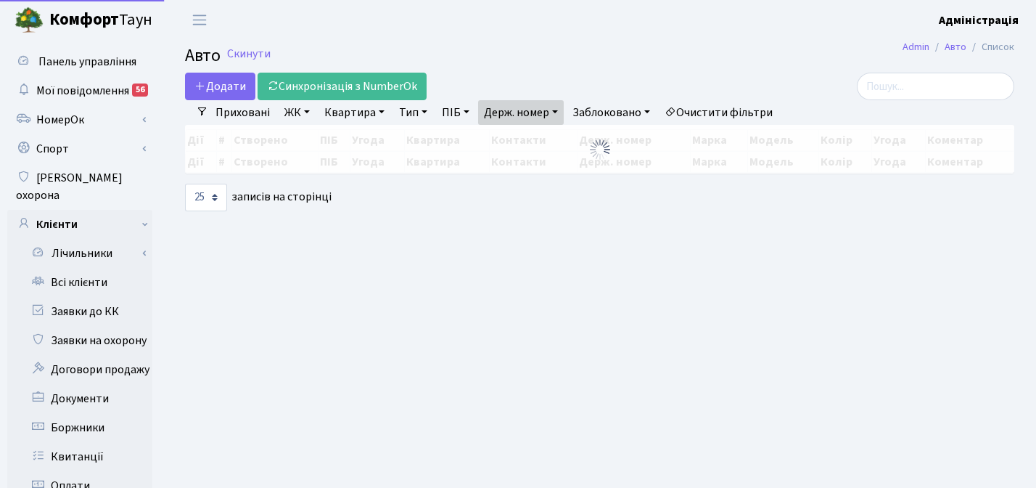
select select "25"
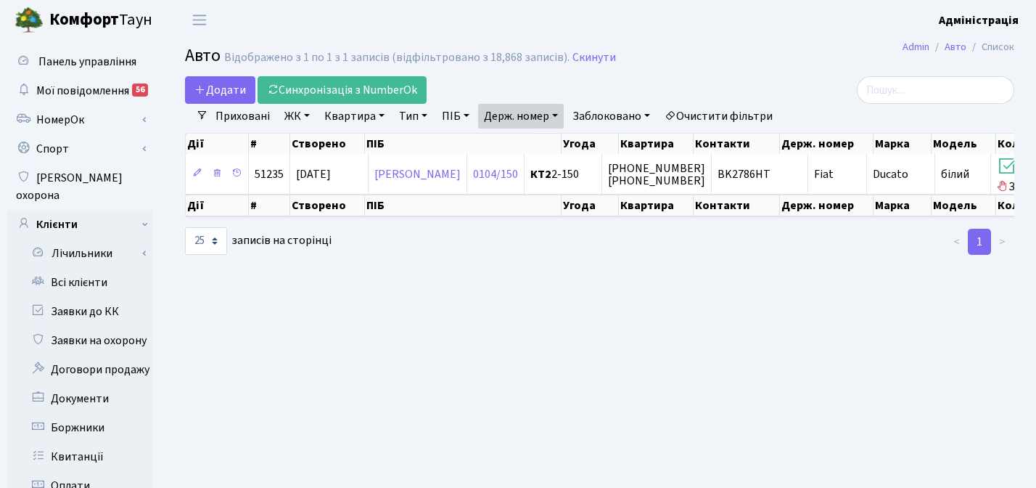
click at [533, 110] on link "Держ. номер" at bounding box center [521, 116] width 86 height 25
paste input "0013"
type input "0013"
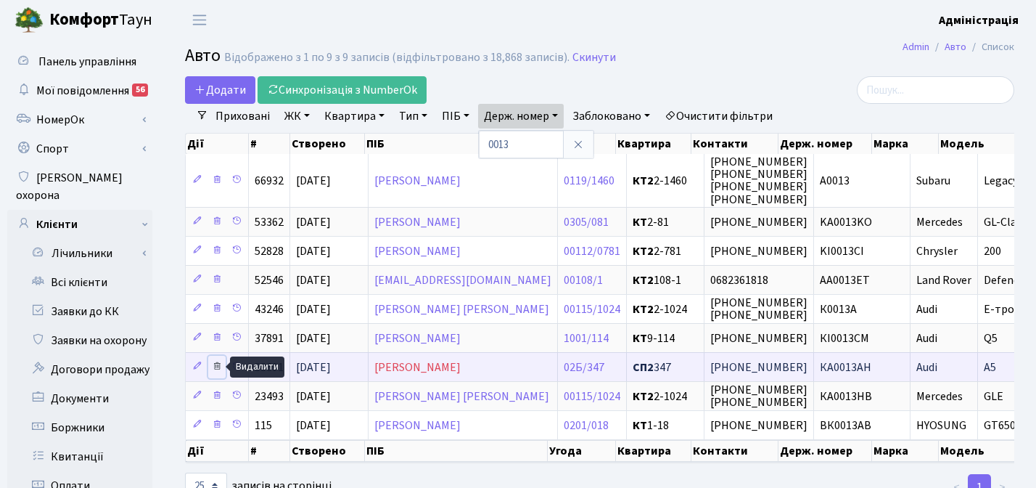
click at [217, 363] on icon at bounding box center [217, 366] width 10 height 10
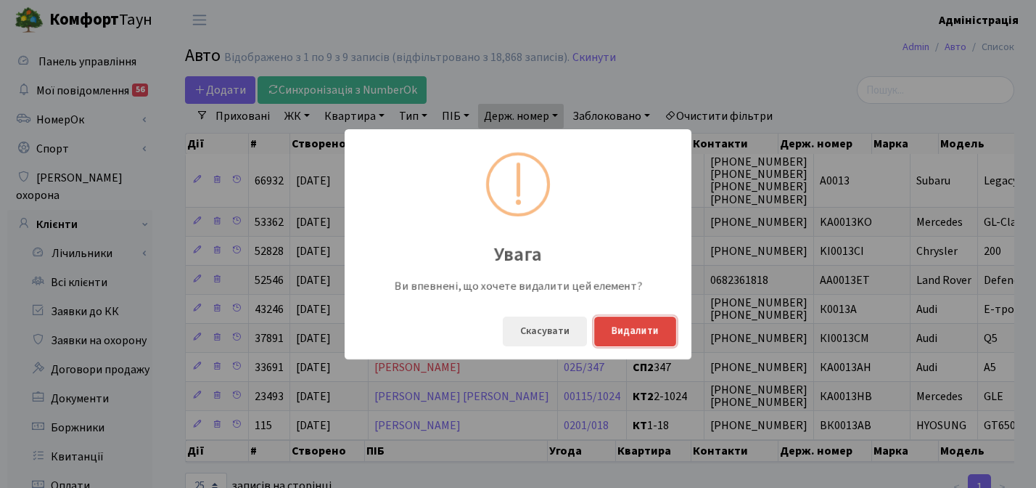
click at [636, 324] on button "Видалити" at bounding box center [635, 331] width 82 height 30
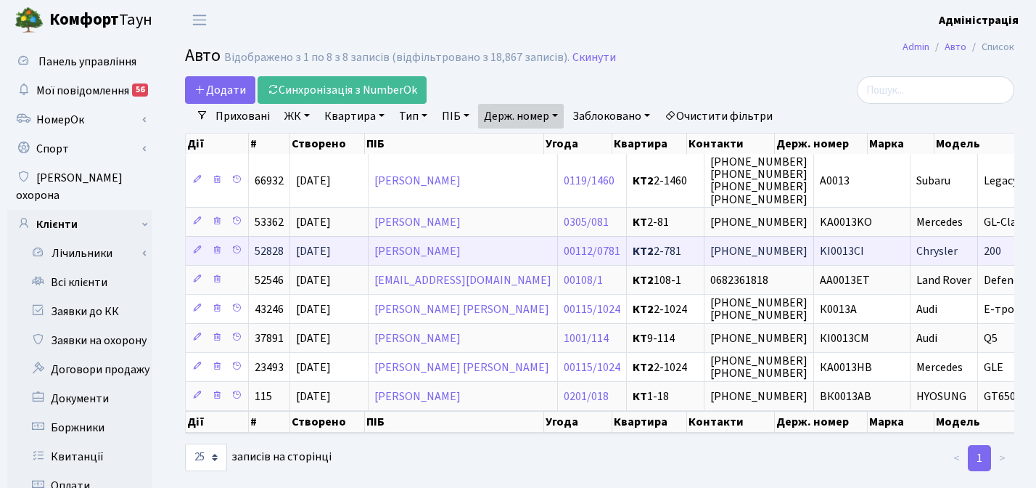
click at [820, 251] on span "KI0013CI" at bounding box center [842, 251] width 44 height 16
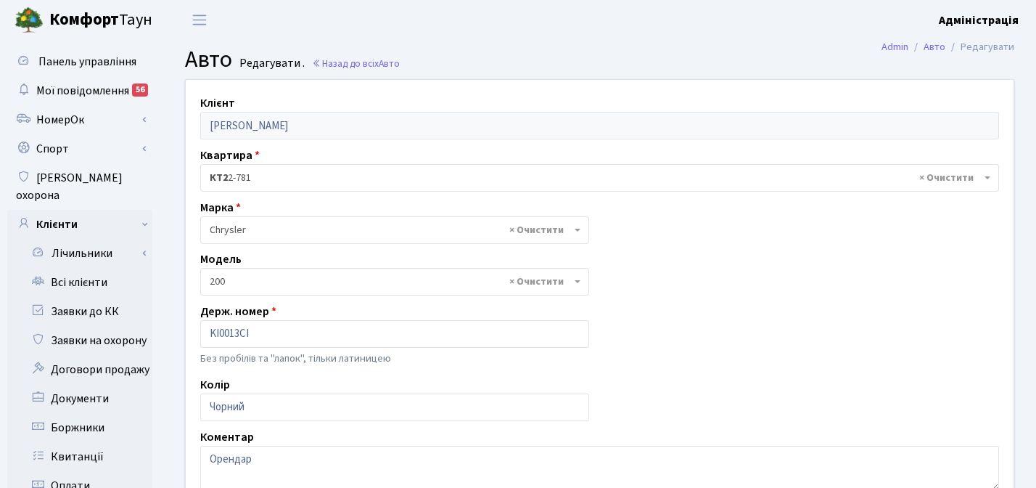
select select "140"
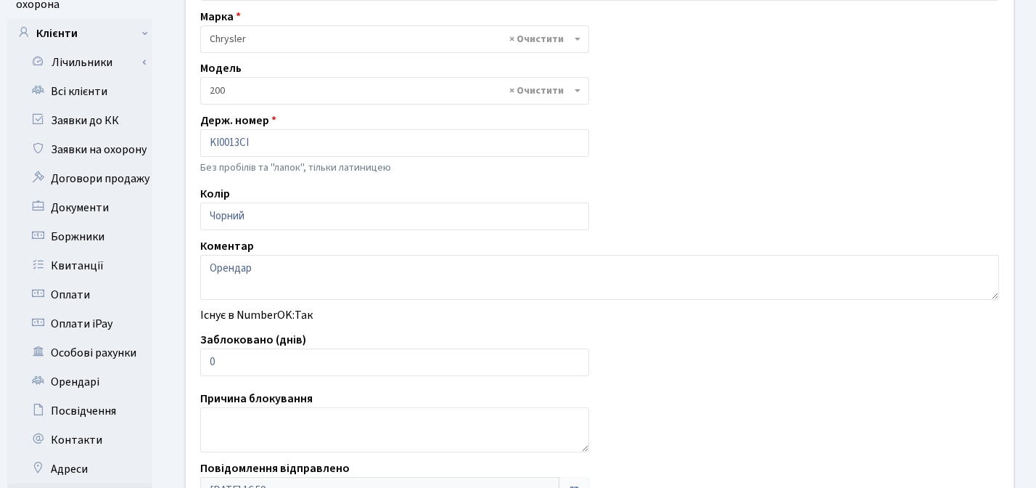
scroll to position [194, 0]
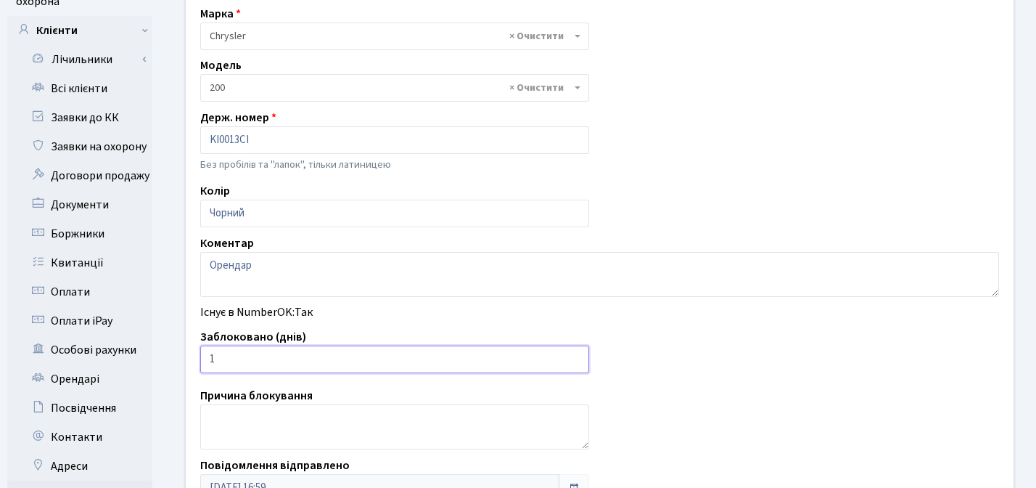
click at [575, 358] on input "1" at bounding box center [394, 359] width 389 height 28
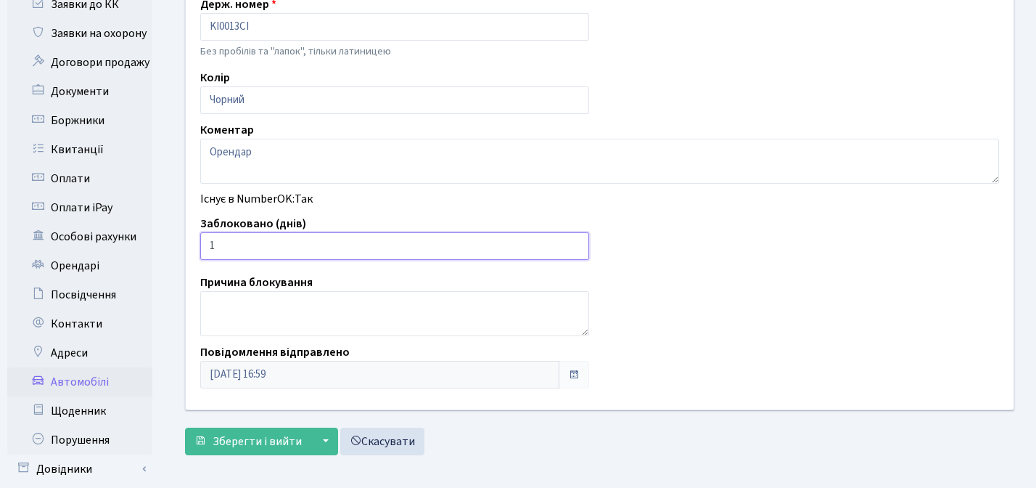
scroll to position [309, 0]
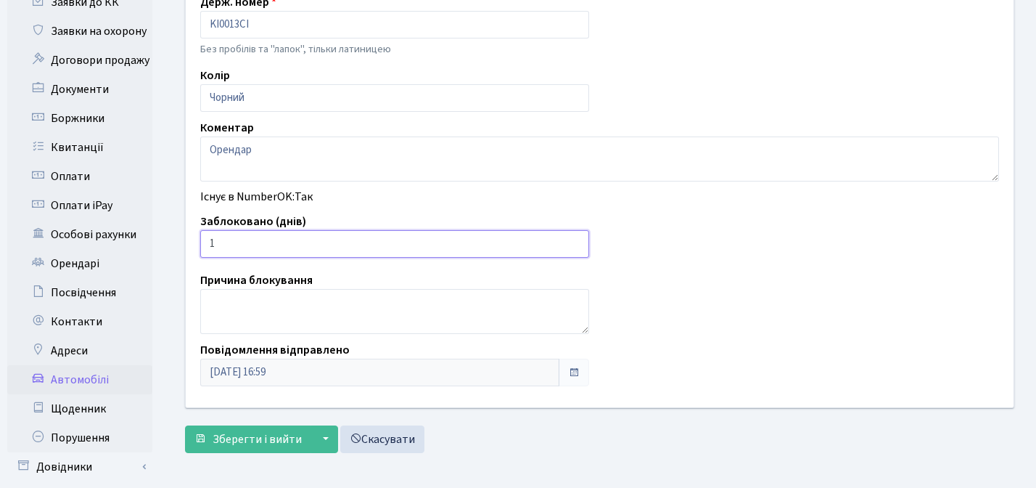
click at [573, 241] on input "2" at bounding box center [394, 244] width 389 height 28
click at [573, 241] on input "3" at bounding box center [394, 244] width 389 height 28
click at [573, 241] on input "4" at bounding box center [394, 244] width 389 height 28
click at [573, 241] on input "5" at bounding box center [394, 244] width 389 height 28
click at [573, 241] on input "6" at bounding box center [394, 244] width 389 height 28
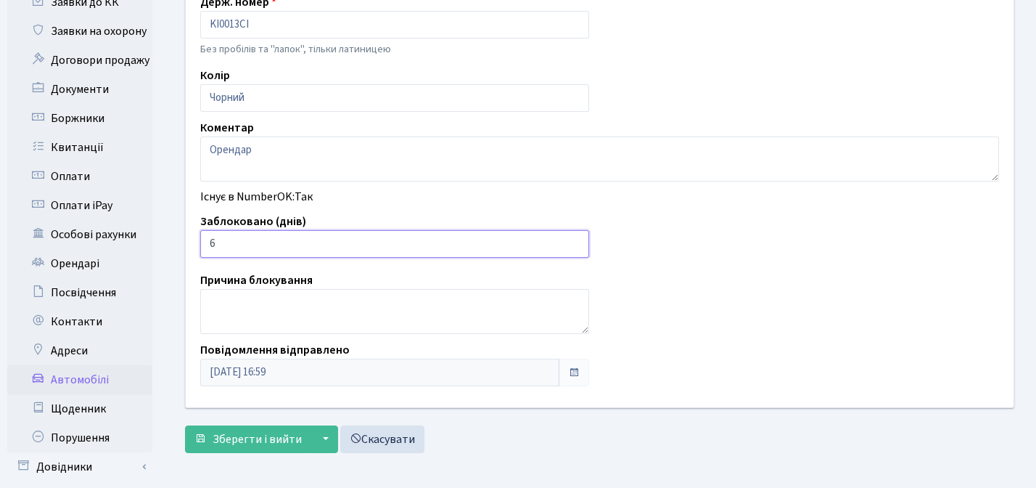
type input "7"
click at [573, 241] on input "7" at bounding box center [394, 244] width 389 height 28
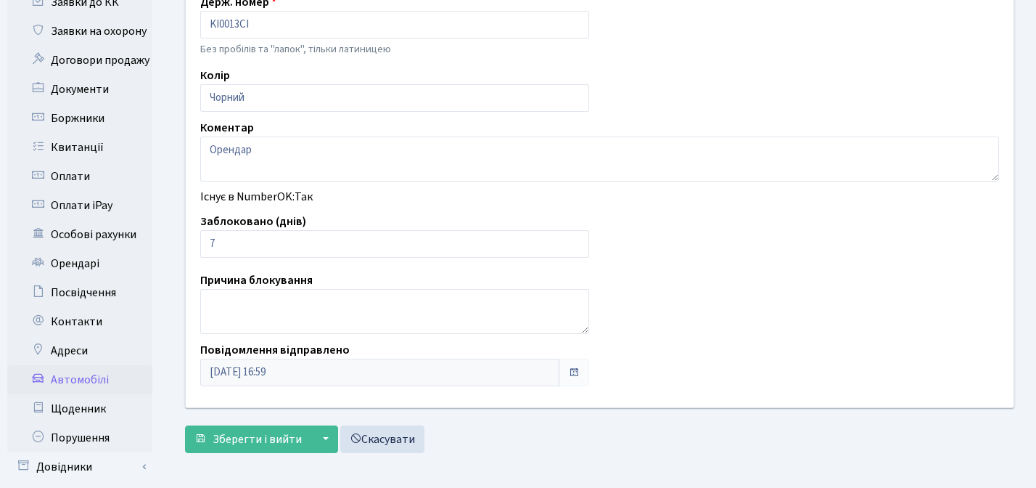
click at [696, 290] on div "Клієнт Олександр Поздєєв Квартира - <b>КТ2</b>&nbsp;&nbsp;&nbsp;2-781 × КТ2 2-7…" at bounding box center [600, 89] width 850 height 636
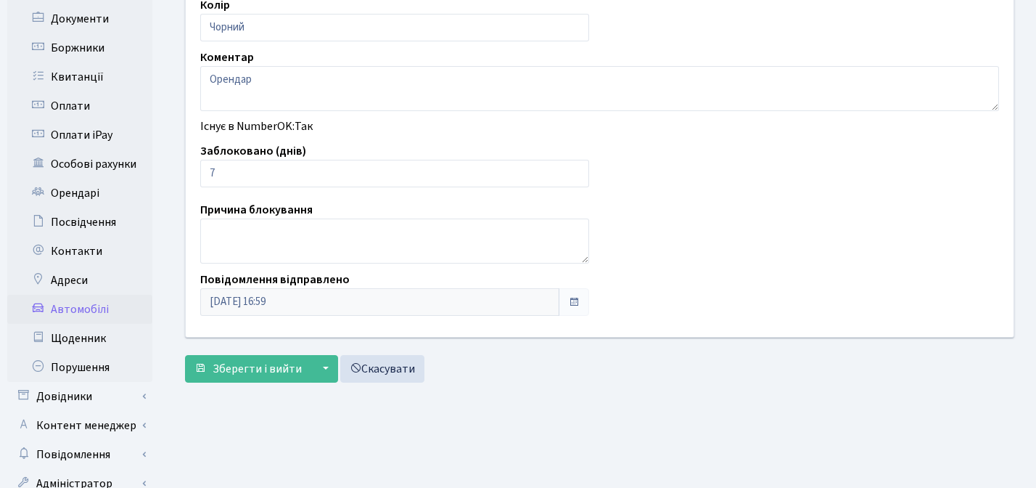
scroll to position [416, 0]
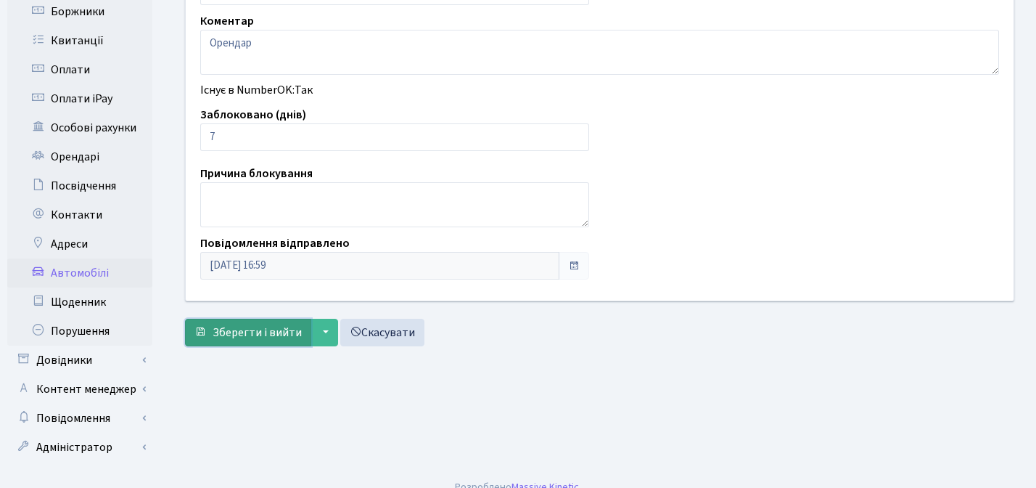
click at [237, 332] on span "Зберегти і вийти" at bounding box center [257, 332] width 89 height 16
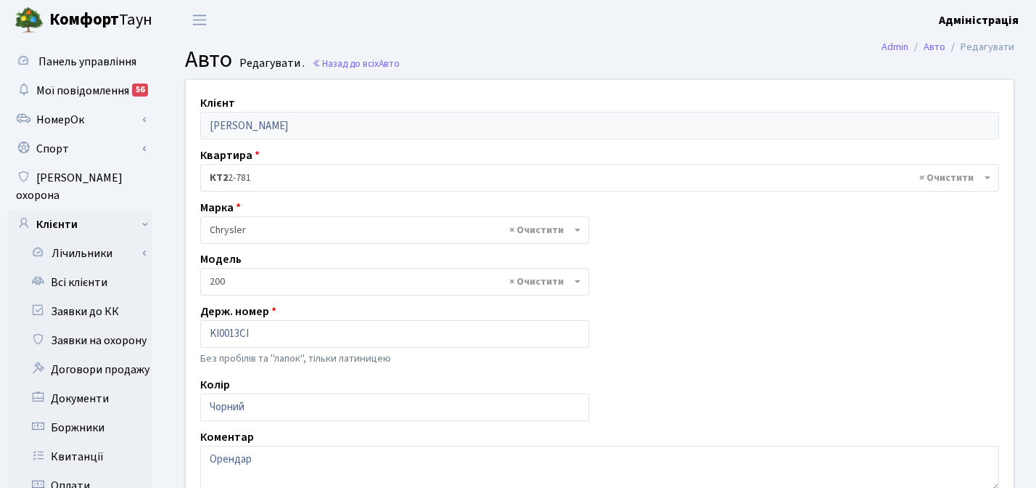
select select "140"
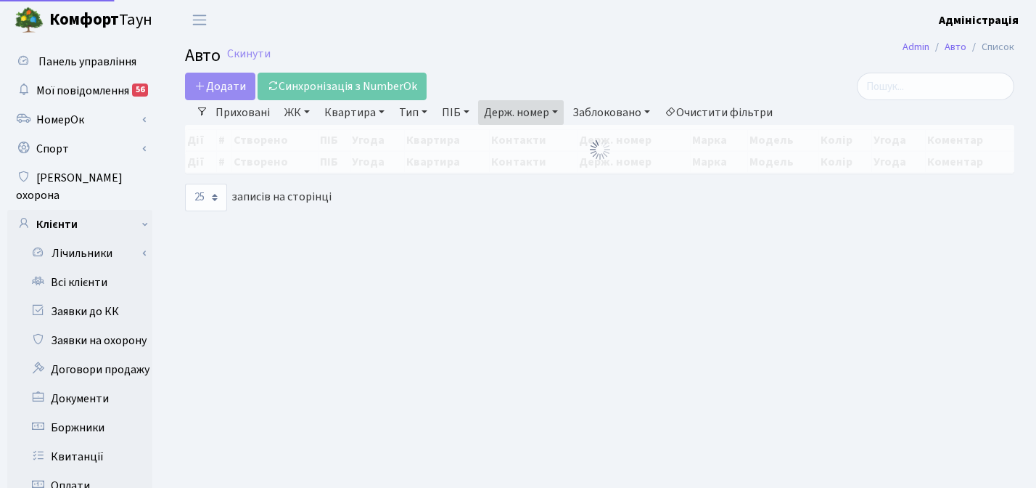
select select "25"
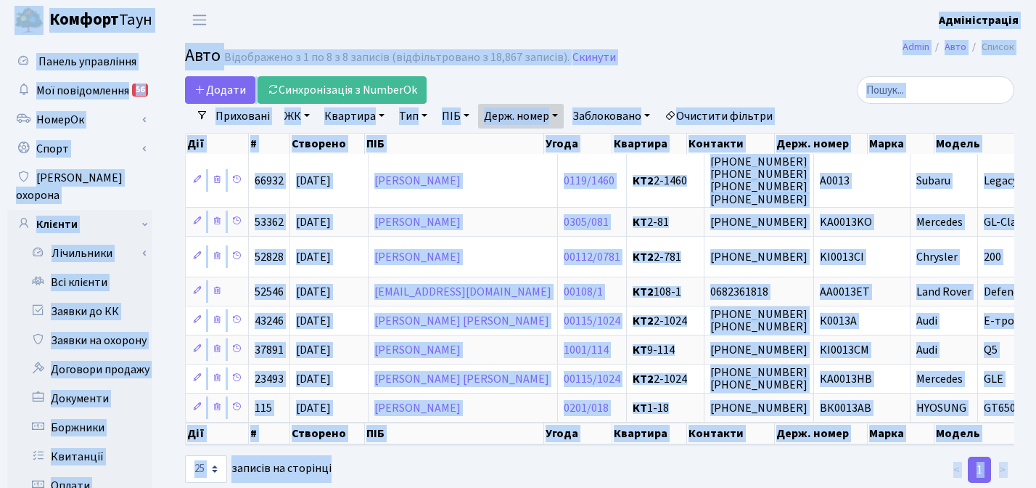
click at [678, 63] on h2 "Авто Відображено з 1 по 8 з 8 записів (відфільтровано з 18,867 записів). Скинути" at bounding box center [599, 58] width 829 height 25
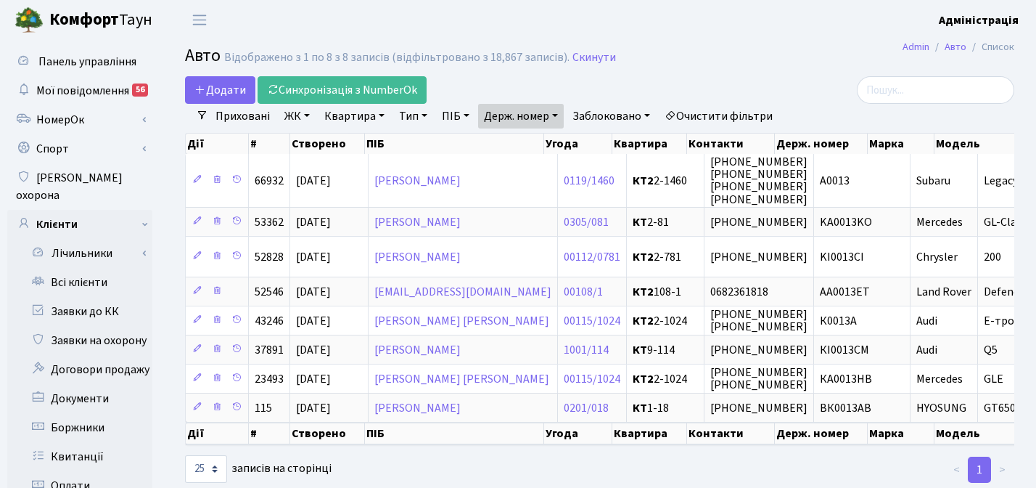
click at [553, 114] on link "Держ. номер" at bounding box center [521, 116] width 86 height 25
paste input "2208"
type input "2208"
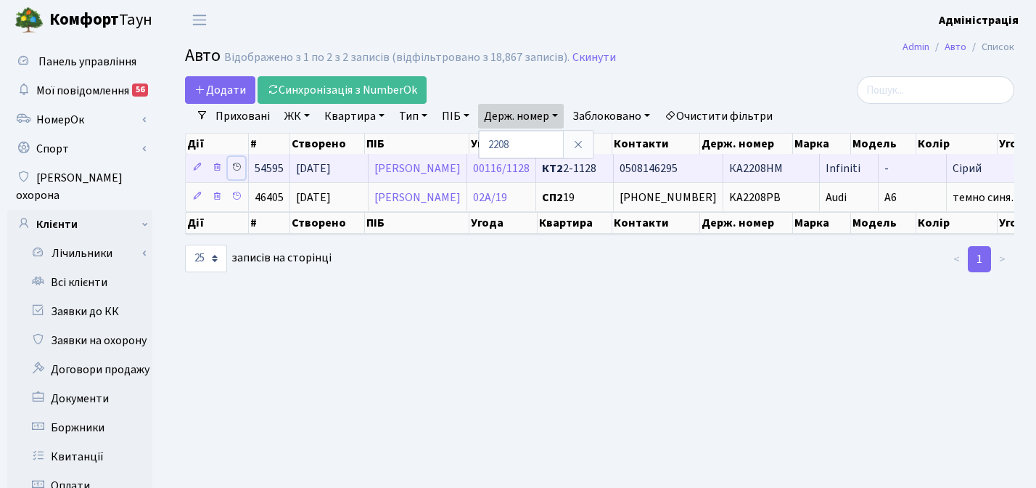
click at [237, 164] on icon at bounding box center [236, 167] width 10 height 10
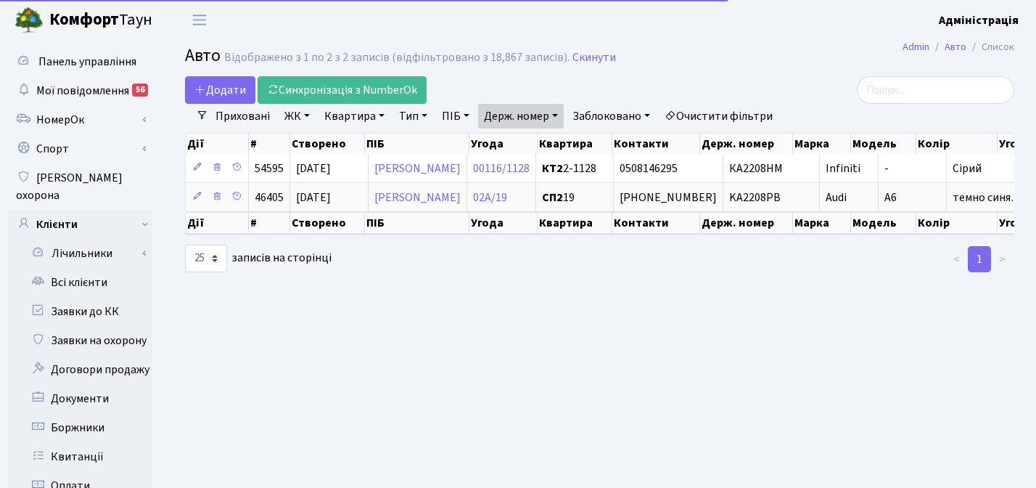
select select "25"
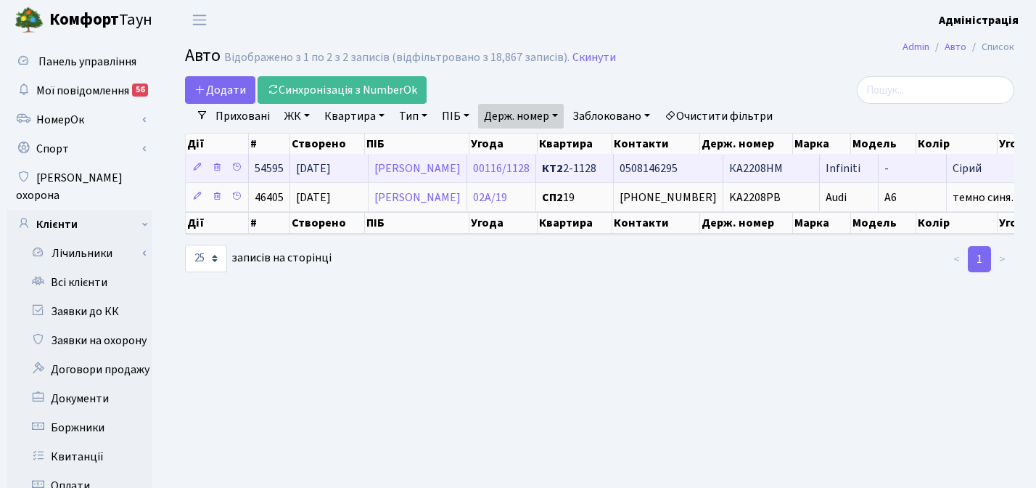
click at [732, 169] on span "КА2208НМ" at bounding box center [756, 168] width 54 height 16
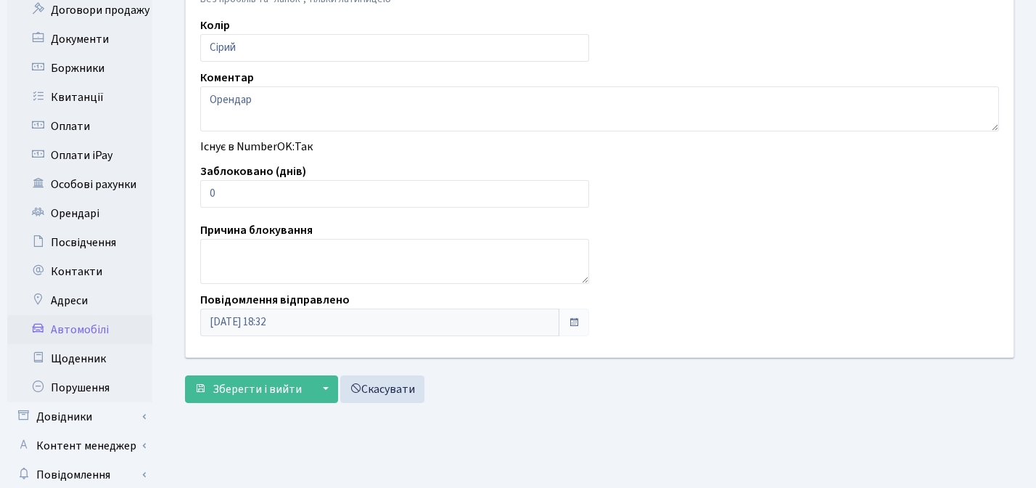
scroll to position [416, 0]
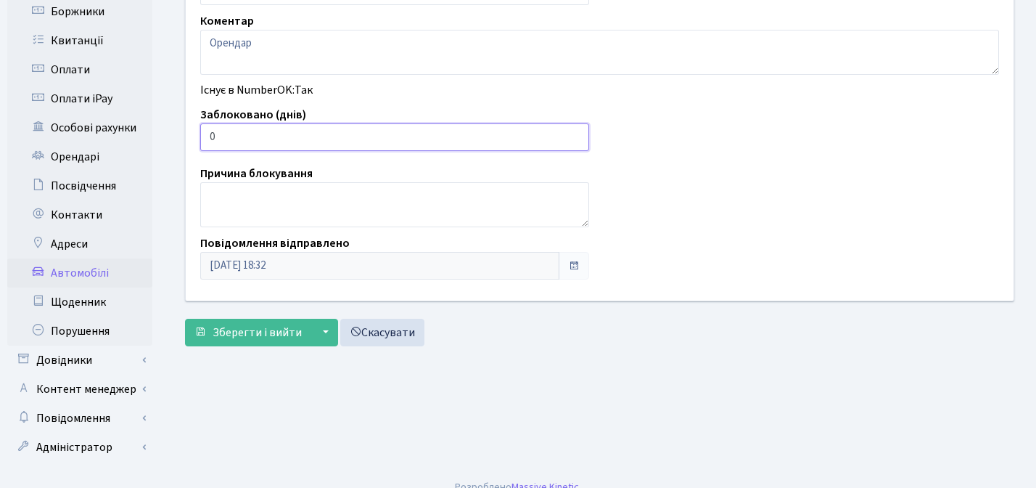
click at [500, 135] on input "0" at bounding box center [394, 137] width 389 height 28
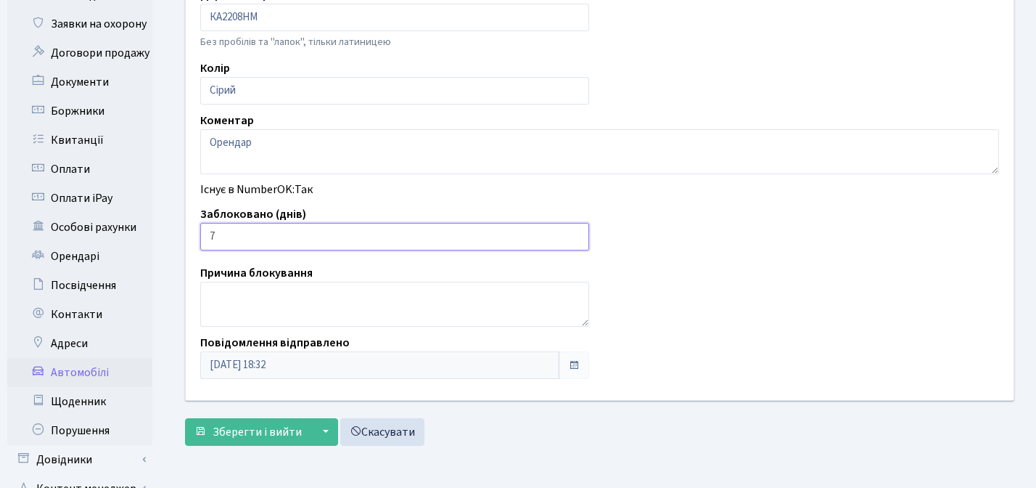
type input "7"
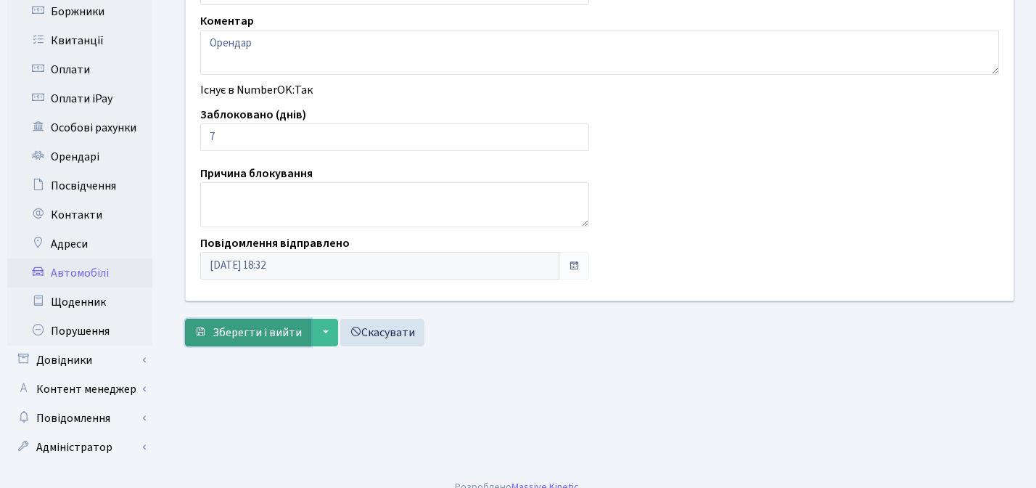
click at [256, 330] on span "Зберегти і вийти" at bounding box center [257, 332] width 89 height 16
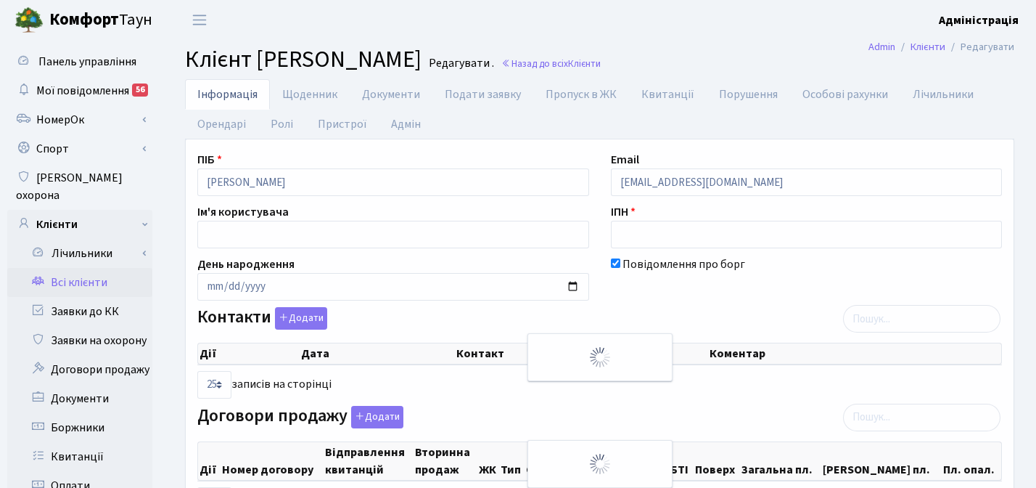
select select "25"
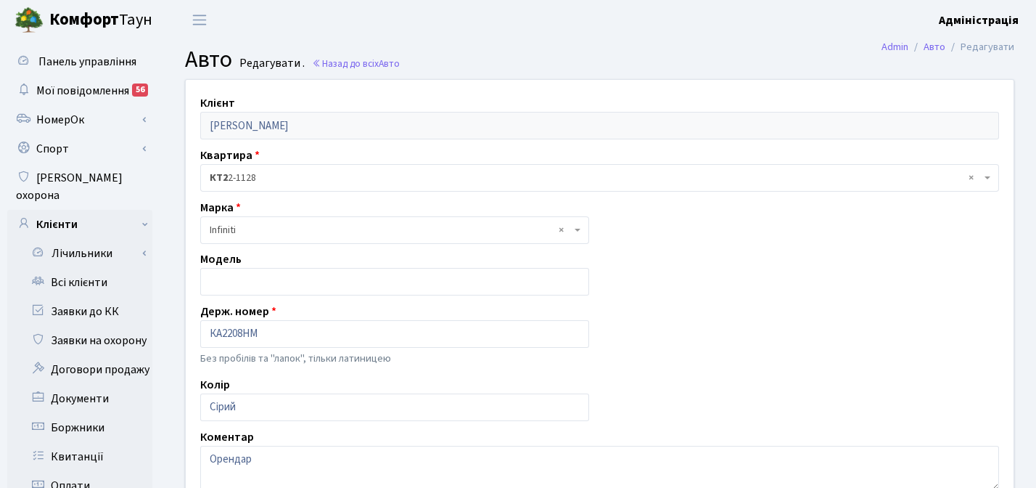
scroll to position [318, 0]
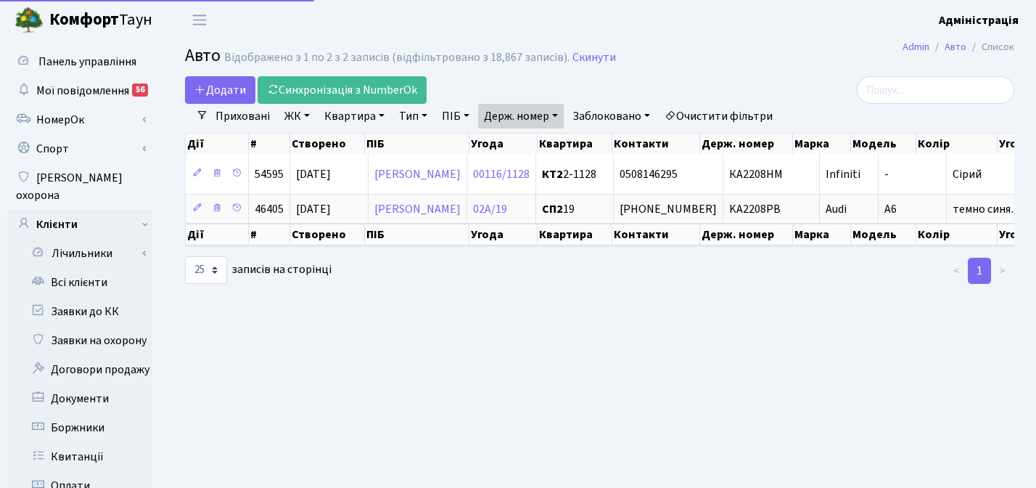
select select "25"
click at [535, 116] on link "Держ. номер" at bounding box center [521, 116] width 86 height 25
paste input "8180"
type input "8180"
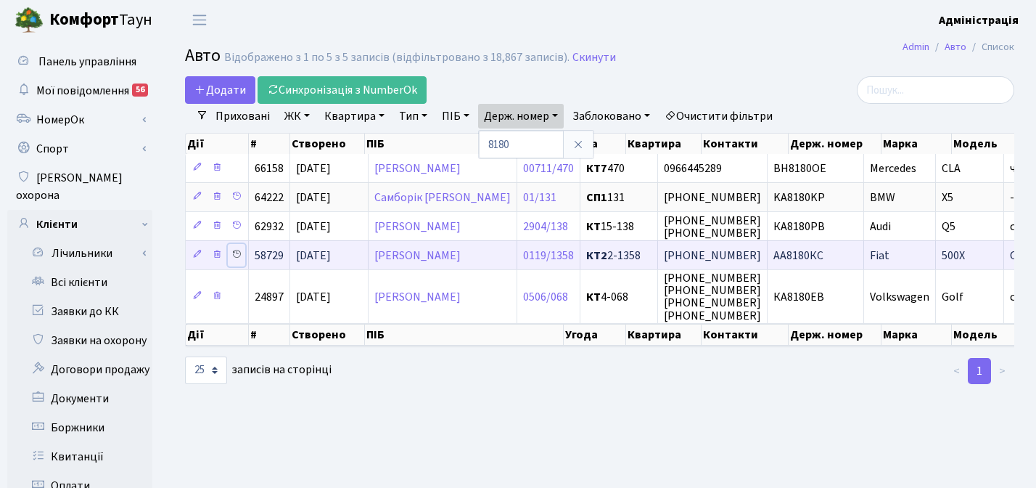
click at [234, 254] on icon at bounding box center [236, 254] width 10 height 10
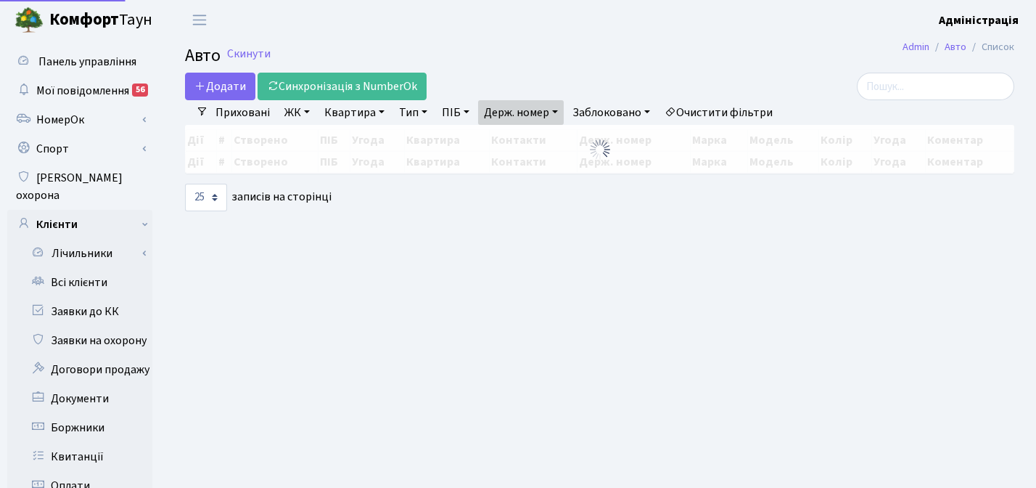
select select "25"
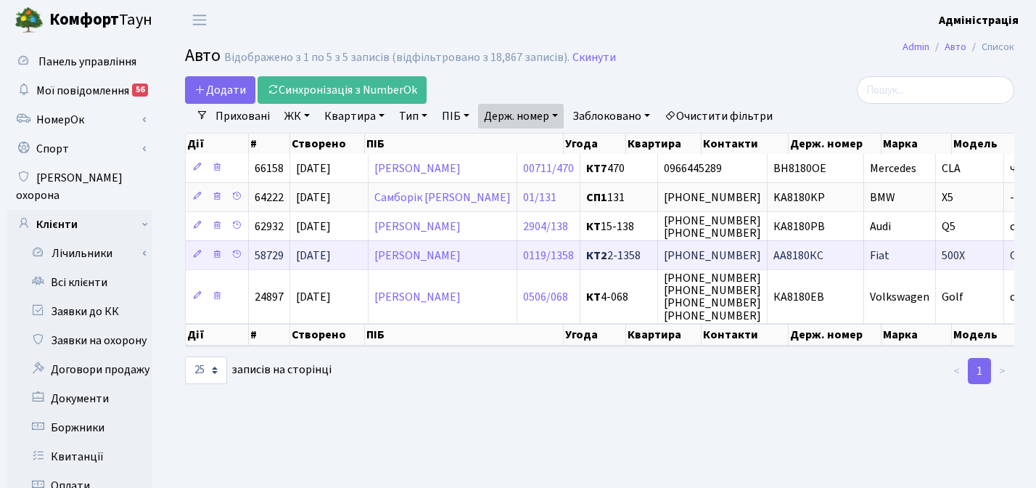
click at [824, 255] on span "АА8180КС" at bounding box center [798, 255] width 50 height 16
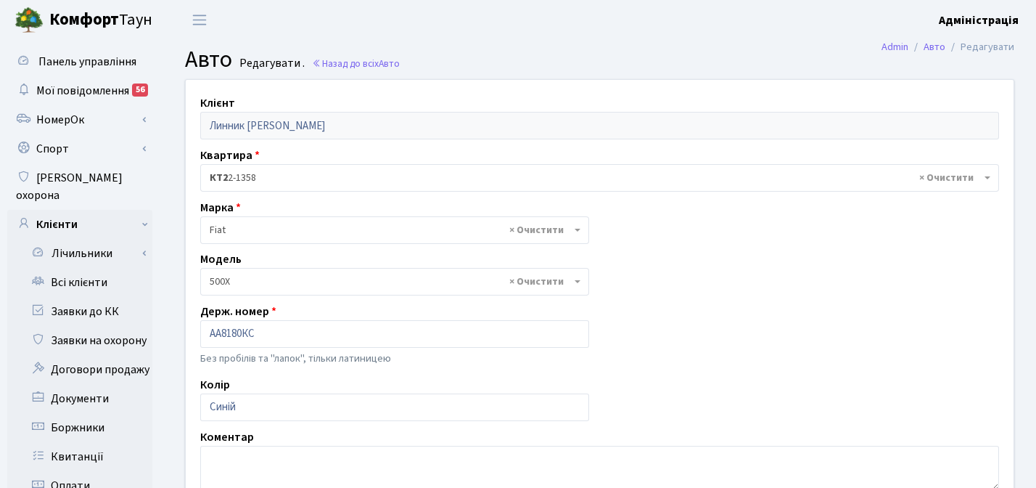
select select "678"
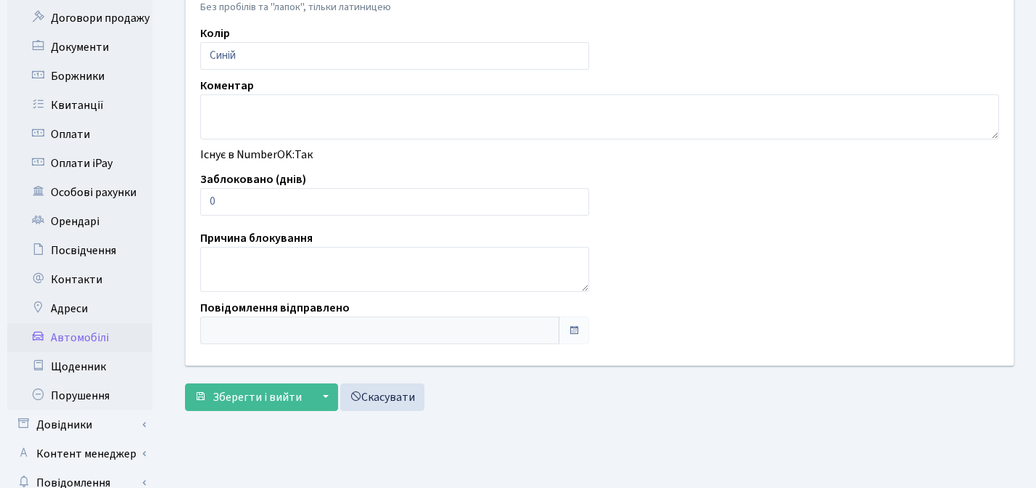
scroll to position [367, 0]
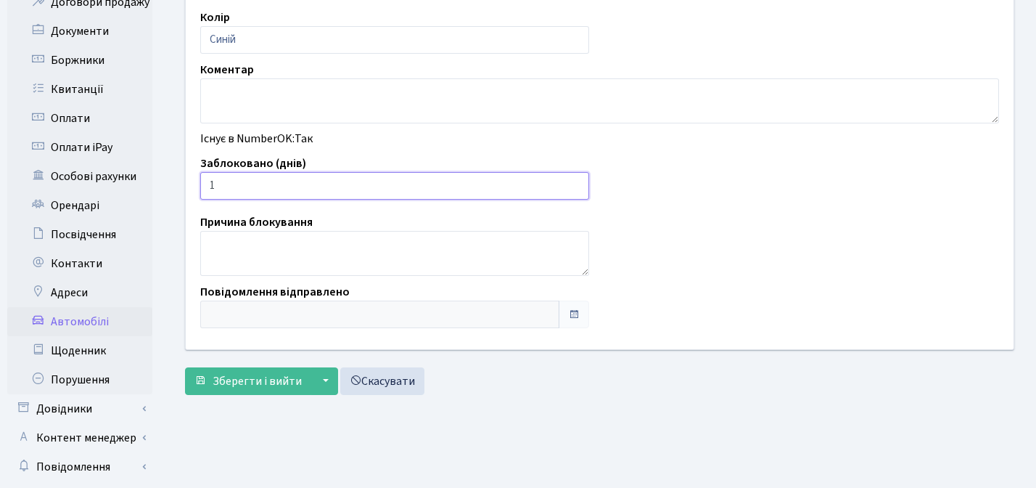
type input "1"
click at [575, 183] on input "1" at bounding box center [394, 186] width 389 height 28
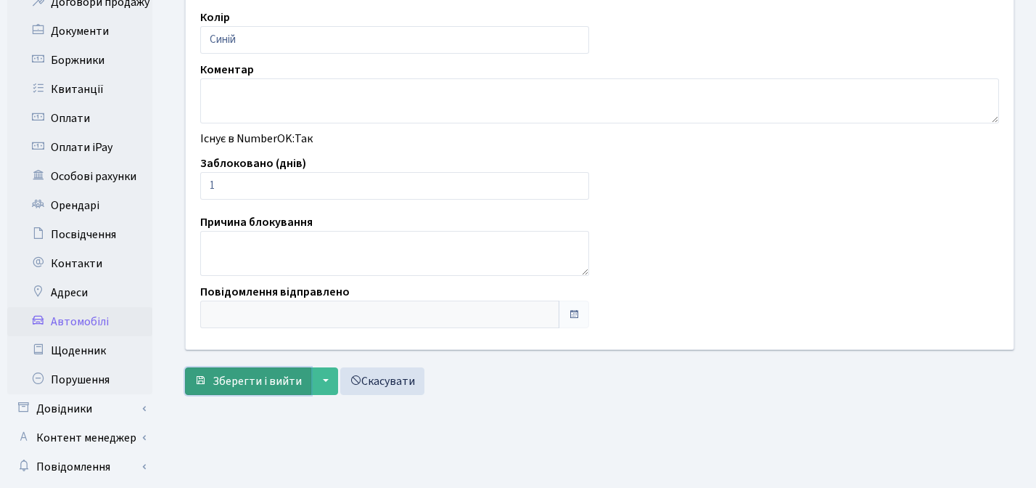
click at [245, 386] on span "Зберегти і вийти" at bounding box center [257, 381] width 89 height 16
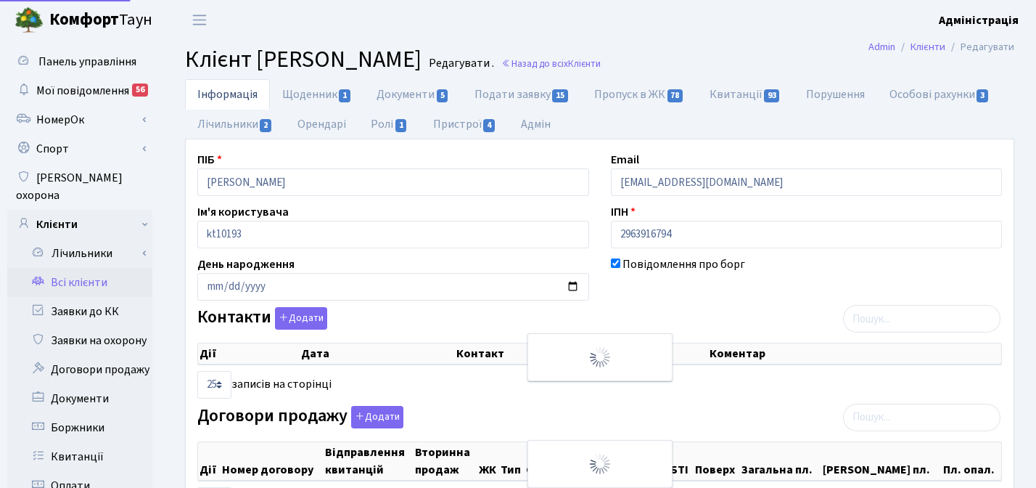
select select "25"
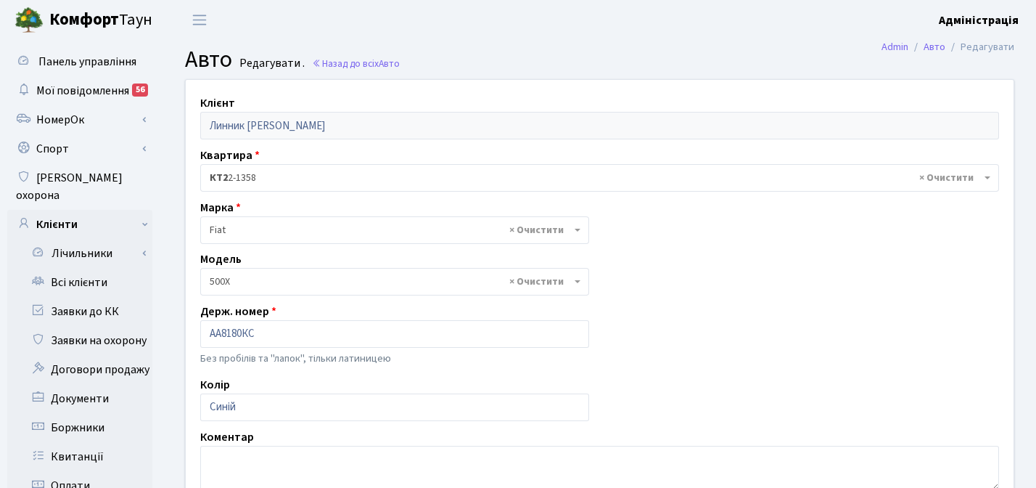
select select "678"
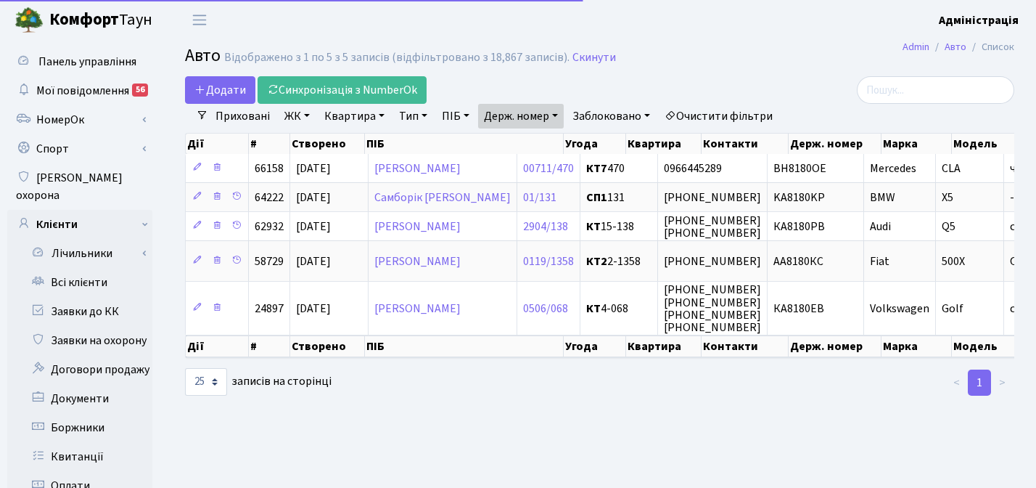
select select "25"
click at [543, 117] on link "Держ. номер" at bounding box center [521, 116] width 86 height 25
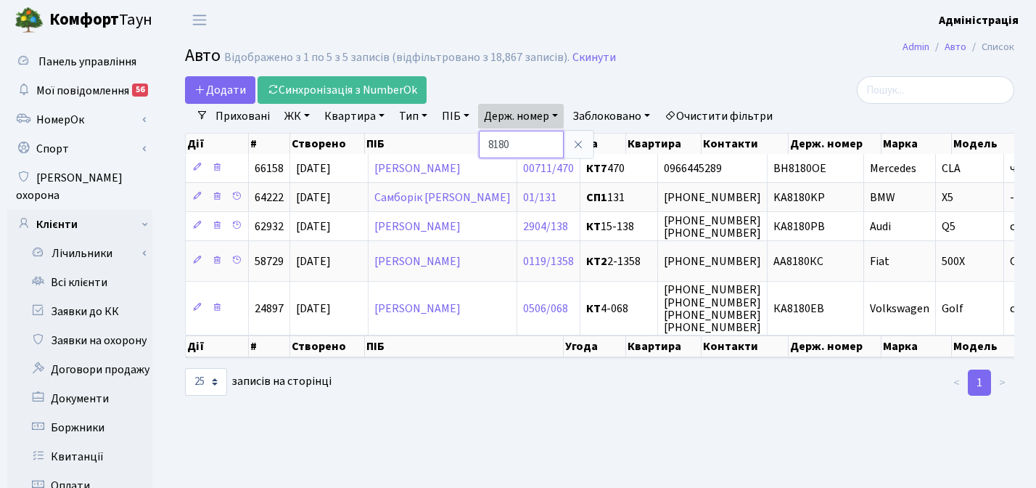
paste input "6323"
type input "6323"
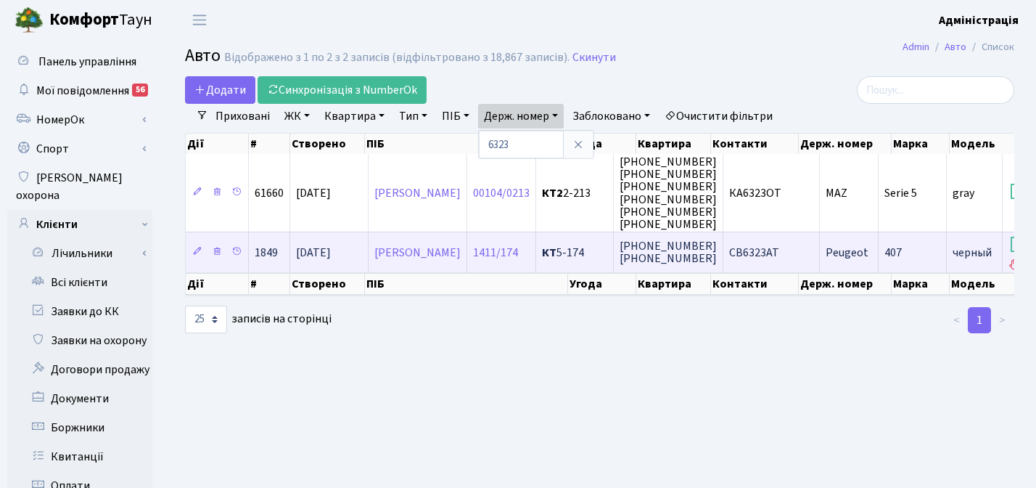
click at [779, 250] on span "CB6323AT" at bounding box center [754, 253] width 50 height 16
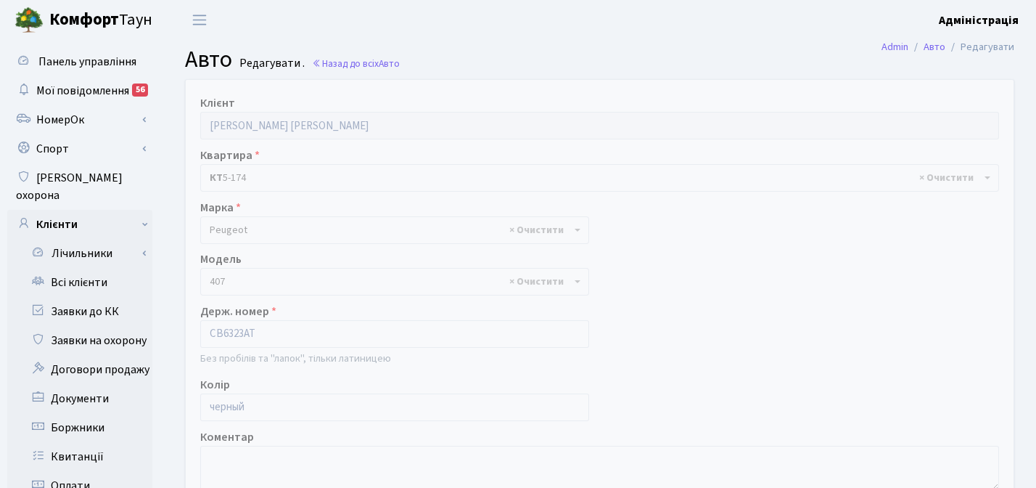
select select "1865"
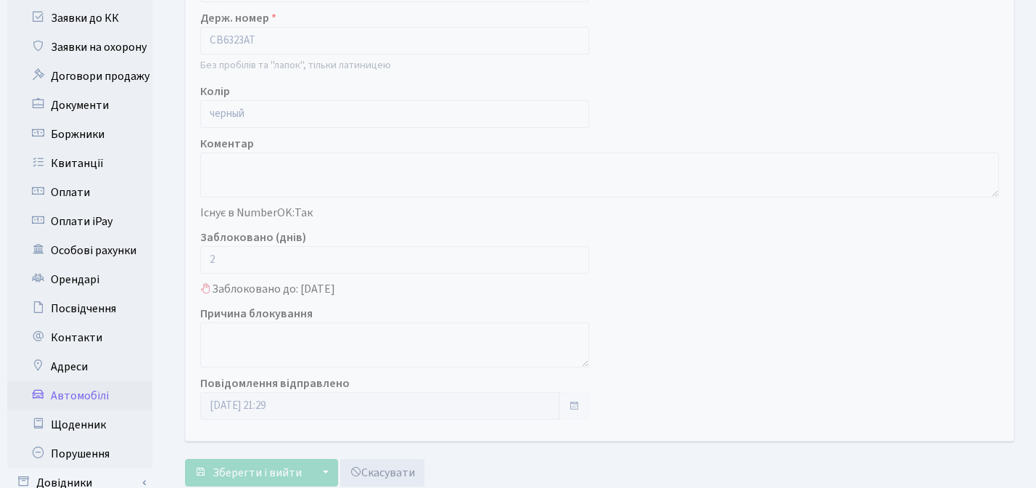
scroll to position [295, 0]
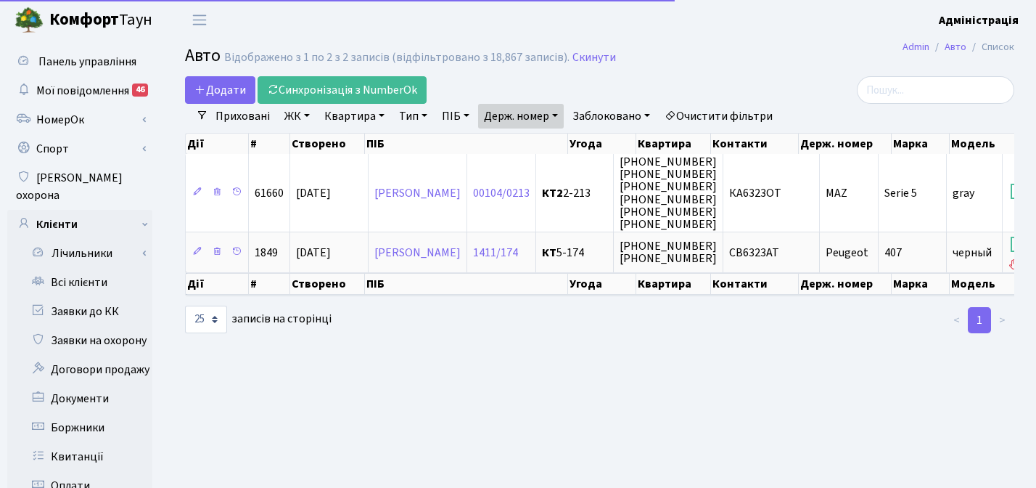
select select "25"
click at [519, 114] on link "Держ. номер" at bounding box center [521, 116] width 86 height 25
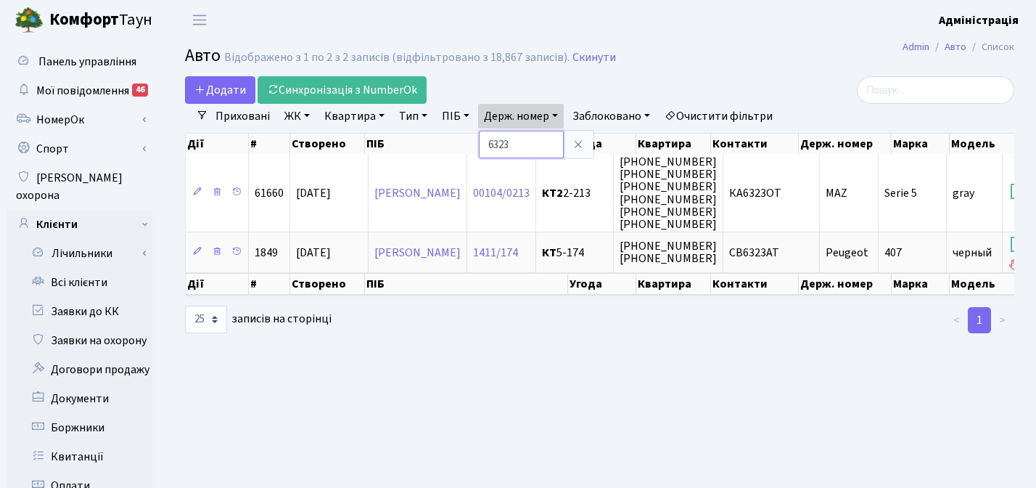
paste input "А001"
type input "А0013"
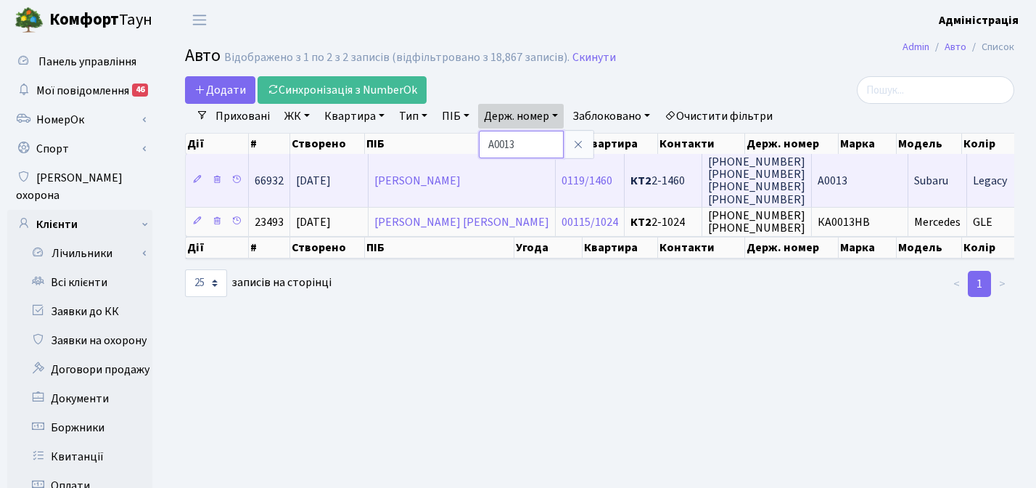
scroll to position [0, 132]
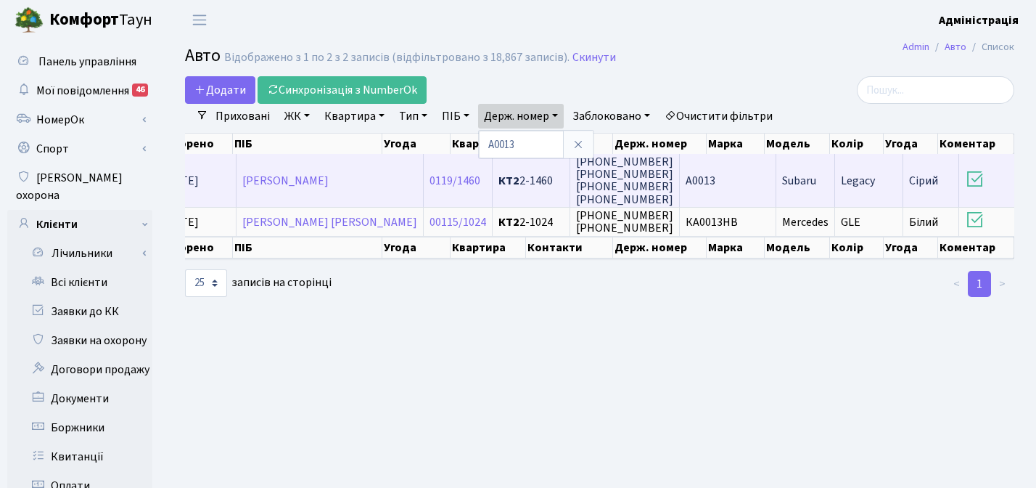
click at [686, 173] on span "А0013" at bounding box center [701, 181] width 30 height 16
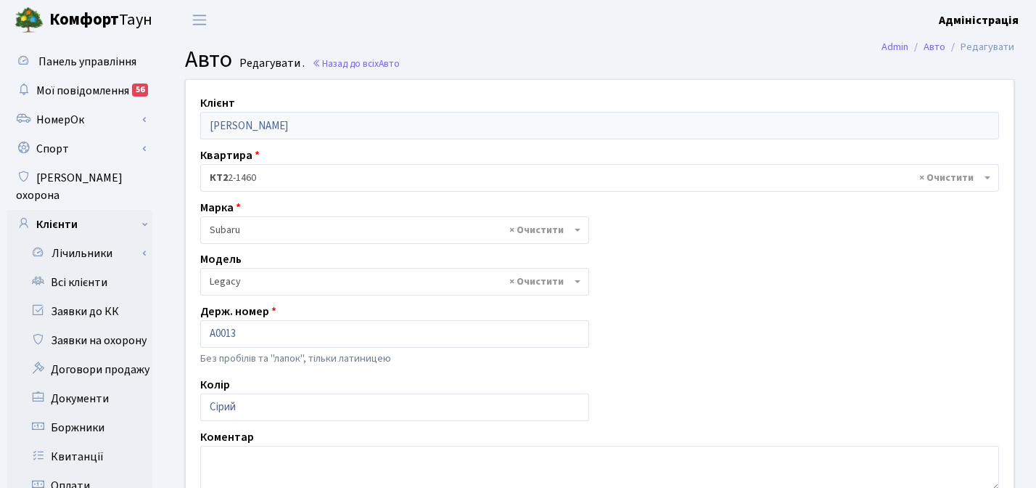
select select "2171"
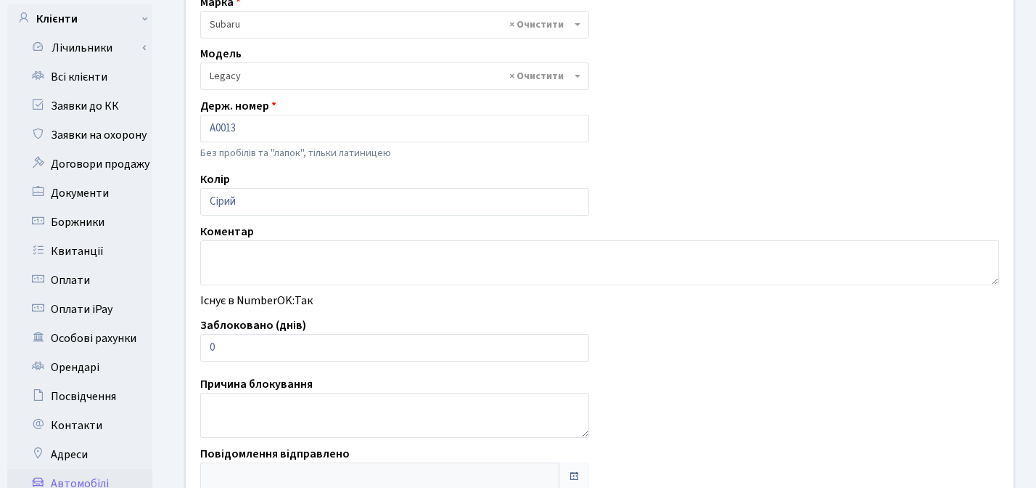
scroll to position [208, 0]
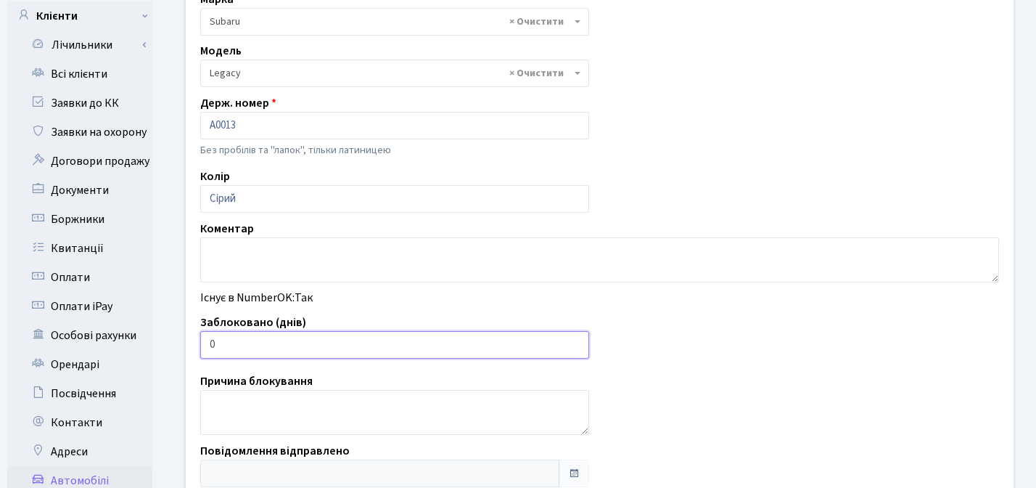
type input "1"
click at [575, 341] on input "1" at bounding box center [394, 345] width 389 height 28
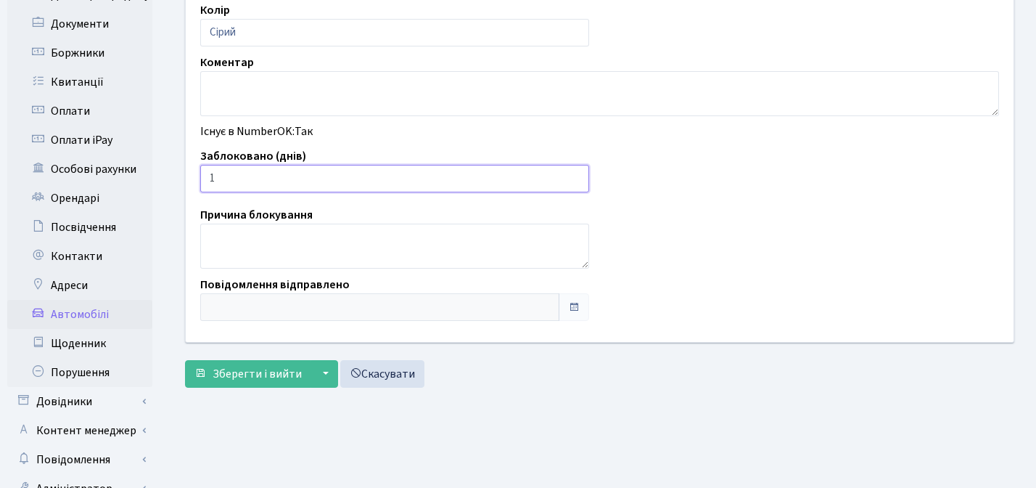
scroll to position [409, 0]
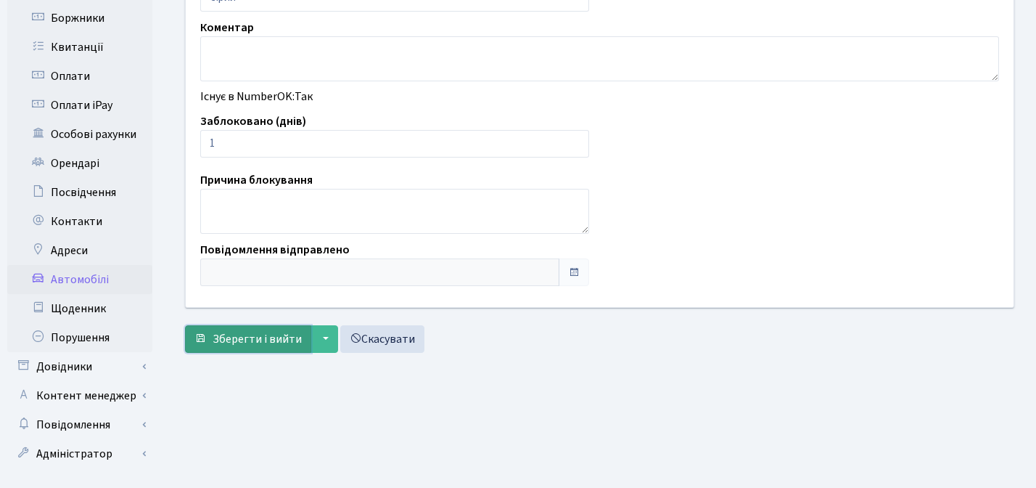
click at [255, 337] on span "Зберегти і вийти" at bounding box center [257, 339] width 89 height 16
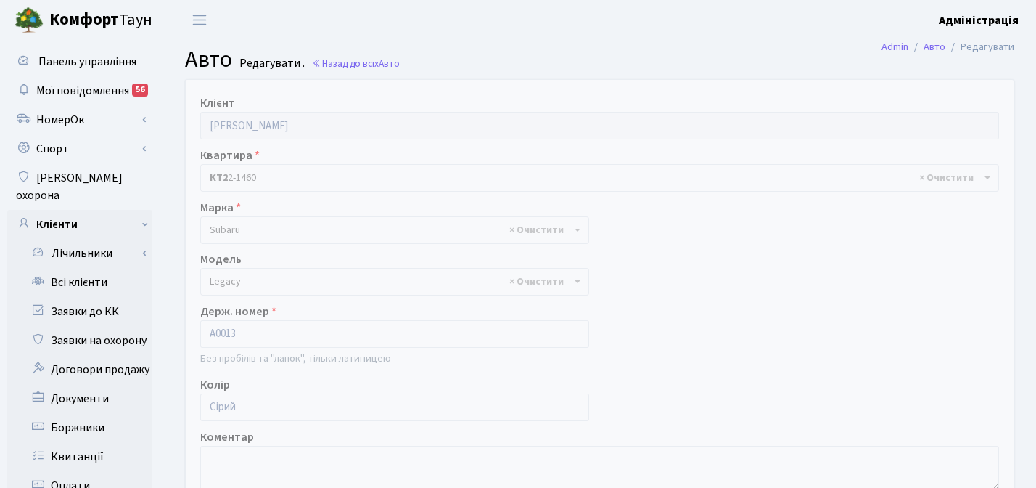
select select "2171"
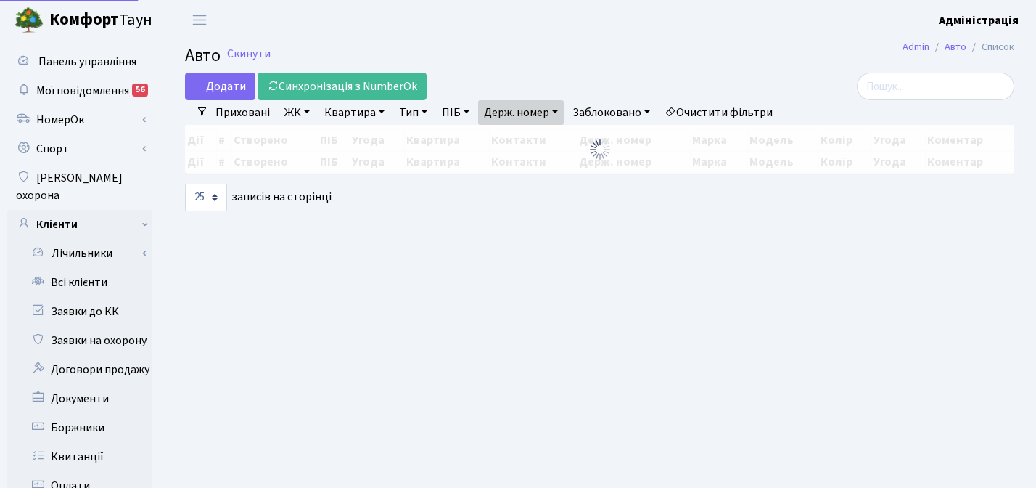
select select "25"
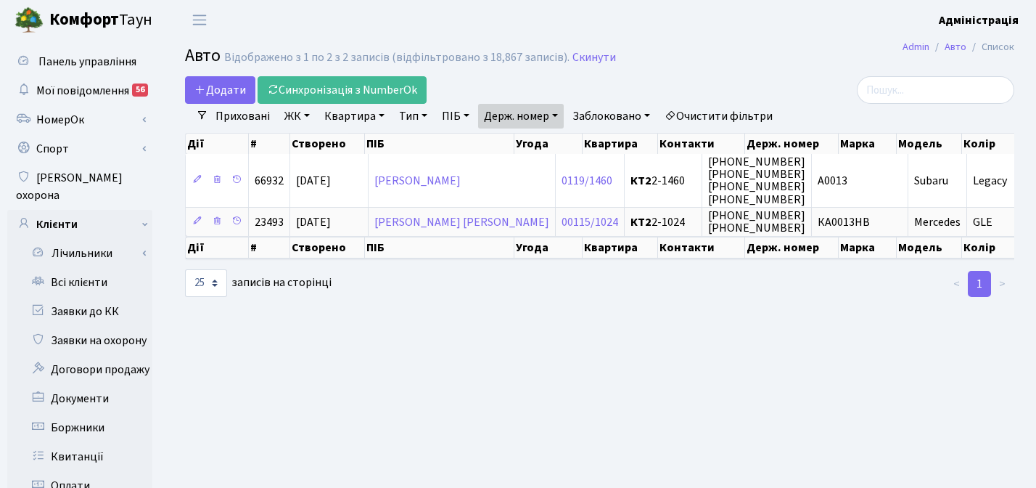
click at [538, 120] on link "Держ. номер" at bounding box center [521, 116] width 86 height 25
paste input "0538"
type input "0538"
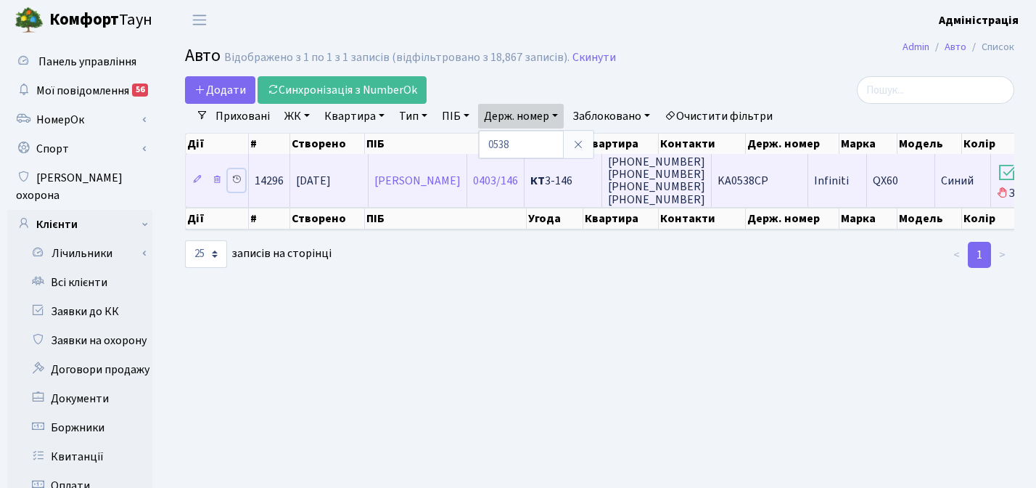
click at [234, 182] on icon at bounding box center [236, 179] width 10 height 10
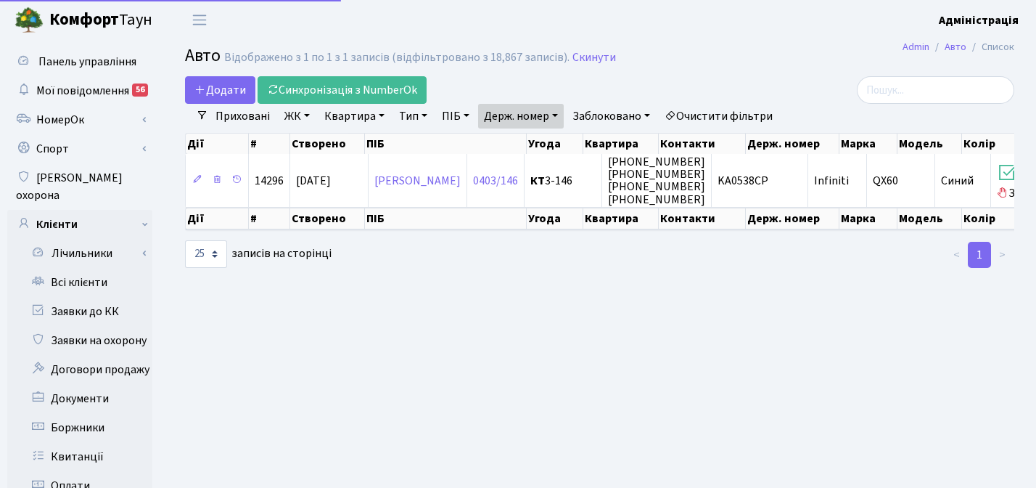
select select "25"
click at [520, 113] on link "Держ. номер" at bounding box center [521, 116] width 86 height 25
paste input "1751"
type input "1751"
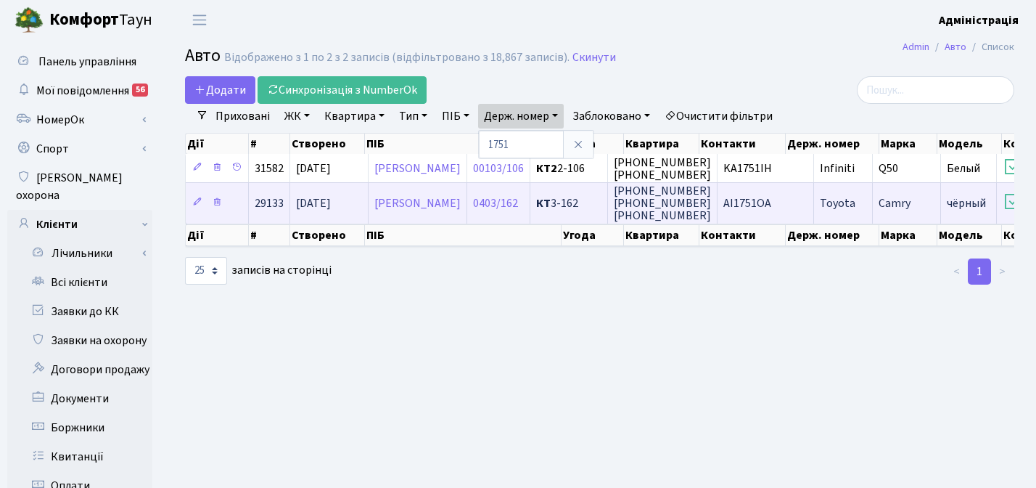
click at [789, 205] on td "АІ1751ОА" at bounding box center [766, 202] width 97 height 41
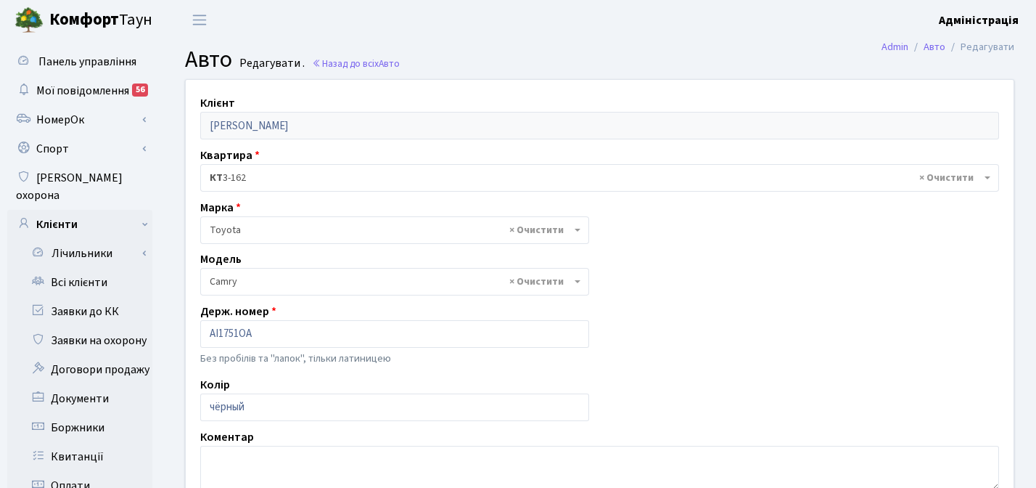
select select "2305"
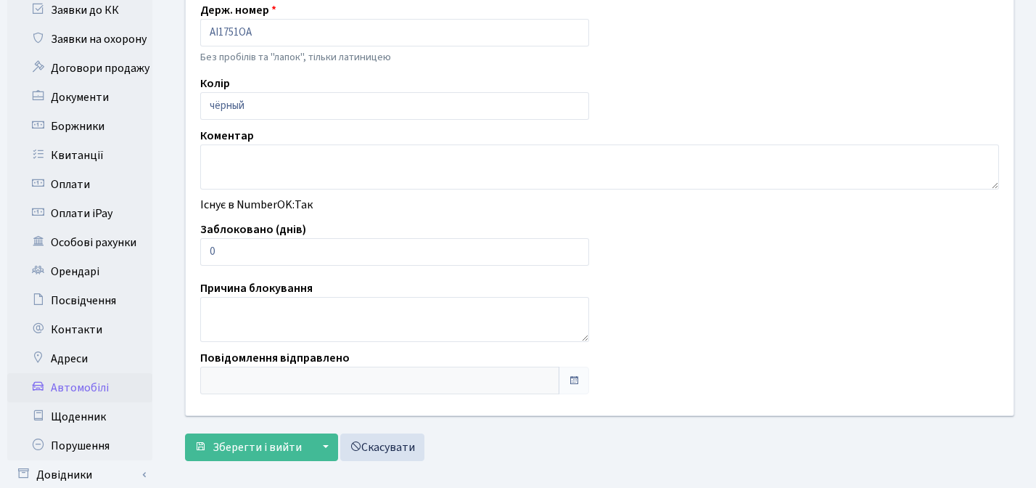
scroll to position [322, 0]
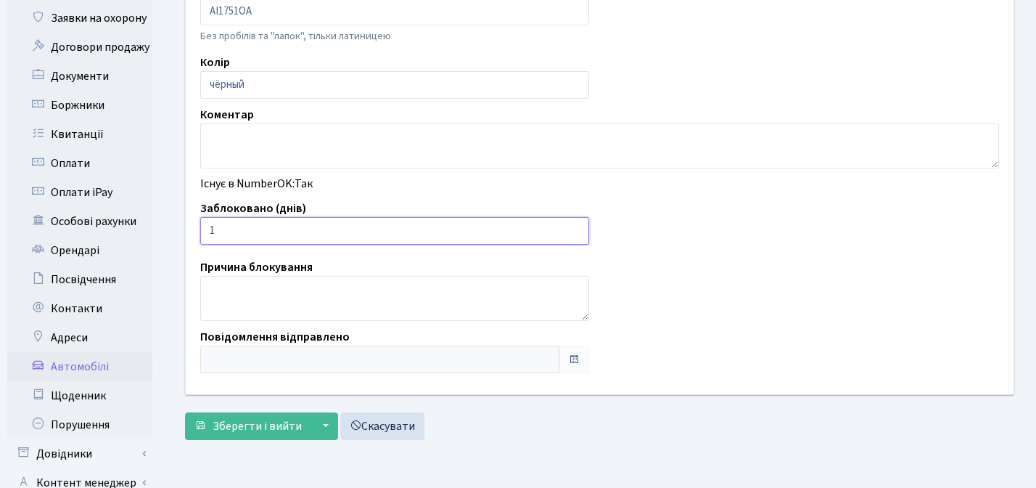
type input "1"
click at [572, 226] on input "1" at bounding box center [394, 231] width 389 height 28
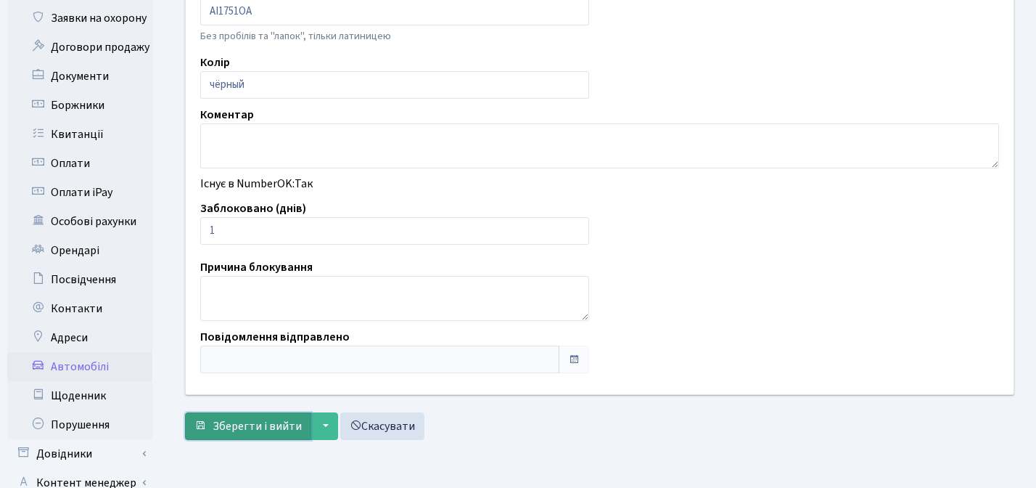
click at [242, 428] on span "Зберегти і вийти" at bounding box center [257, 426] width 89 height 16
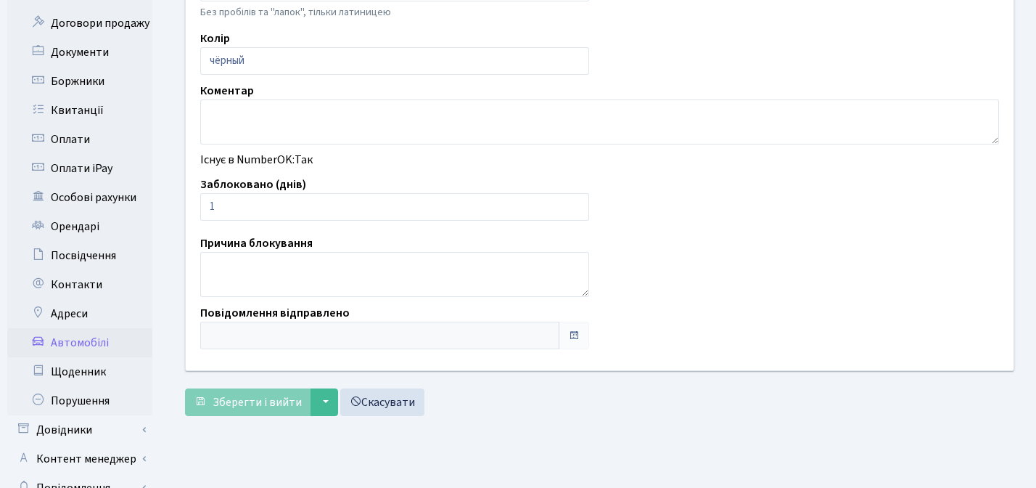
scroll to position [348, 0]
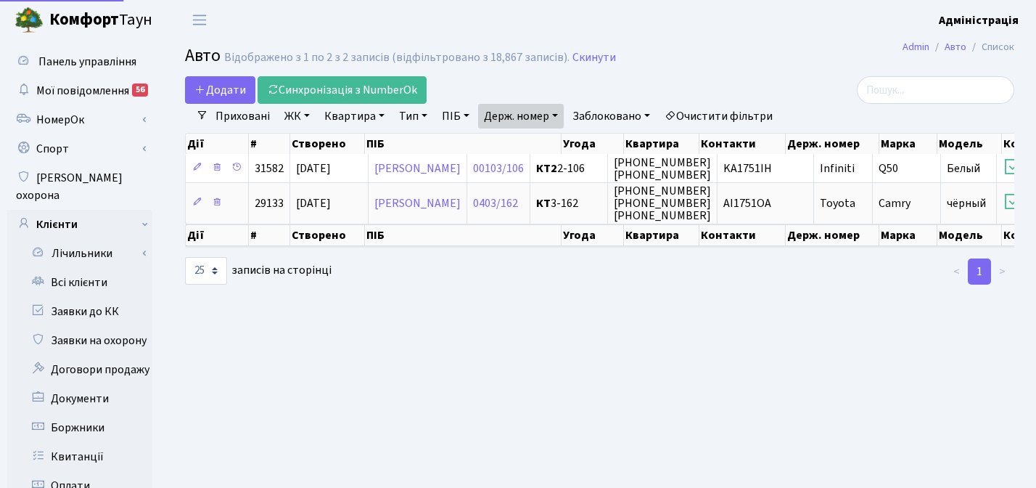
select select "25"
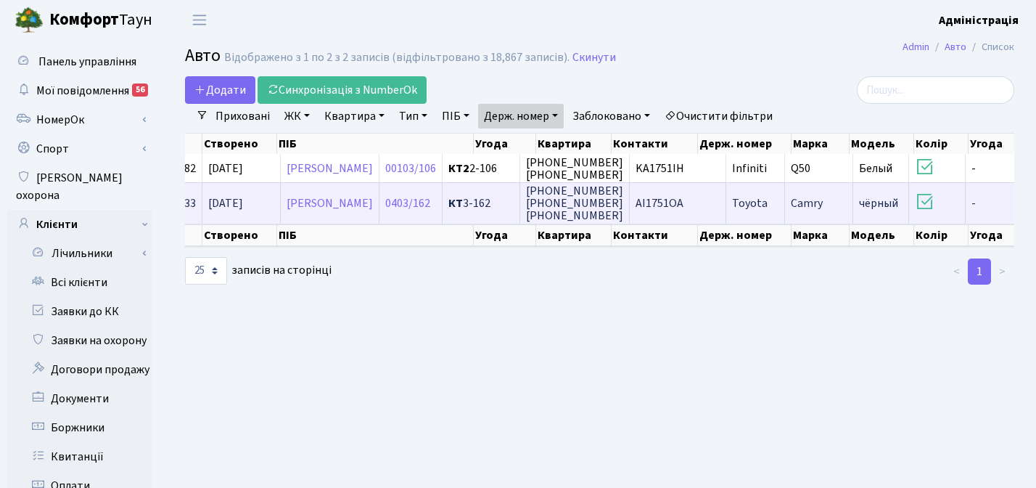
scroll to position [0, 173]
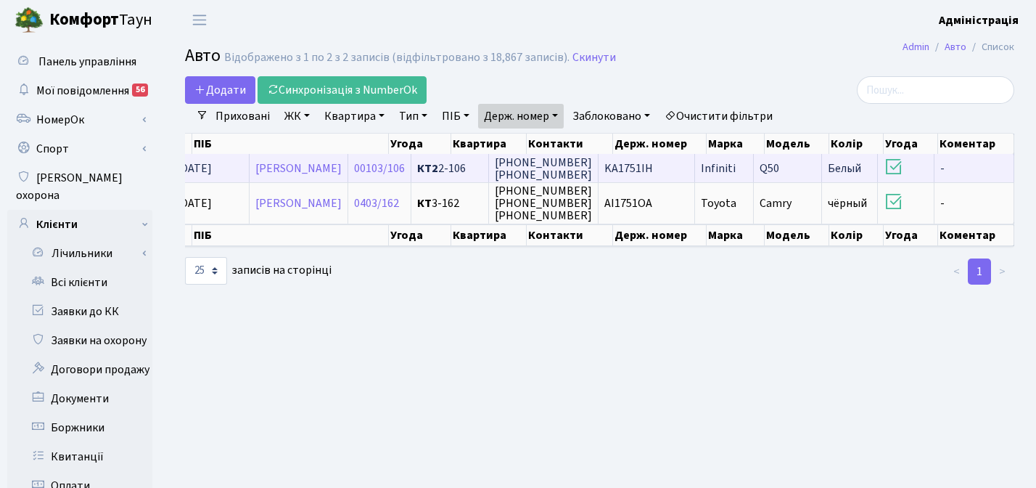
click at [652, 173] on span "KA1751IH" at bounding box center [628, 168] width 49 height 16
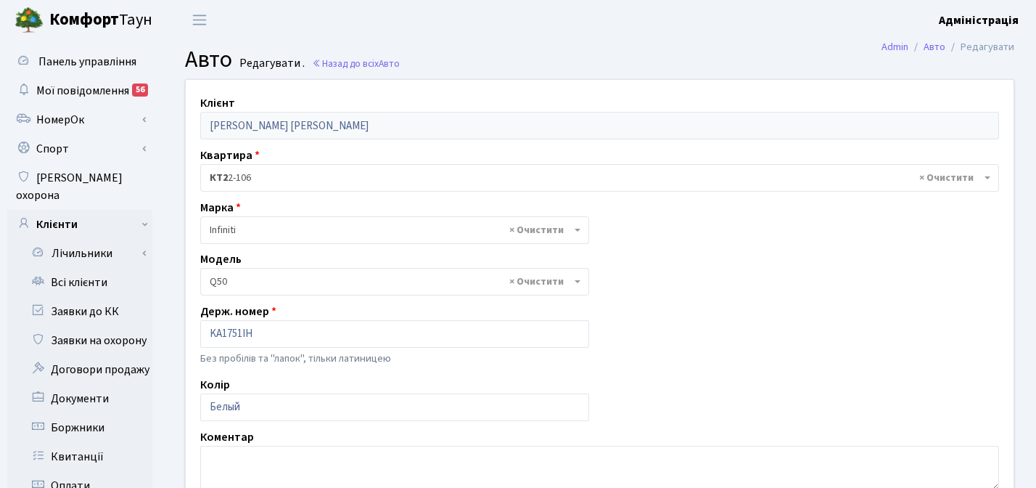
select select "1054"
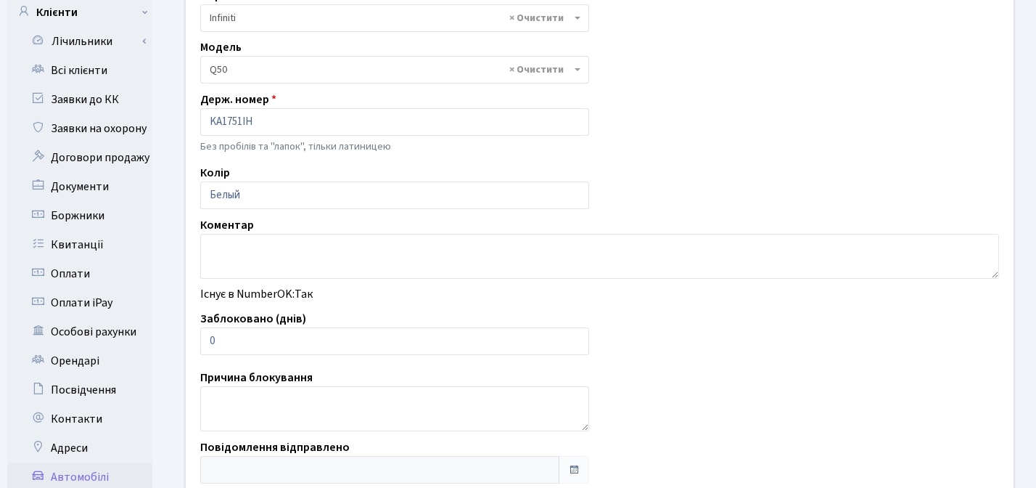
scroll to position [242, 0]
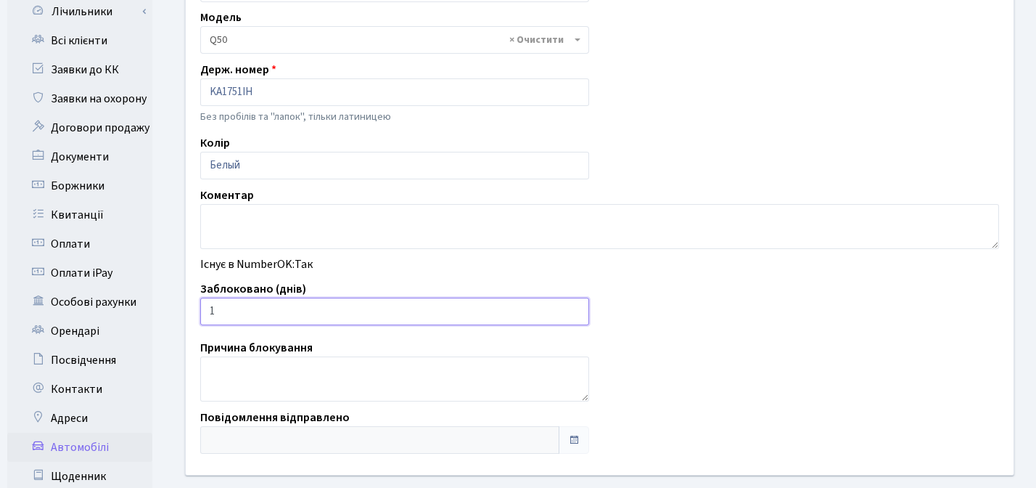
type input "1"
click at [574, 311] on input "1" at bounding box center [394, 311] width 389 height 28
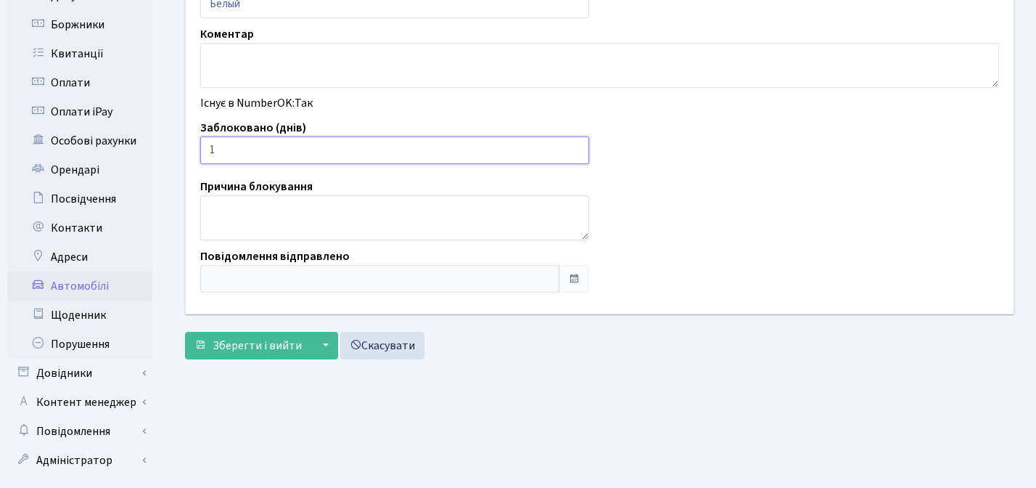
scroll to position [416, 0]
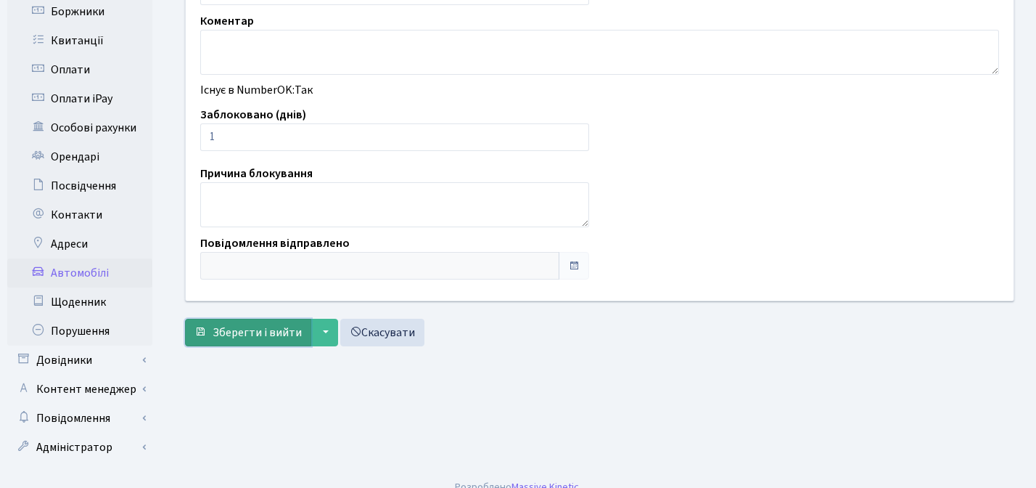
click at [269, 326] on span "Зберегти і вийти" at bounding box center [257, 332] width 89 height 16
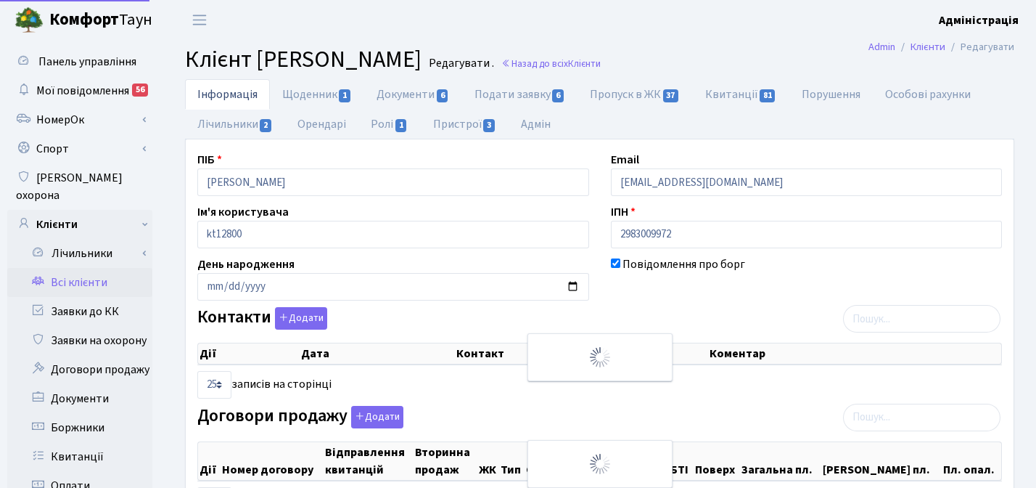
select select "25"
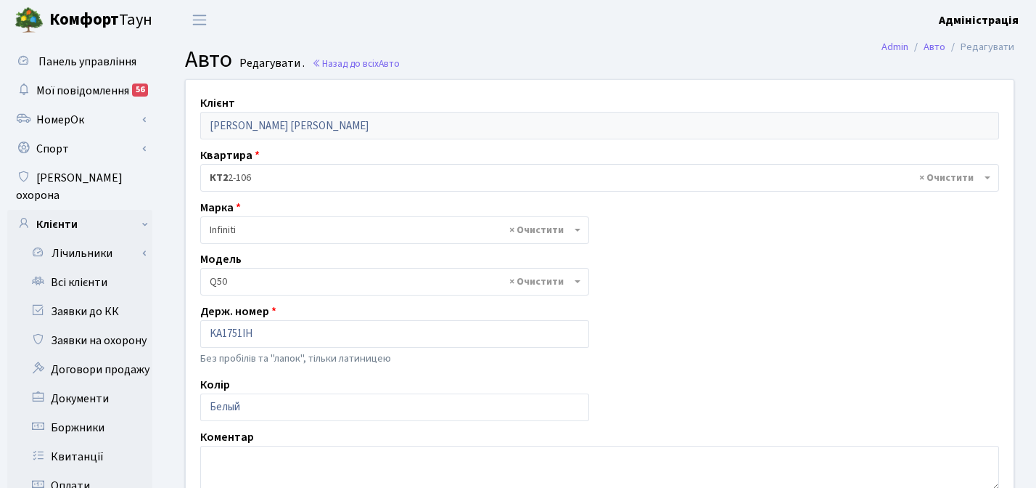
select select "1054"
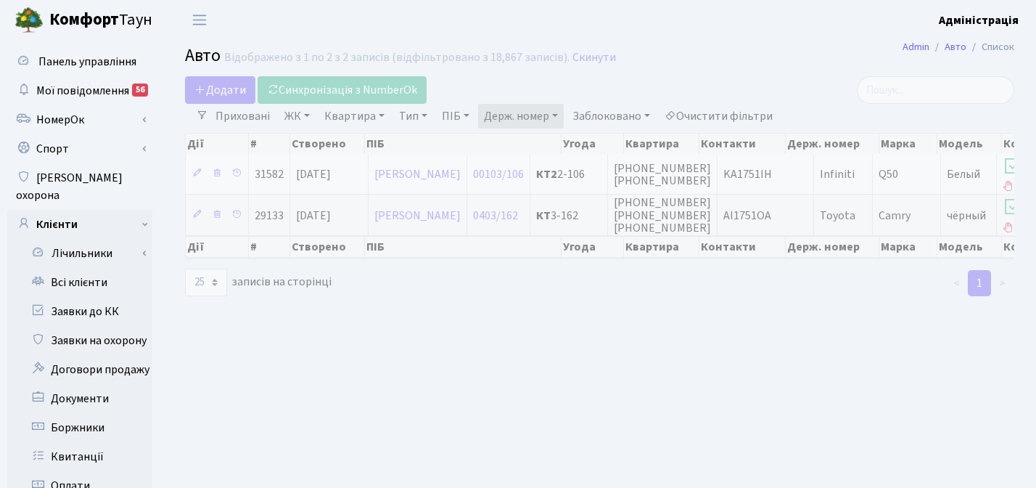
select select "25"
click at [505, 114] on link "Держ. номер" at bounding box center [521, 116] width 86 height 25
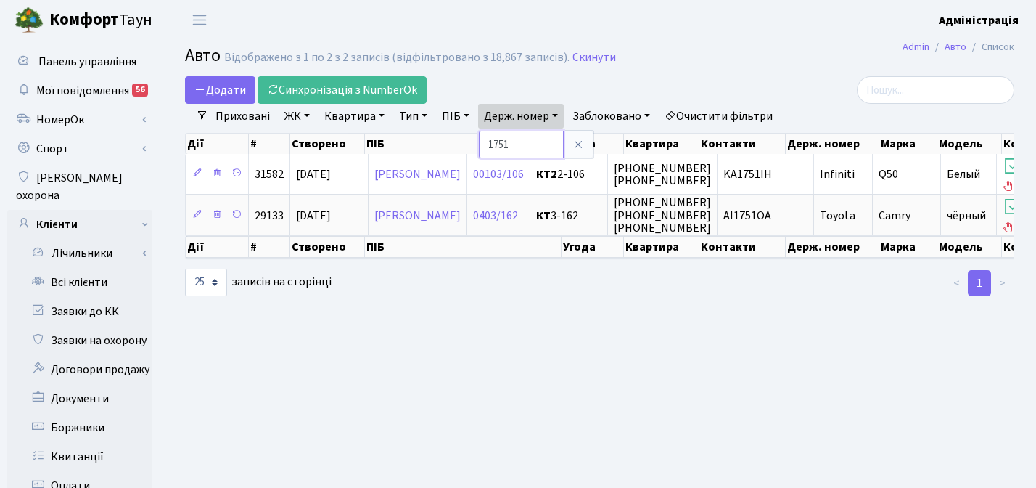
paste input "5648"
type input "5648"
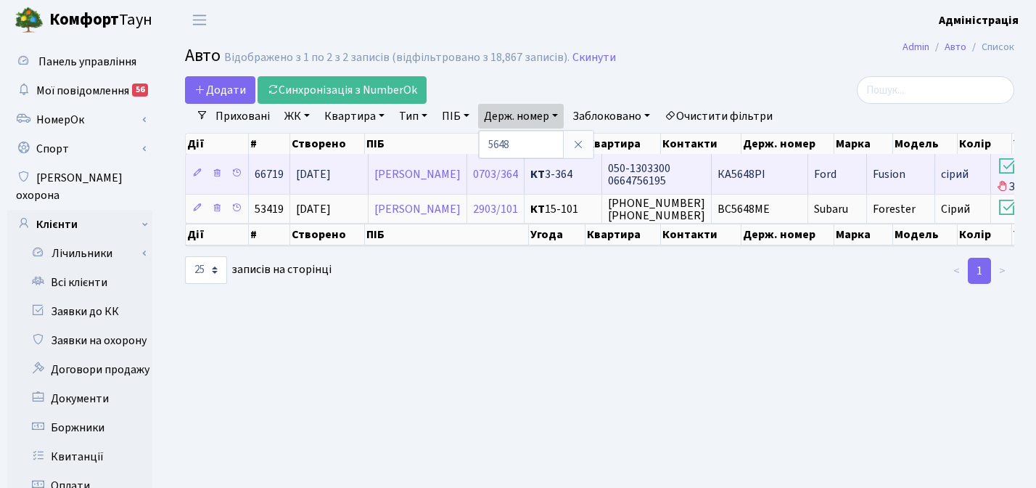
click at [670, 173] on span "050-1303300 0664756195" at bounding box center [639, 174] width 62 height 28
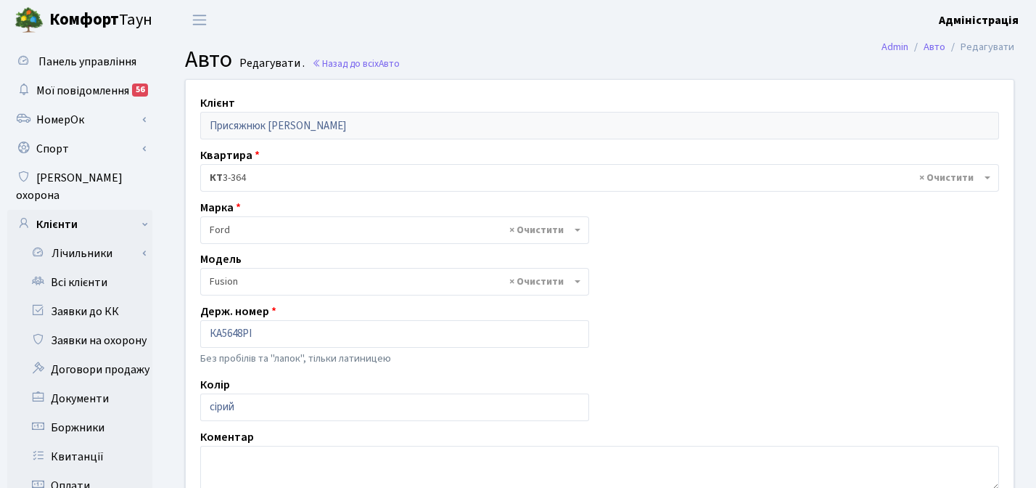
select select "784"
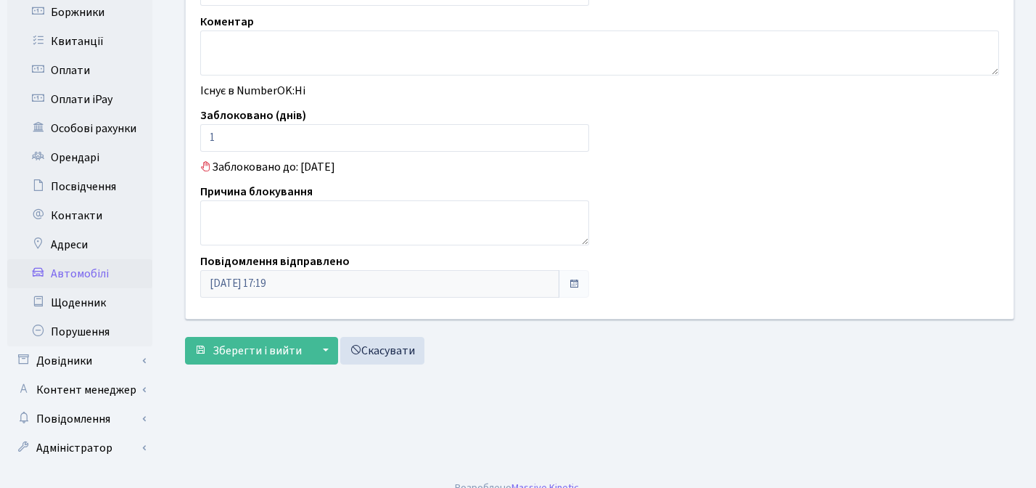
scroll to position [416, 0]
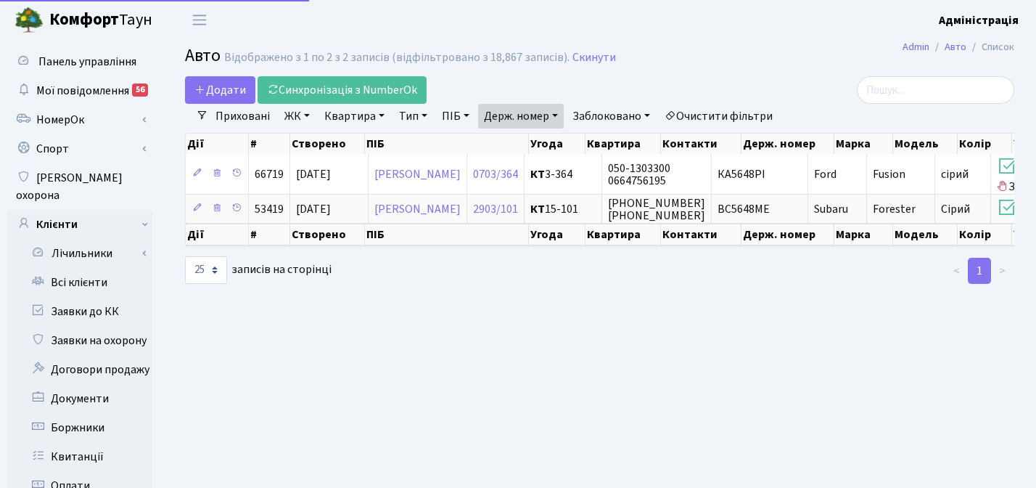
select select "25"
click at [546, 109] on link "Держ. номер" at bounding box center [521, 116] width 86 height 25
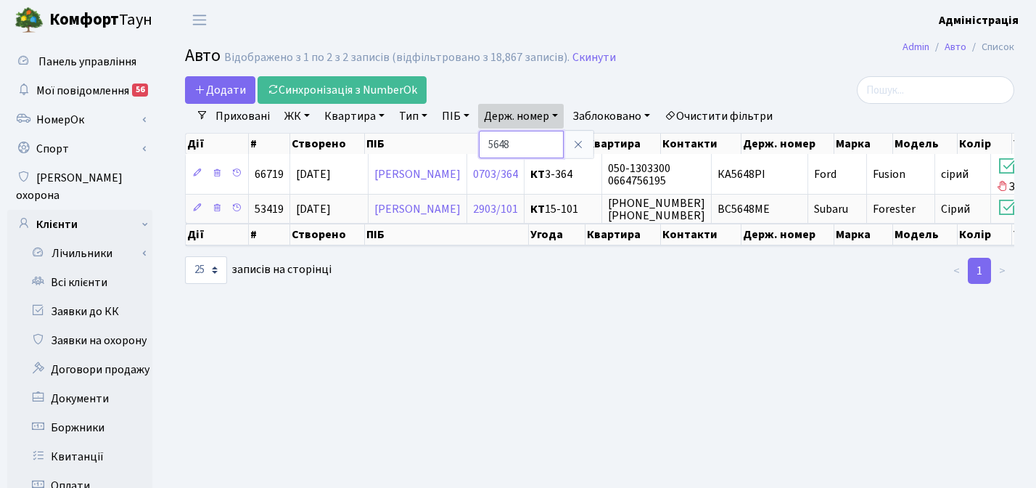
paste input "0277"
type input "0277"
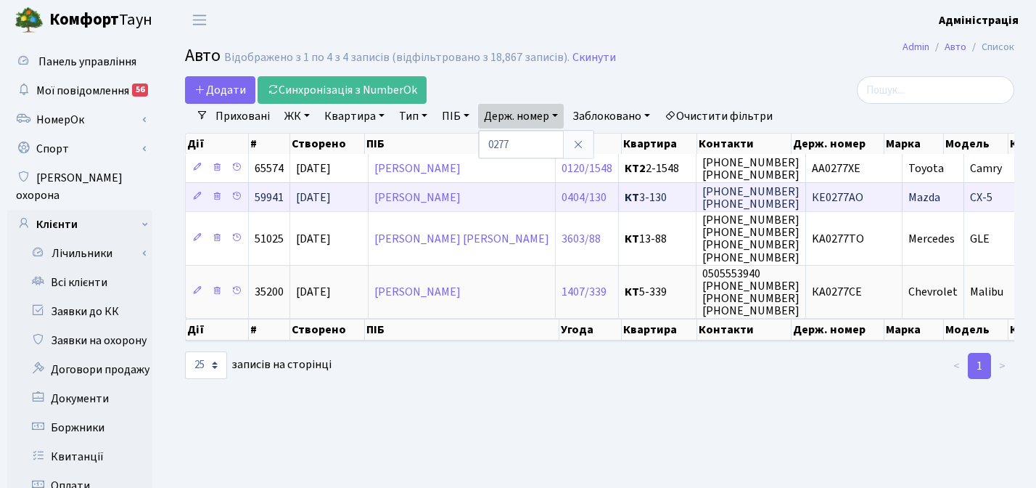
click at [819, 200] on span "КЕ0277АО" at bounding box center [838, 197] width 52 height 16
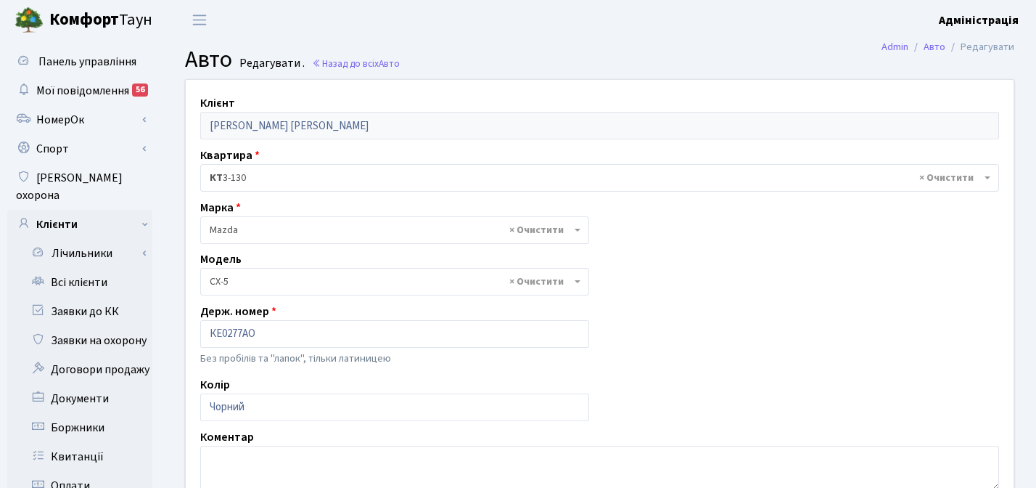
select select "1424"
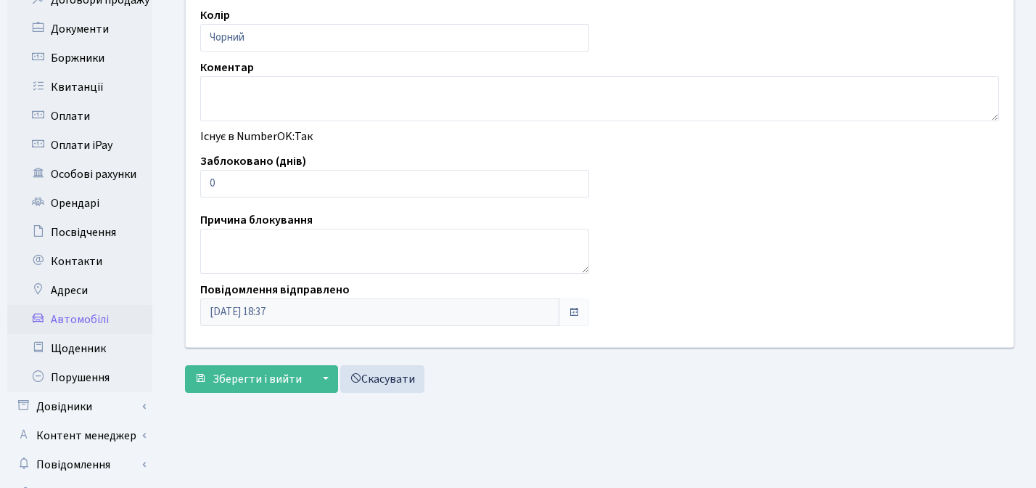
scroll to position [371, 0]
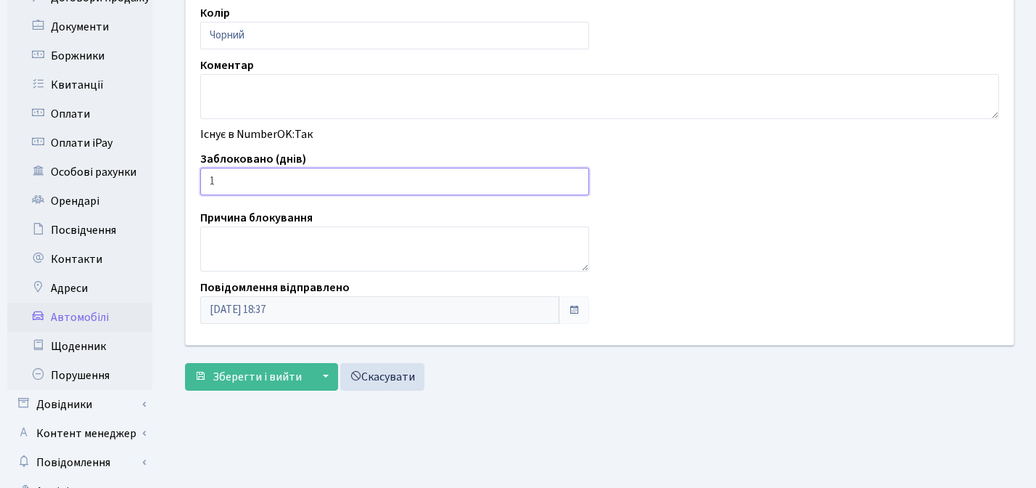
click at [574, 176] on input "1" at bounding box center [394, 182] width 389 height 28
click at [574, 176] on input "2" at bounding box center [394, 182] width 389 height 28
type input "3"
click at [574, 176] on input "3" at bounding box center [394, 182] width 389 height 28
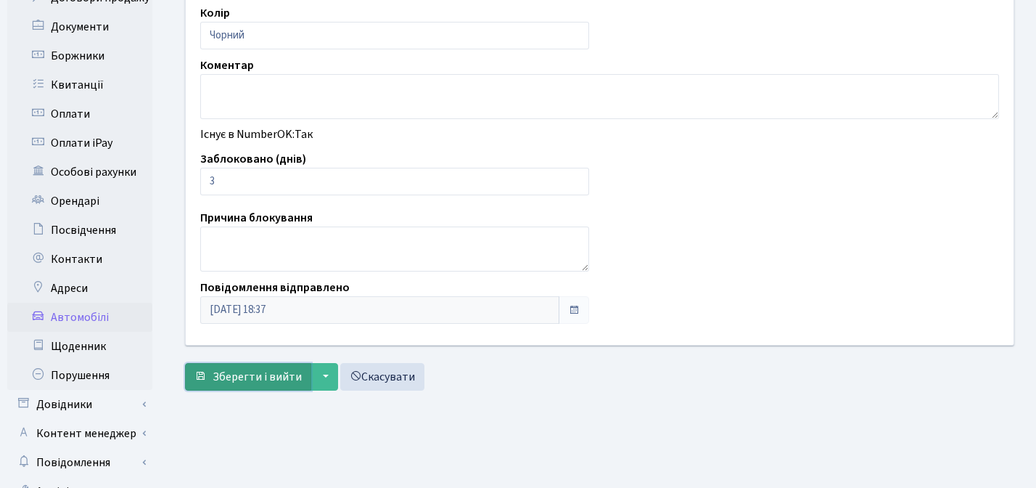
click at [253, 379] on span "Зберегти і вийти" at bounding box center [257, 377] width 89 height 16
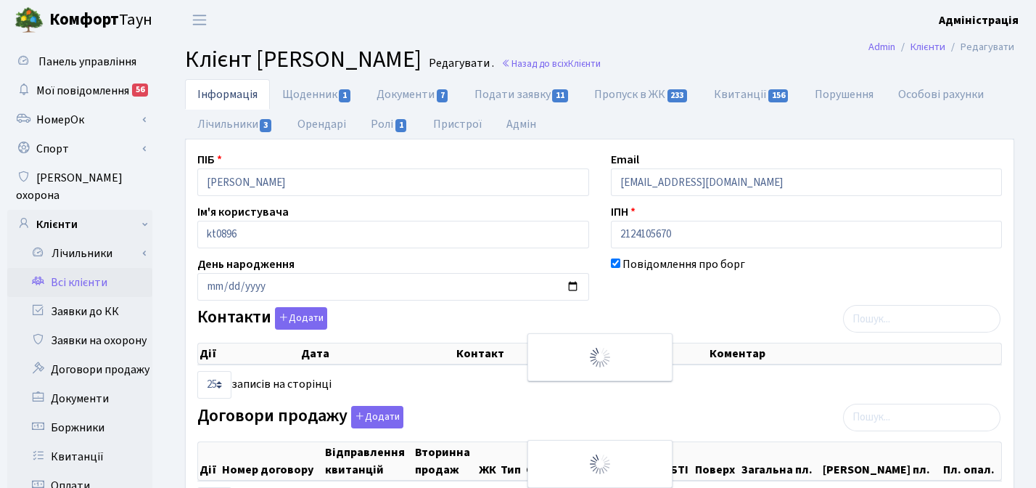
checkbox input "true"
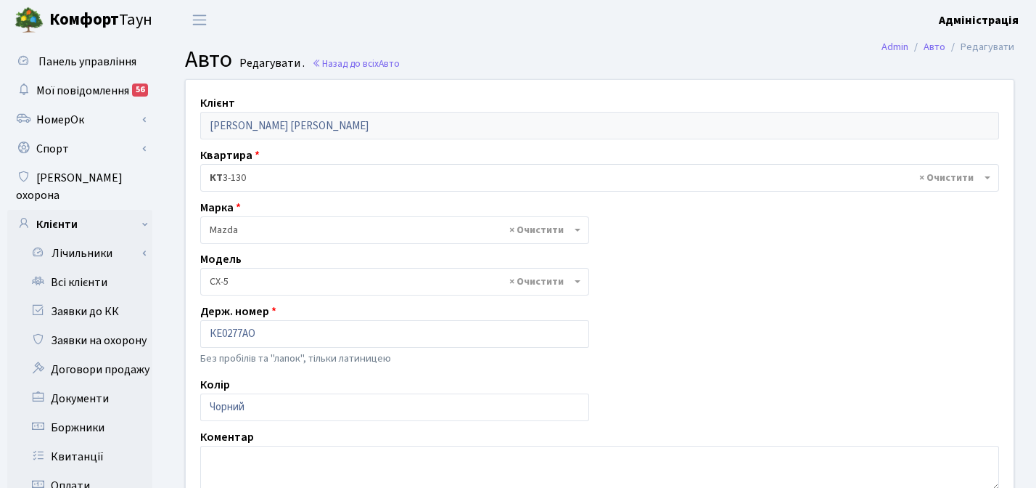
select select "1424"
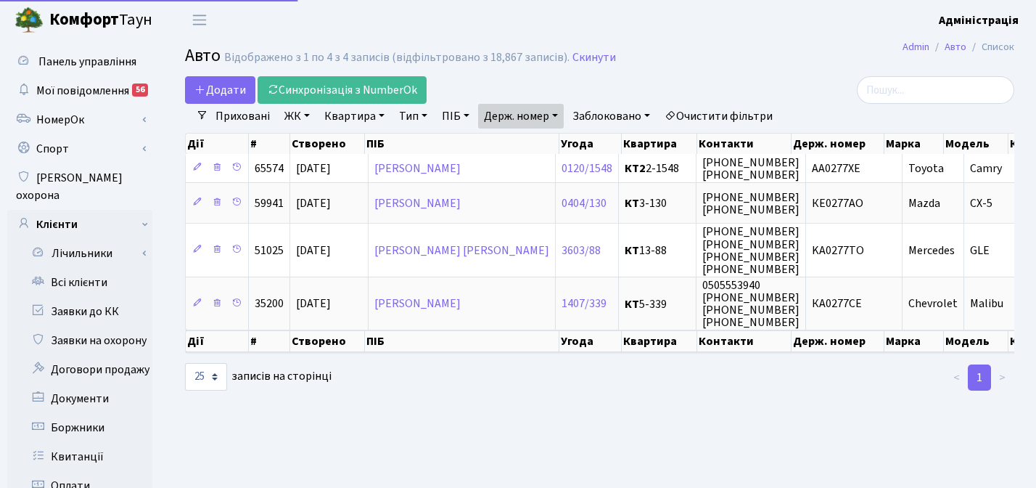
select select "25"
click at [546, 113] on link "Держ. номер" at bounding box center [521, 116] width 86 height 25
paste input "8501"
type input "8501"
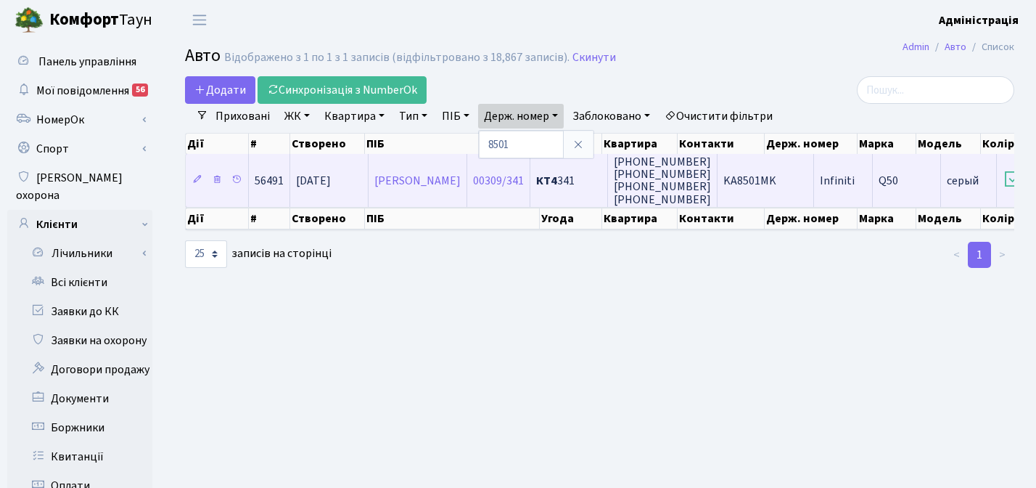
click at [711, 185] on span "+380677664515 +380503304603 +380505978495 +380682361700" at bounding box center [662, 180] width 97 height 53
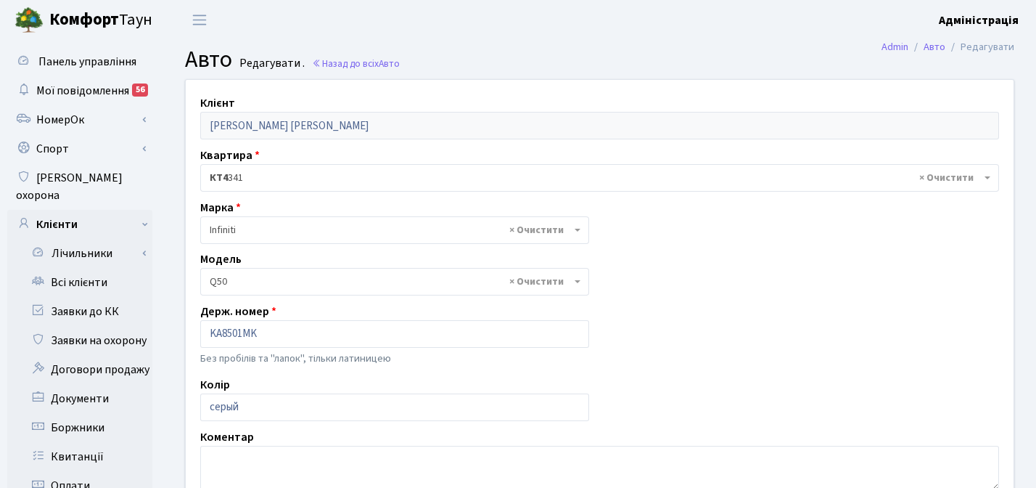
select select "1054"
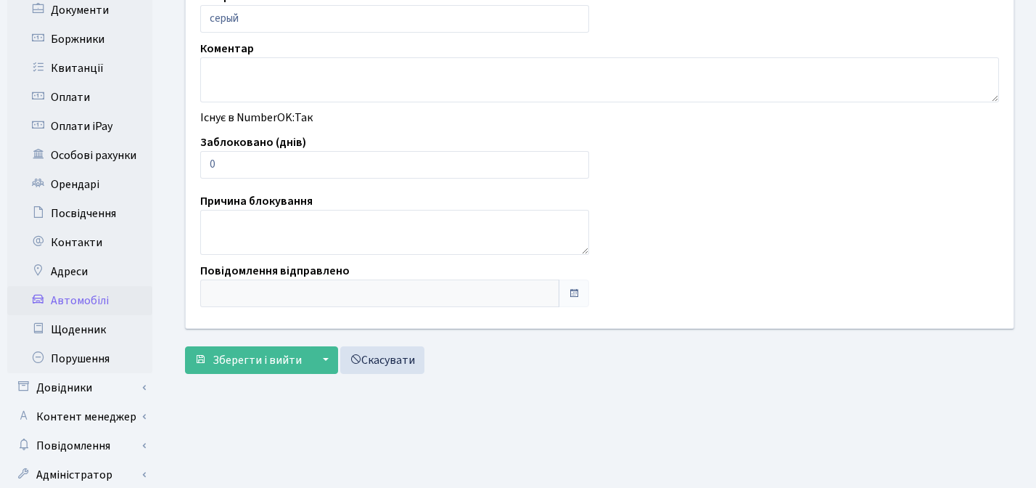
scroll to position [416, 0]
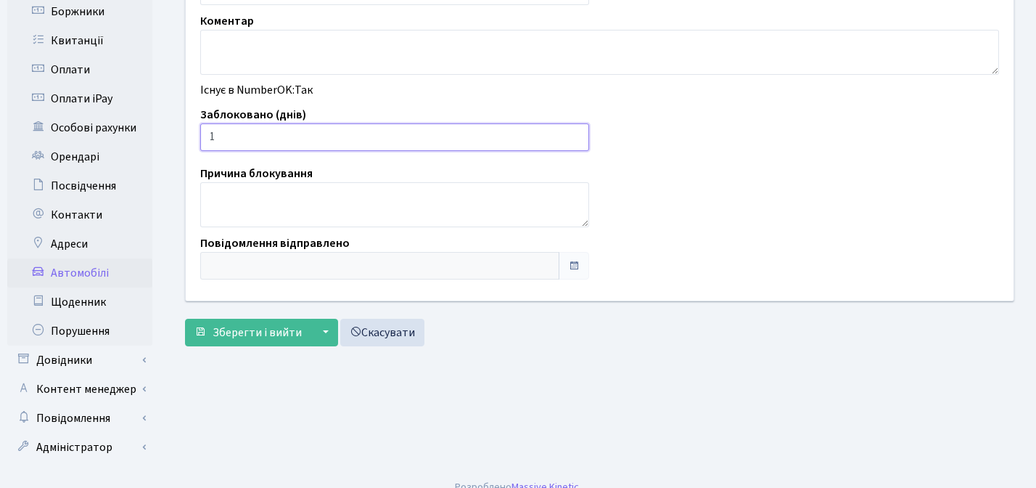
type input "1"
click at [575, 134] on input "1" at bounding box center [394, 137] width 389 height 28
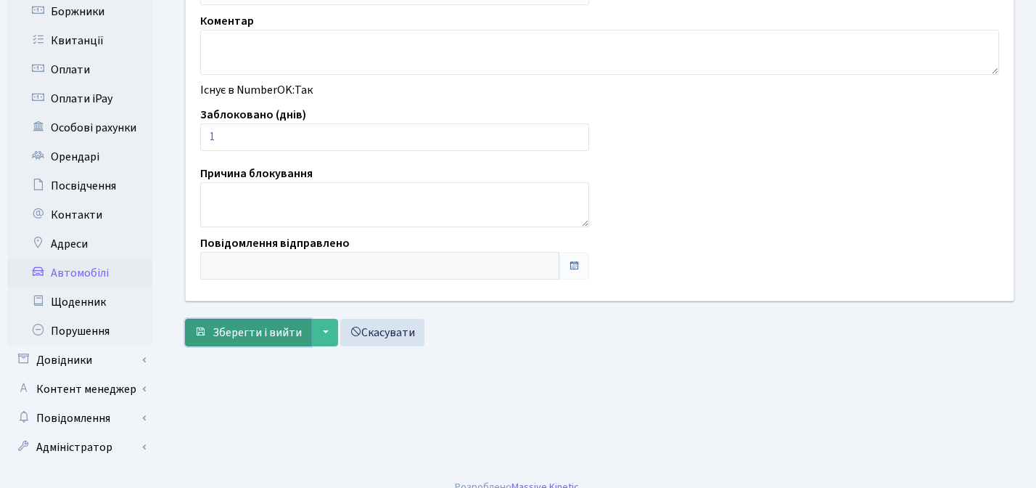
click at [242, 339] on span "Зберегти і вийти" at bounding box center [257, 332] width 89 height 16
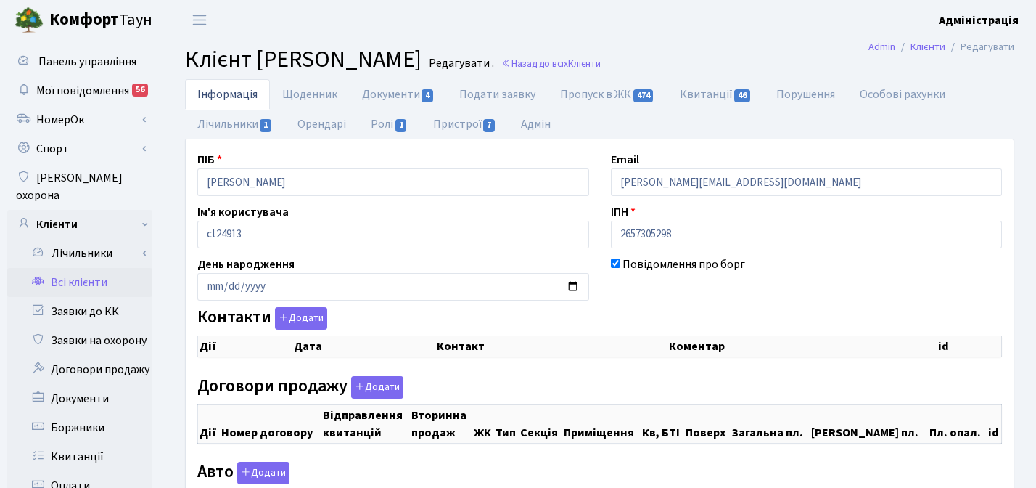
checkbox input "true"
select select "25"
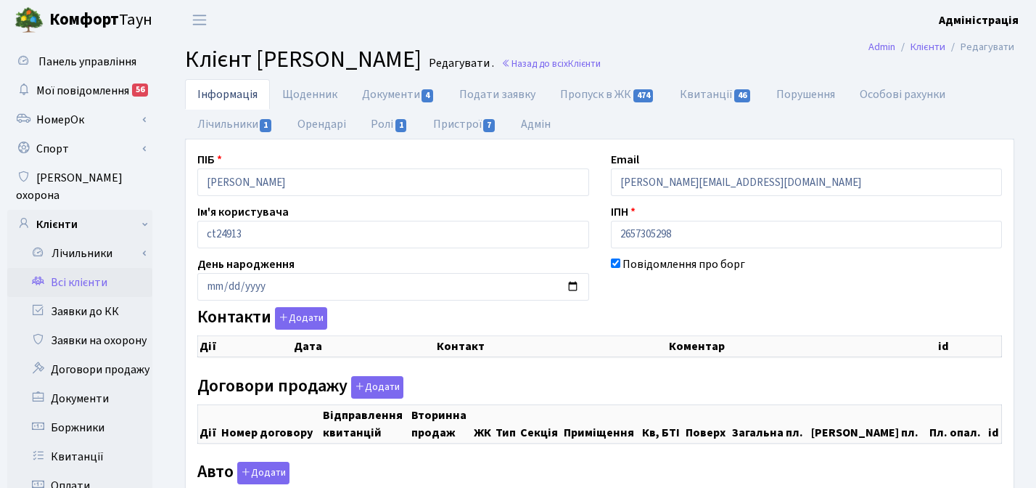
select select "25"
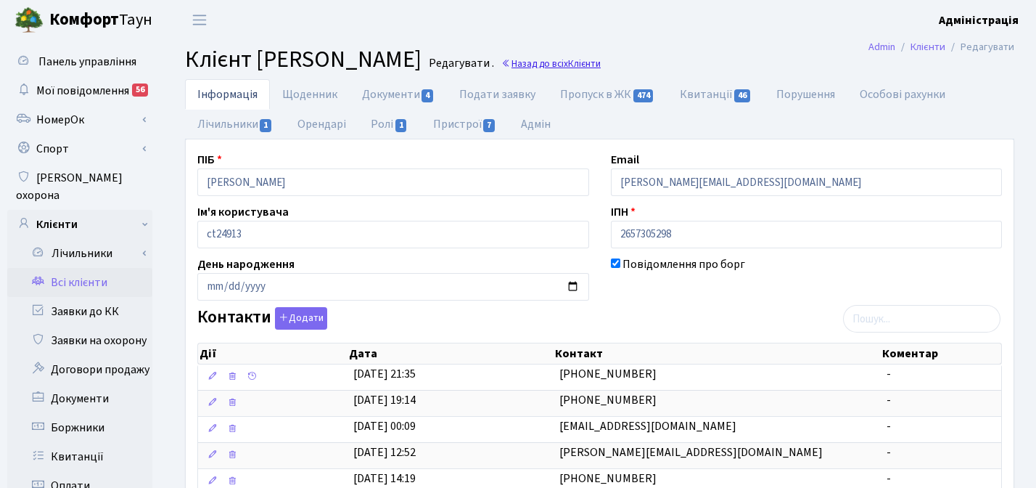
click at [601, 59] on link "Назад до всіх Клієнти" at bounding box center [550, 64] width 99 height 14
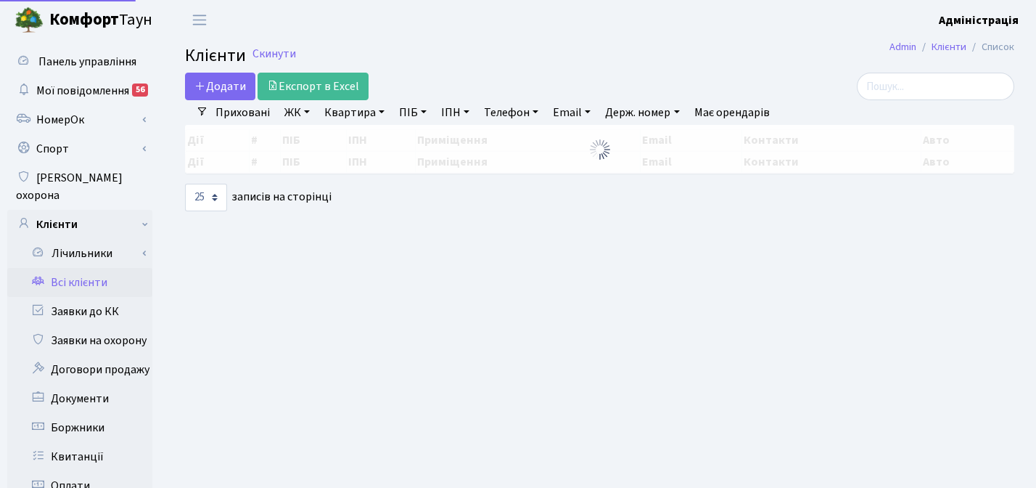
select select "25"
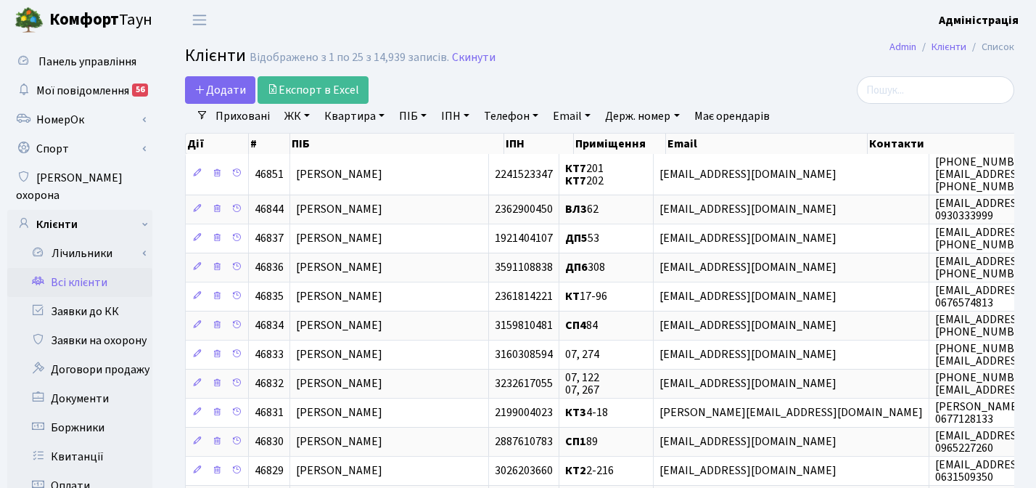
click at [649, 120] on link "Держ. номер" at bounding box center [642, 116] width 86 height 25
paste input "2222"
type input "2222"
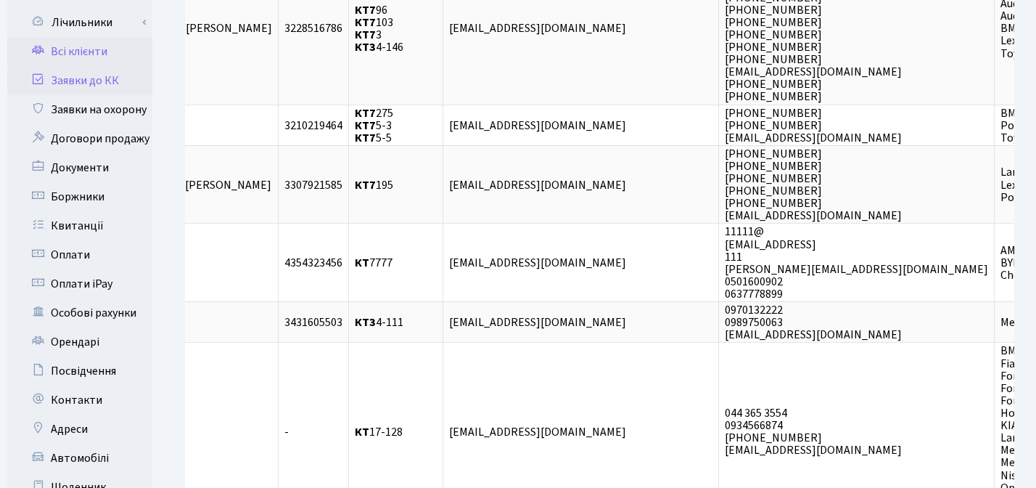
scroll to position [243, 0]
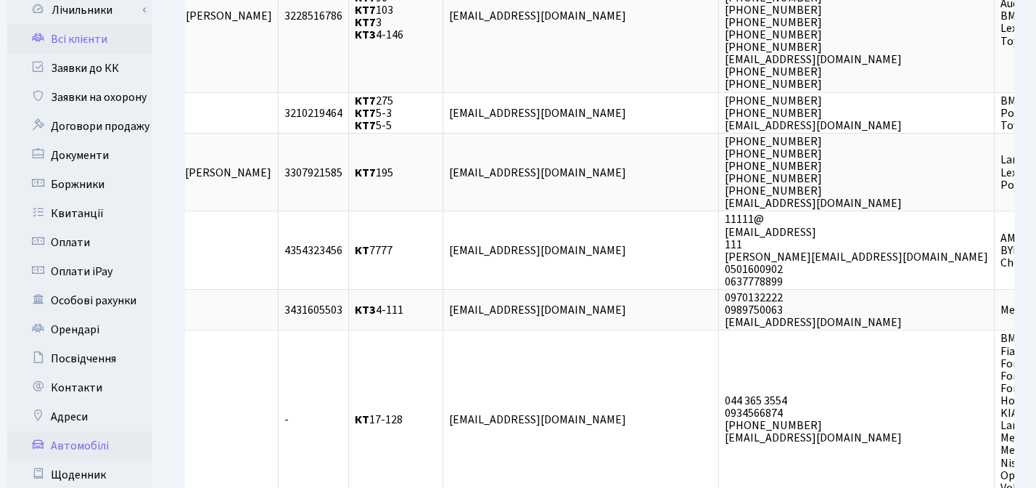
click at [75, 431] on link "Автомобілі" at bounding box center [79, 445] width 145 height 29
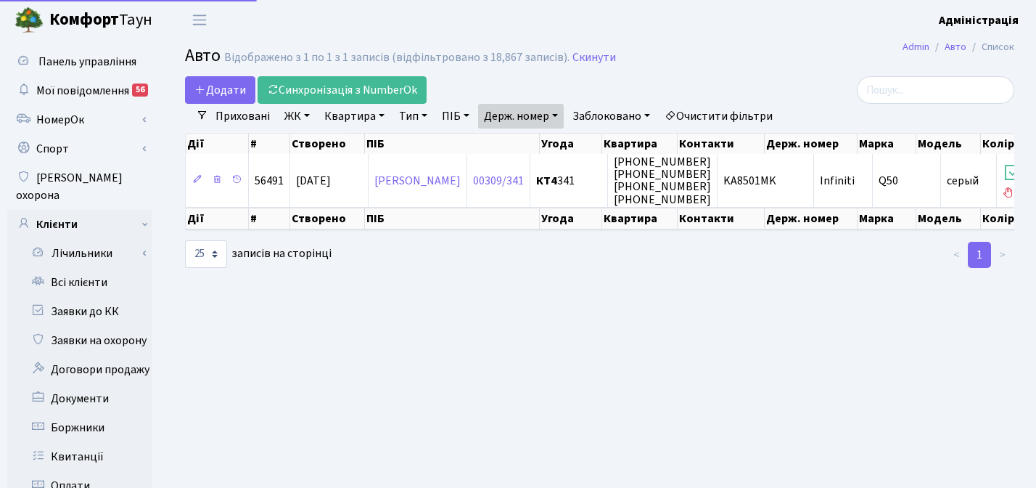
select select "25"
click at [531, 115] on link "Держ. номер" at bounding box center [521, 116] width 86 height 25
paste input "2222"
type input "2222"
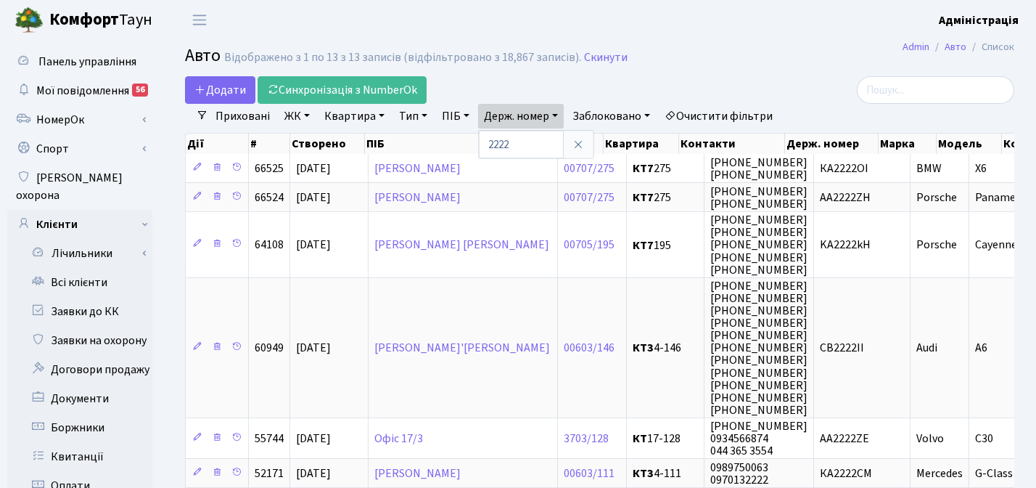
click at [736, 112] on link "Очистити фільтри" at bounding box center [719, 116] width 120 height 25
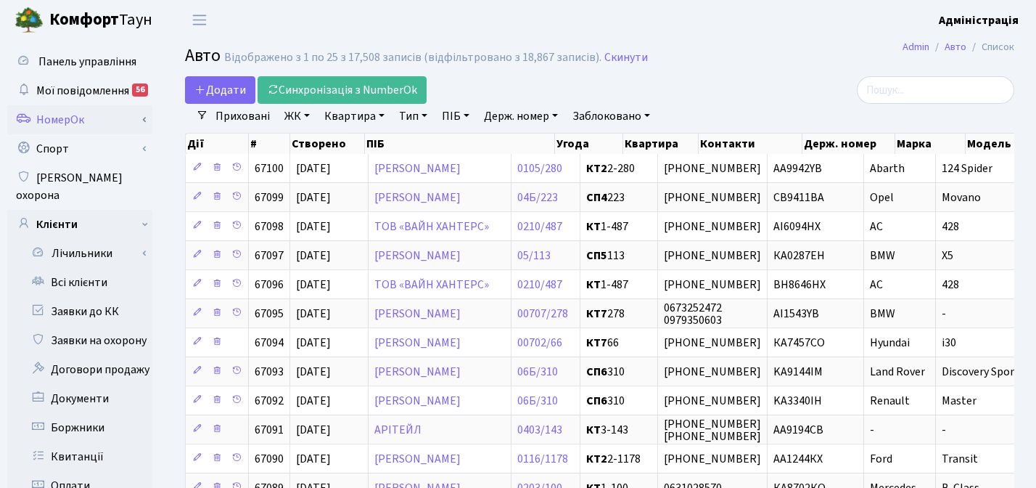
click at [71, 120] on link "НомерОк" at bounding box center [79, 119] width 145 height 29
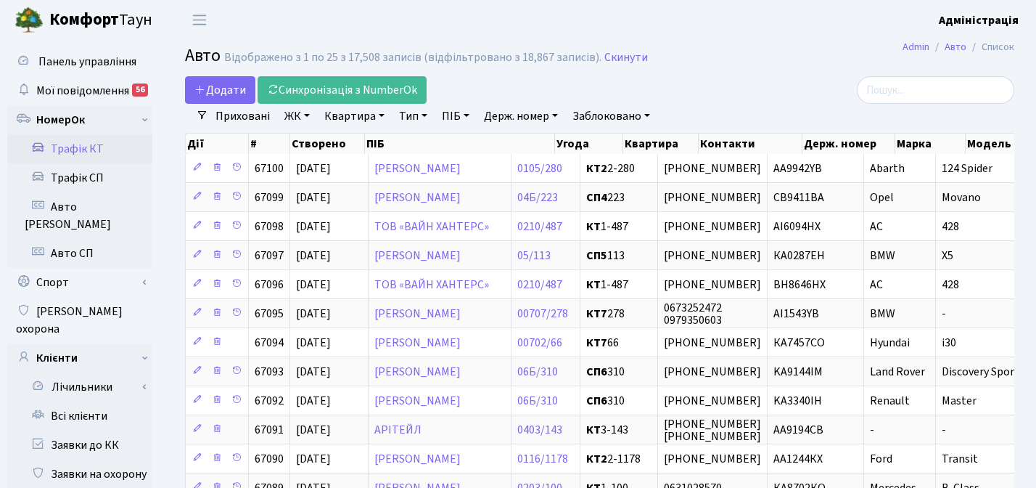
click at [81, 147] on link "Трафік КТ" at bounding box center [79, 148] width 145 height 29
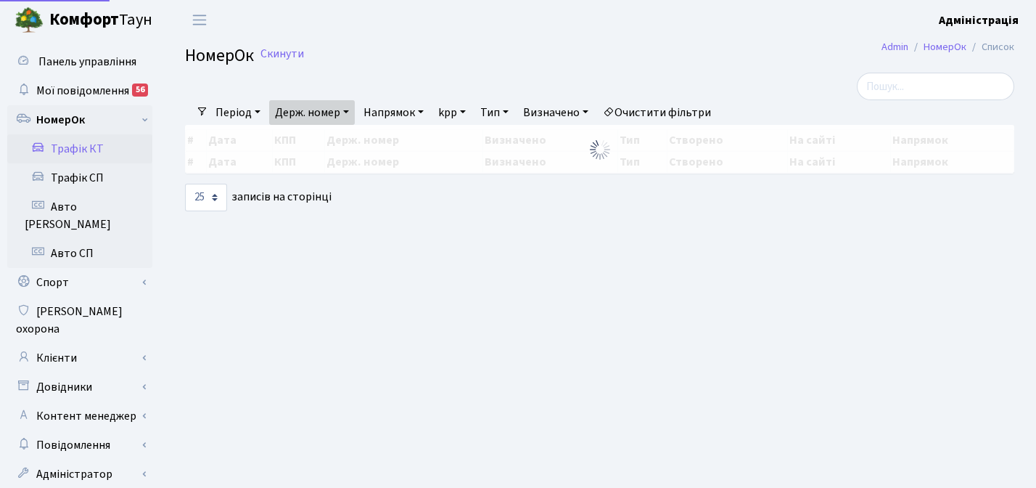
select select "25"
click at [337, 106] on link "Держ. номер" at bounding box center [312, 112] width 86 height 25
click at [292, 141] on input "ka1010tb" at bounding box center [312, 141] width 85 height 28
click at [333, 140] on input "ka1010tb" at bounding box center [312, 141] width 85 height 28
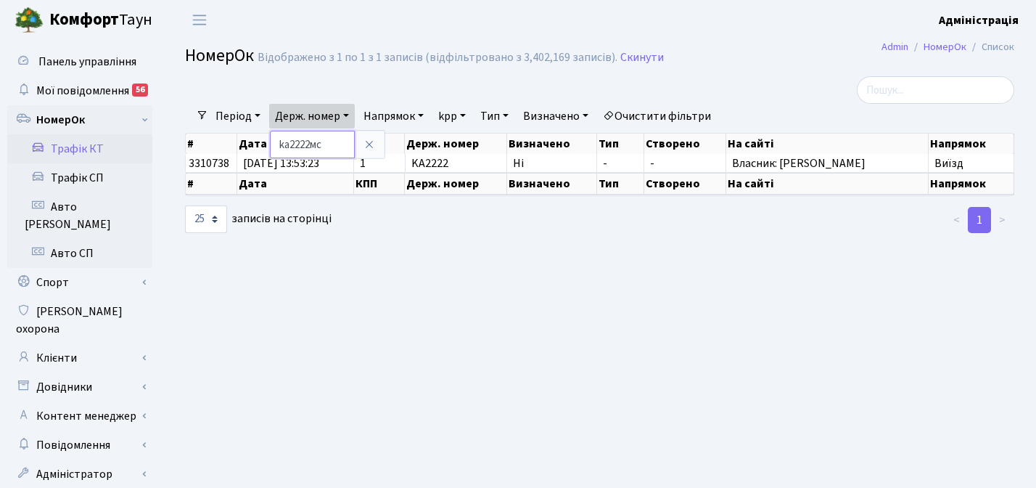
type input "ka2222мс"
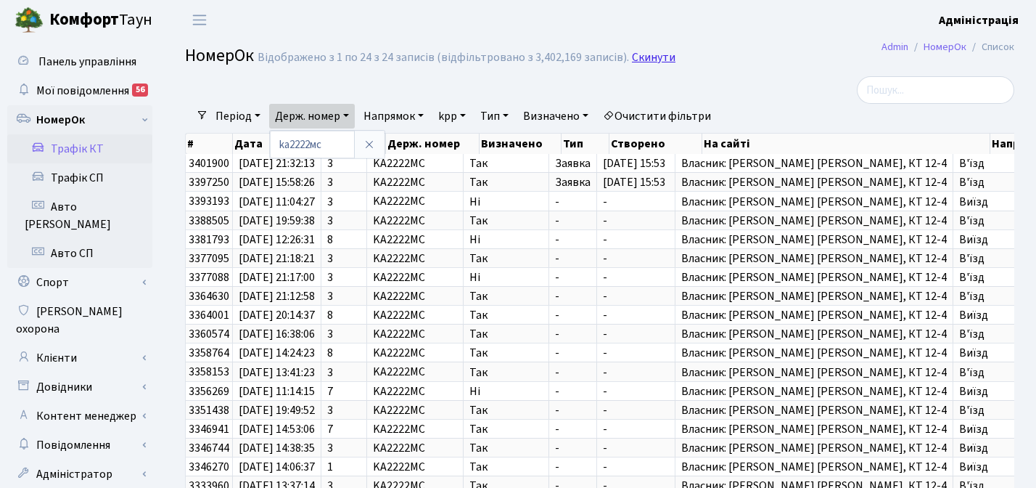
click at [649, 57] on link "Скинути" at bounding box center [654, 58] width 44 height 14
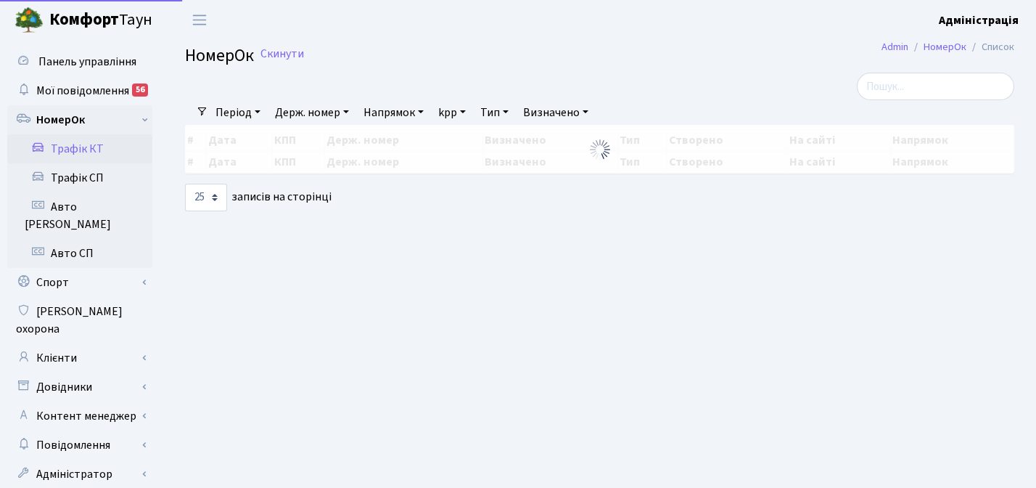
select select "25"
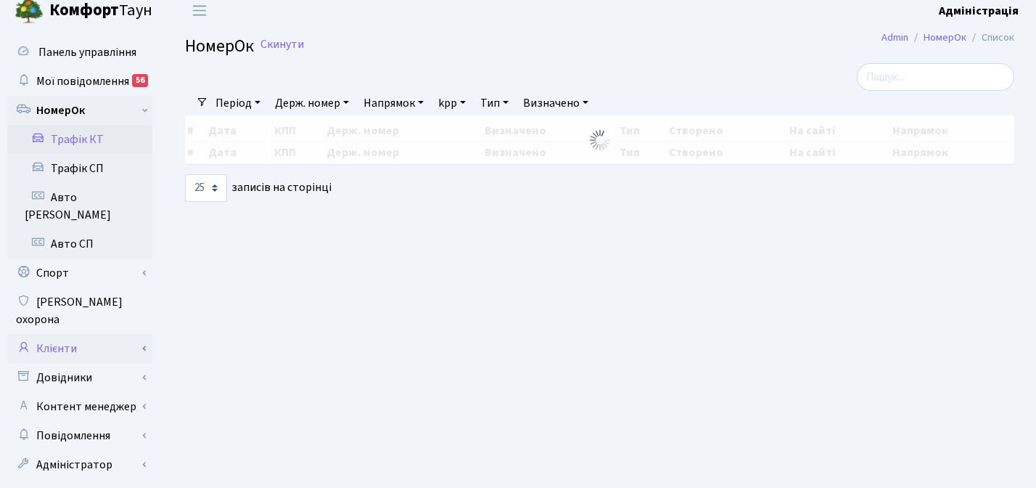
click at [79, 334] on link "Клієнти" at bounding box center [79, 348] width 145 height 29
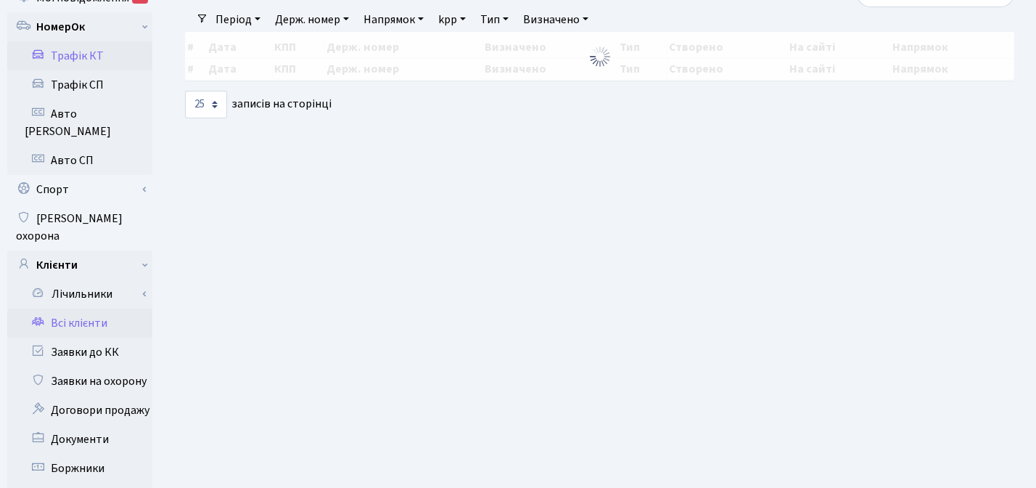
scroll to position [89, 0]
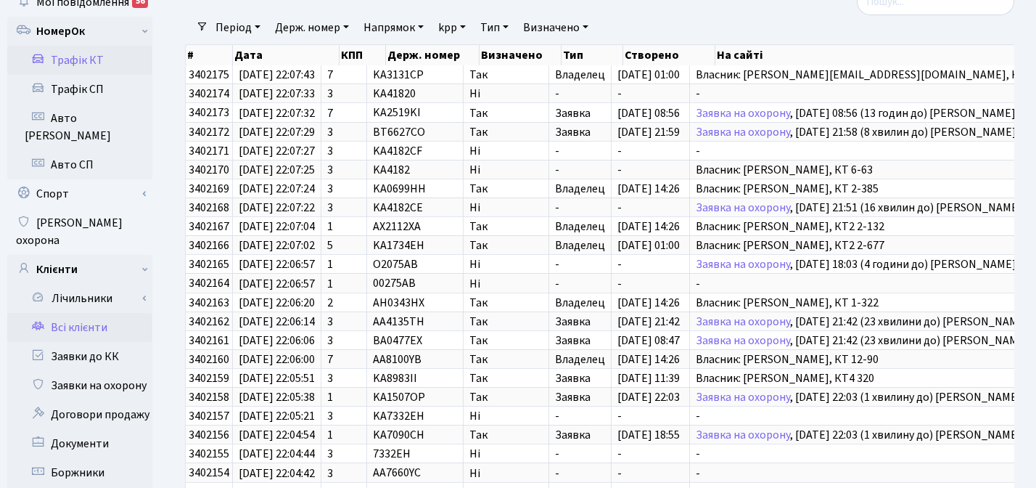
click at [91, 313] on link "Всі клієнти" at bounding box center [79, 327] width 145 height 29
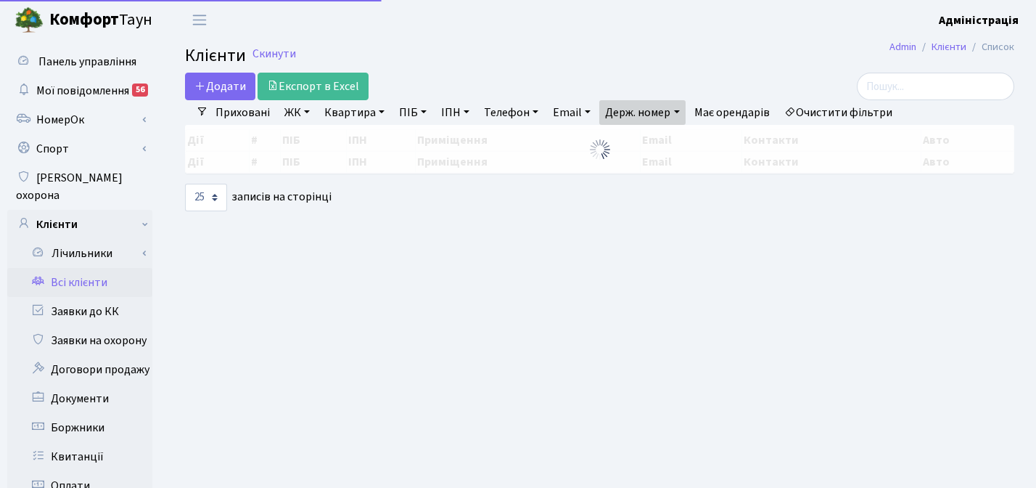
select select "25"
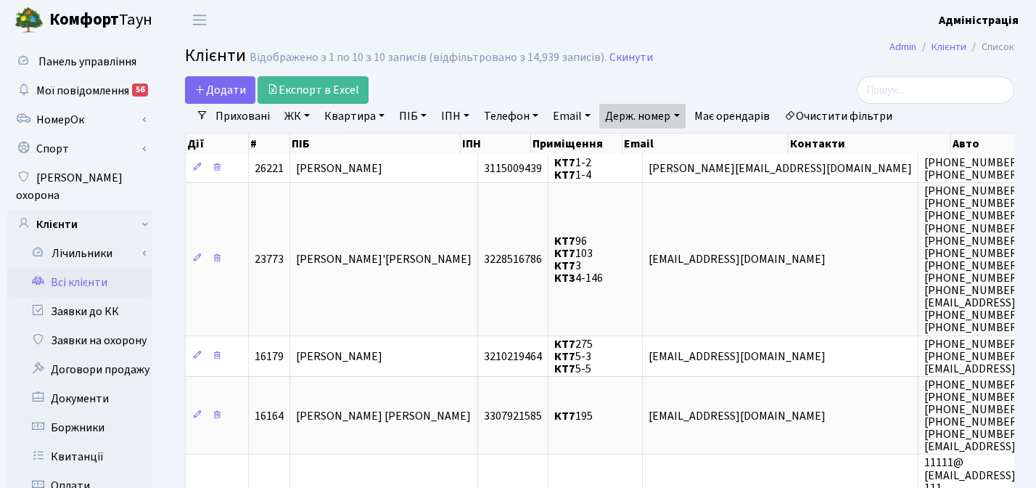
click at [832, 113] on link "Очистити фільтри" at bounding box center [839, 116] width 120 height 25
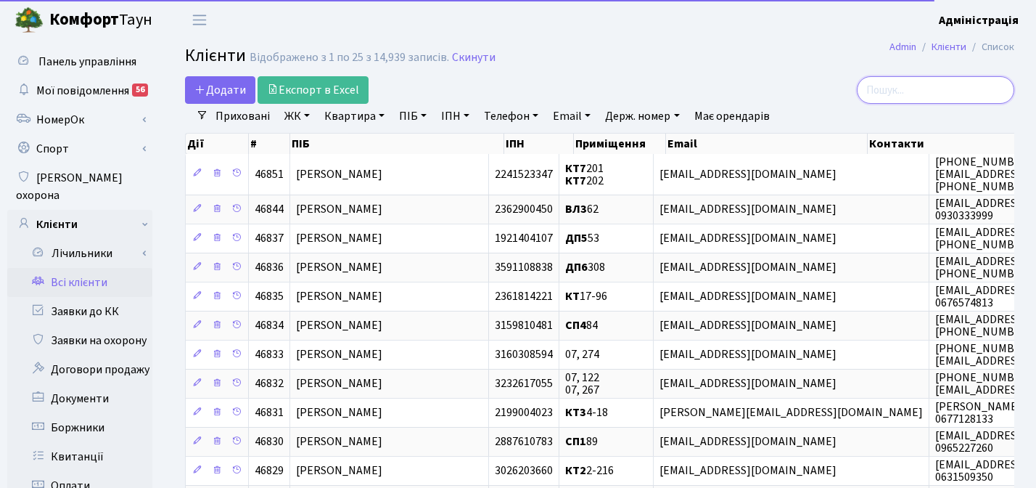
click at [928, 90] on input "search" at bounding box center [935, 90] width 157 height 28
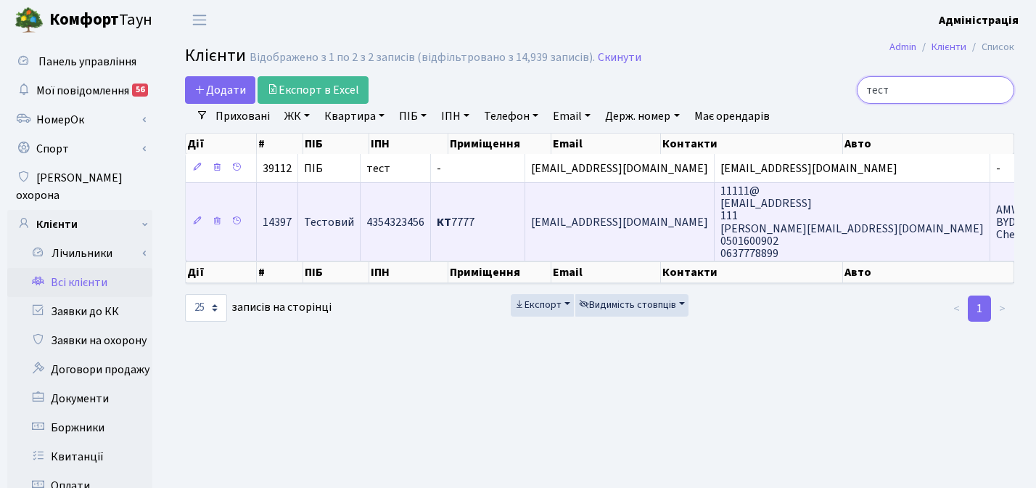
type input "тест"
click at [721, 224] on span "11111@ eeee@gmail 111 gordon@comfort-town.com.ua 0501600902" at bounding box center [852, 222] width 263 height 78
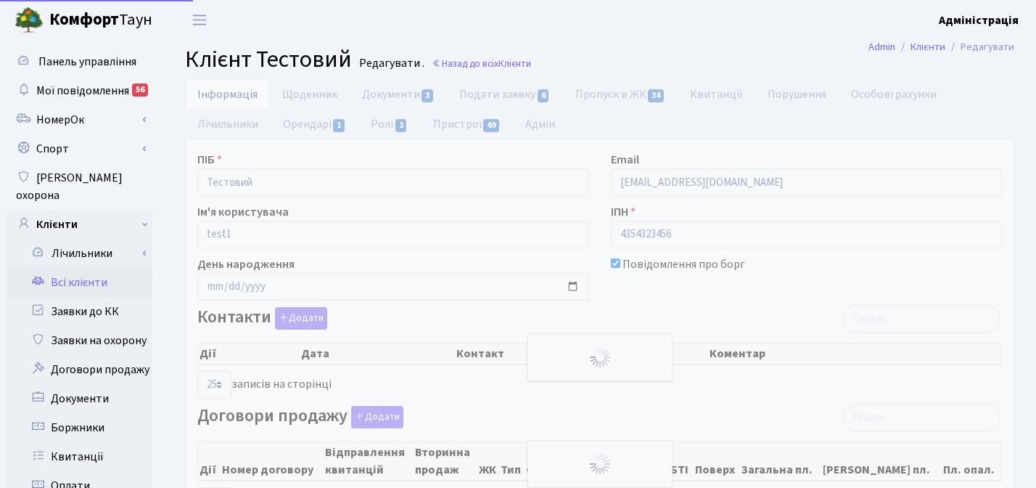
select select "25"
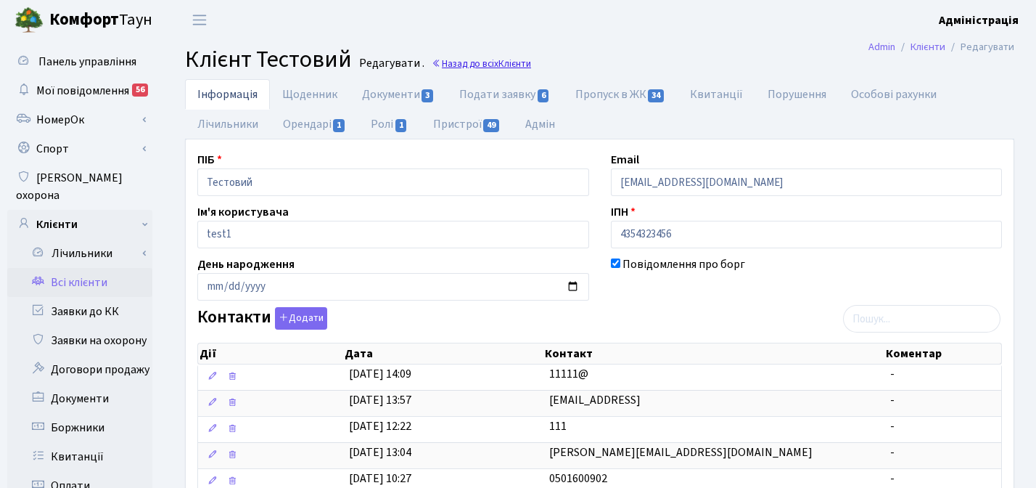
click at [491, 61] on link "Назад до всіх Клієнти" at bounding box center [481, 64] width 99 height 14
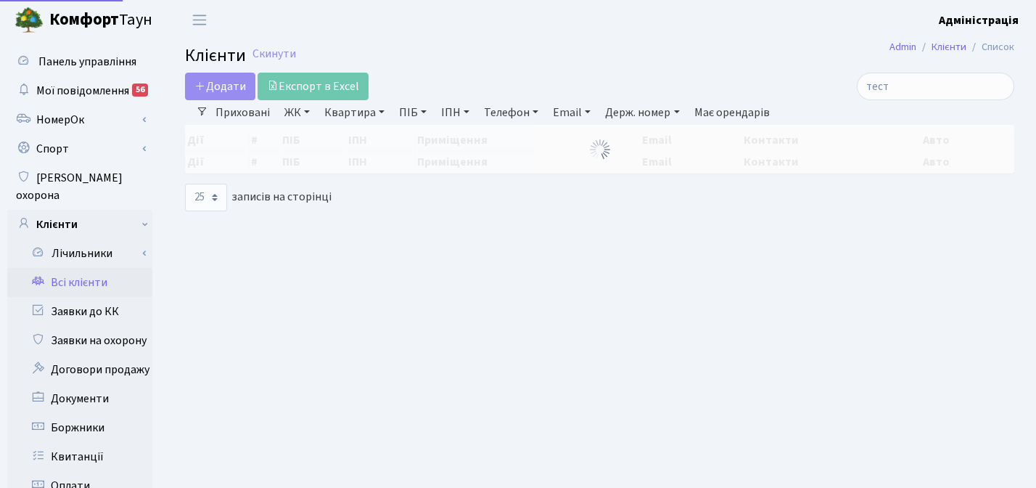
select select "25"
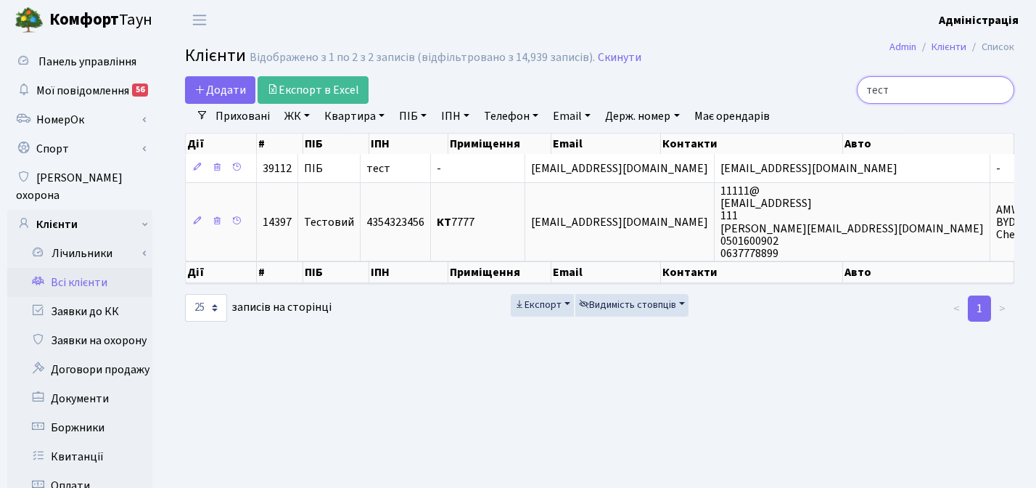
click at [1000, 90] on input "тест" at bounding box center [935, 90] width 157 height 28
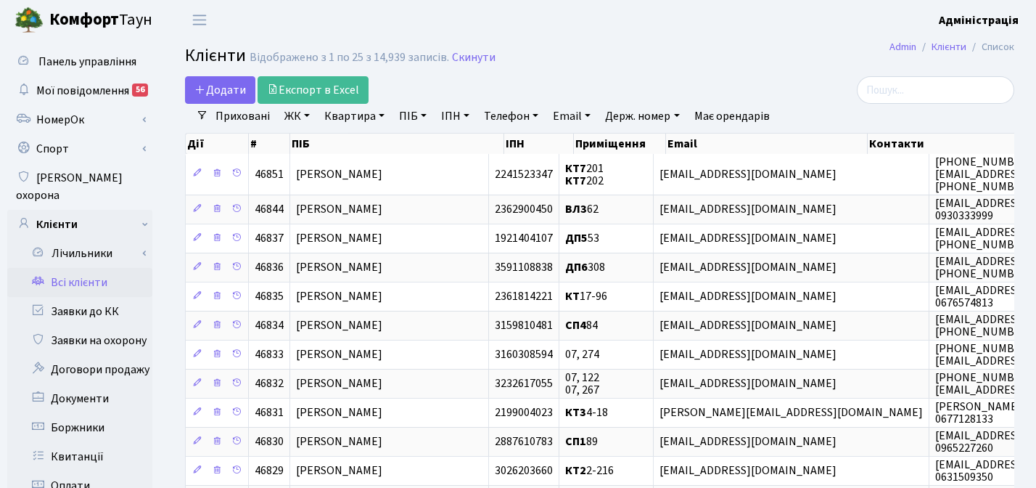
click at [643, 114] on link "Держ. номер" at bounding box center [642, 116] width 86 height 25
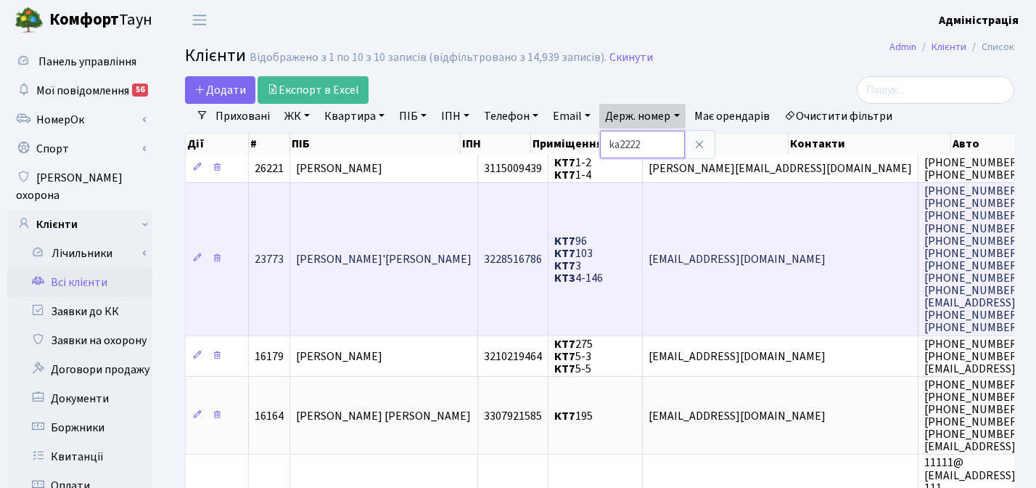
type input "ka2222"
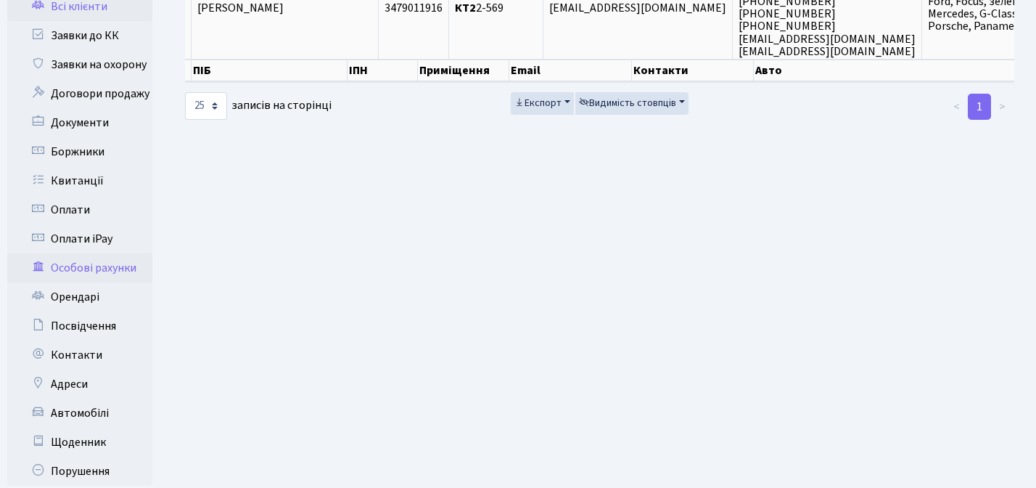
scroll to position [345, 0]
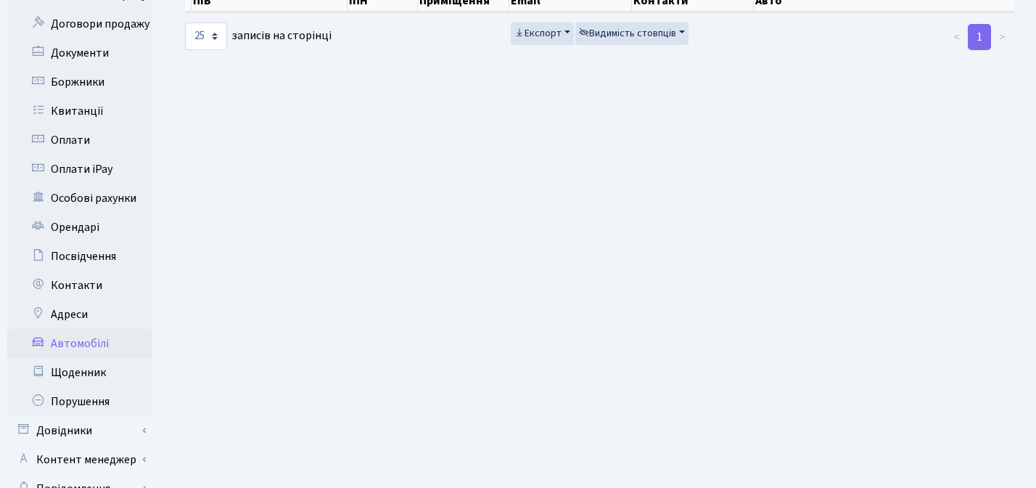
click at [85, 329] on link "Автомобілі" at bounding box center [79, 343] width 145 height 29
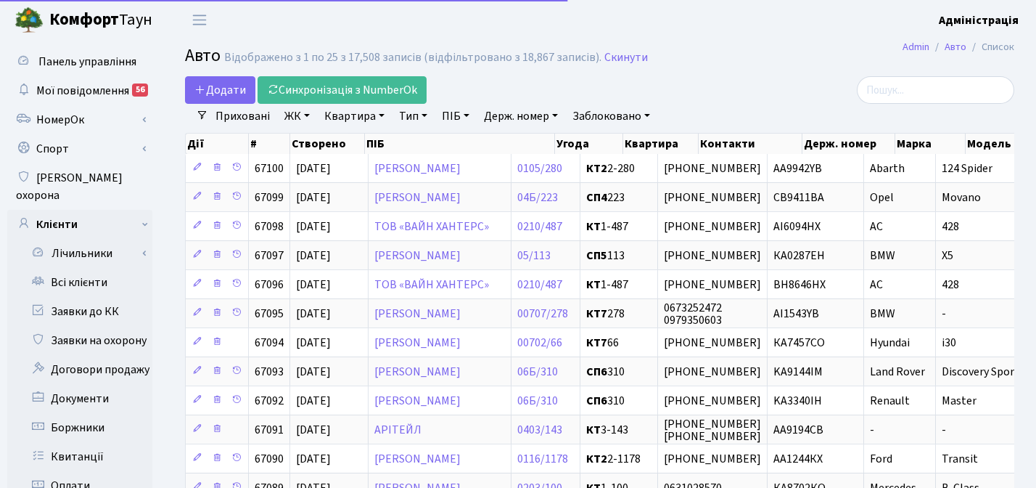
select select "25"
click at [294, 117] on link "ЖК" at bounding box center [297, 116] width 37 height 25
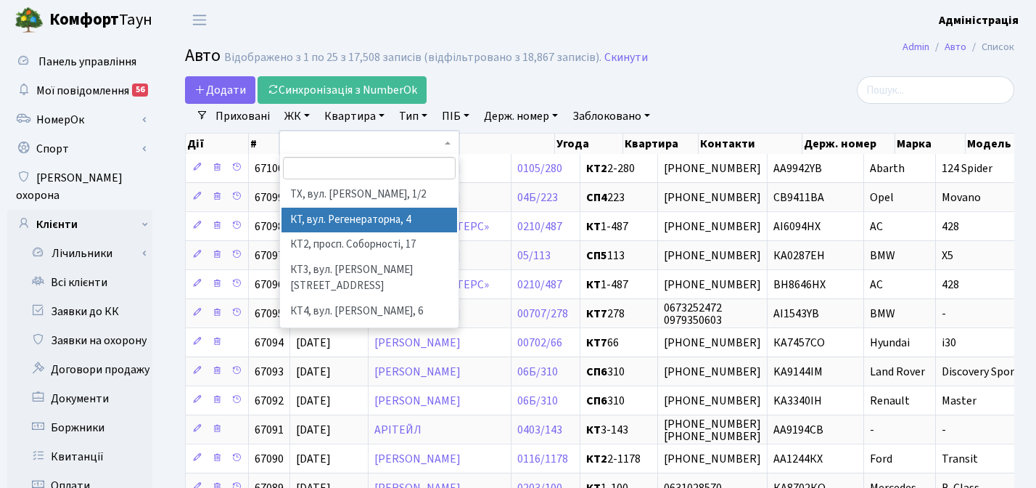
click at [309, 215] on li "КТ, вул. Регенераторна, 4" at bounding box center [370, 220] width 176 height 25
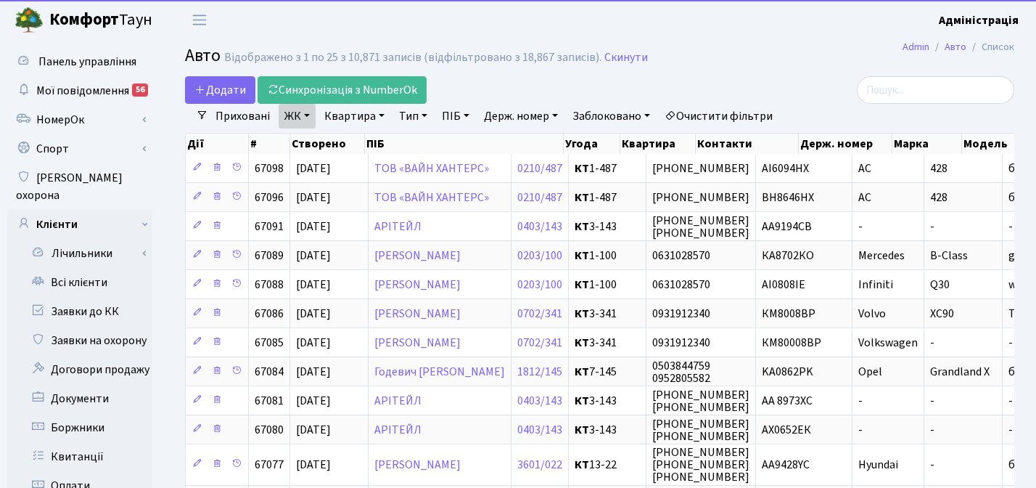
click at [348, 120] on link "Квартира" at bounding box center [355, 116] width 72 height 25
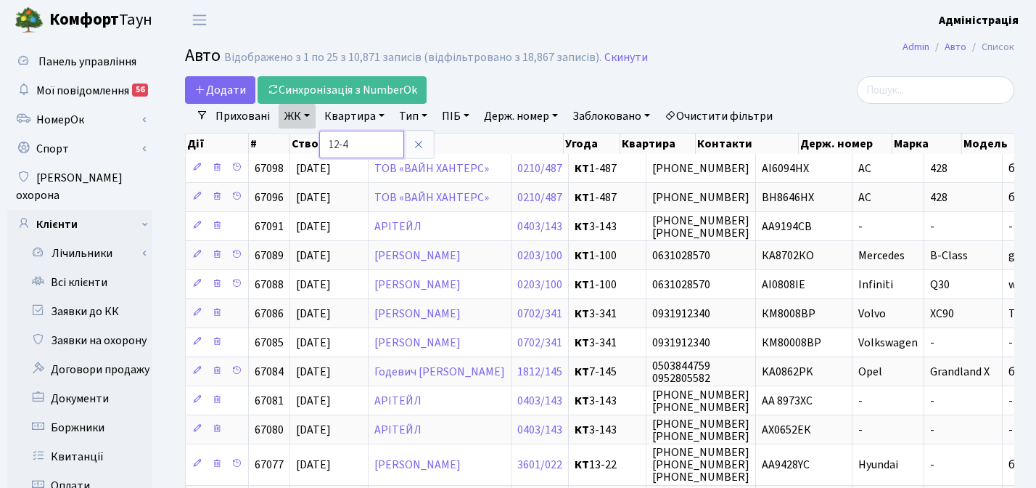
type input "12-4"
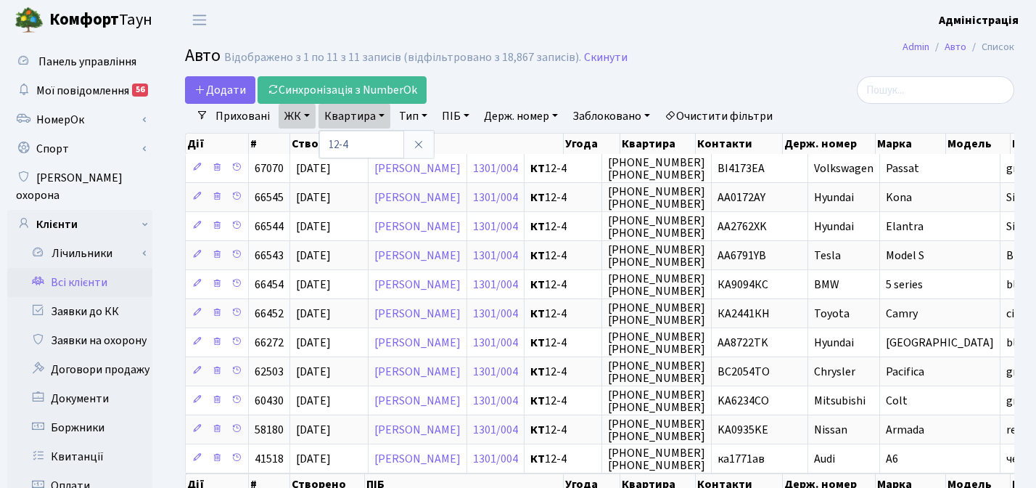
click at [82, 270] on link "Всі клієнти" at bounding box center [79, 282] width 145 height 29
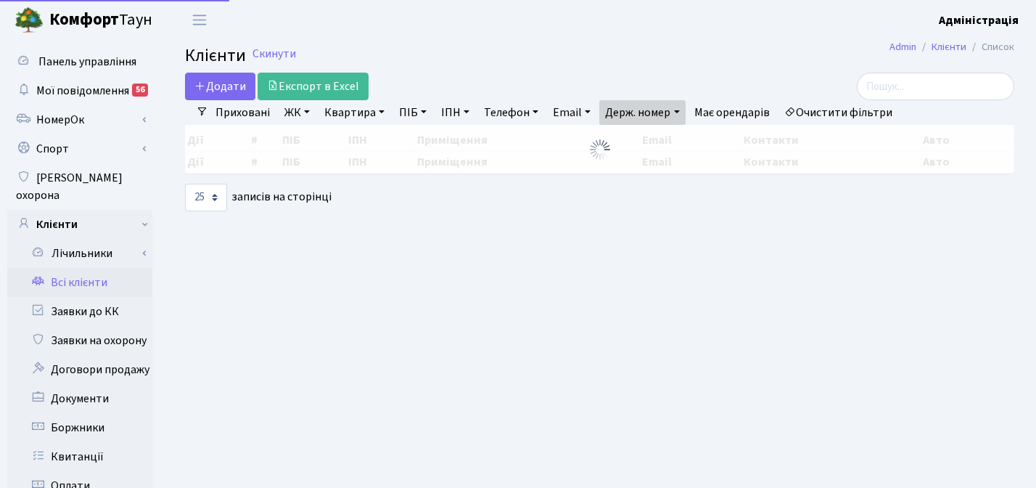
select select
select select "25"
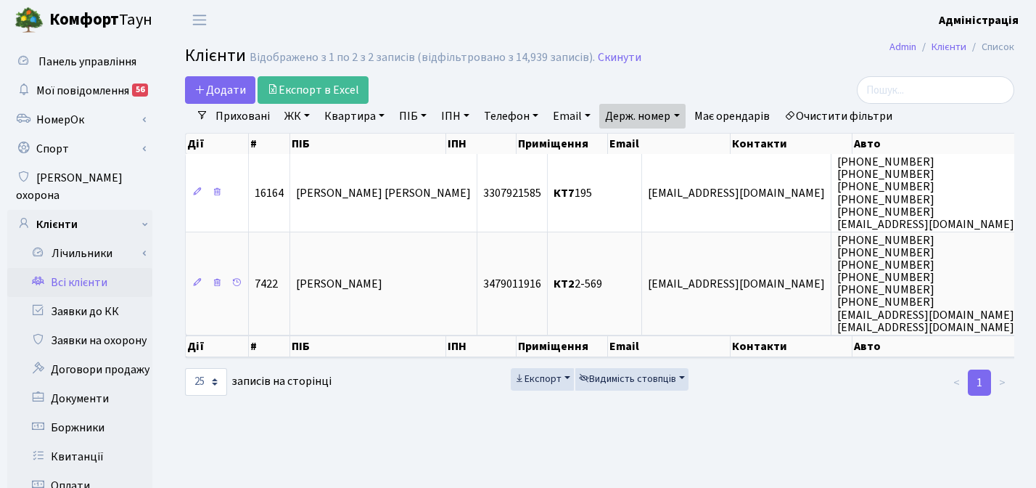
click at [839, 110] on link "Очистити фільтри" at bounding box center [839, 116] width 120 height 25
select select
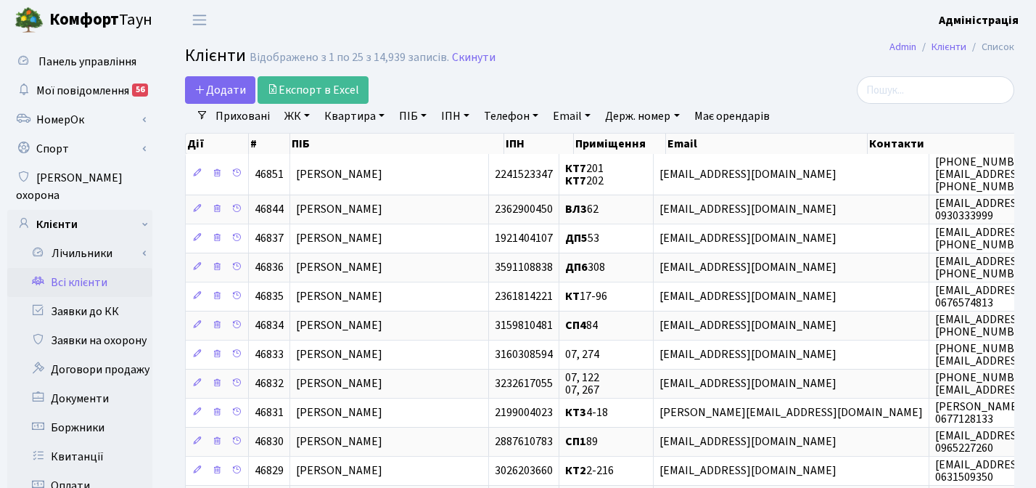
click at [294, 112] on link "ЖК" at bounding box center [297, 116] width 37 height 25
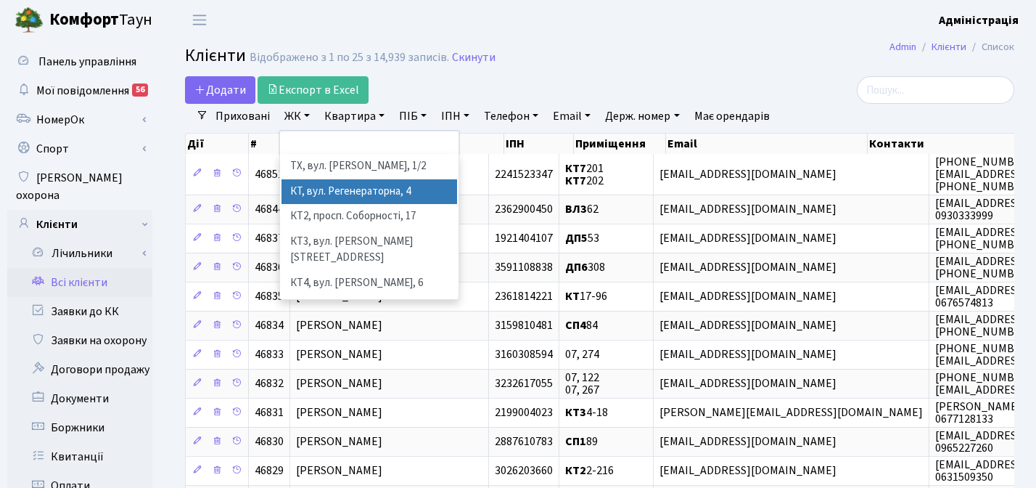
click at [321, 187] on li "КТ, вул. Регенераторна, 4" at bounding box center [370, 191] width 176 height 25
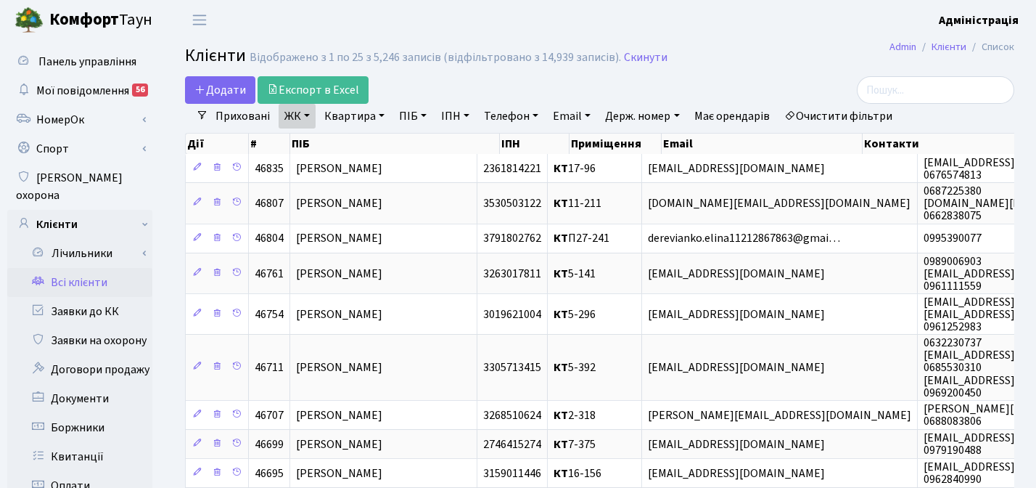
click at [419, 116] on link "ПІБ" at bounding box center [412, 116] width 39 height 25
type input "j"
type input "о"
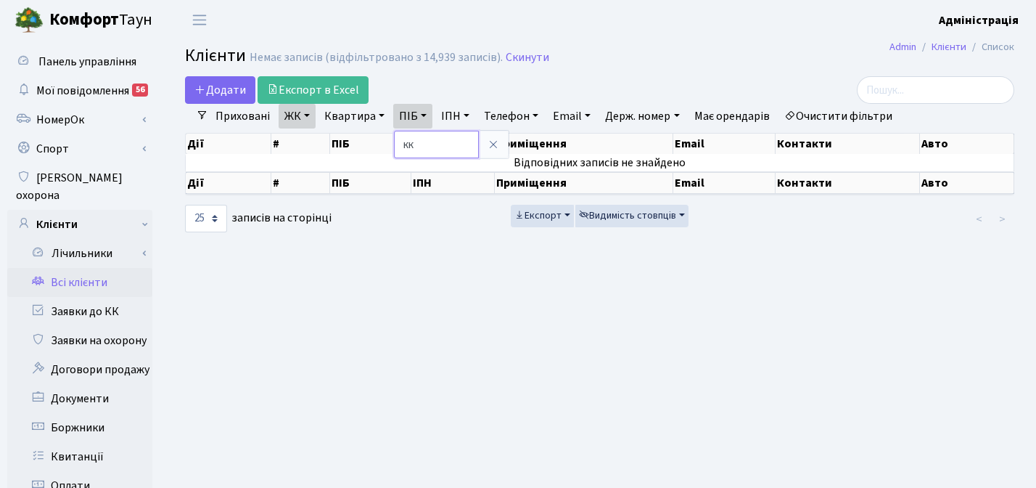
type input "к"
type input "офіс"
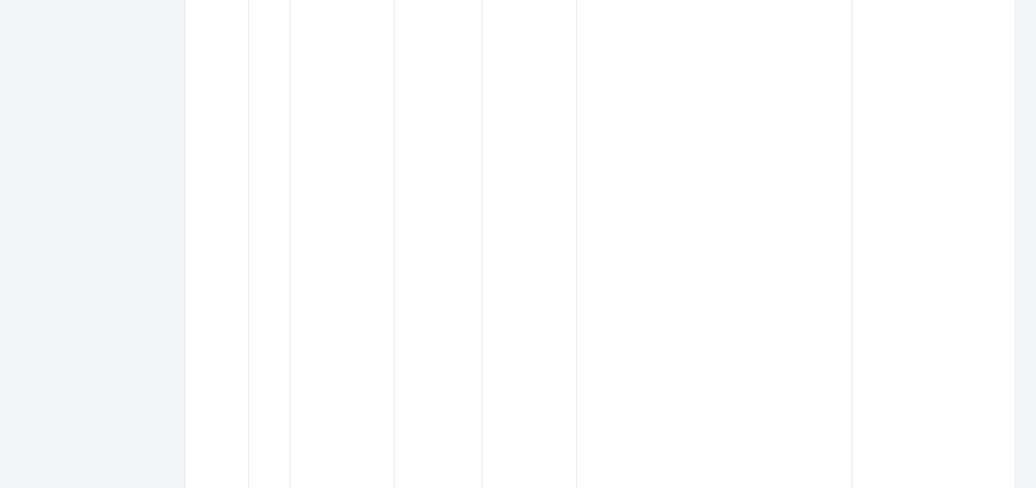
scroll to position [1252, 0]
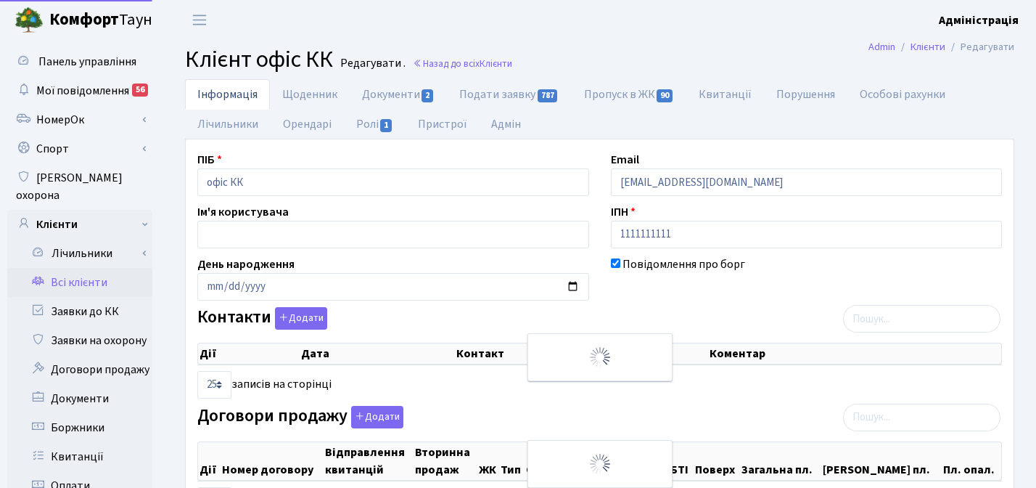
select select "25"
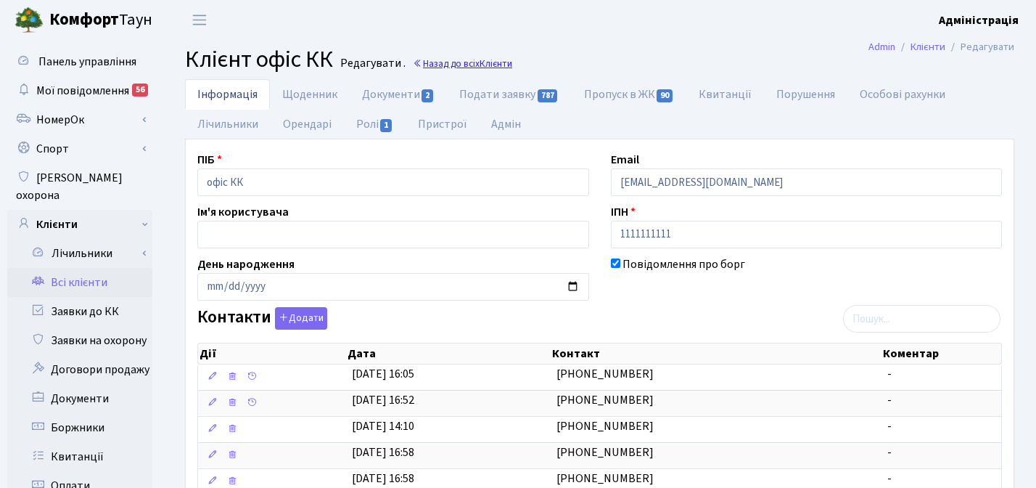
click at [493, 57] on span "Клієнти" at bounding box center [496, 64] width 33 height 14
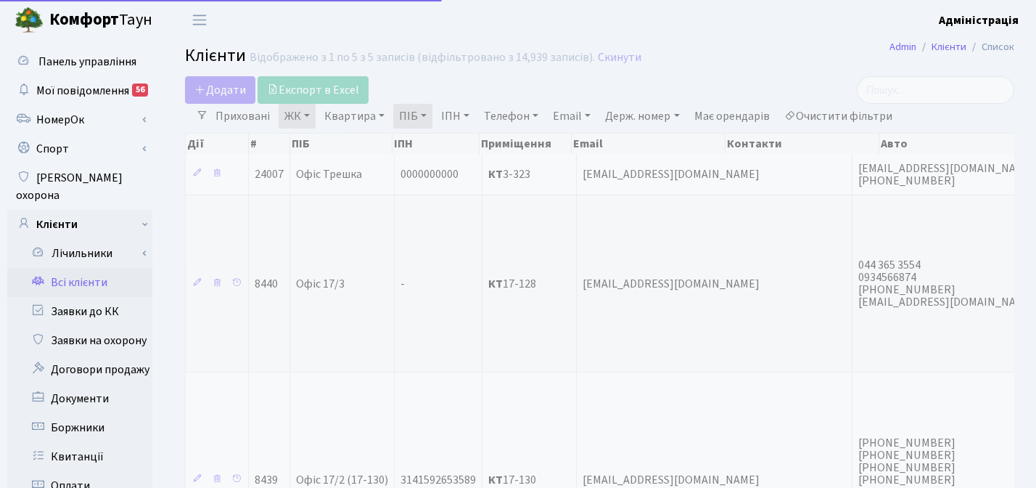
select select "25"
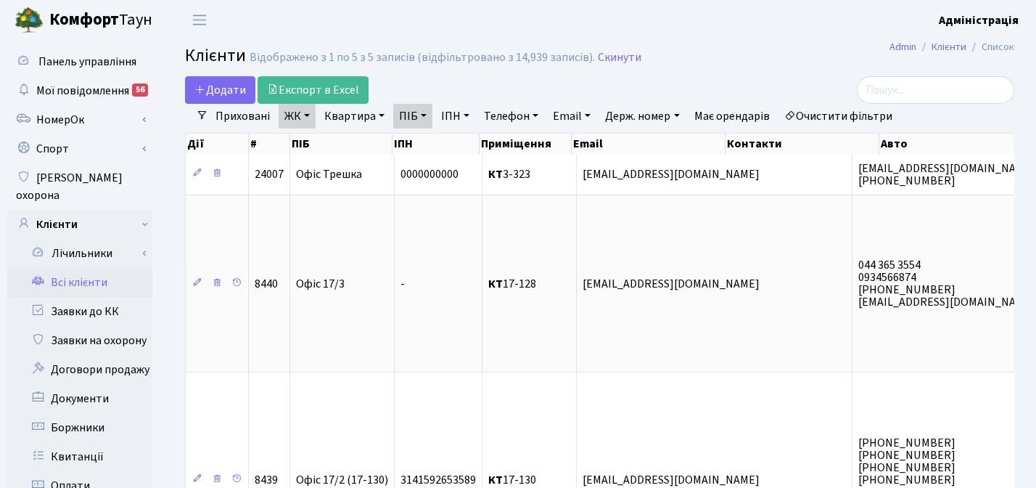
click at [849, 118] on link "Очистити фільтри" at bounding box center [839, 116] width 120 height 25
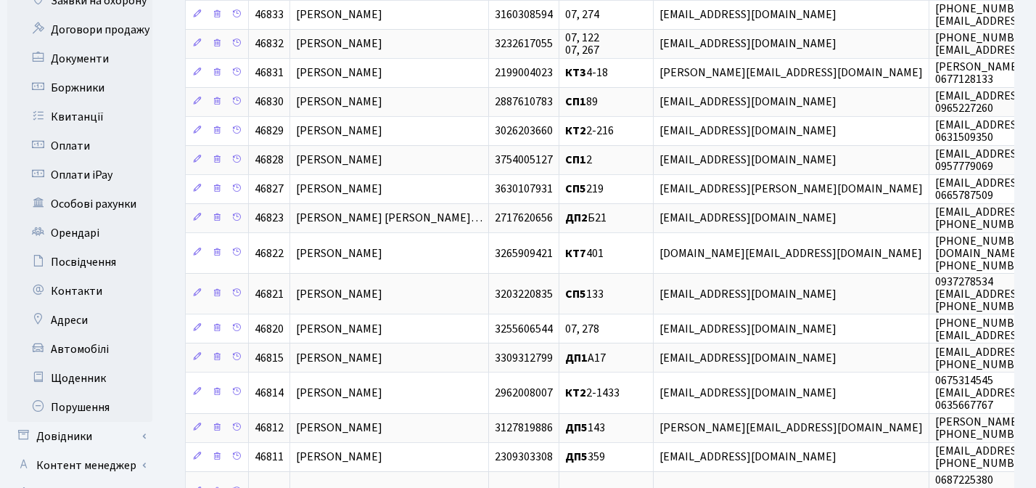
scroll to position [348, 0]
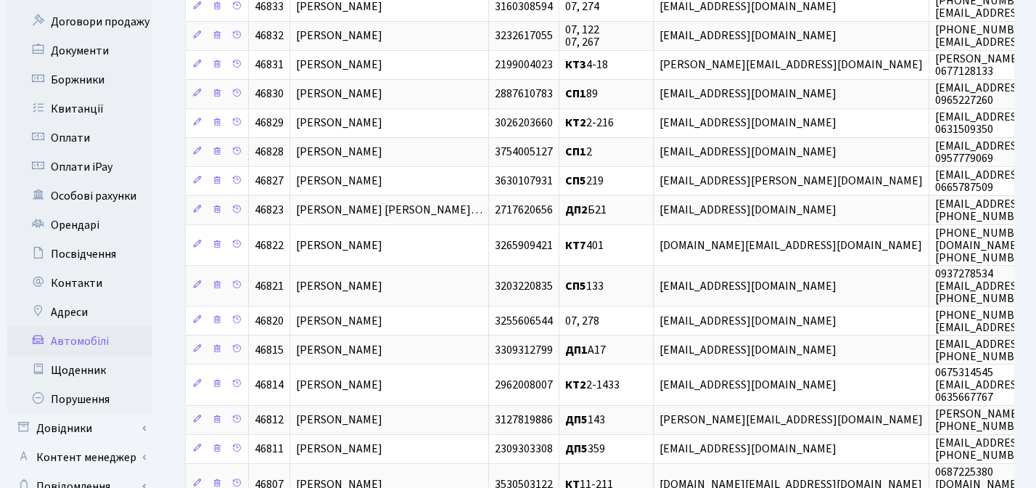
click at [83, 327] on link "Автомобілі" at bounding box center [79, 341] width 145 height 29
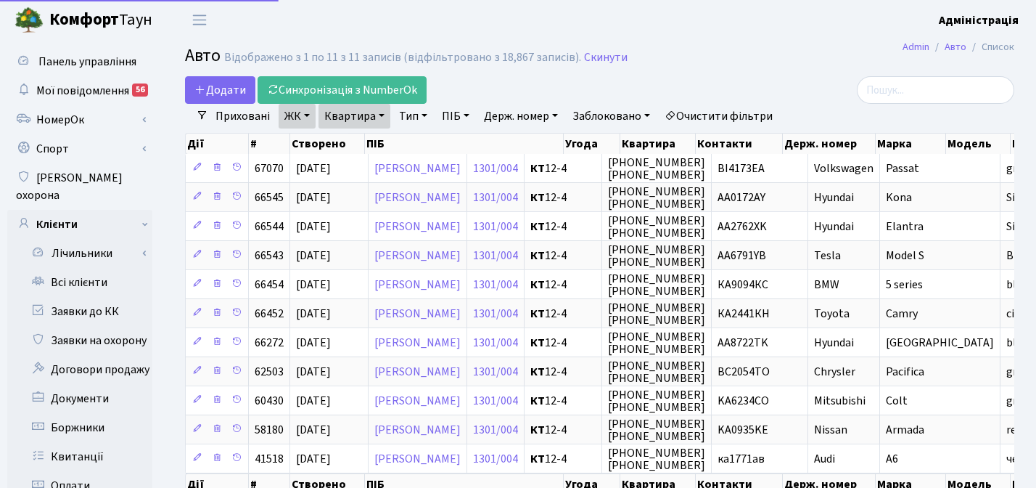
select select "25"
click at [221, 82] on span "Додати" at bounding box center [220, 90] width 52 height 16
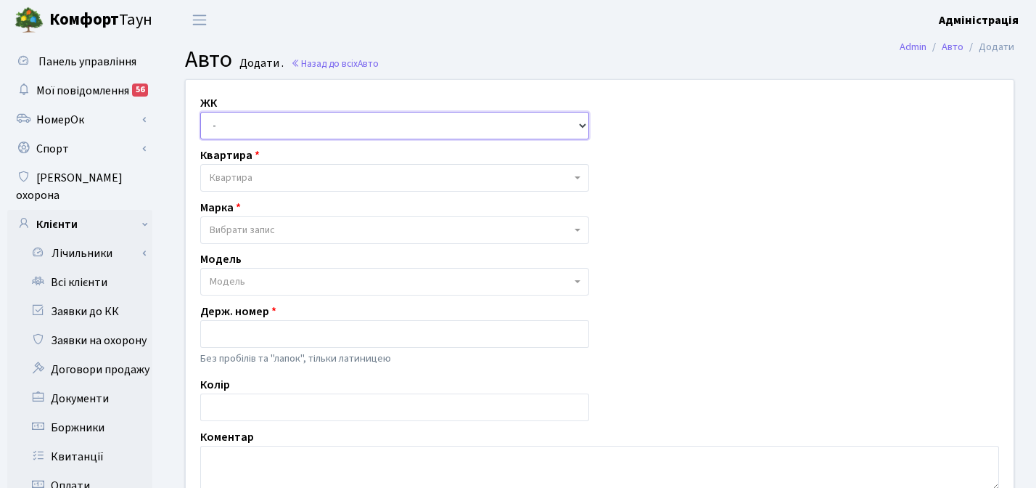
click at [465, 123] on select "- ТХ, вул. [STREET_ADDRESS] Регенераторна, 4 КТ2, просп. [STREET_ADDRESS] [STRE…" at bounding box center [394, 126] width 389 height 28
select select "271"
click at [200, 112] on select "- ТХ, вул. Ділова, 1/2 КТ, вул. Регенераторна, 4 КТ2, просп. Соборності, 17 КТ3…" at bounding box center [394, 126] width 389 height 28
select select
click at [403, 178] on span "Квартира" at bounding box center [390, 178] width 361 height 15
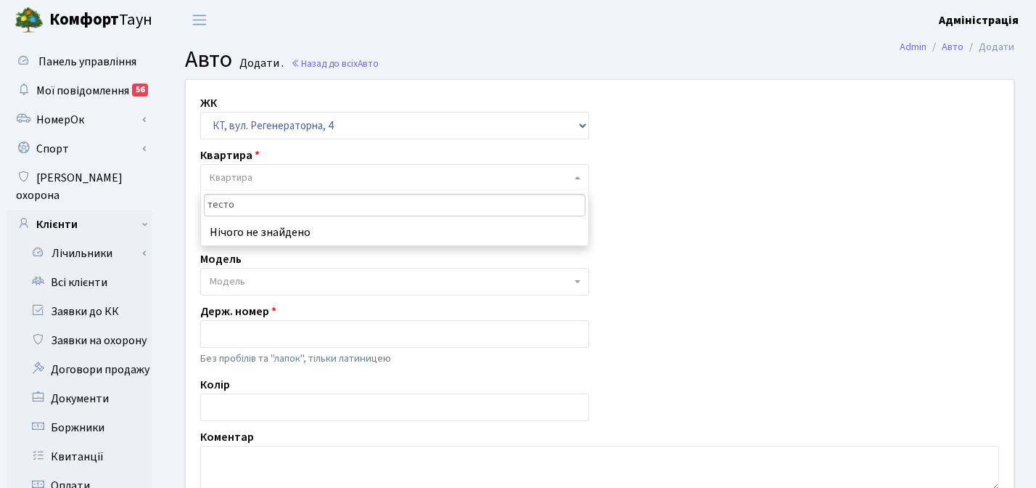
type input "тест"
click at [570, 122] on select "- ТХ, вул. Ділова, 1/2 КТ, вул. Регенераторна, 4 КТ2, просп. Соборності, 17 КТ3…" at bounding box center [394, 126] width 389 height 28
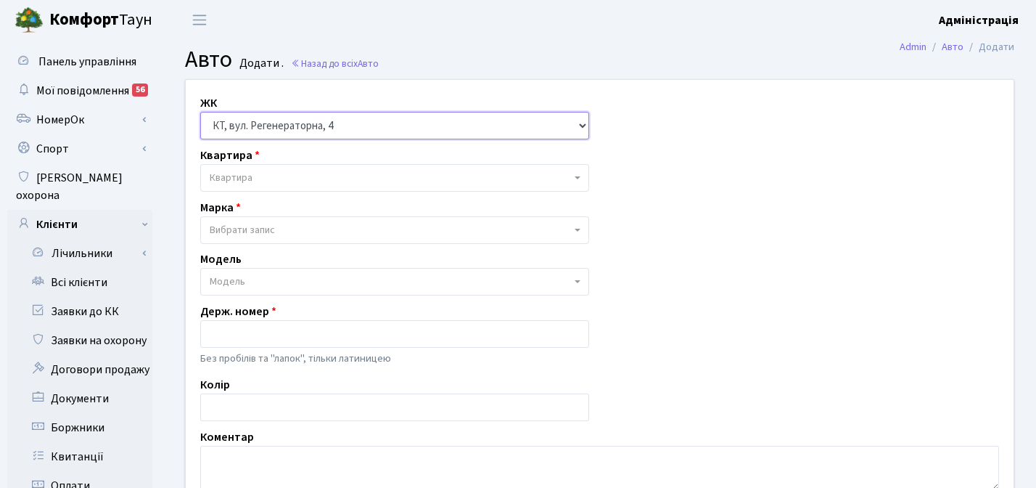
select select
click at [200, 112] on select "- ТХ, вул. Ділова, 1/2 КТ, вул. Регенераторна, 4 КТ2, просп. Соборності, 17 КТ3…" at bounding box center [394, 126] width 389 height 28
select select
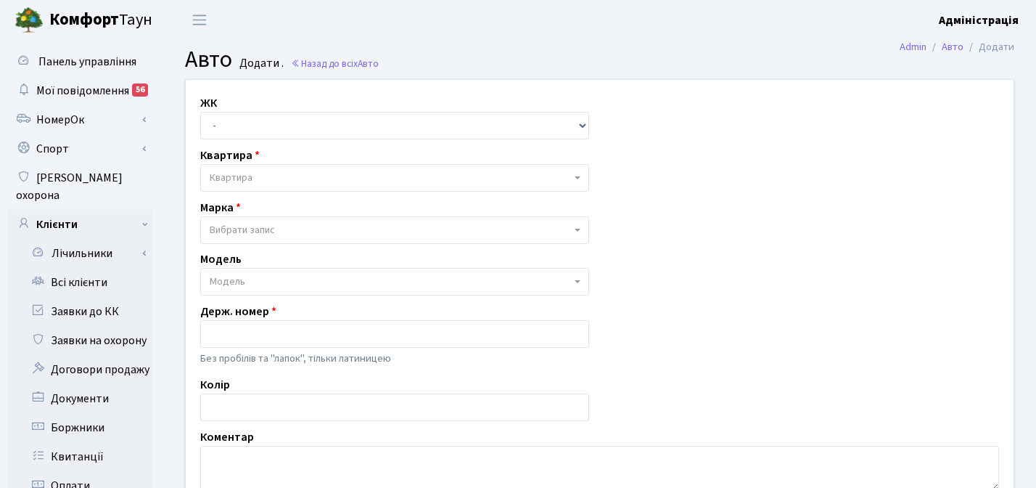
click at [684, 152] on div "ЖК - ТХ, вул. Ділова, 1/2 КТ, вул. Регенераторна, 4 КТ2, просп. Соборності, 17 …" at bounding box center [600, 296] width 850 height 432
click at [516, 168] on span "Квартира" at bounding box center [394, 178] width 389 height 28
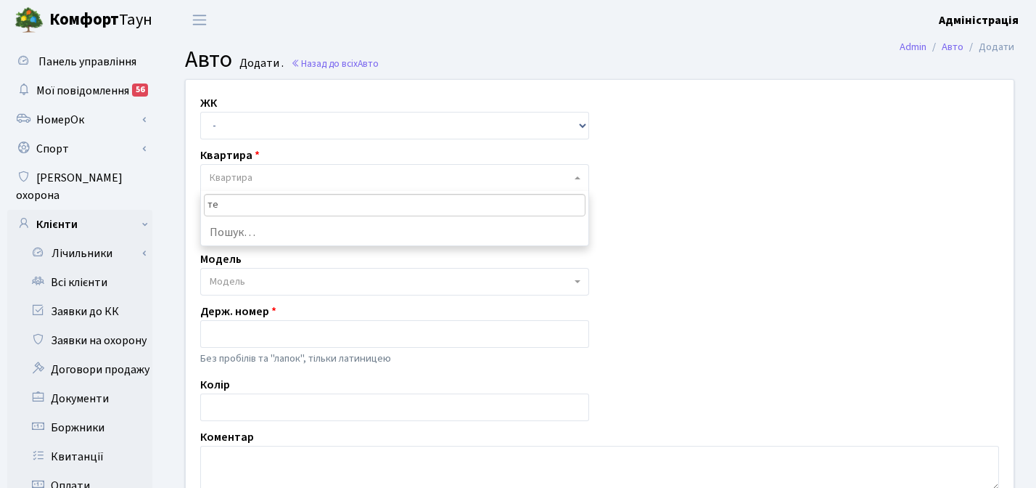
type input "т"
click at [91, 268] on link "Всі клієнти" at bounding box center [79, 282] width 145 height 29
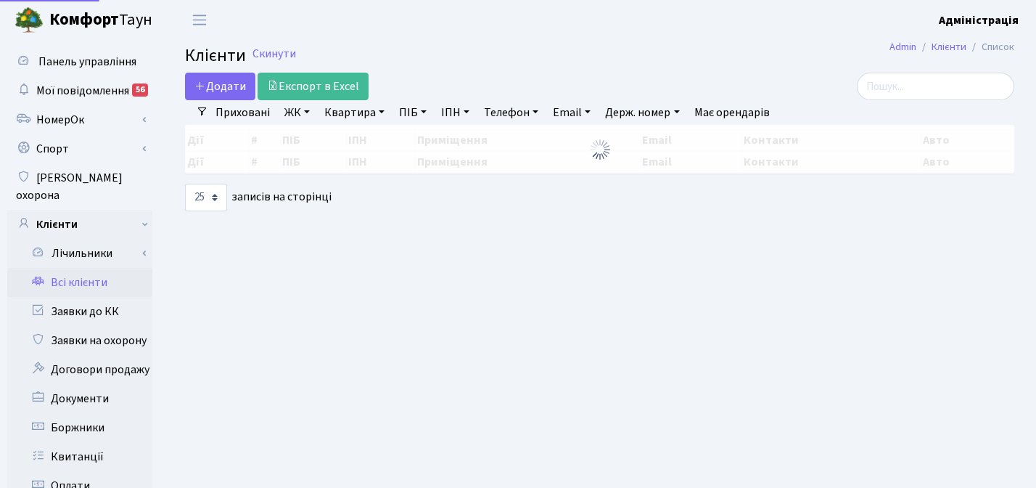
select select "25"
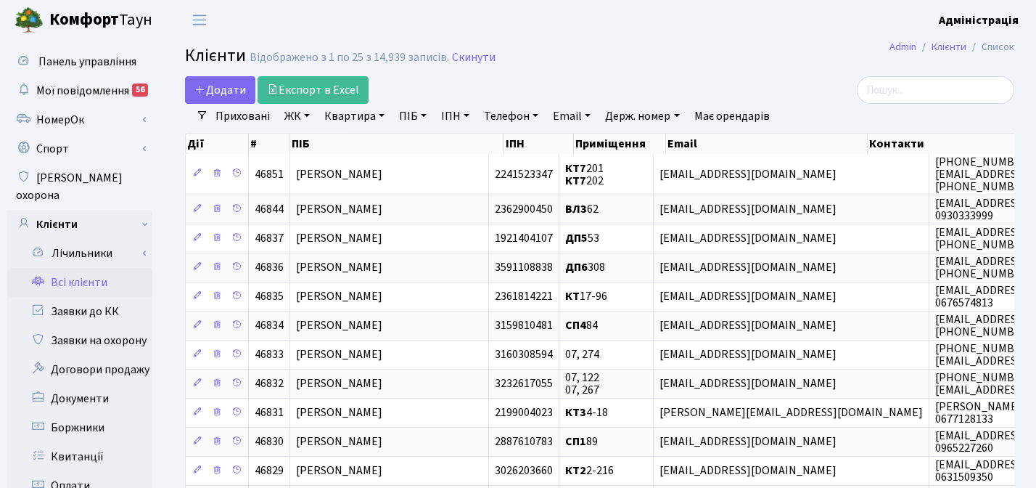
click at [411, 115] on link "ПІБ" at bounding box center [412, 116] width 39 height 25
type input "тесто"
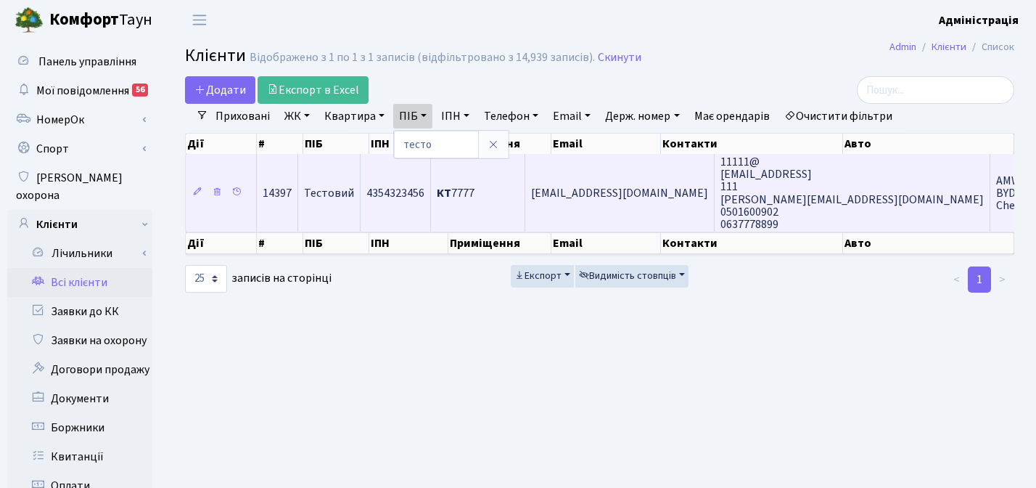
click at [352, 183] on td "Тестовий" at bounding box center [329, 193] width 62 height 78
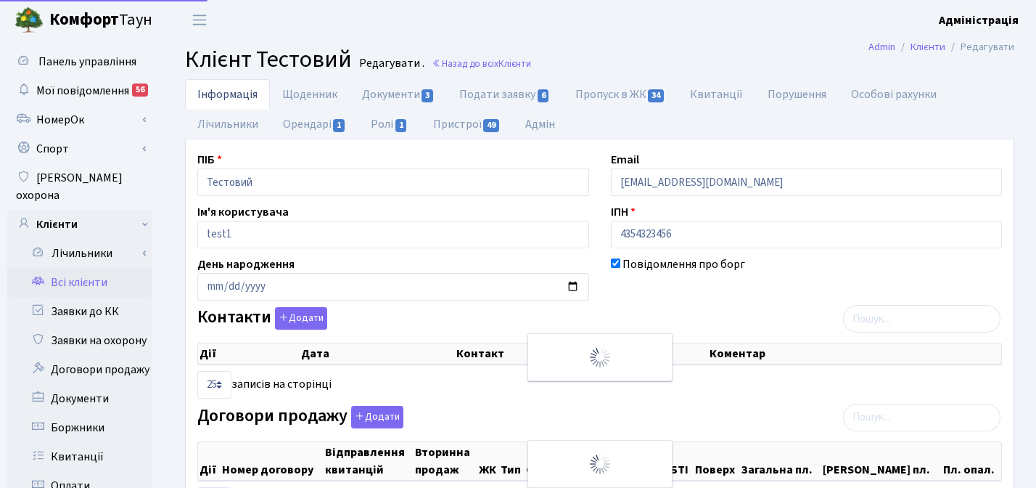
checkbox input "true"
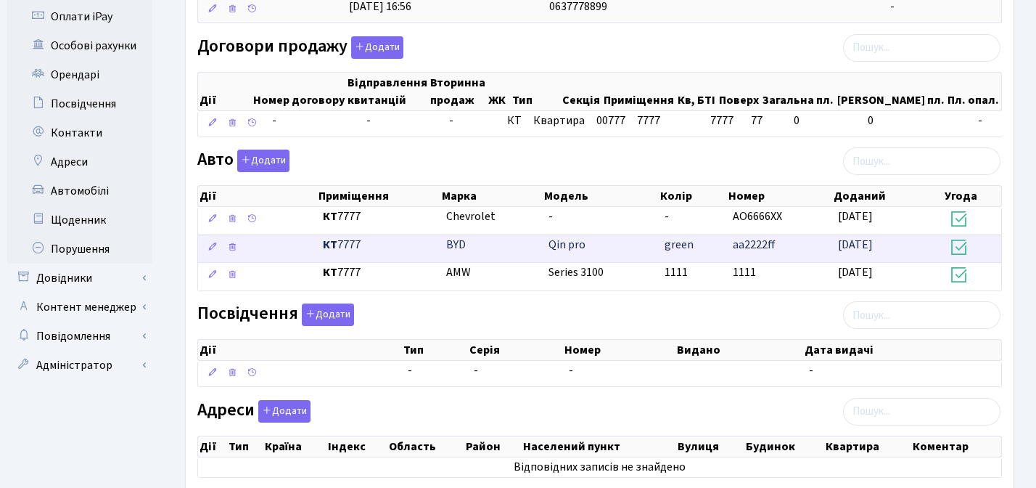
scroll to position [501, 0]
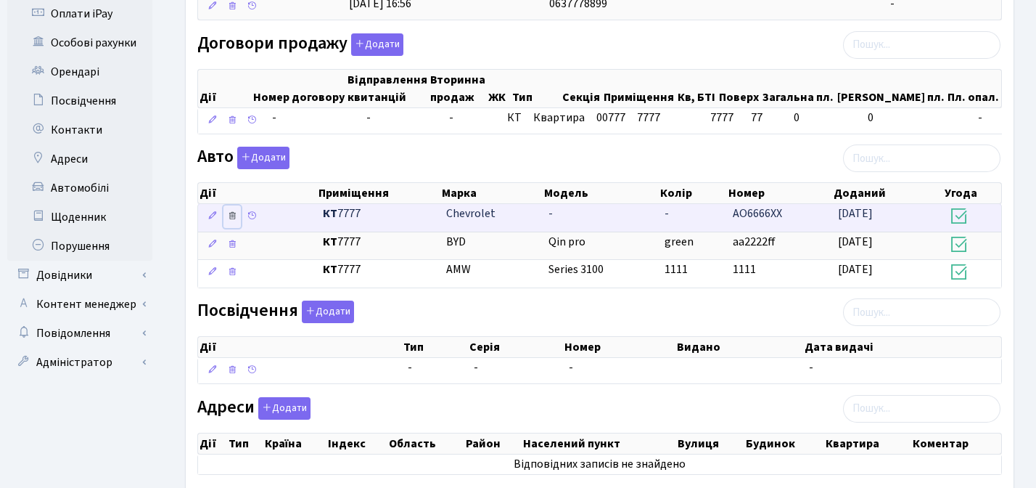
click at [230, 215] on icon at bounding box center [232, 215] width 10 height 10
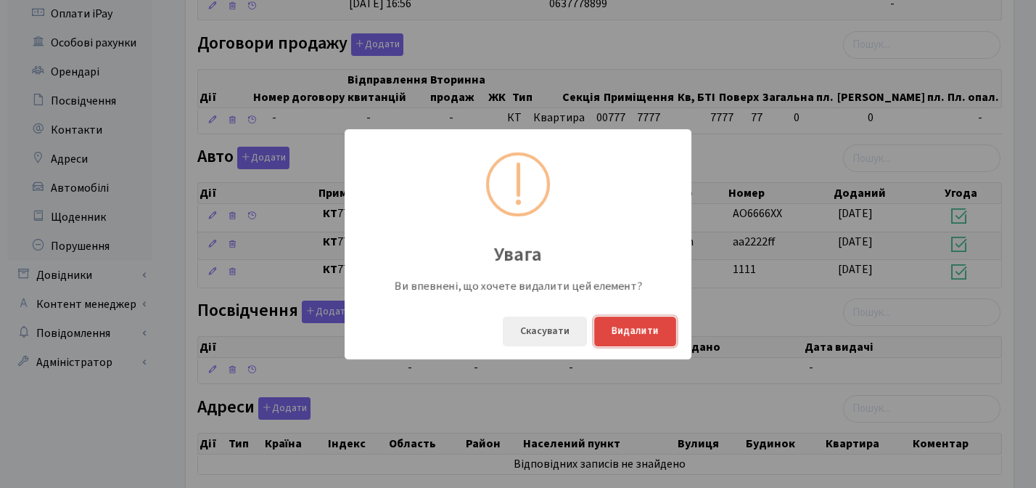
click at [630, 329] on button "Видалити" at bounding box center [635, 331] width 82 height 30
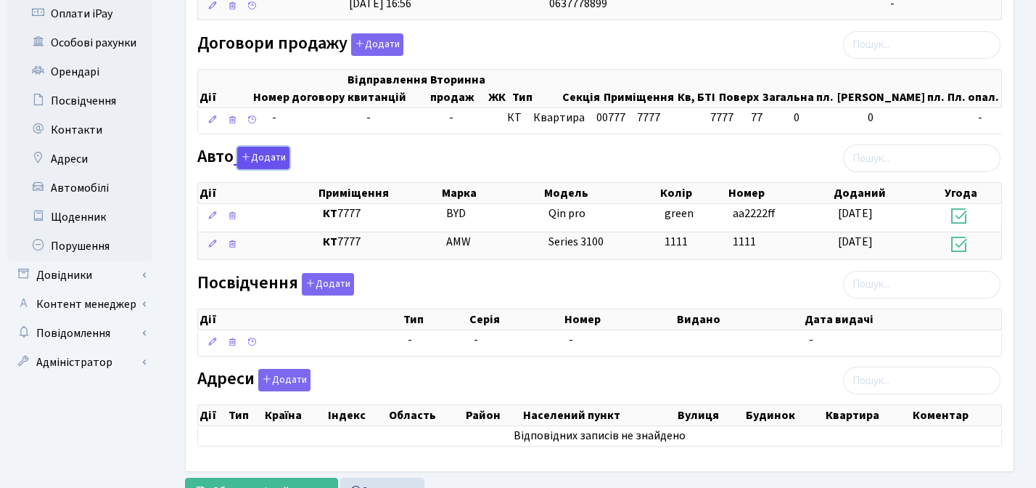
click at [268, 155] on button "Додати" at bounding box center [263, 158] width 52 height 22
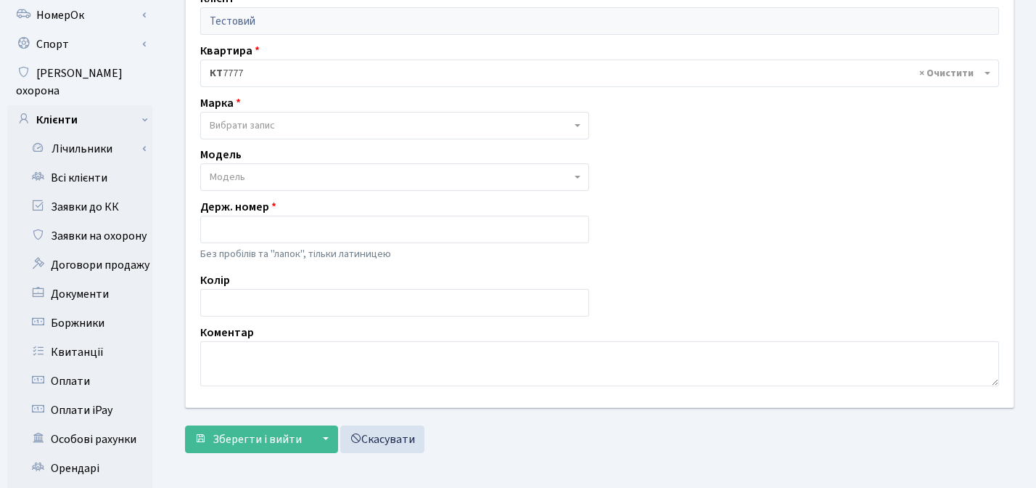
scroll to position [120, 0]
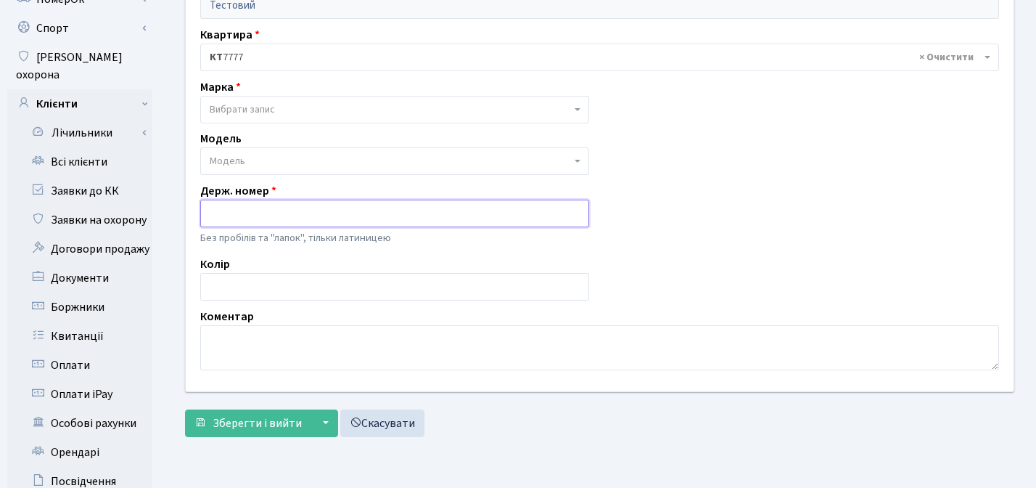
click at [320, 209] on input "text" at bounding box center [394, 214] width 389 height 28
type input "KA2222MC"
click at [243, 337] on textarea at bounding box center [599, 347] width 799 height 45
type textarea "G"
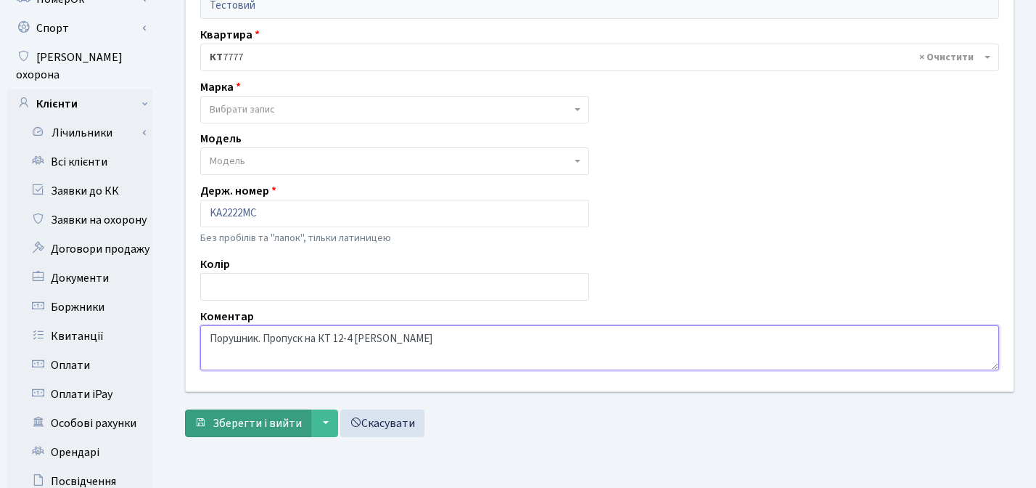
type textarea "Порушник. Пропуск на КТ 12-4 Бутьковський"
click at [237, 425] on span "Зберегти і вийти" at bounding box center [257, 423] width 89 height 16
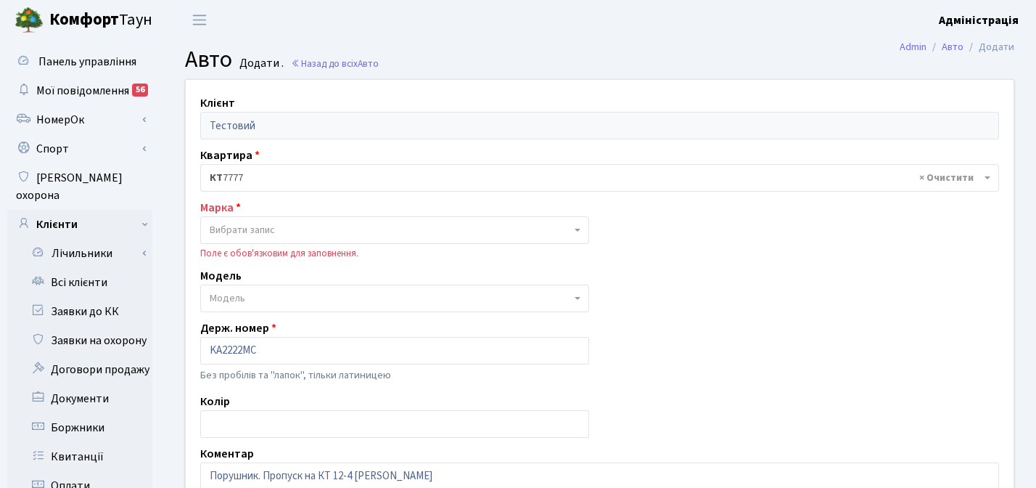
click at [433, 229] on span "Вибрати запис" at bounding box center [390, 230] width 361 height 15
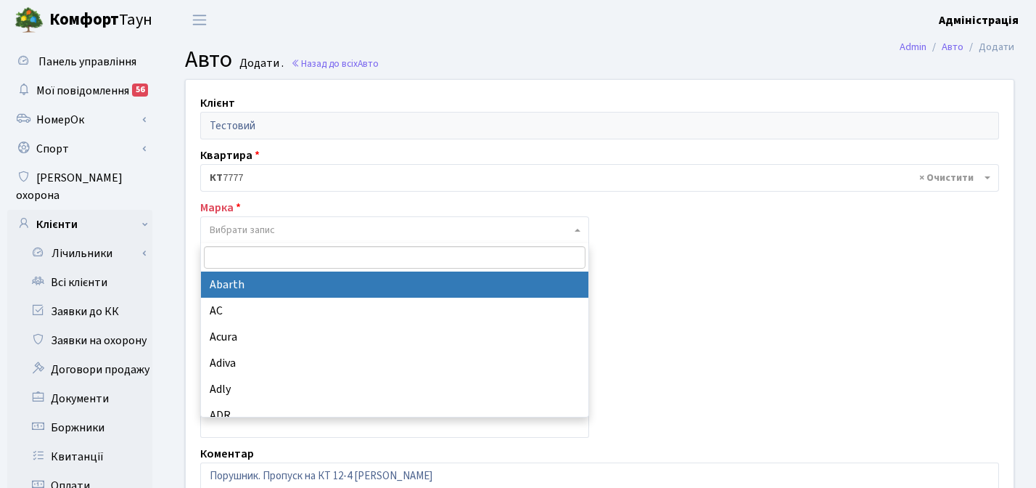
type input "и"
type input "bm"
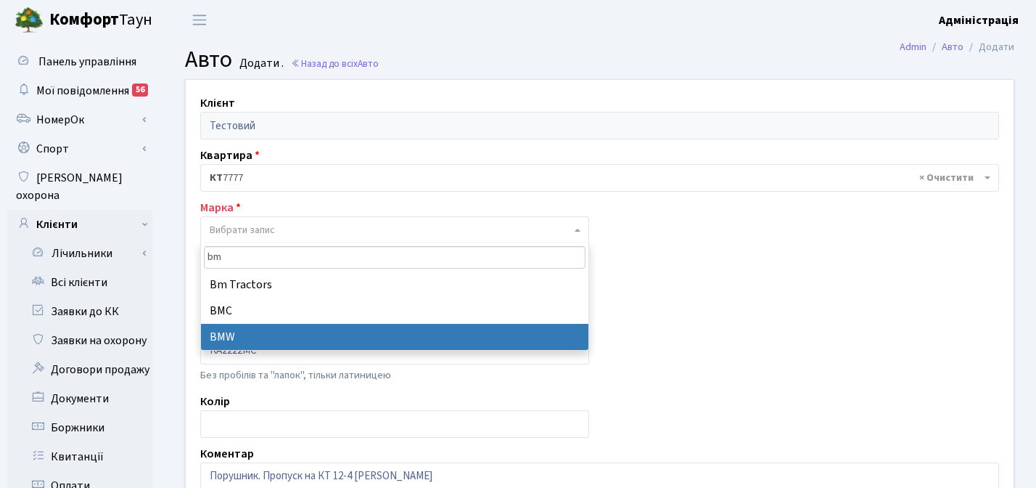
select select "19"
select select
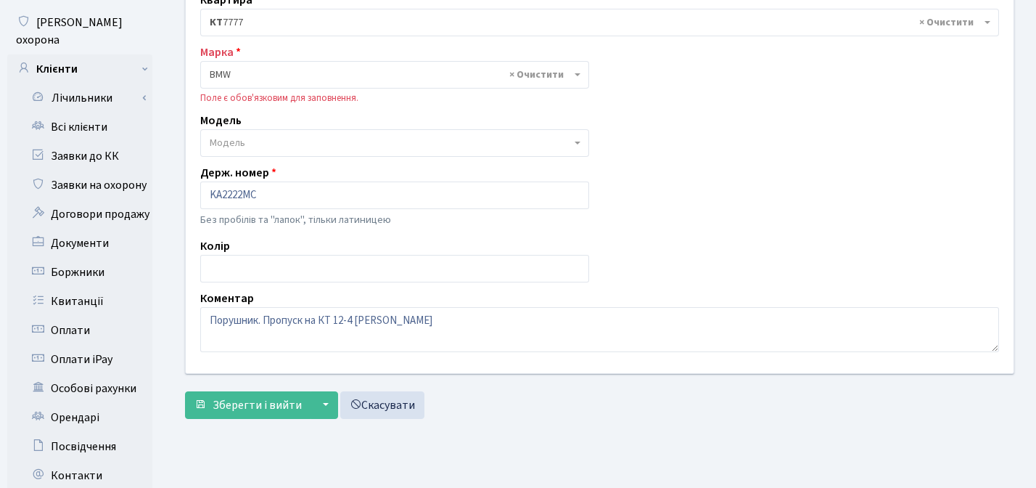
scroll to position [167, 0]
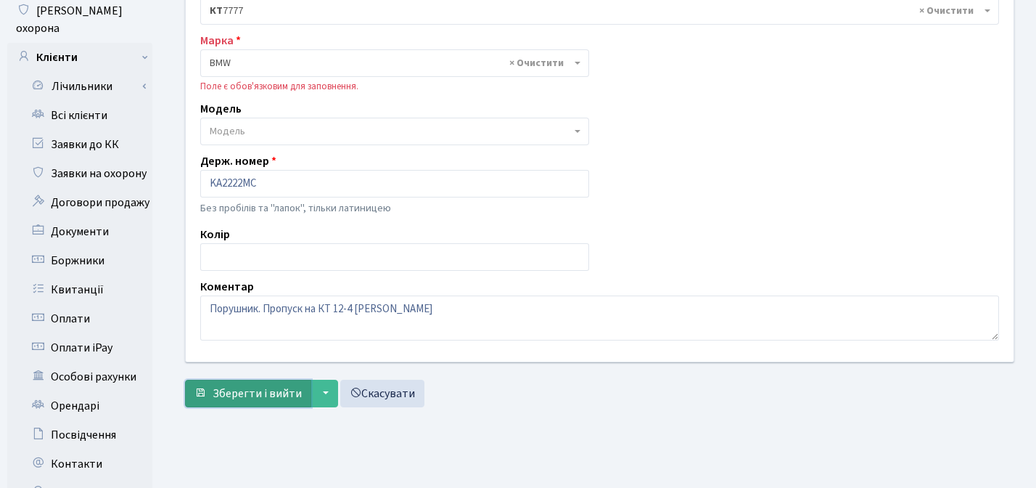
click at [236, 393] on span "Зберегти і вийти" at bounding box center [257, 393] width 89 height 16
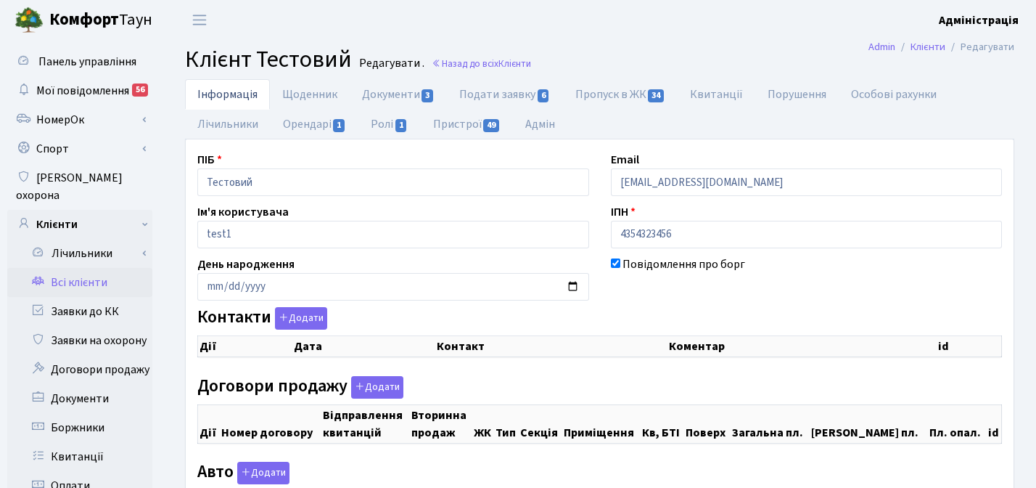
checkbox input "true"
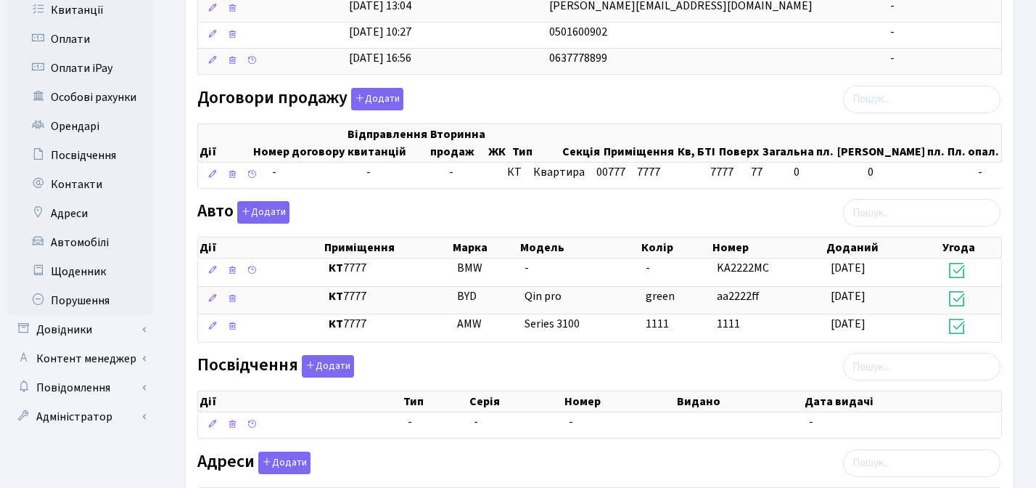
scroll to position [448, 0]
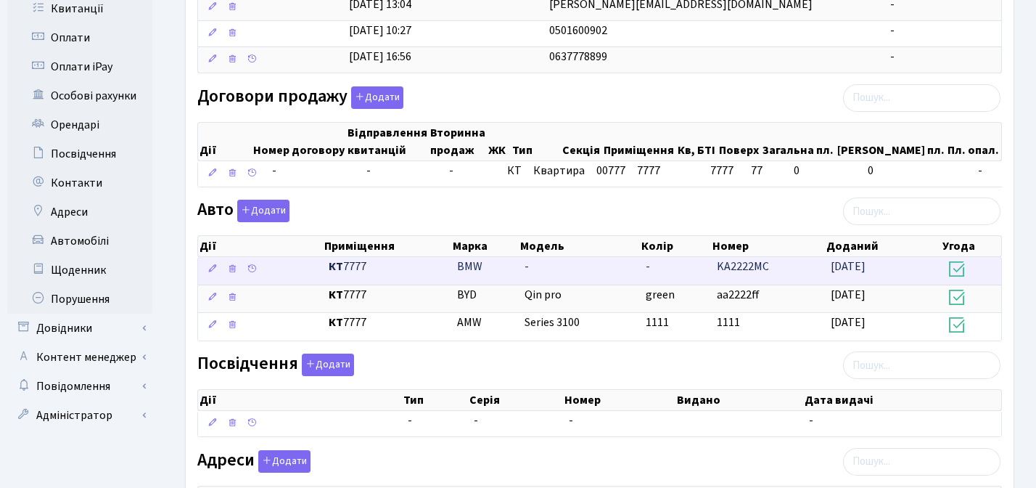
click at [739, 263] on span "KA2222MC" at bounding box center [743, 266] width 52 height 16
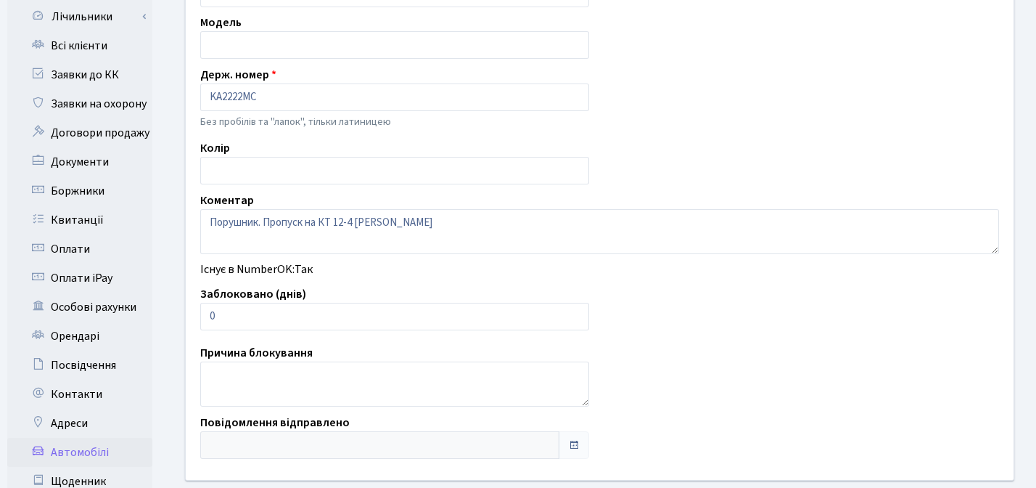
scroll to position [239, 0]
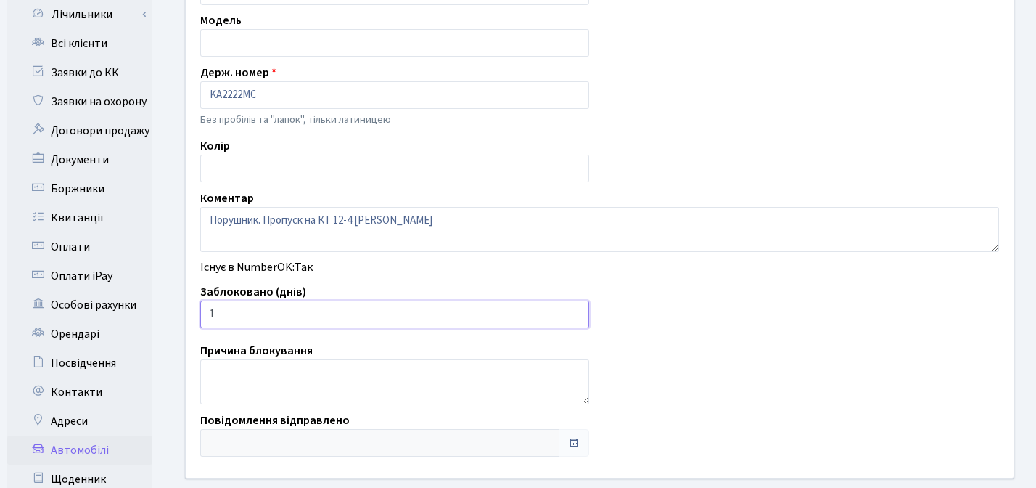
click at [574, 310] on input "1" at bounding box center [394, 314] width 389 height 28
click at [574, 310] on input "2" at bounding box center [394, 314] width 389 height 28
click at [574, 310] on input "3" at bounding box center [394, 314] width 389 height 28
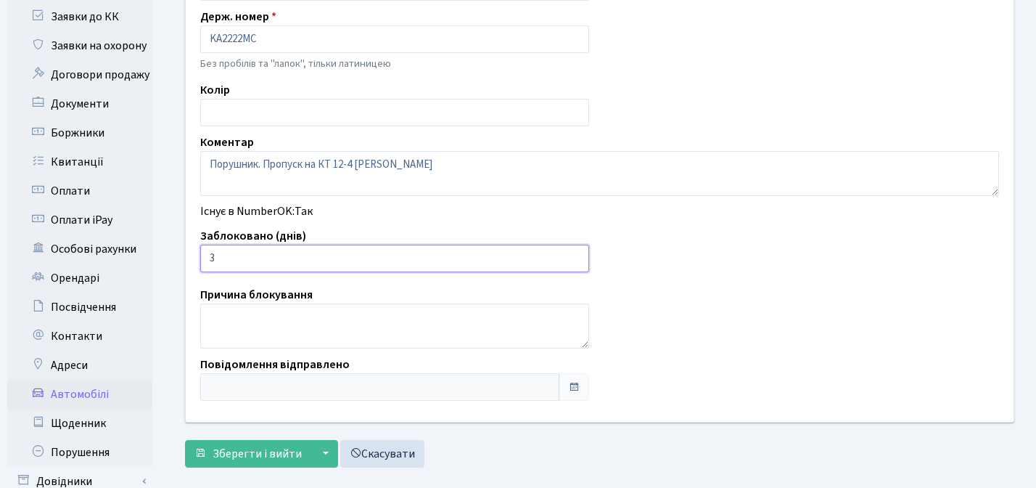
scroll to position [416, 0]
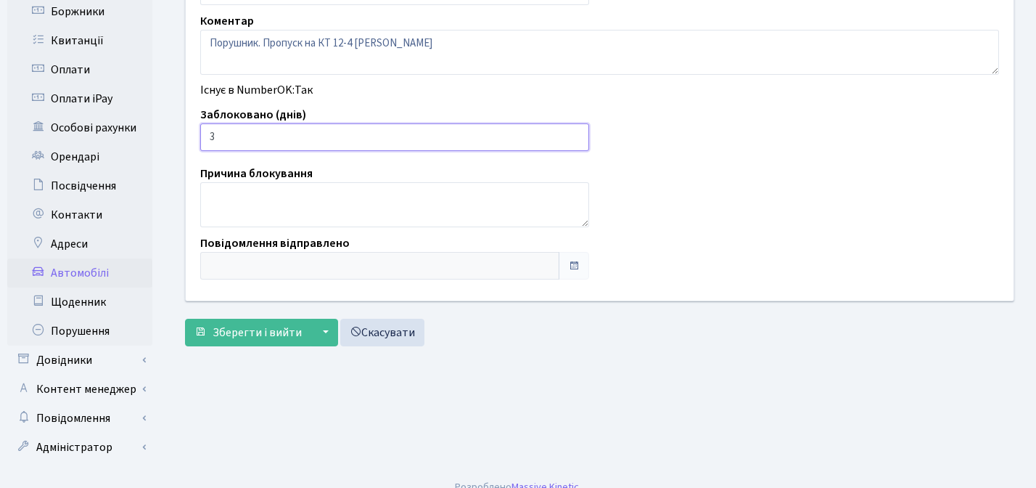
click at [574, 141] on input "2" at bounding box center [394, 137] width 389 height 28
type input "1"
click at [574, 141] on input "1" at bounding box center [394, 137] width 389 height 28
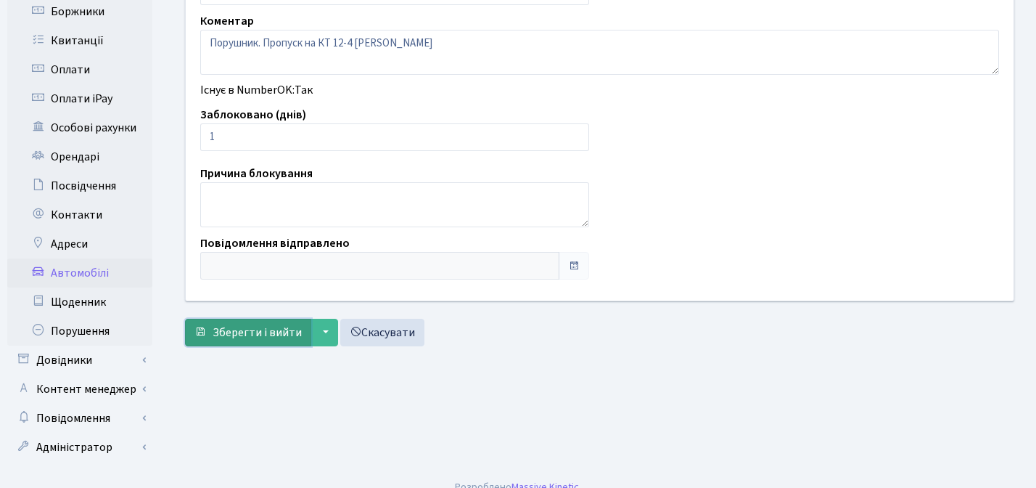
click at [263, 330] on span "Зберегти і вийти" at bounding box center [257, 332] width 89 height 16
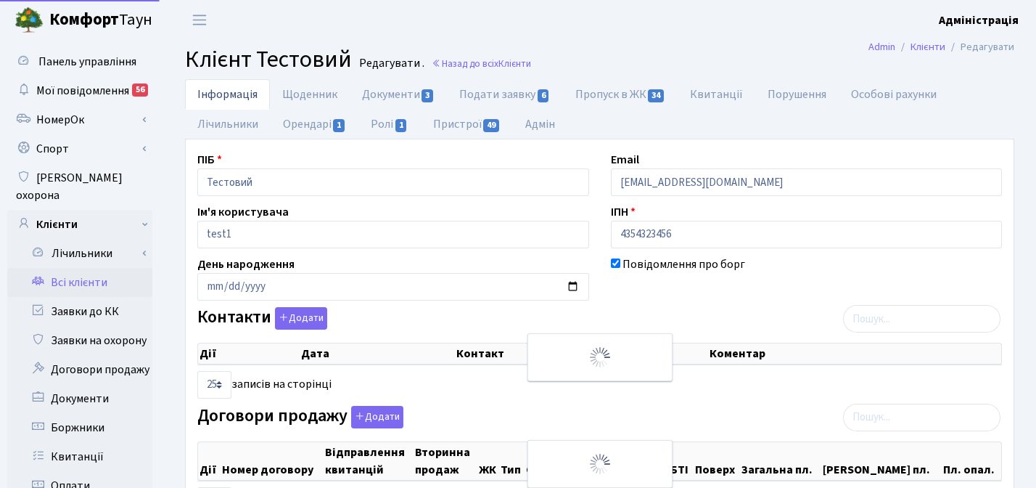
select select "25"
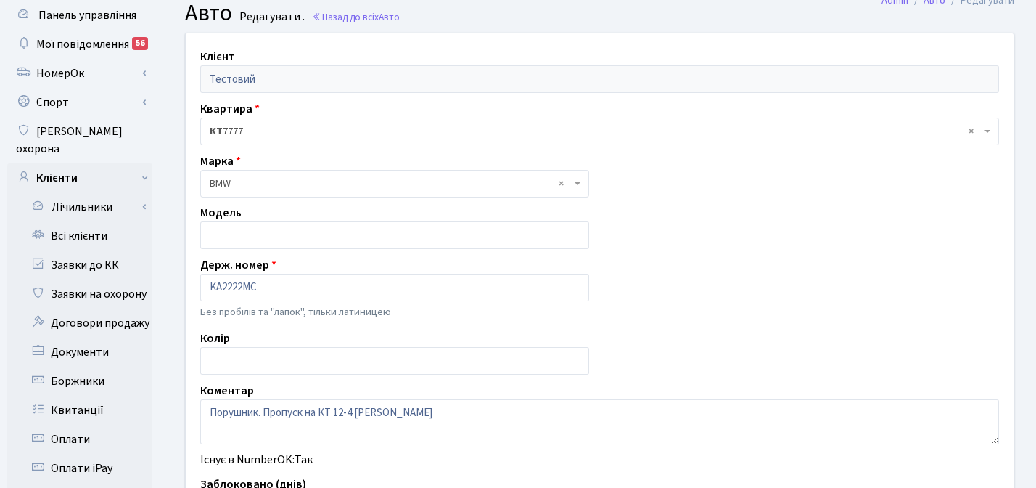
scroll to position [44, 0]
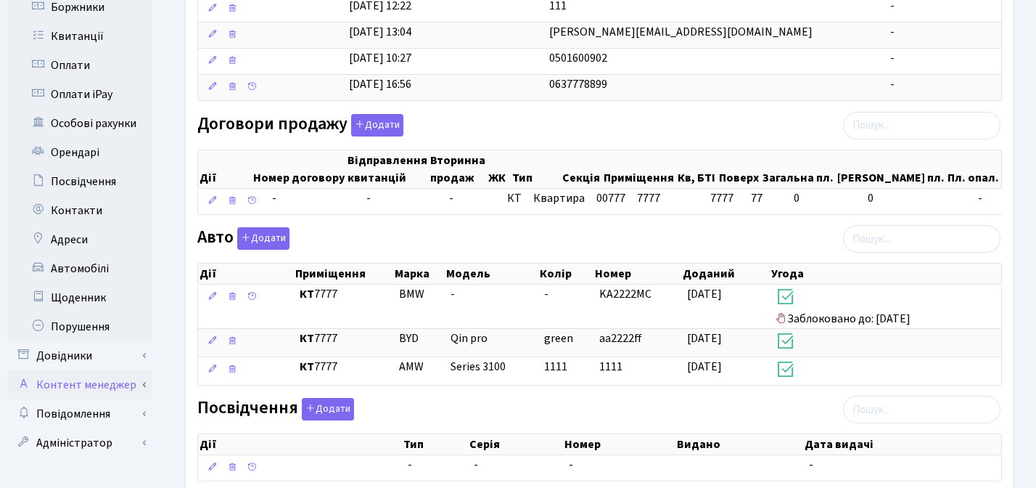
scroll to position [401, 0]
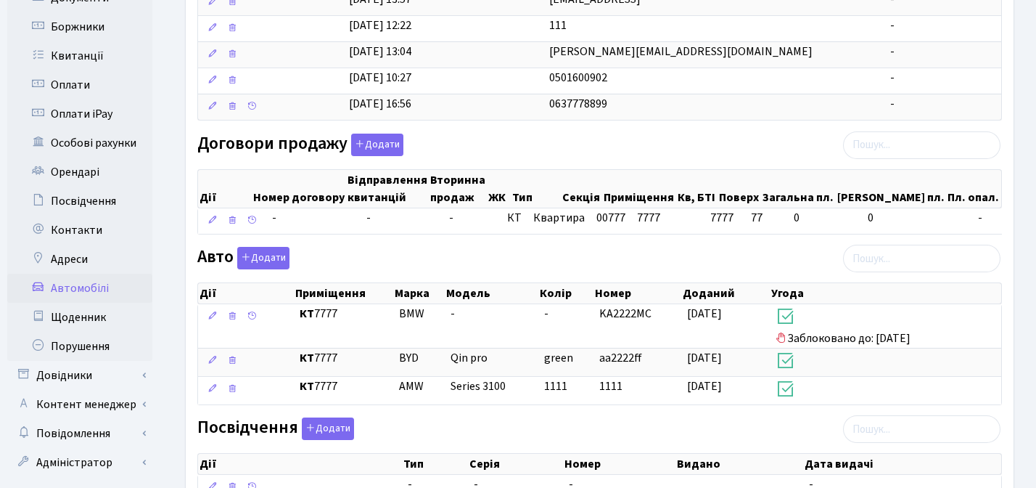
click at [97, 274] on link "Автомобілі" at bounding box center [79, 288] width 145 height 29
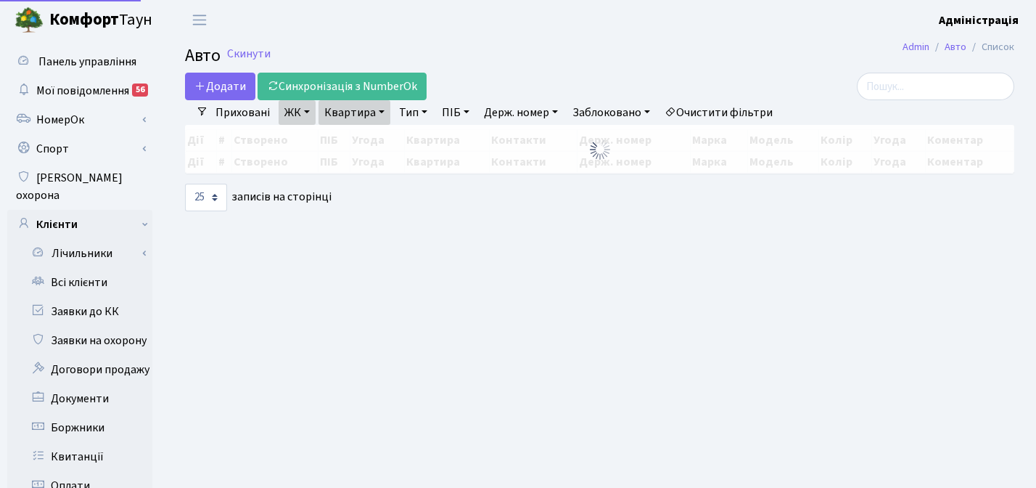
select select "25"
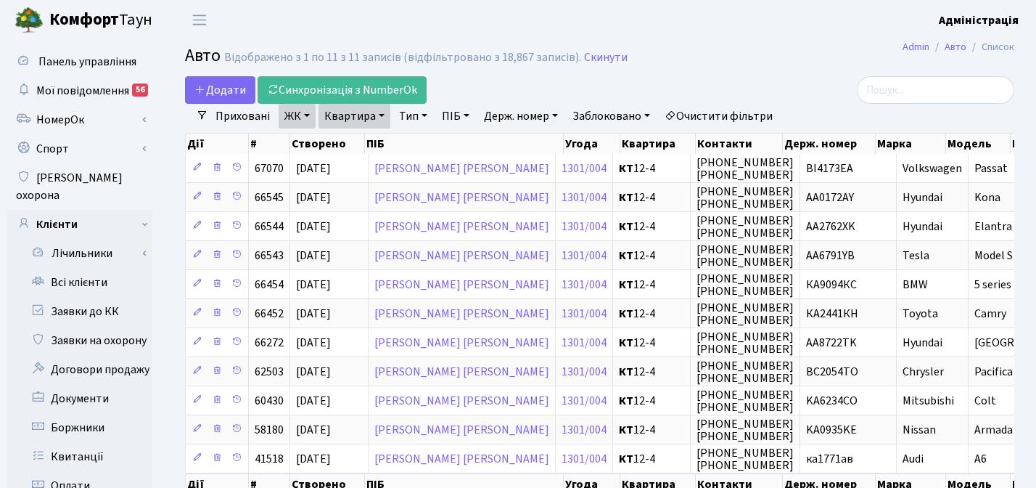
click at [712, 115] on link "Очистити фільтри" at bounding box center [719, 116] width 120 height 25
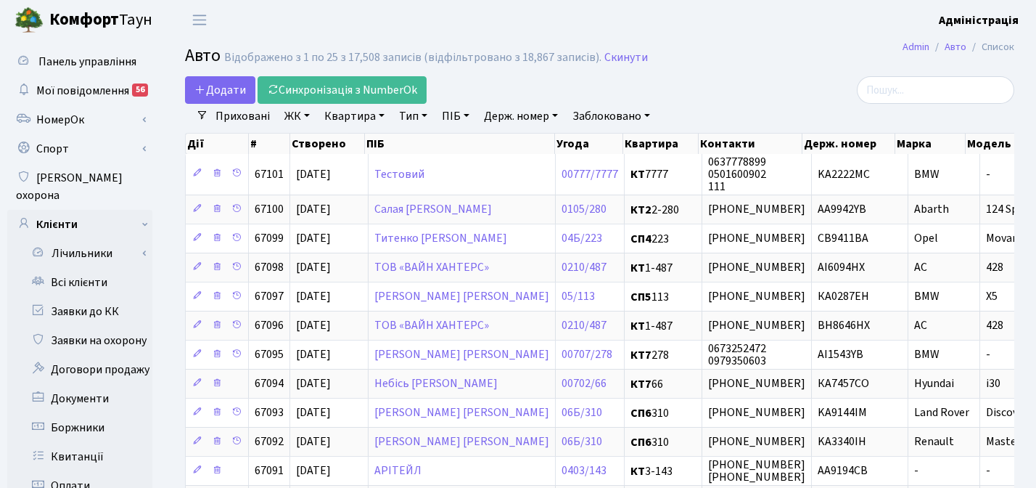
click at [512, 115] on link "Держ. номер" at bounding box center [521, 116] width 86 height 25
paste input "7716"
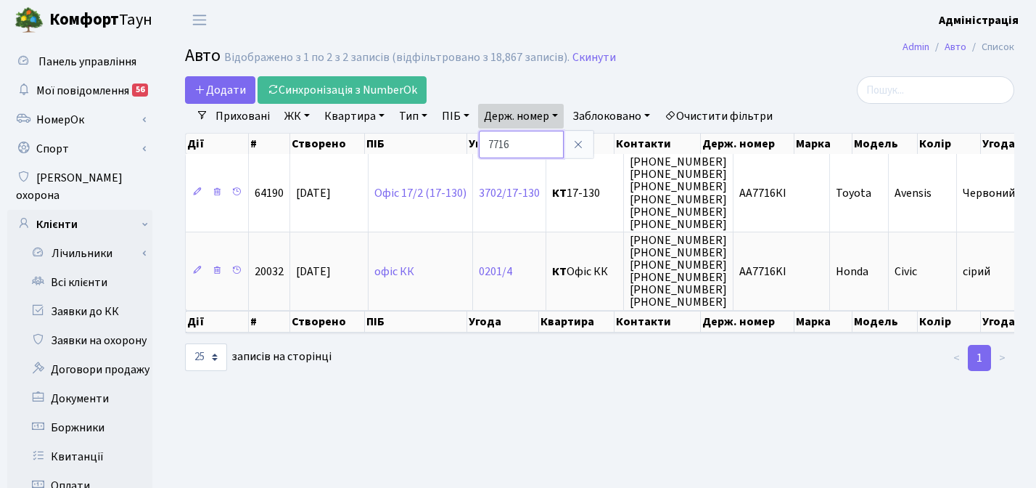
paste input "1678"
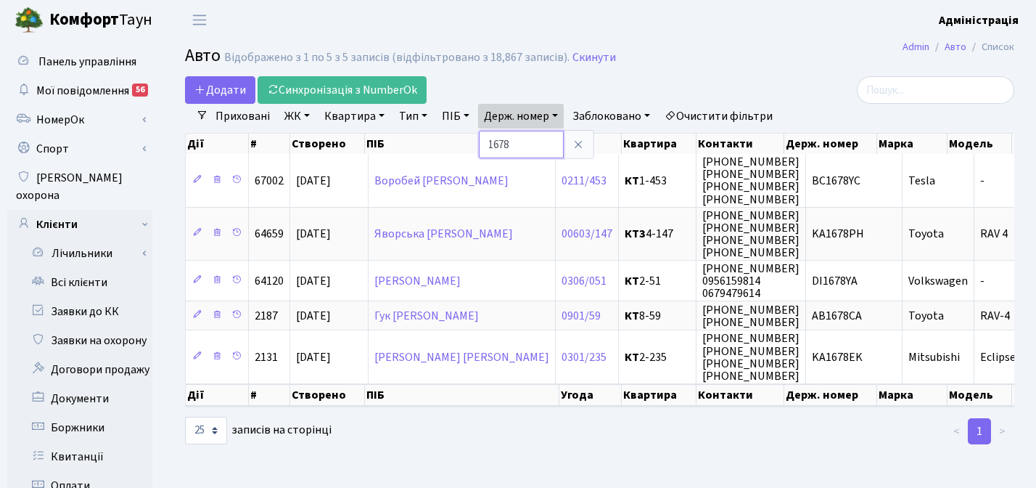
paste input "8291"
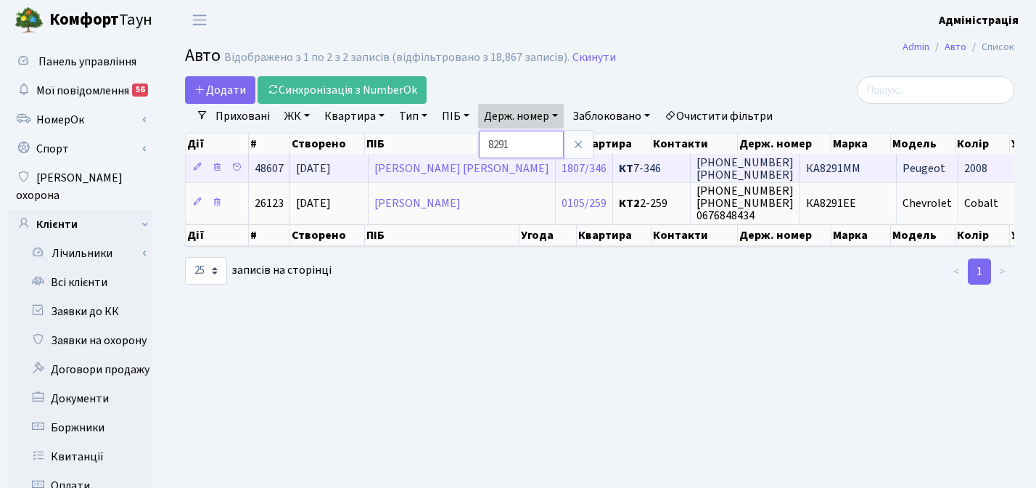
paste input "133"
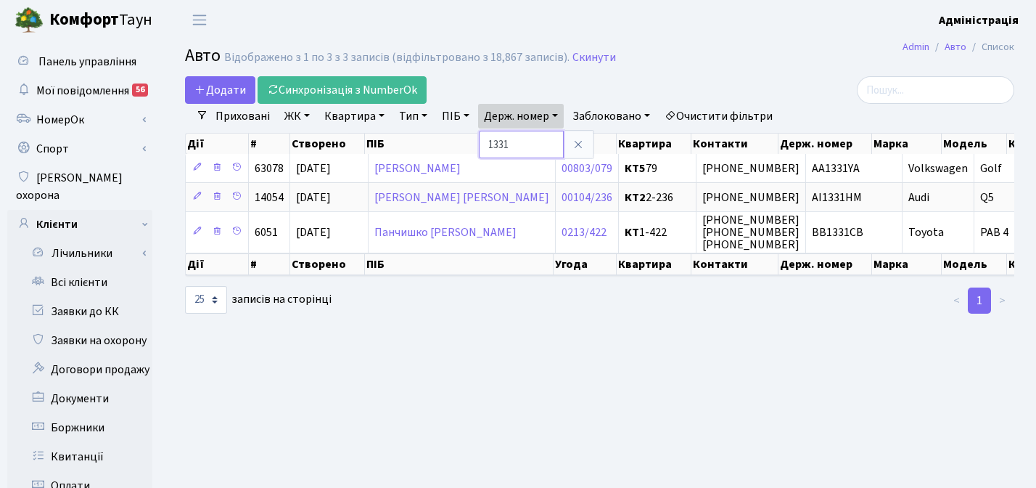
paste input "0093"
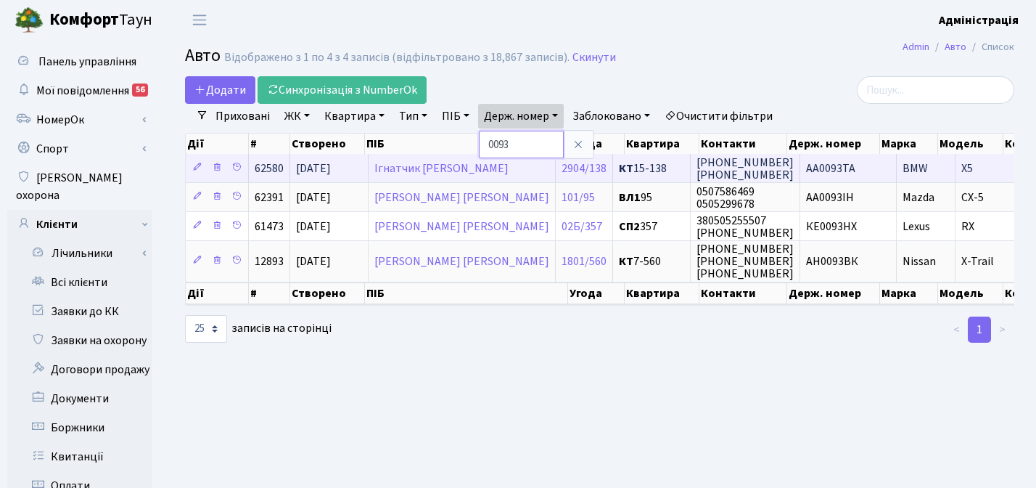
paste input "5731"
type input "5731"
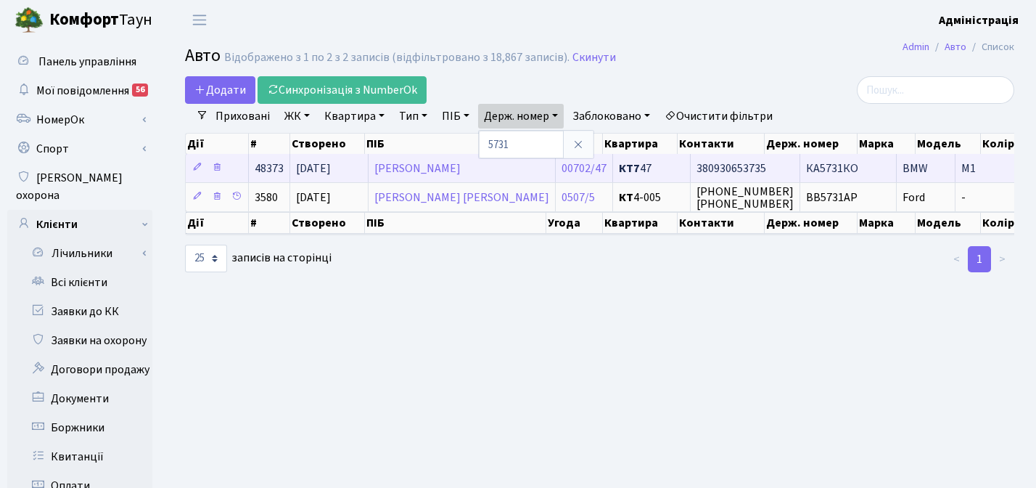
click at [728, 166] on span "380930653735" at bounding box center [732, 168] width 70 height 16
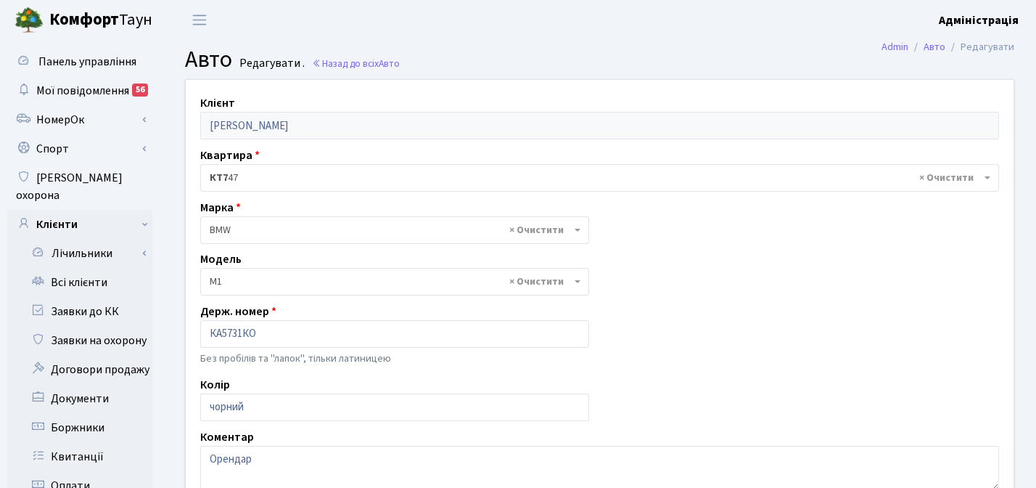
select select "243"
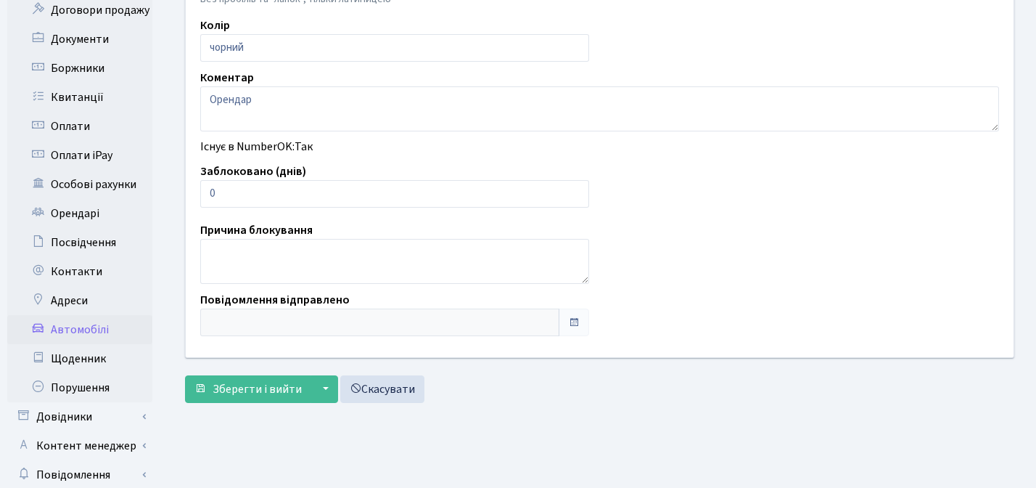
scroll to position [361, 0]
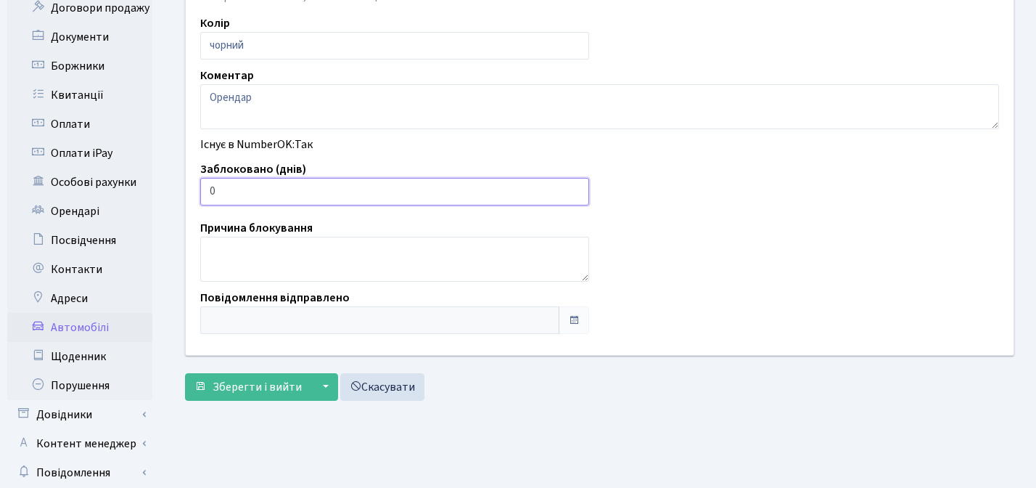
type input "1"
click at [575, 189] on input "1" at bounding box center [394, 192] width 389 height 28
click at [258, 387] on span "Зберегти і вийти" at bounding box center [257, 387] width 89 height 16
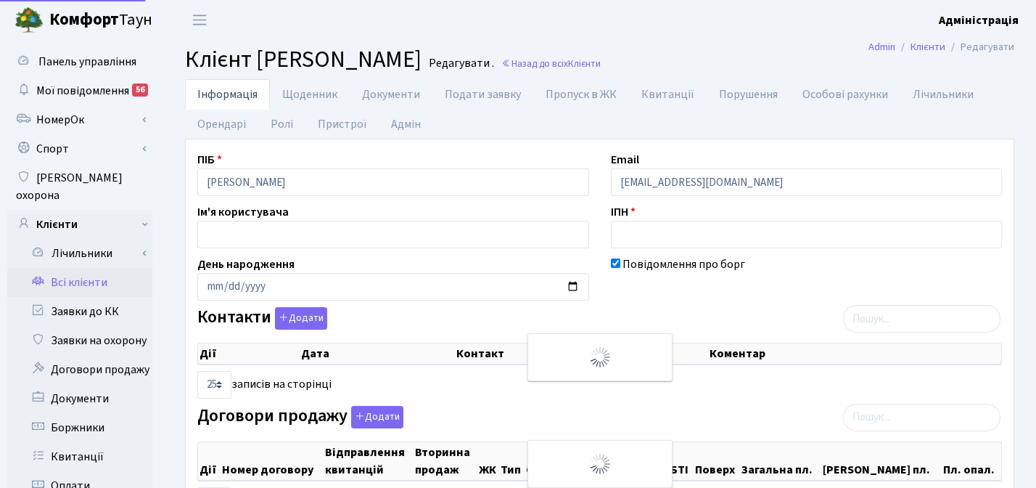
select select "25"
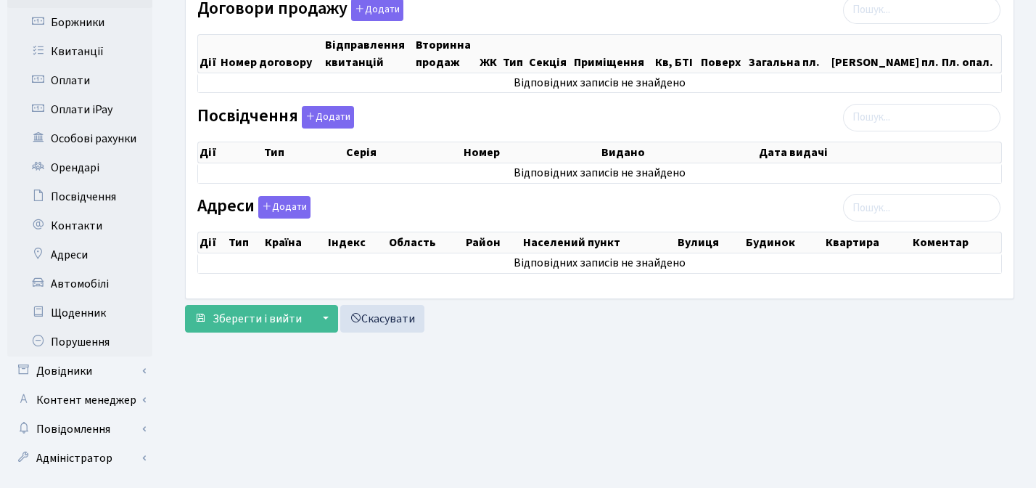
scroll to position [416, 0]
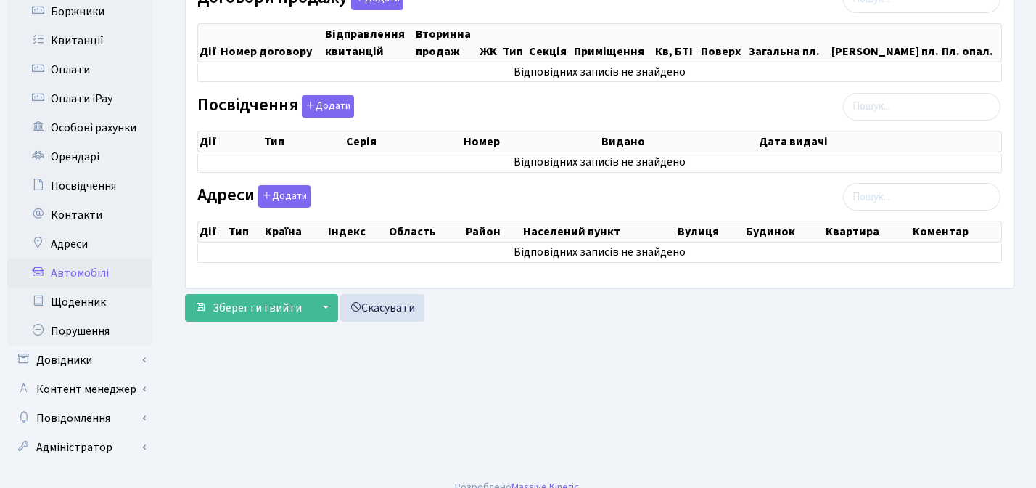
click at [83, 258] on link "Автомобілі" at bounding box center [79, 272] width 145 height 29
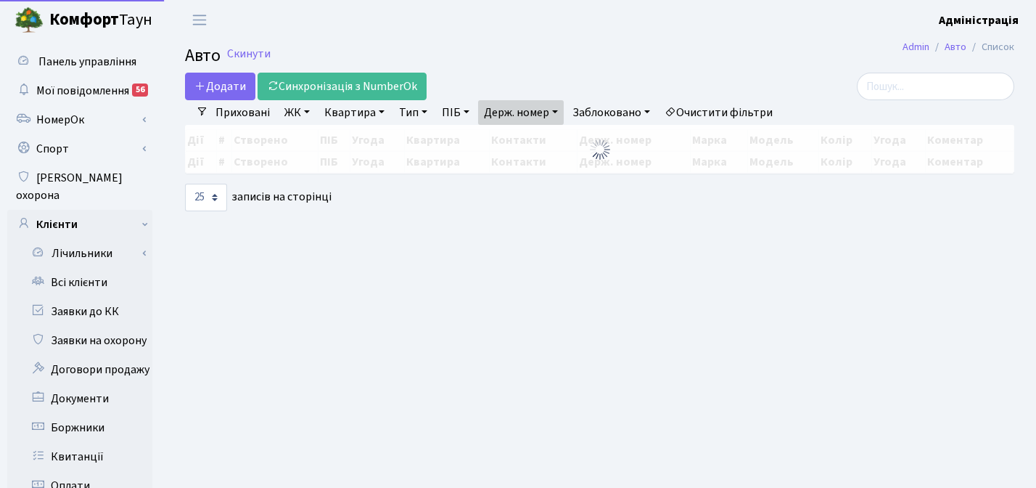
select select "25"
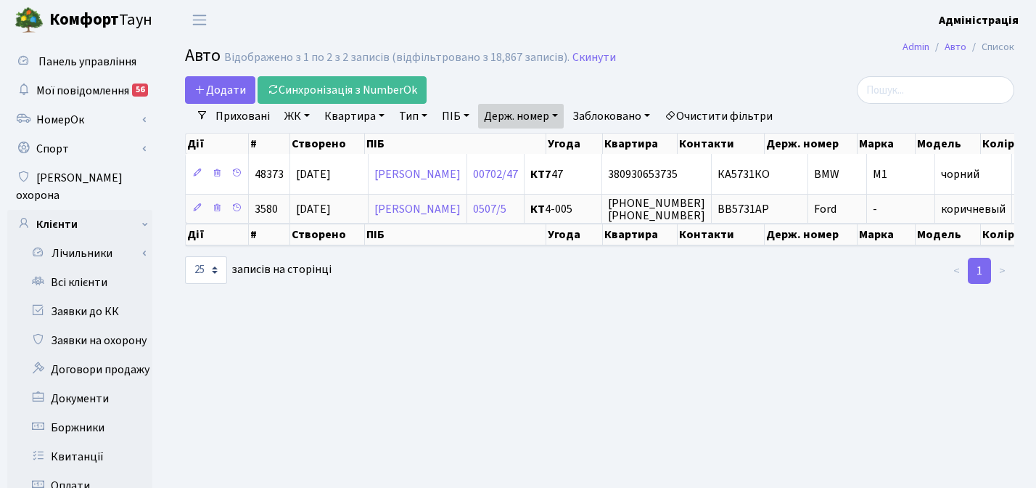
click at [723, 117] on link "Очистити фільтри" at bounding box center [719, 116] width 120 height 25
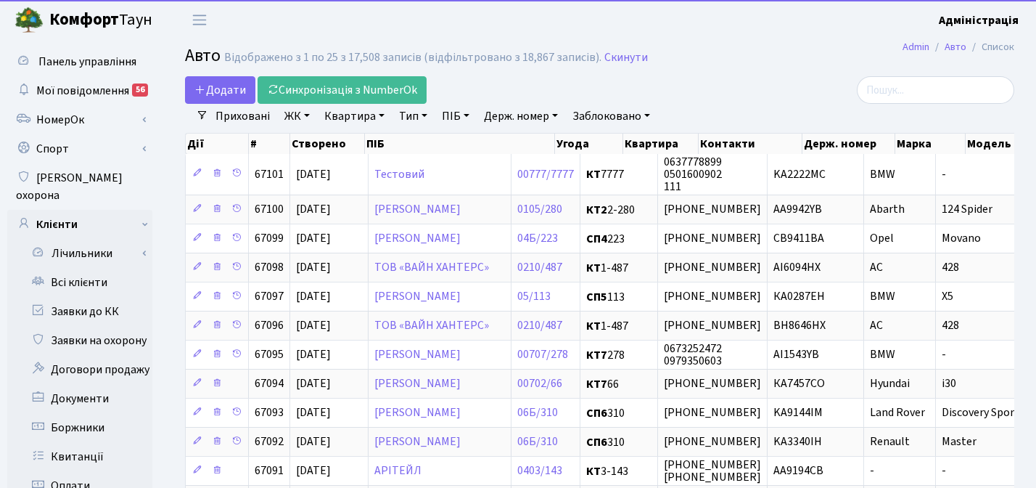
click at [620, 115] on link "Заблоковано" at bounding box center [611, 116] width 89 height 25
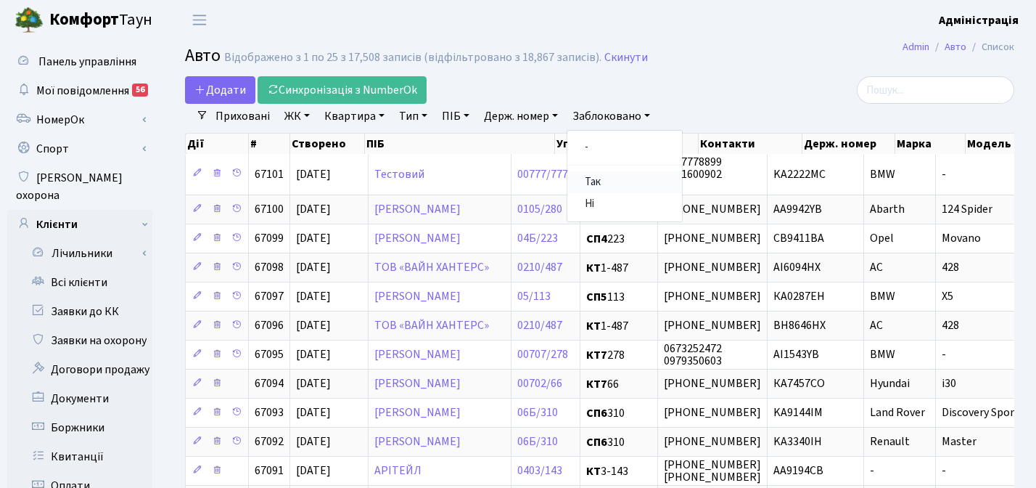
click at [596, 181] on link "Так" at bounding box center [624, 182] width 115 height 22
